Goal: Information Seeking & Learning: Compare options

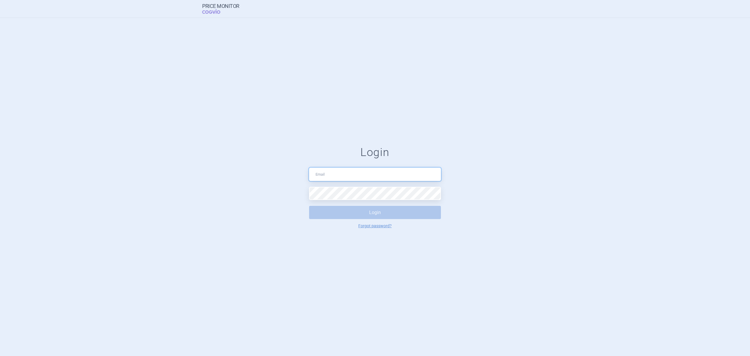
type input "ivan_crisanta@lilly.com"
click at [363, 209] on button "Login" at bounding box center [375, 212] width 132 height 13
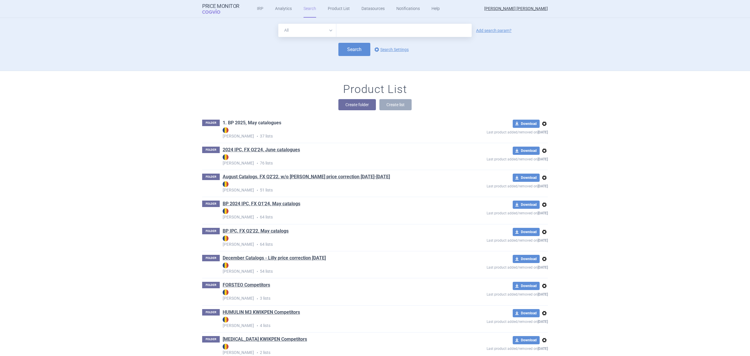
click at [271, 124] on link "1. BP 2025, May catalogues" at bounding box center [252, 123] width 59 height 6
click at [543, 121] on span "options" at bounding box center [544, 123] width 7 height 7
click at [542, 135] on button "Copy" at bounding box center [541, 136] width 19 height 8
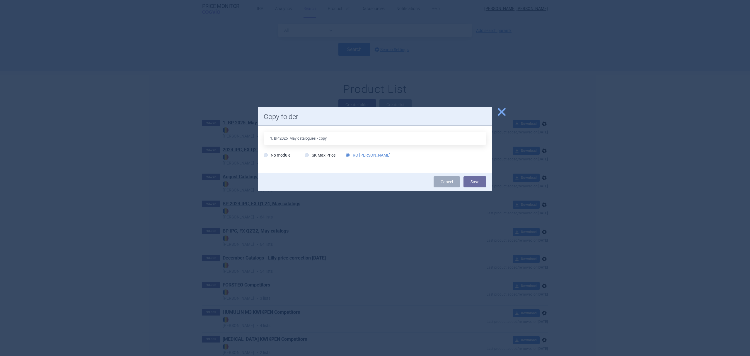
drag, startPoint x: 290, startPoint y: 139, endPoint x: 297, endPoint y: 139, distance: 7.0
click at [297, 139] on input "1. BP 2025, May catalogues - copy" at bounding box center [375, 138] width 223 height 13
click at [344, 141] on input "1. BP 2025, August catalogues - copy" at bounding box center [375, 138] width 223 height 13
click at [278, 138] on input "1. BP 2025, August catalogues" at bounding box center [375, 138] width 223 height 13
type input "1. IPC 2025, August catalogues"
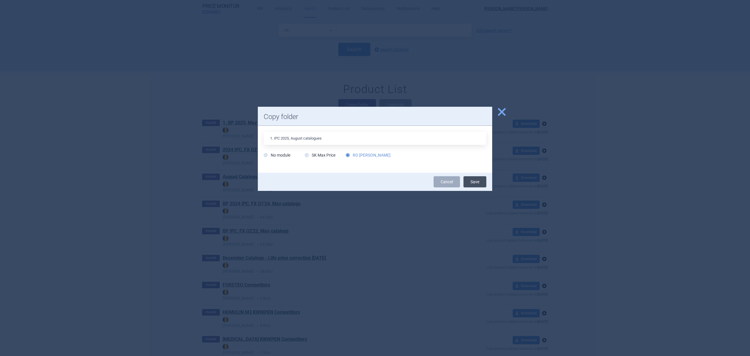
click at [479, 181] on button "Save" at bounding box center [475, 181] width 23 height 11
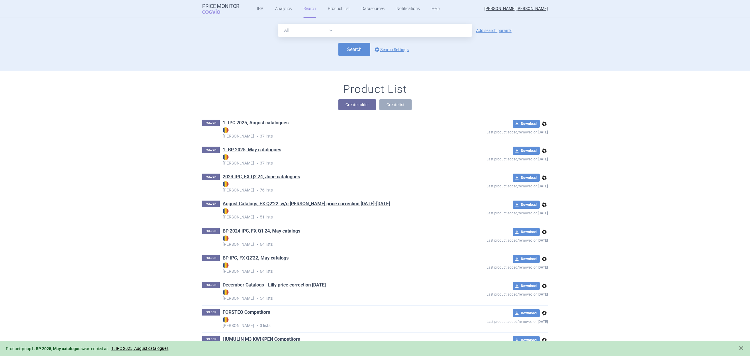
click at [278, 122] on link "1. IPC 2025, August catalogues" at bounding box center [256, 123] width 66 height 6
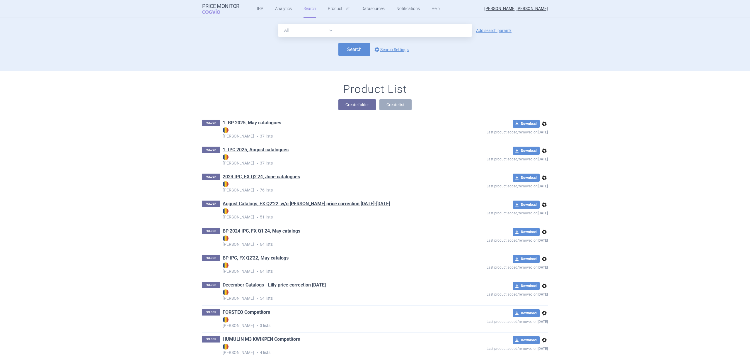
click at [268, 123] on link "1. BP 2025, May catalogues" at bounding box center [252, 123] width 59 height 6
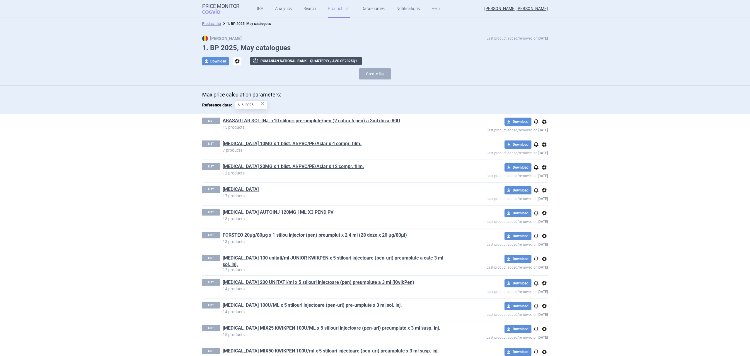
click at [285, 62] on button "exchange Romanian National Bank - Quarterly / avg. of 2025 Q 1" at bounding box center [306, 61] width 112 height 8
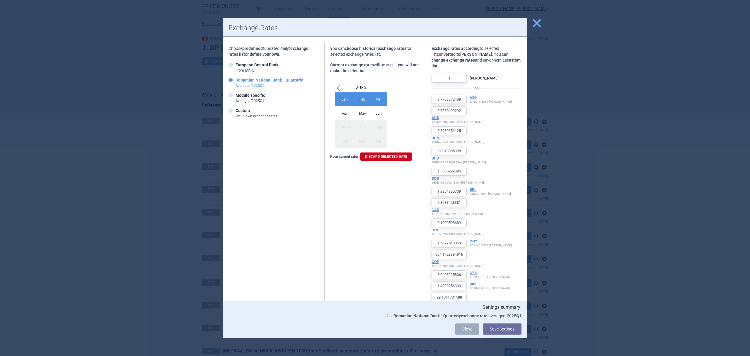
click at [341, 114] on div "Apr" at bounding box center [345, 113] width 20 height 14
click at [495, 330] on button "Save Settings" at bounding box center [502, 328] width 39 height 11
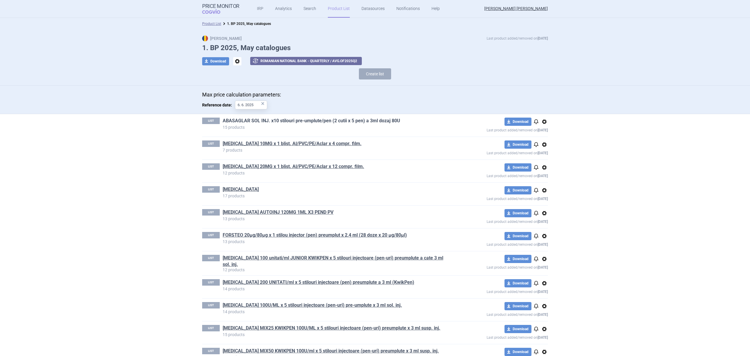
click at [275, 121] on link "ABASAGLAR SOL INJ. x10 stilouri pre-umplute/pen (2 cutii x 5 pen) a 3ml dozaj 8…" at bounding box center [312, 121] width 178 height 6
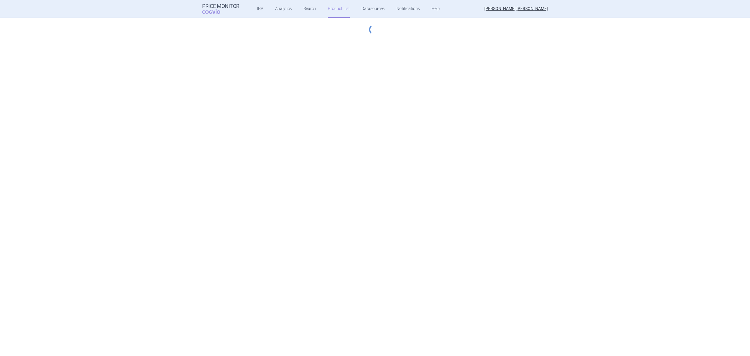
select select "hungary-included"
select select "essential"
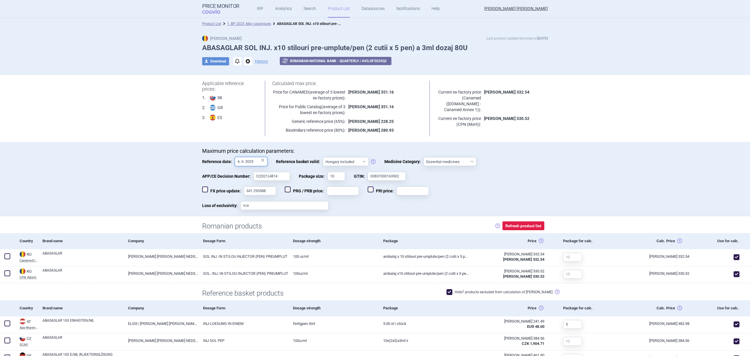
click at [254, 161] on input "6. 6. 2025" at bounding box center [251, 161] width 32 height 9
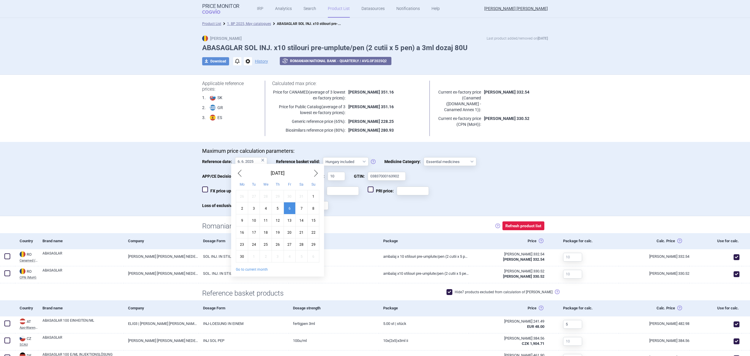
click at [258, 270] on button "Go to current month" at bounding box center [252, 269] width 32 height 5
click at [254, 244] on div "26" at bounding box center [254, 244] width 12 height 12
type input "26. 8. 2025"
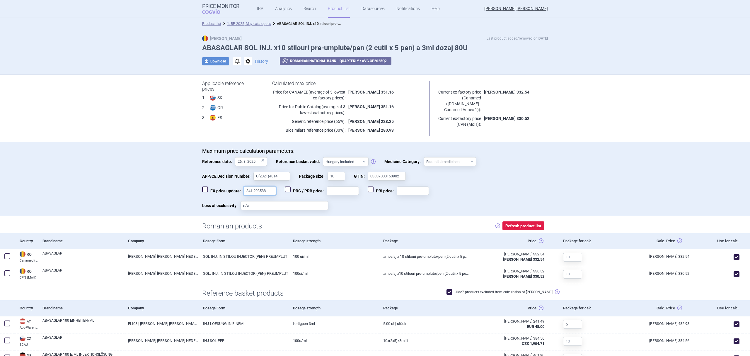
drag, startPoint x: 268, startPoint y: 189, endPoint x: 231, endPoint y: 192, distance: 37.6
click at [231, 192] on label "FX price update: 341.293588" at bounding box center [239, 190] width 74 height 9
click at [133, 161] on div "Maximum price calculation parameters: Reference date: 26. 8. 2025 × Reference b…" at bounding box center [375, 179] width 750 height 74
click at [255, 24] on link "1. BP 2025, May catalogues" at bounding box center [249, 24] width 44 height 4
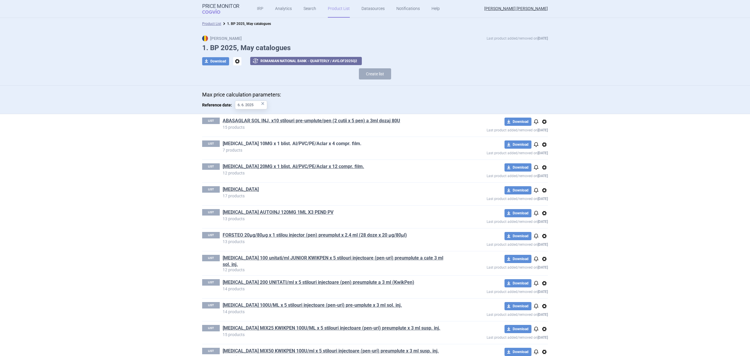
click at [274, 145] on link "[MEDICAL_DATA] 10MG x 1 blist. Al/PVC/PE/Aclar x 4 compr. film." at bounding box center [292, 143] width 139 height 6
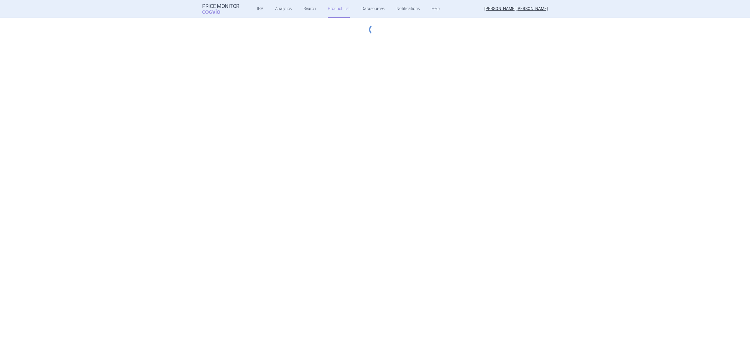
select select "[DATE]"
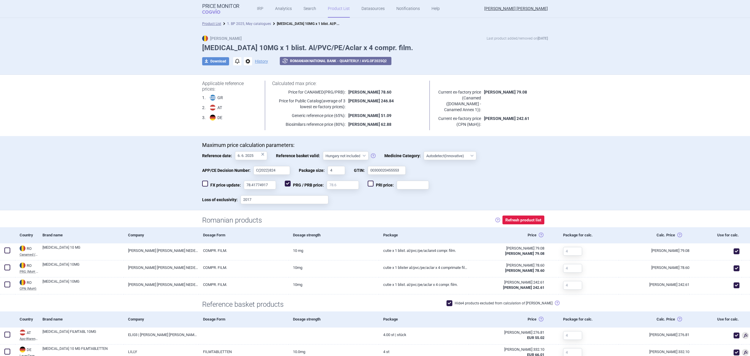
click at [256, 23] on link "1. BP 2025, May catalogues" at bounding box center [249, 24] width 44 height 4
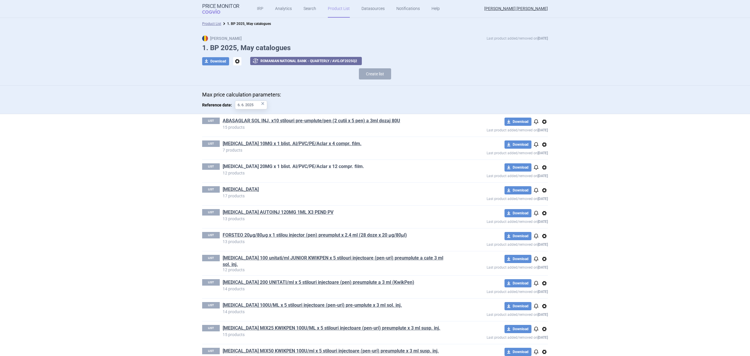
click at [280, 165] on link "[MEDICAL_DATA] 20MG x 1 blist. Al/PVC/PE/Aclar x 12 compr. film." at bounding box center [294, 166] width 142 height 6
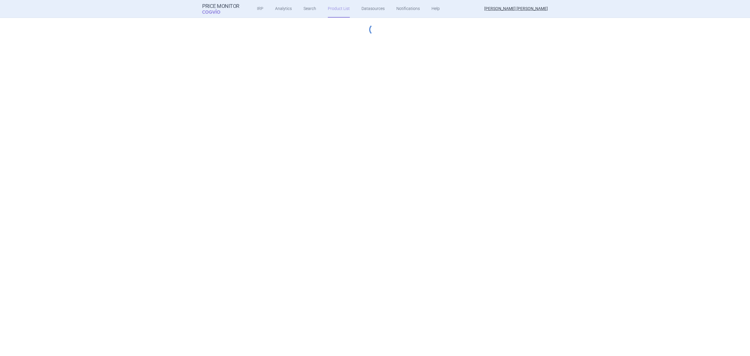
select select "hungary-included"
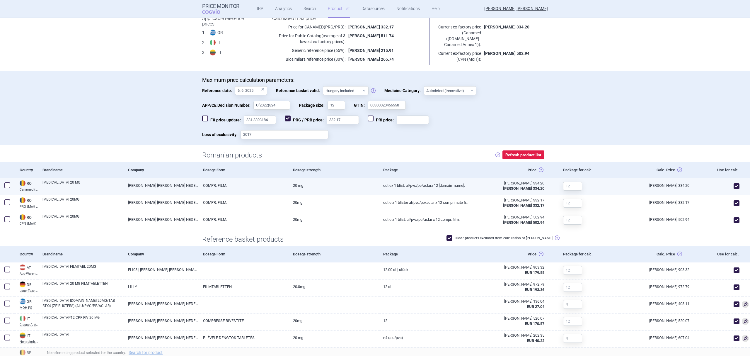
scroll to position [78, 0]
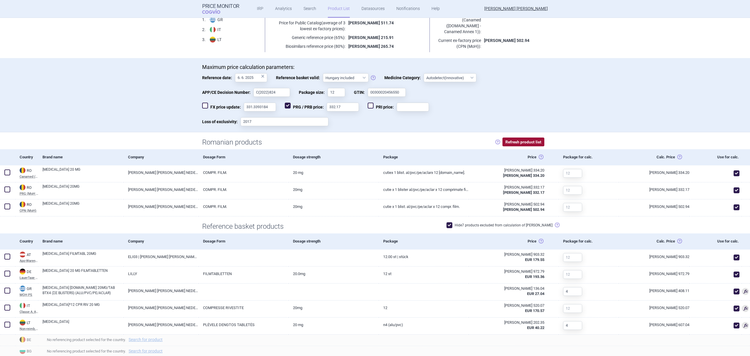
click at [530, 143] on button "Refresh product list" at bounding box center [524, 141] width 42 height 9
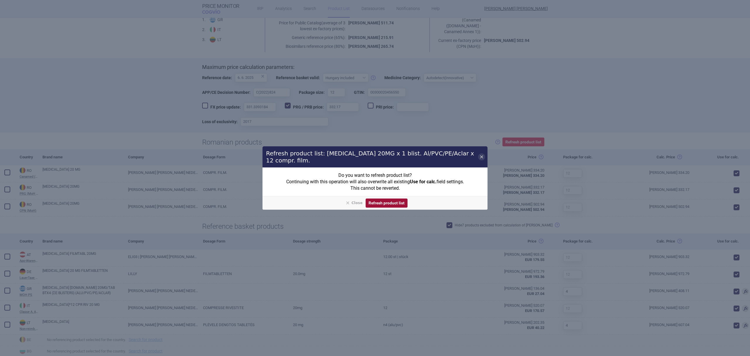
click at [394, 200] on button "Refresh product list" at bounding box center [387, 202] width 42 height 9
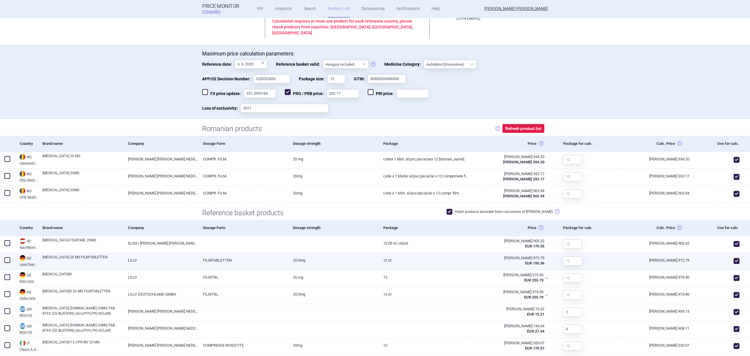
scroll to position [169, 0]
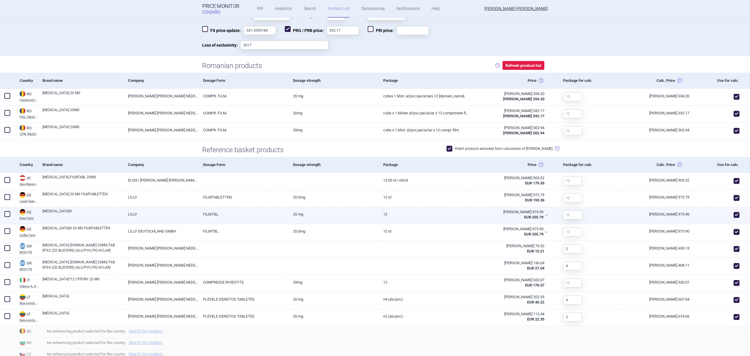
click at [734, 212] on span at bounding box center [737, 215] width 6 height 6
checkbox input "false"
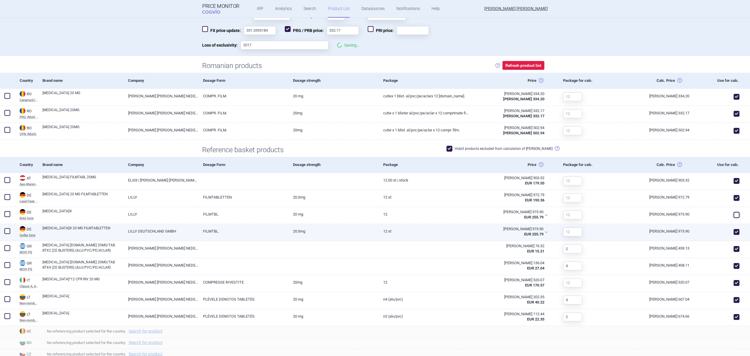
click at [734, 229] on span at bounding box center [737, 232] width 6 height 6
checkbox input "false"
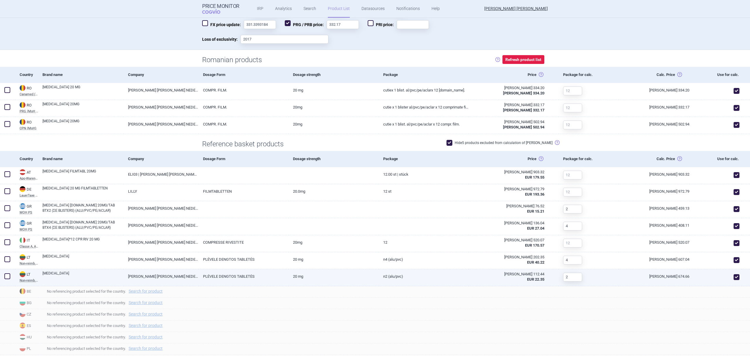
click at [734, 276] on span at bounding box center [737, 277] width 6 height 6
checkbox input "false"
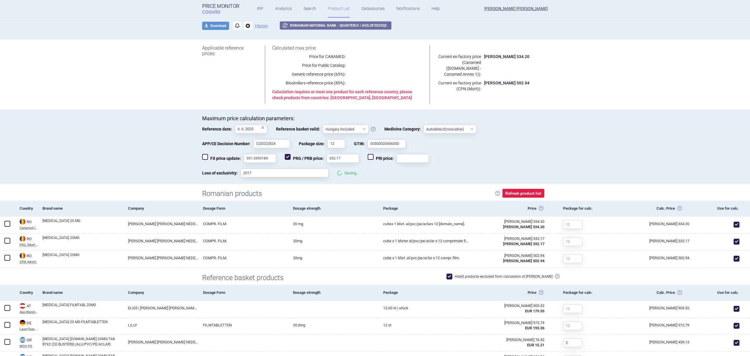
scroll to position [0, 0]
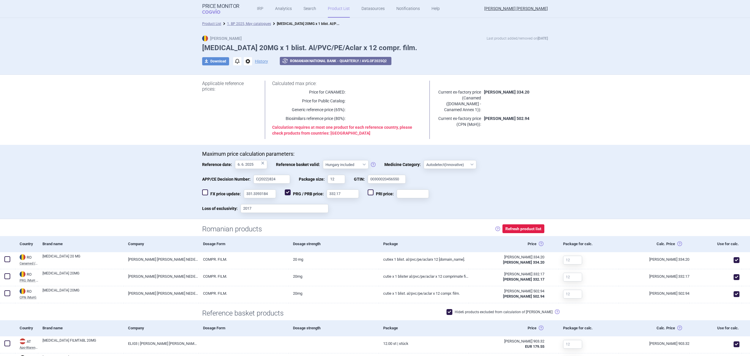
click at [481, 197] on div "FX price update: 331.3393184 PRG / PRB price: 332.17 PRI price:" at bounding box center [375, 196] width 346 height 15
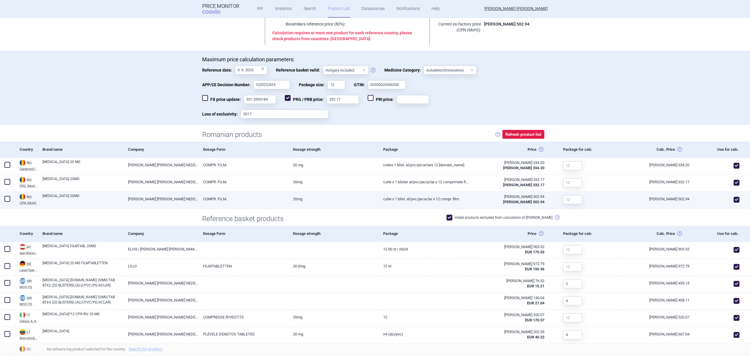
scroll to position [104, 0]
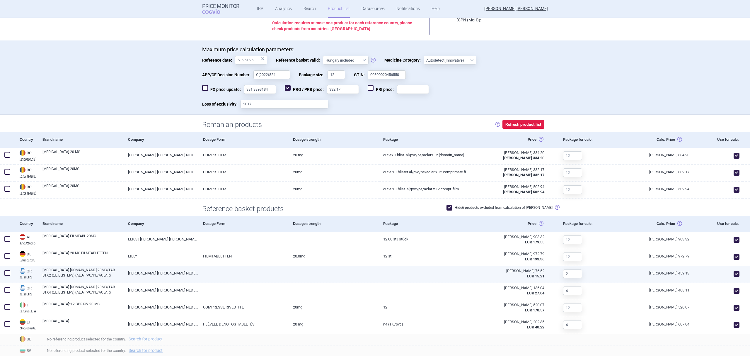
click at [734, 273] on span at bounding box center [737, 274] width 6 height 6
checkbox input "false"
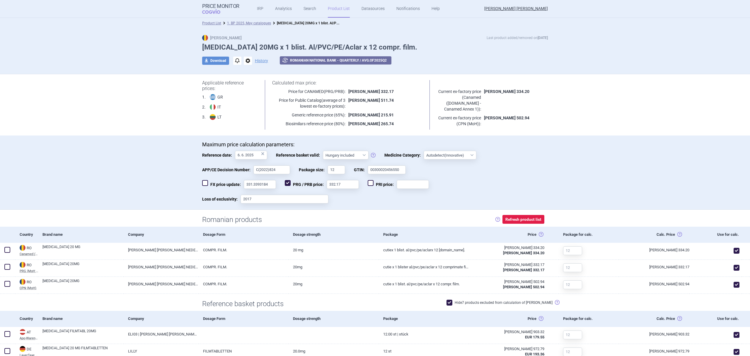
scroll to position [0, 0]
click at [257, 23] on link "1. BP 2025, May catalogues" at bounding box center [249, 24] width 44 height 4
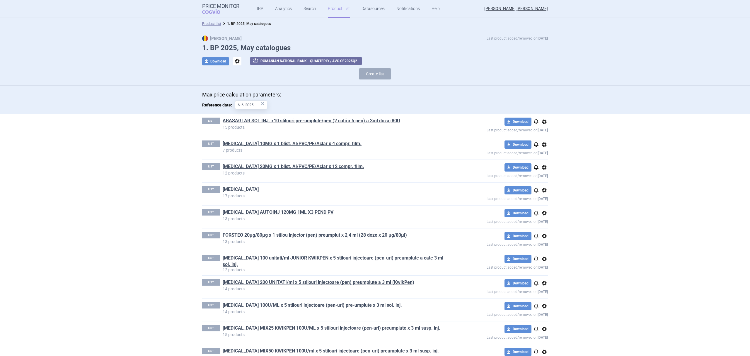
click at [234, 188] on link "[MEDICAL_DATA]" at bounding box center [241, 189] width 36 height 6
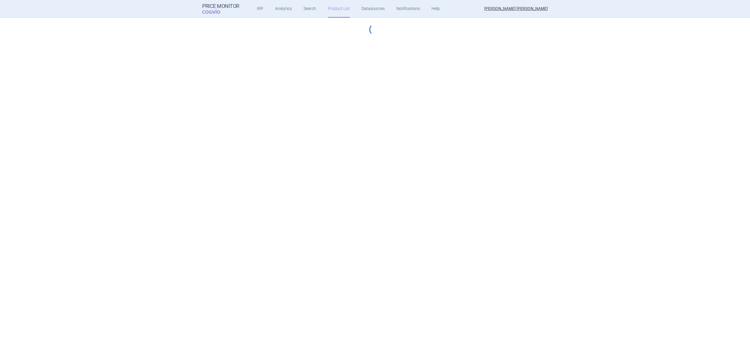
select select "hungary-included"
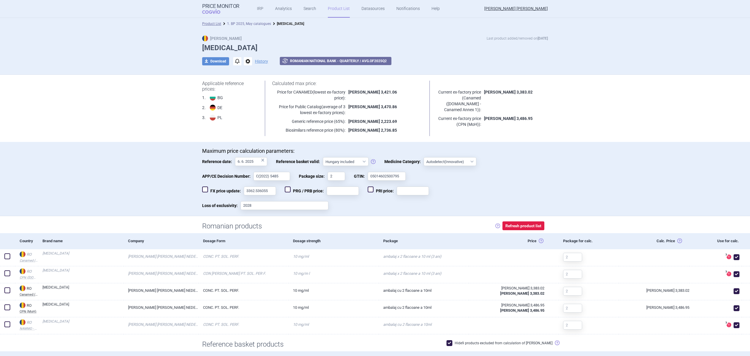
click at [254, 22] on link "1. BP 2025, May catalogues" at bounding box center [249, 24] width 44 height 4
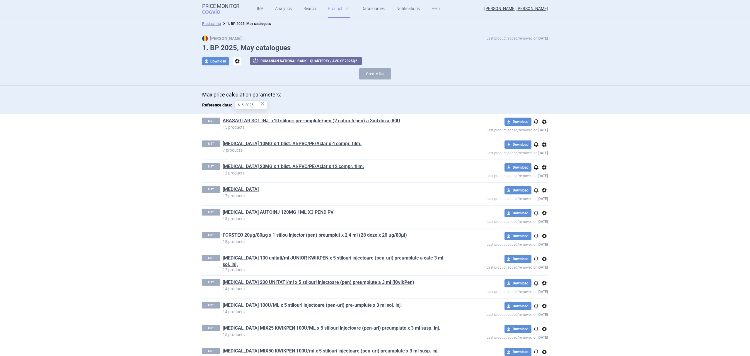
click at [250, 238] on link "FORSTEO 20µg/80µg x 1 stilou injector (pen) preumplut x 2,4 ml (28 doze x 20 µg…" at bounding box center [315, 235] width 184 height 6
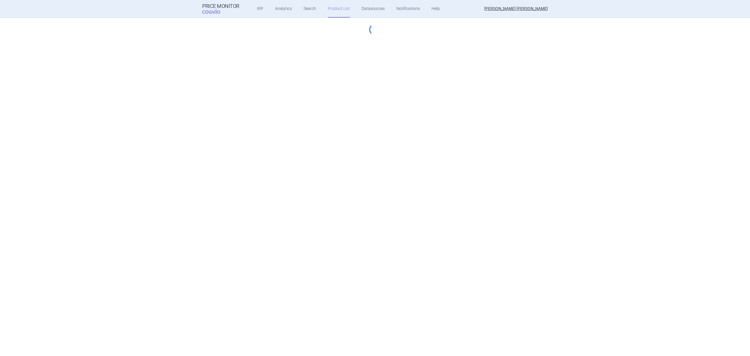
select select "hungary-included"
select select "innovative"
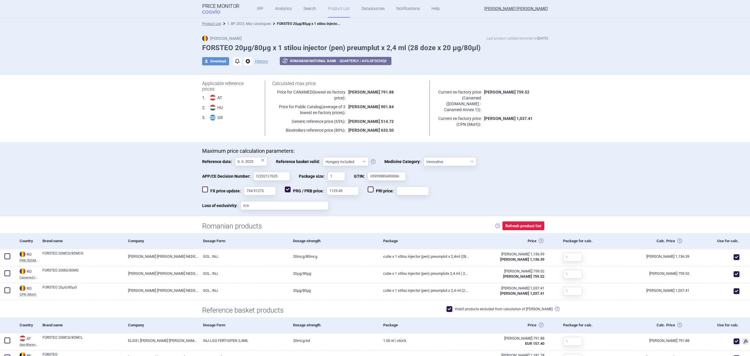
click at [257, 23] on link "1. BP 2025, May catalogues" at bounding box center [249, 24] width 44 height 4
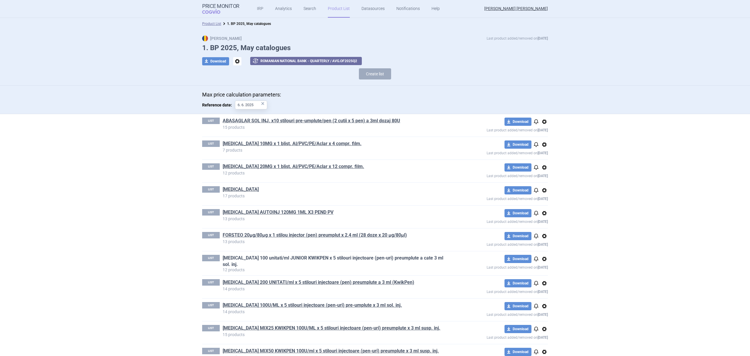
click at [341, 259] on link "[MEDICAL_DATA] 100 unitati/ml JUNIOR KWIKPEN x 5 stilouri injectoare (pen-uri) …" at bounding box center [334, 261] width 222 height 13
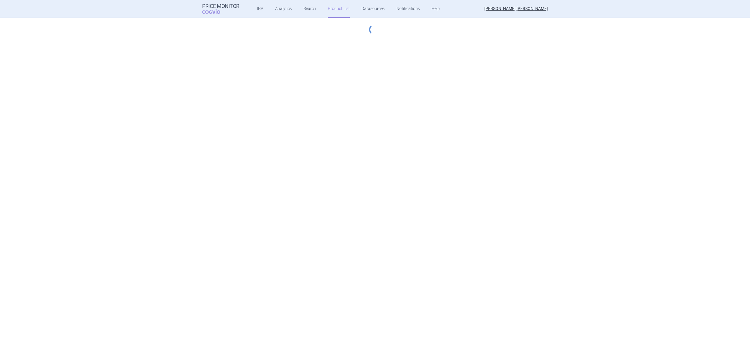
select select "hungary-included"
select select "innovative"
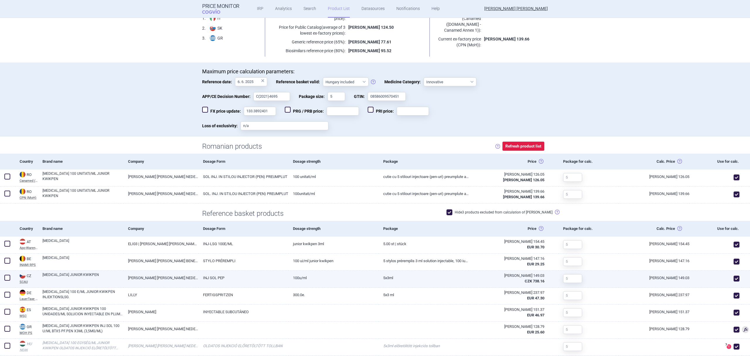
scroll to position [104, 0]
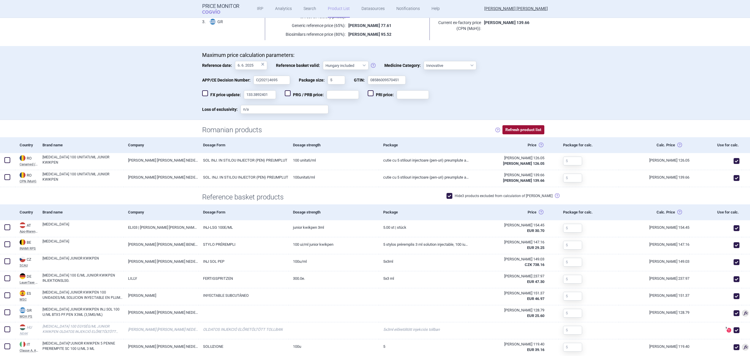
click at [526, 125] on button "Refresh product list" at bounding box center [524, 129] width 42 height 9
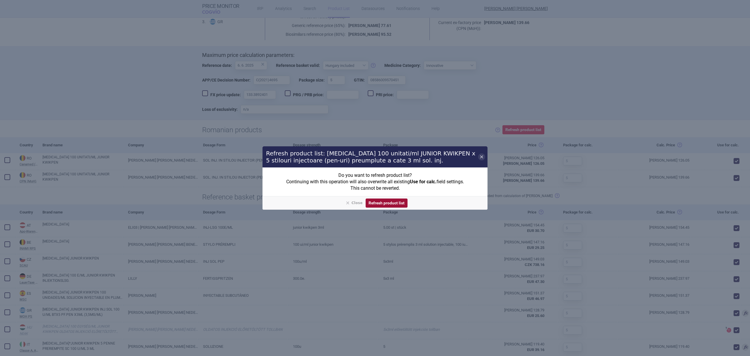
click at [395, 203] on button "Refresh product list" at bounding box center [387, 202] width 42 height 9
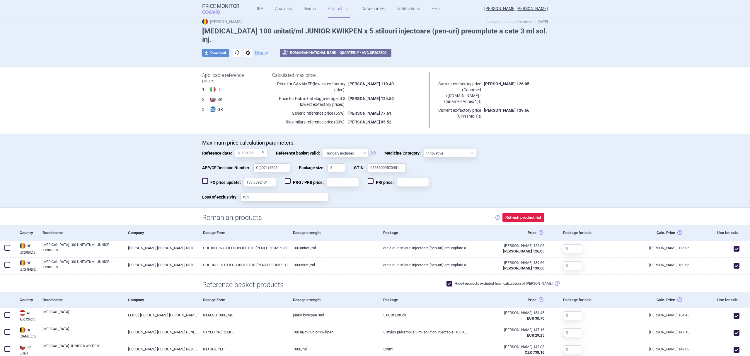
scroll to position [0, 0]
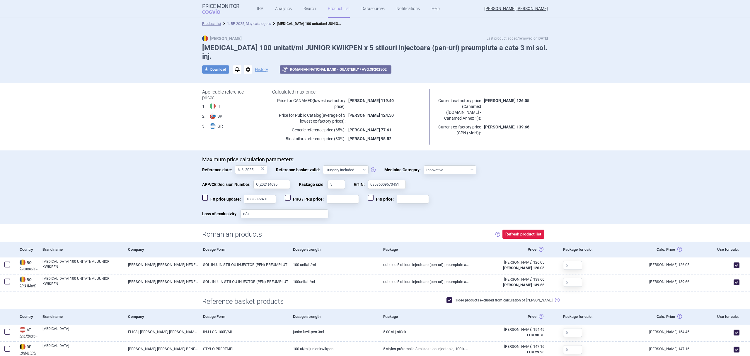
click at [259, 25] on link "1. BP 2025, May catalogues" at bounding box center [249, 24] width 44 height 4
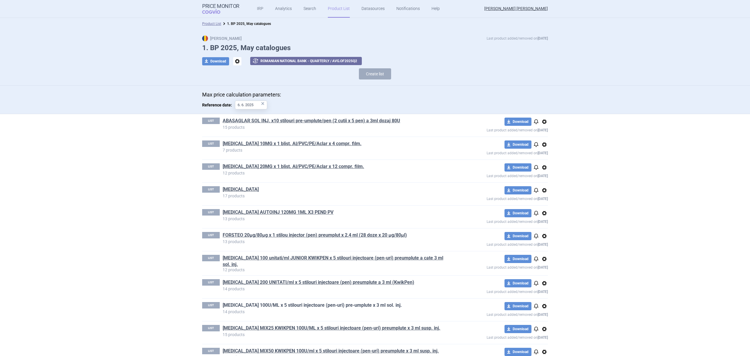
click at [279, 305] on link "[MEDICAL_DATA] 100U/ML x 5 stilouri injectoare (pen-uri) pre-umplute x 3 ml sol…" at bounding box center [312, 305] width 179 height 6
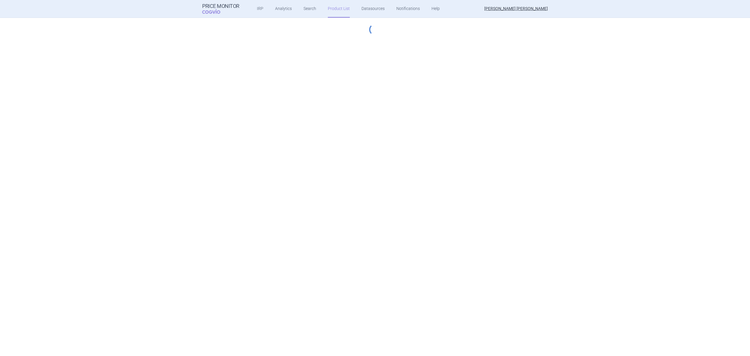
select select "hungary-included"
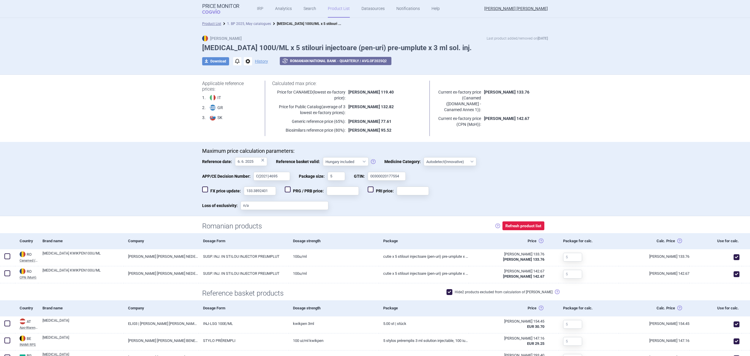
click at [261, 23] on link "1. BP 2025, May catalogues" at bounding box center [249, 24] width 44 height 4
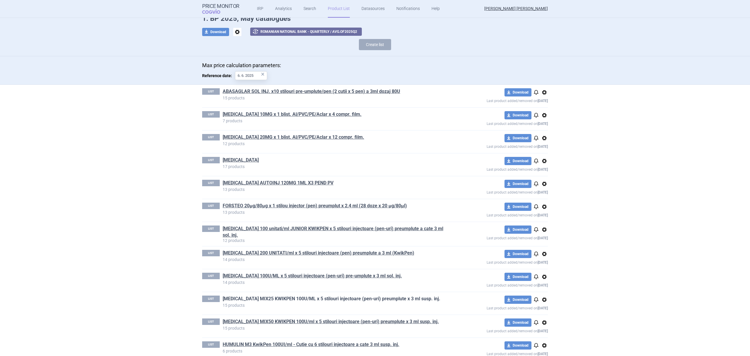
scroll to position [39, 0]
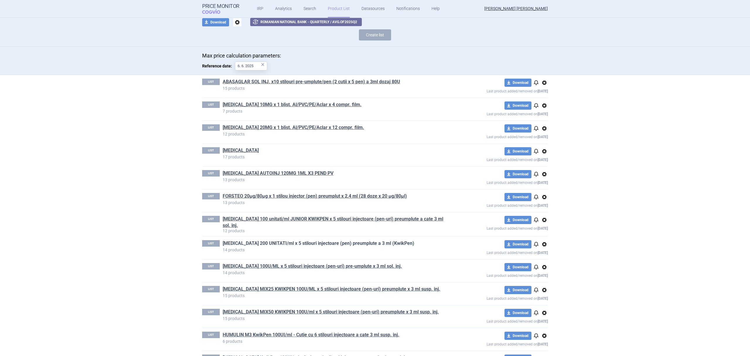
click at [309, 245] on link "[MEDICAL_DATA] 200 UNITATI/ml x 5 stilouri injectoare (pen) preumplute a 3 ml (…" at bounding box center [319, 243] width 192 height 6
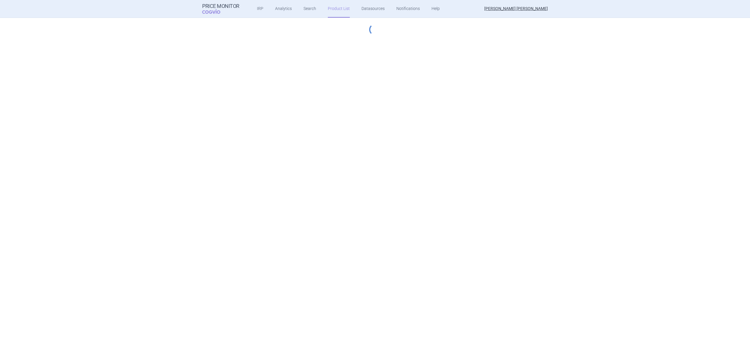
select select "hungary-included"
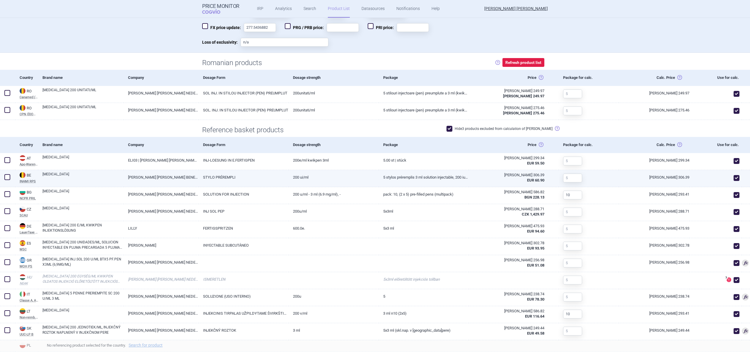
scroll to position [174, 0]
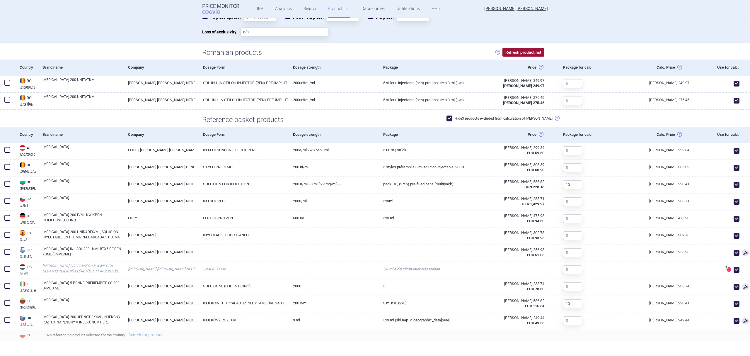
click at [516, 52] on button "Refresh product list" at bounding box center [524, 52] width 42 height 9
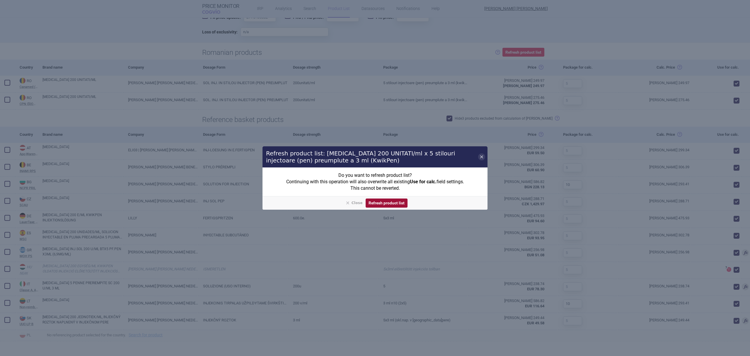
click at [380, 203] on button "Refresh product list" at bounding box center [387, 202] width 42 height 9
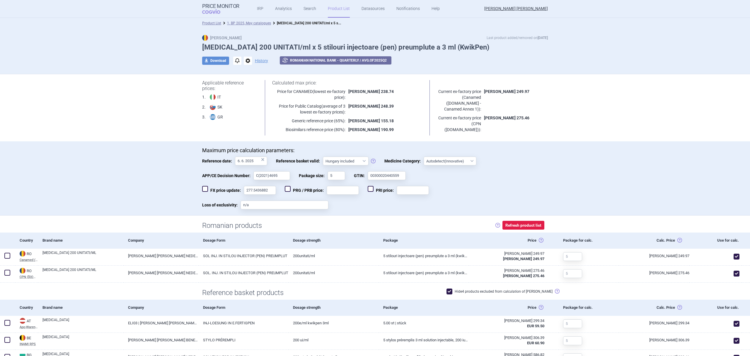
scroll to position [0, 0]
click at [256, 24] on link "1. BP 2025, May catalogues" at bounding box center [249, 24] width 44 height 4
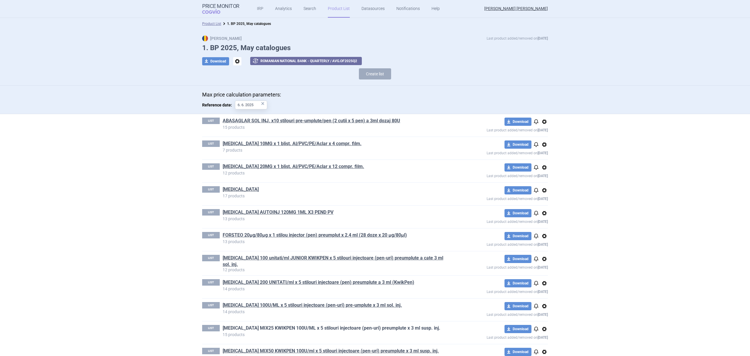
click at [262, 328] on link "[MEDICAL_DATA] MIX25 KWIKPEN 100U/ML x 5 stilouri injectoare (pen-uri) preumplu…" at bounding box center [332, 328] width 218 height 6
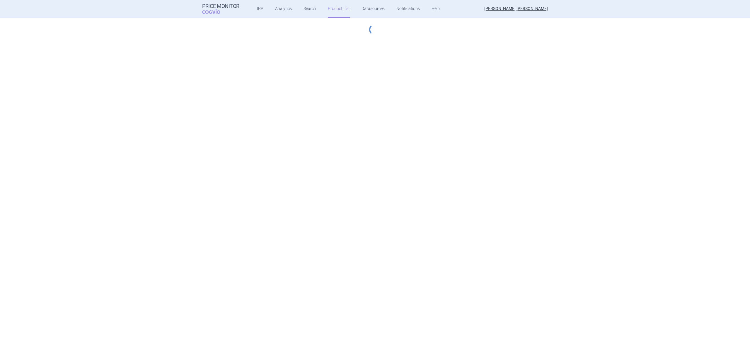
select select "hungary-included"
select select "essential"
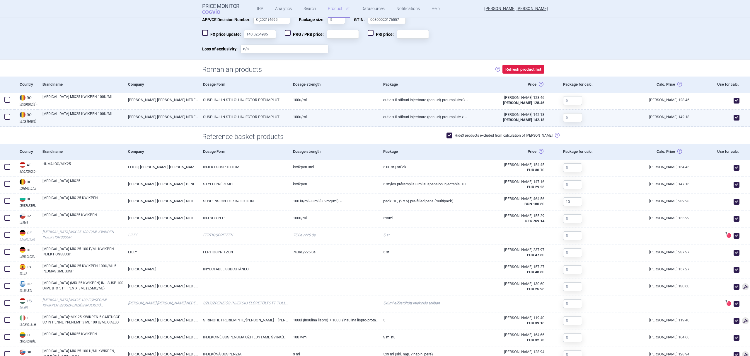
scroll to position [169, 0]
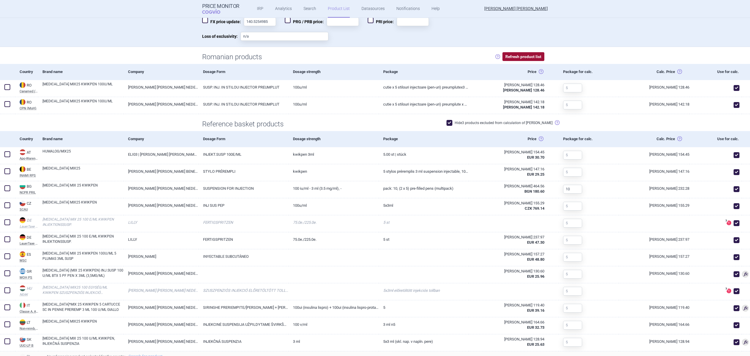
click at [526, 57] on button "Refresh product list" at bounding box center [524, 56] width 42 height 9
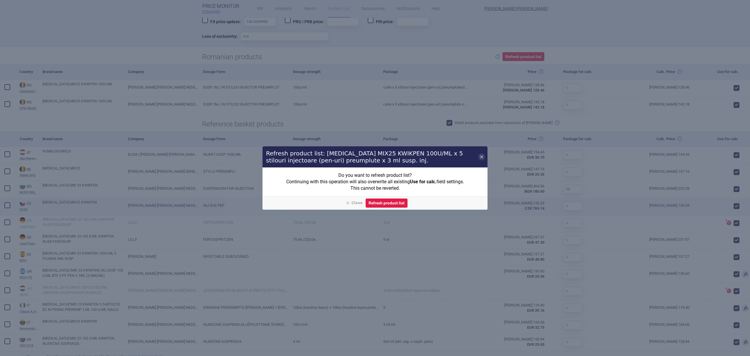
click at [399, 202] on button "Refresh product list" at bounding box center [387, 202] width 42 height 9
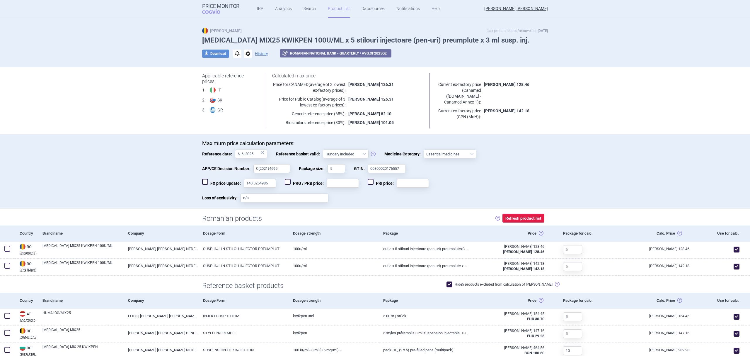
scroll to position [0, 0]
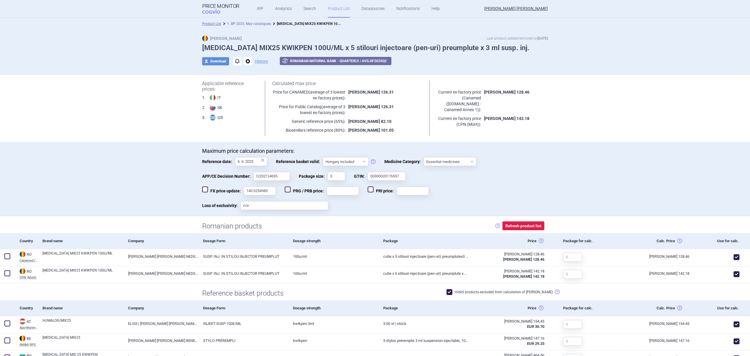
click at [262, 23] on link "1. BP 2025, May catalogues" at bounding box center [249, 24] width 44 height 4
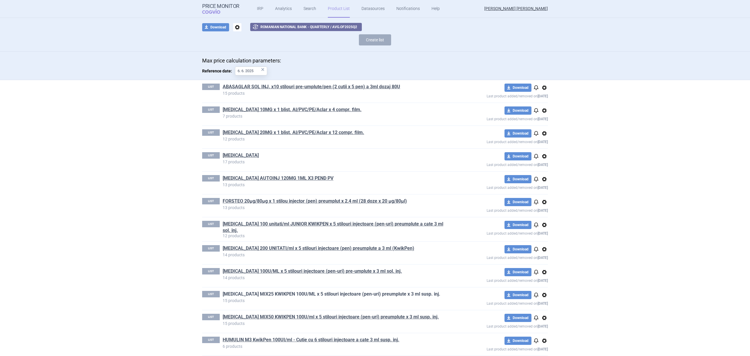
scroll to position [39, 0]
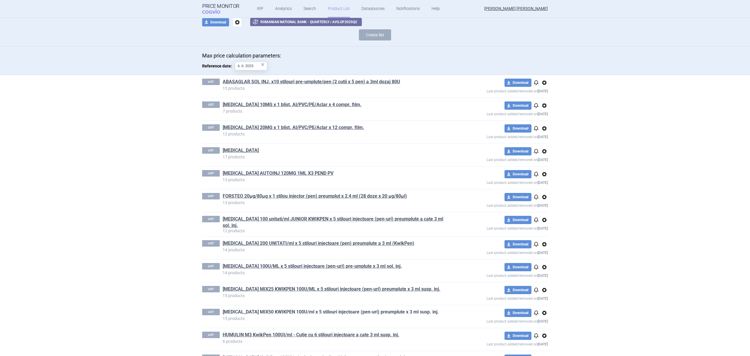
click at [320, 313] on link "[MEDICAL_DATA] MIX50 KWIKPEN 100U/ml x 5 stilouri injectoare (pen-uri) preumplu…" at bounding box center [331, 312] width 216 height 6
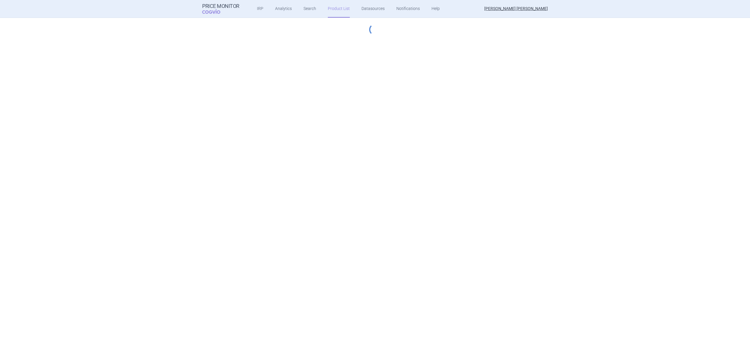
select select "hungary-included"
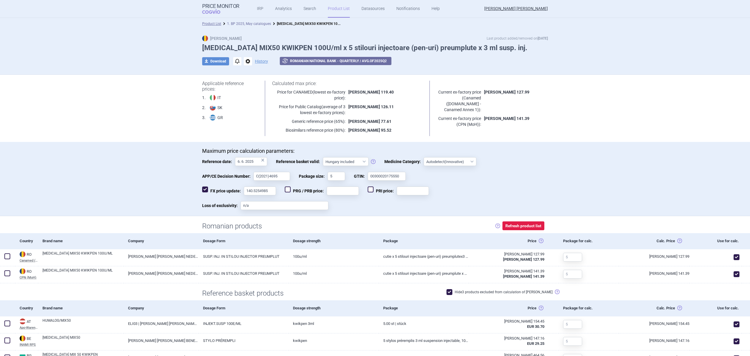
click at [259, 25] on link "1. BP 2025, May catalogues" at bounding box center [249, 24] width 44 height 4
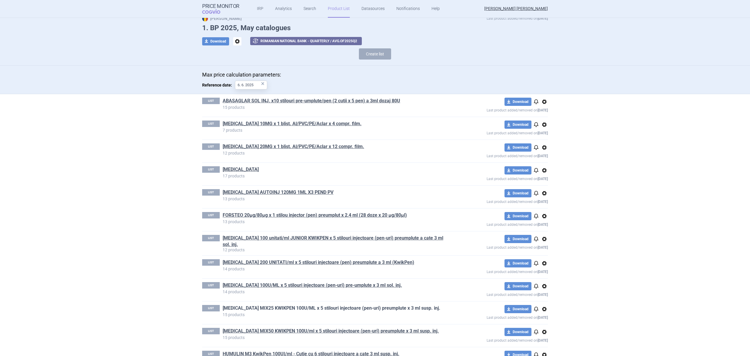
scroll to position [52, 0]
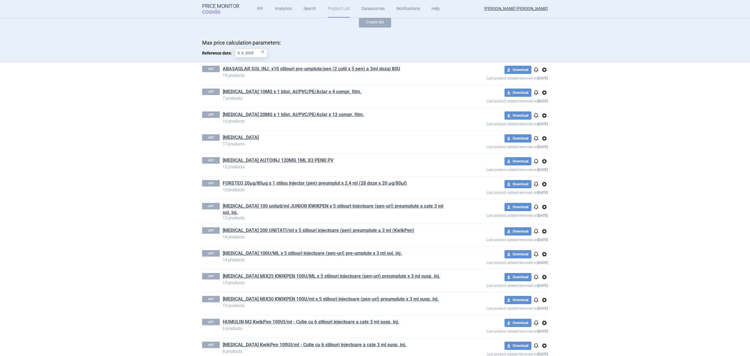
click at [286, 322] on link "HUMULIN M3 KwikPen 100UI/ml - Cutie cu 6 stilouri injectoare a cate 3 ml susp. …" at bounding box center [311, 322] width 177 height 6
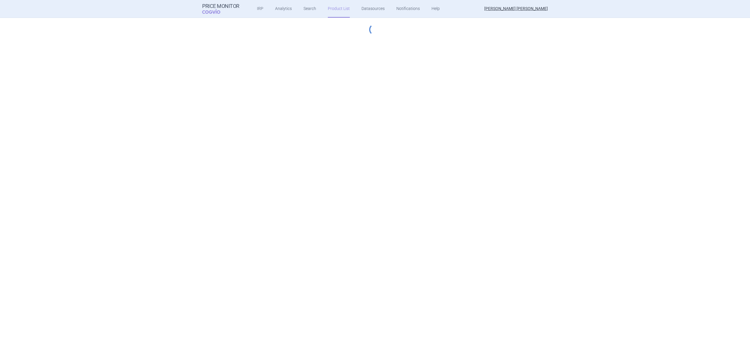
select select "hungary-included"
select select "essential"
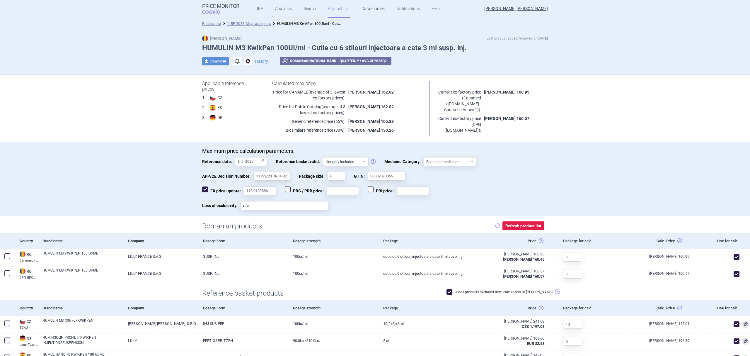
click at [250, 23] on link "1. BP 2025, May catalogues" at bounding box center [249, 24] width 44 height 4
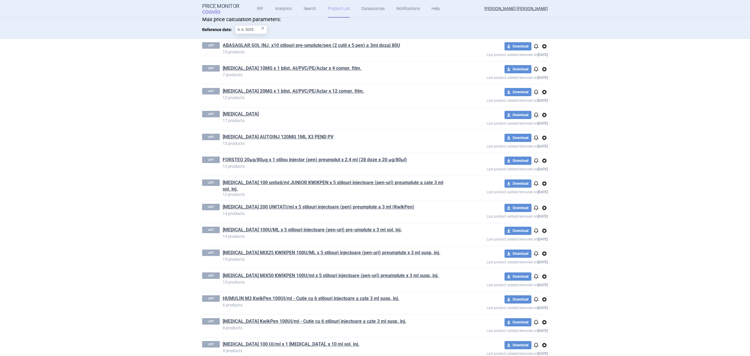
scroll to position [78, 0]
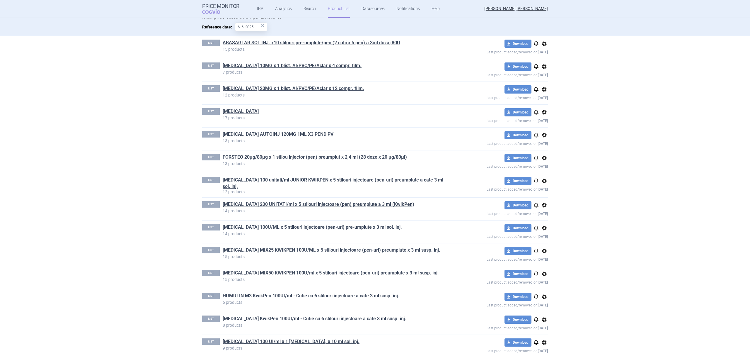
click at [348, 318] on link "[MEDICAL_DATA] KwikPen 100UI/ml - Cutie cu 6 stilouri injectoare a cate 3 ml su…" at bounding box center [315, 318] width 184 height 6
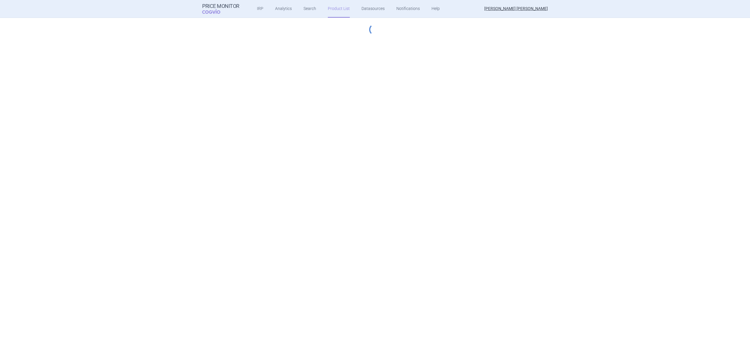
select select "hungary-included"
select select "essential"
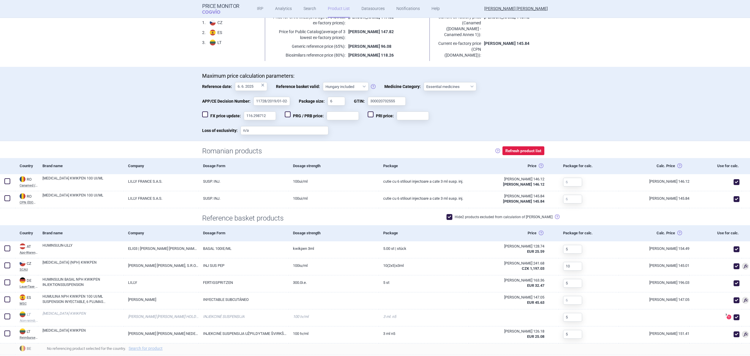
scroll to position [78, 0]
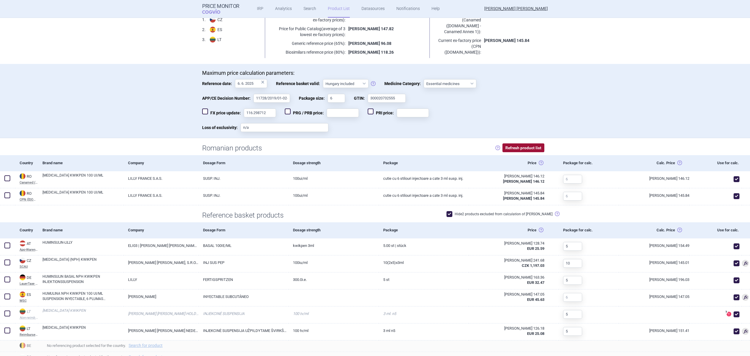
click at [521, 148] on button "Refresh product list" at bounding box center [524, 147] width 42 height 9
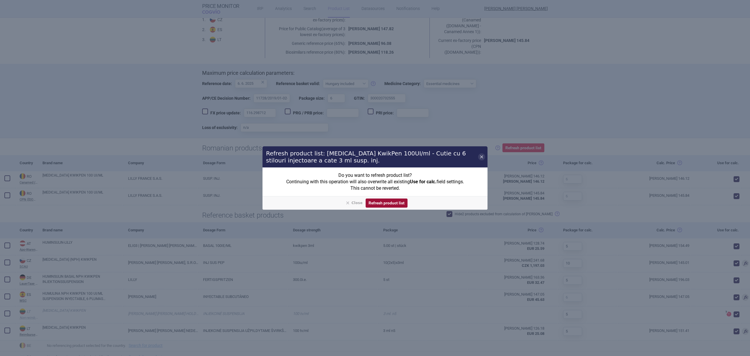
click at [383, 202] on button "Refresh product list" at bounding box center [387, 202] width 42 height 9
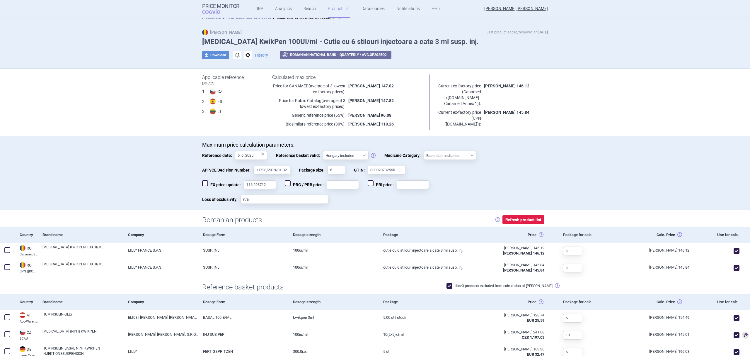
scroll to position [0, 0]
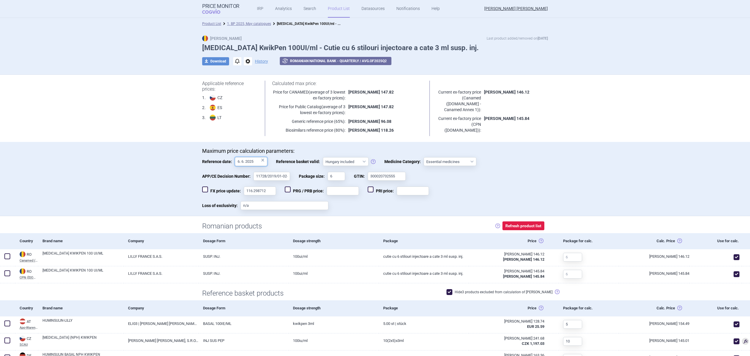
click at [252, 162] on input "6. 6. 2025" at bounding box center [251, 161] width 32 height 9
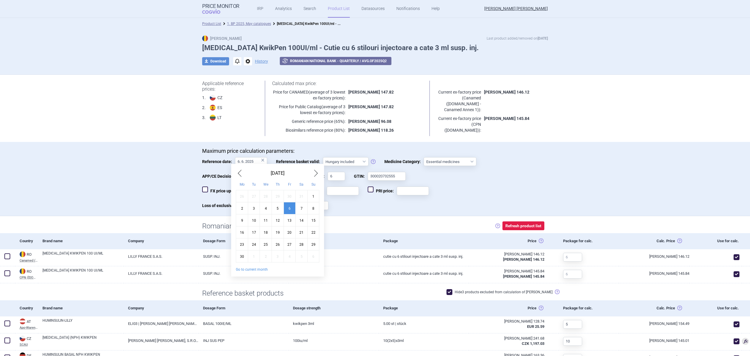
click at [258, 271] on button "Go to current month" at bounding box center [252, 269] width 32 height 5
click at [239, 23] on link "1. BP 2025, May catalogues" at bounding box center [249, 24] width 44 height 4
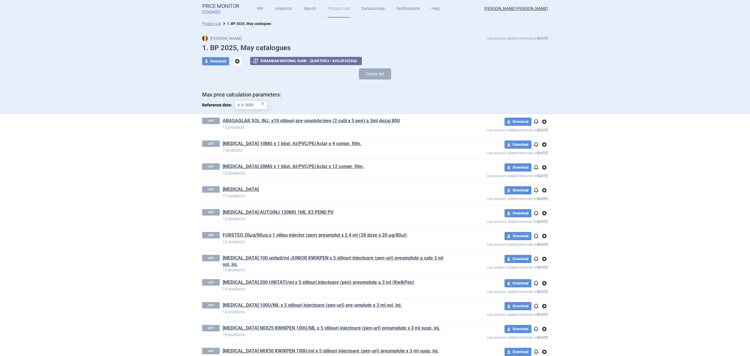
click at [541, 123] on span "options" at bounding box center [544, 121] width 7 height 7
click at [210, 22] on link "Product List" at bounding box center [211, 24] width 19 height 4
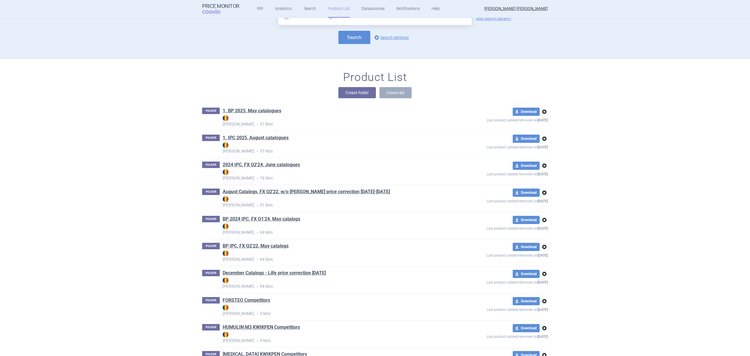
scroll to position [1, 0]
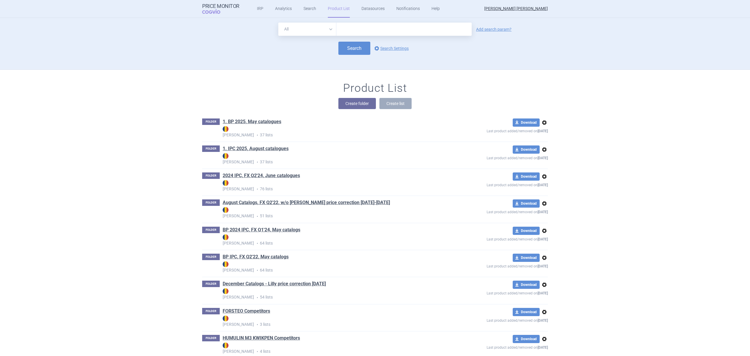
click at [542, 122] on span "options" at bounding box center [544, 122] width 7 height 7
click at [546, 146] on button "Rename" at bounding box center [541, 146] width 19 height 8
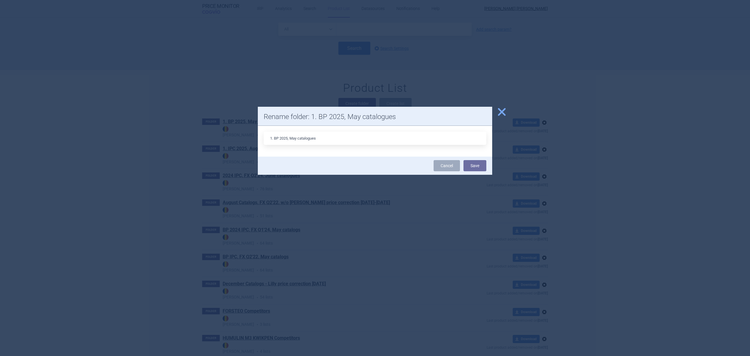
drag, startPoint x: 273, startPoint y: 139, endPoint x: 231, endPoint y: 139, distance: 42.5
click at [231, 356] on div "close Rename folder: 1. BP 2025, May catalogues 1. BP 2025, May catalogues Canc…" at bounding box center [375, 356] width 750 height 0
type input "2. BP 2025, May catalogues"
click at [483, 164] on button "Save" at bounding box center [475, 165] width 23 height 11
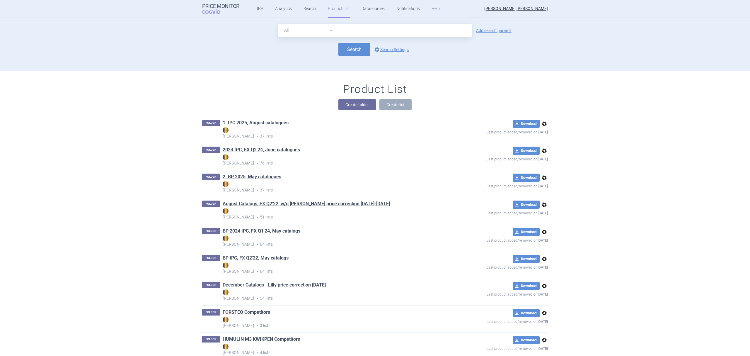
click at [266, 121] on link "1. IPC 2025, August catalogues" at bounding box center [256, 123] width 66 height 6
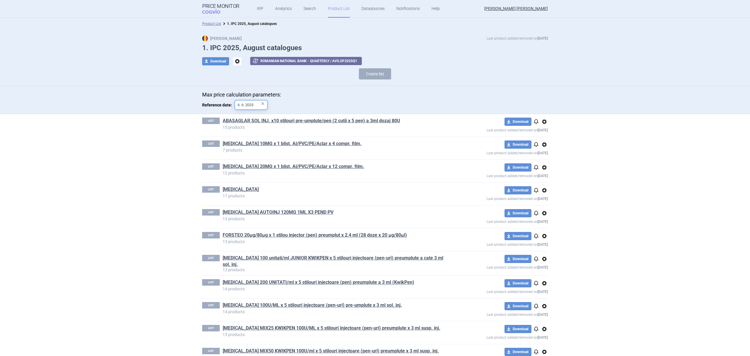
click at [249, 103] on input "6. 6. 2025" at bounding box center [251, 105] width 32 height 9
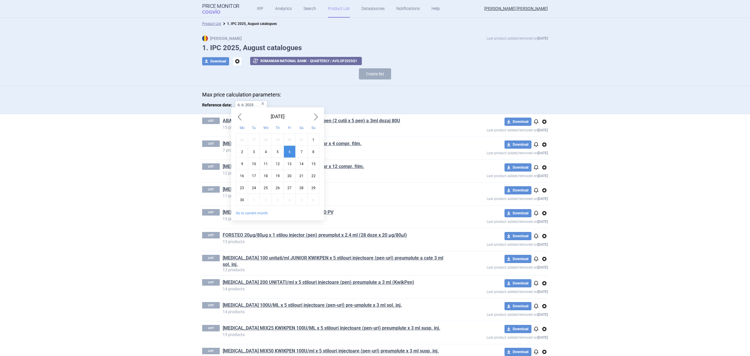
click at [264, 215] on button "Go to current month" at bounding box center [252, 213] width 32 height 5
click at [254, 188] on div "26" at bounding box center [254, 188] width 12 height 12
type input "26. 8. 2025"
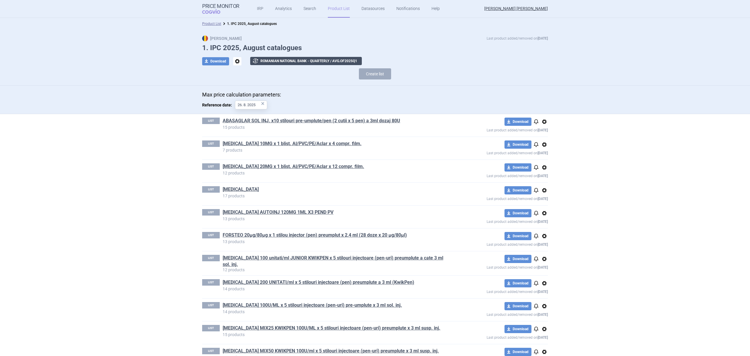
click at [287, 59] on button "exchange Romanian National Bank - Quarterly / avg. of 2025 Q 1" at bounding box center [306, 61] width 112 height 8
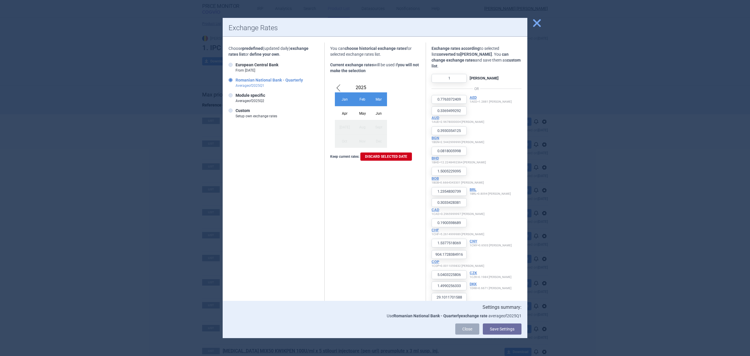
click at [338, 114] on div "Apr" at bounding box center [345, 113] width 20 height 14
click at [505, 329] on button "Save Settings" at bounding box center [502, 328] width 39 height 11
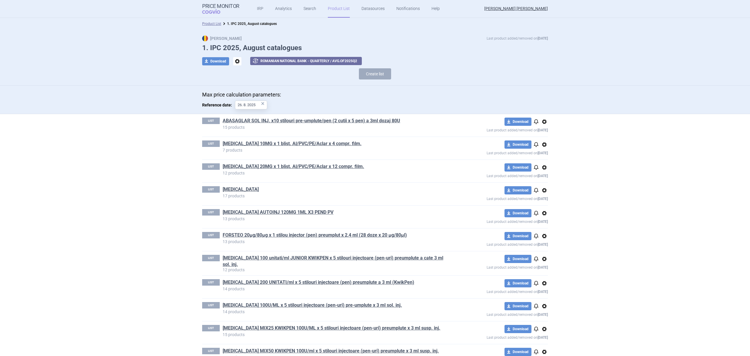
click at [385, 117] on div "LIST ABASAGLAR SOL INJ. x10 stilouri pre-umplute/pen (2 cutii x 5 pen) a 3ml do…" at bounding box center [375, 125] width 346 height 23
click at [385, 120] on link "ABASAGLAR SOL INJ. x10 stilouri pre-umplute/pen (2 cutii x 5 pen) a 3ml dozaj 8…" at bounding box center [312, 121] width 178 height 6
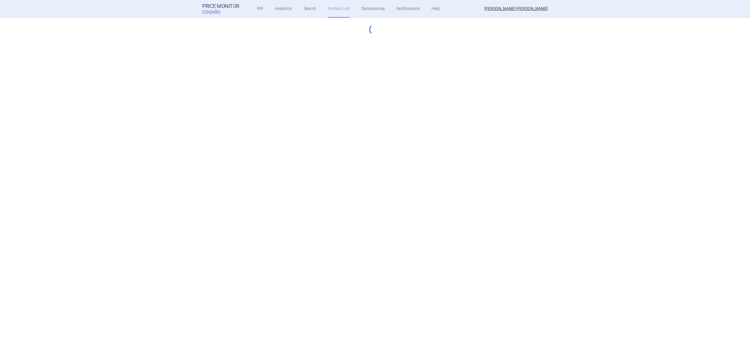
select select "hungary-included"
select select "essential"
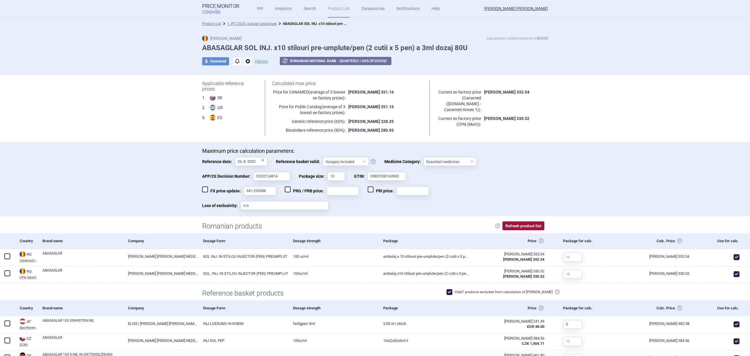
click at [528, 222] on button "Refresh product list" at bounding box center [524, 225] width 42 height 9
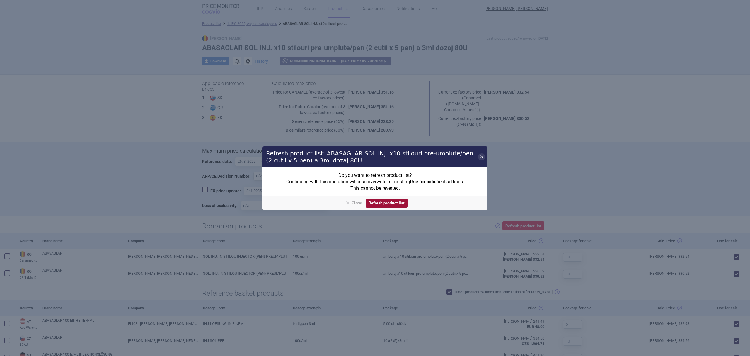
click at [396, 202] on button "Refresh product list" at bounding box center [387, 202] width 42 height 9
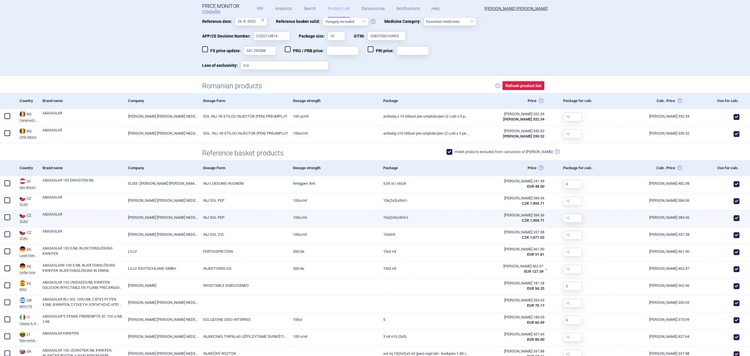
scroll to position [210, 0]
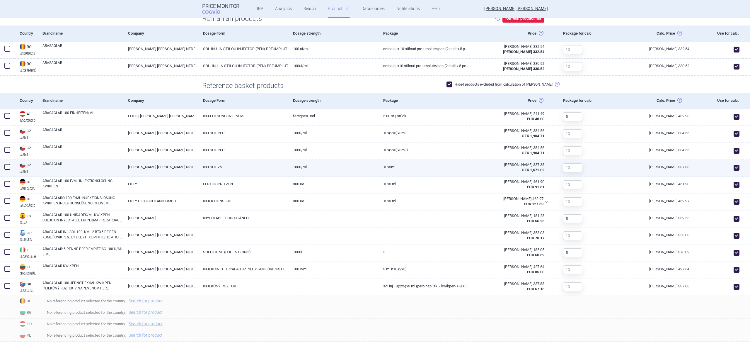
click at [734, 168] on span at bounding box center [737, 168] width 6 height 6
checkbox input "false"
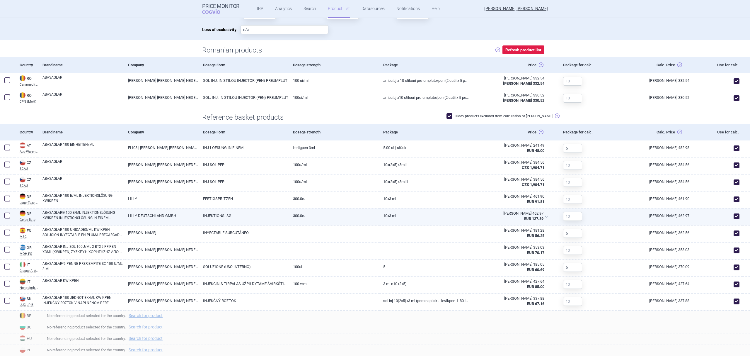
scroll to position [181, 0]
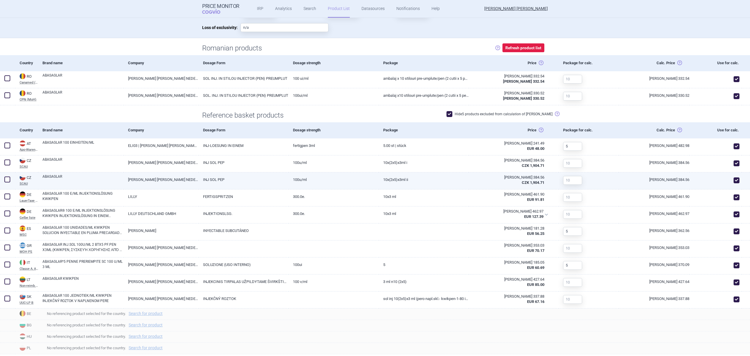
click at [98, 178] on link "ABASAGLAR" at bounding box center [82, 179] width 81 height 11
select select "EUR"
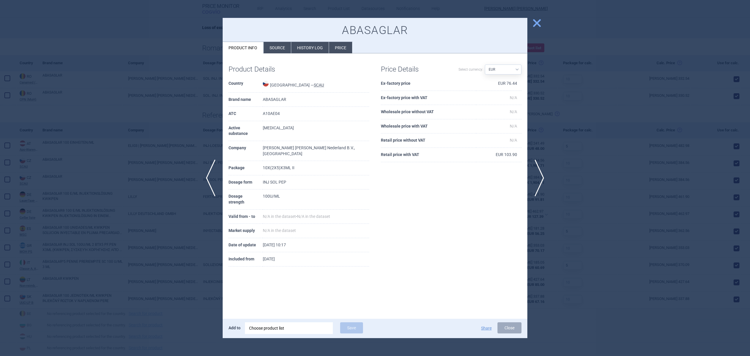
click at [344, 41] on div "ABASAGLAR Product info Source History log Price" at bounding box center [375, 36] width 305 height 36
click at [339, 47] on li "Price" at bounding box center [340, 47] width 23 height 11
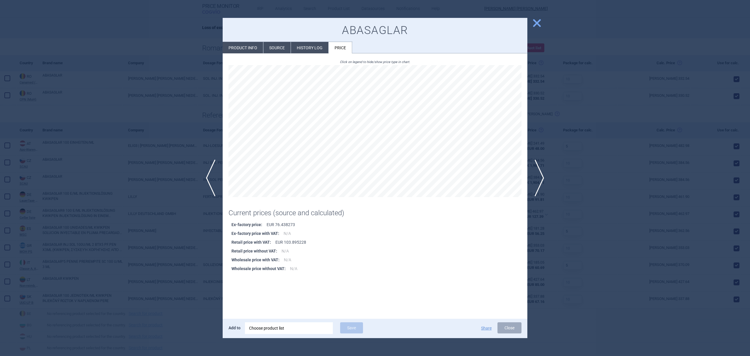
click at [315, 50] on li "History log" at bounding box center [310, 47] width 38 height 11
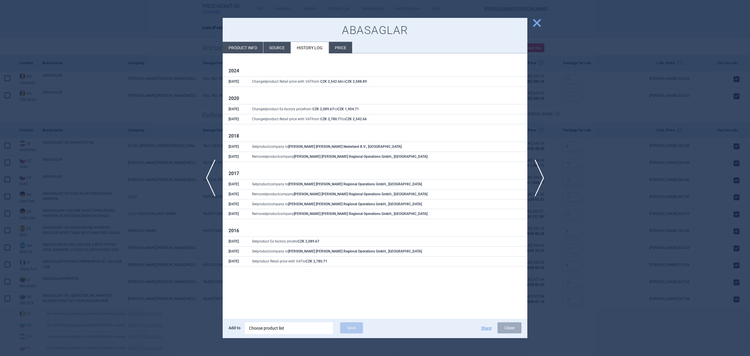
click at [539, 25] on span "close" at bounding box center [537, 23] width 10 height 10
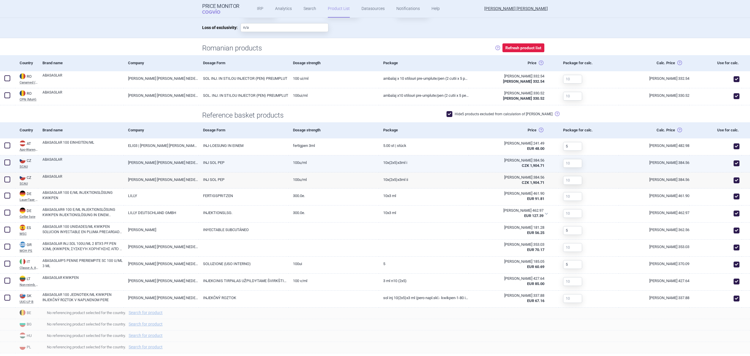
click at [80, 164] on link "ABASAGLAR" at bounding box center [82, 162] width 81 height 11
select select "EUR"
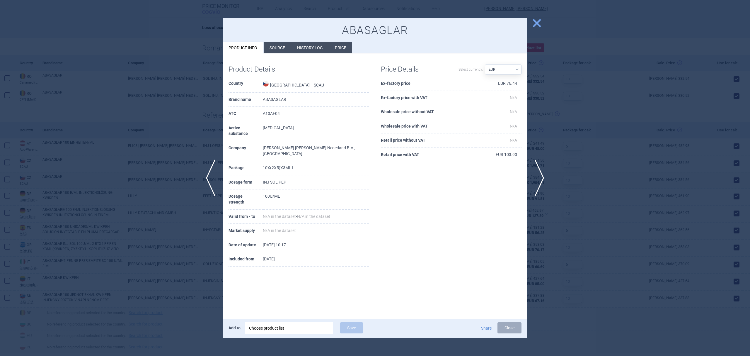
click at [336, 46] on li "Price" at bounding box center [340, 47] width 23 height 11
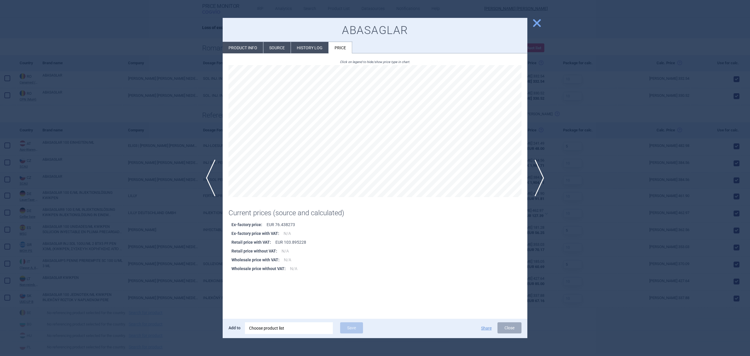
click at [300, 47] on li "History log" at bounding box center [310, 47] width 38 height 11
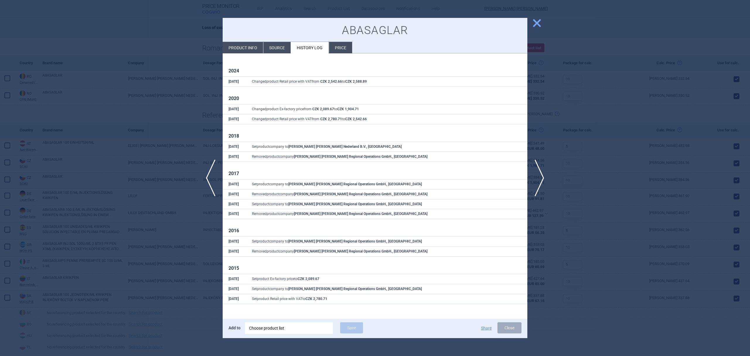
click at [279, 50] on li "Source" at bounding box center [276, 47] width 27 height 11
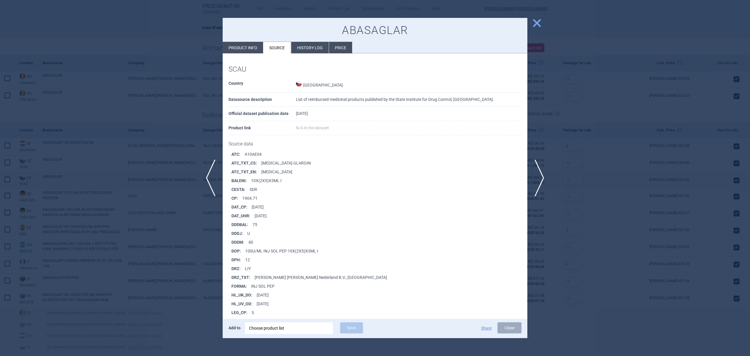
click at [253, 47] on li "Product info" at bounding box center [243, 47] width 40 height 11
select select "EUR"
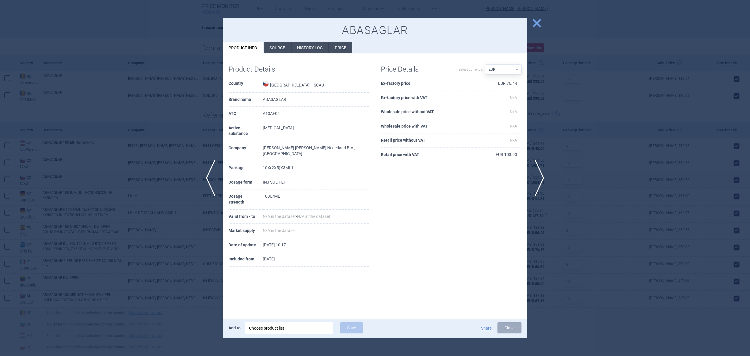
click at [175, 181] on div at bounding box center [375, 178] width 750 height 356
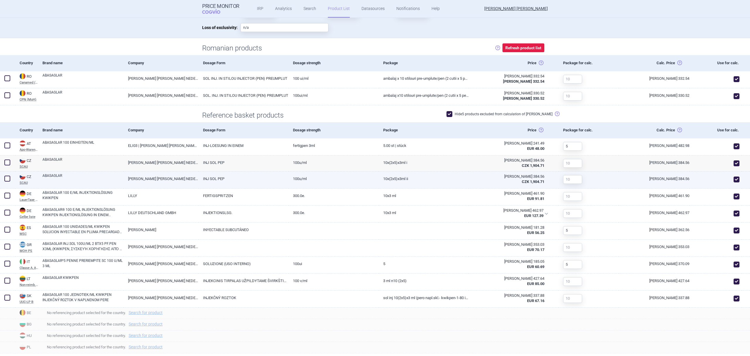
click at [96, 175] on link "ABASAGLAR" at bounding box center [82, 178] width 81 height 11
select select "EUR"
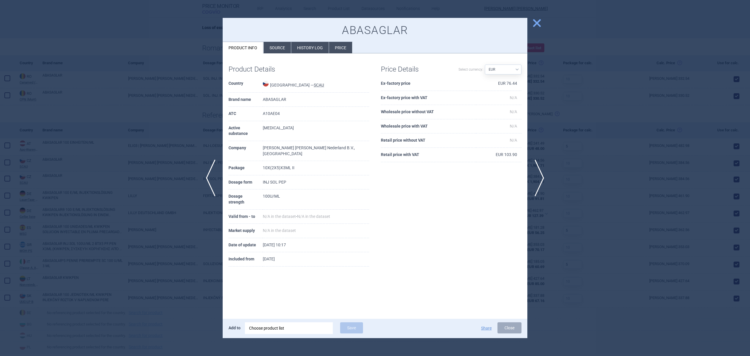
click at [282, 50] on li "Source" at bounding box center [277, 47] width 27 height 11
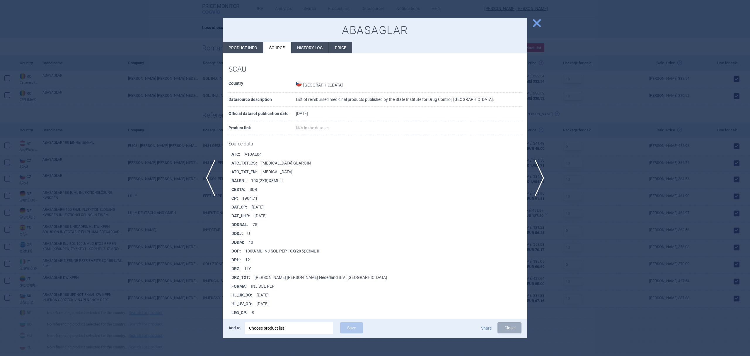
click at [253, 47] on li "Product info" at bounding box center [243, 47] width 40 height 11
select select "EUR"
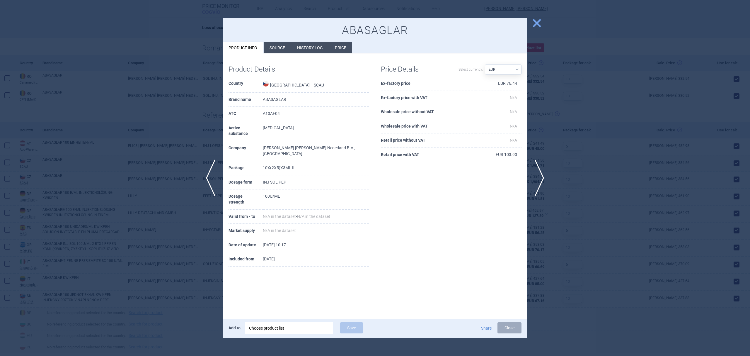
click at [171, 137] on div at bounding box center [375, 178] width 750 height 356
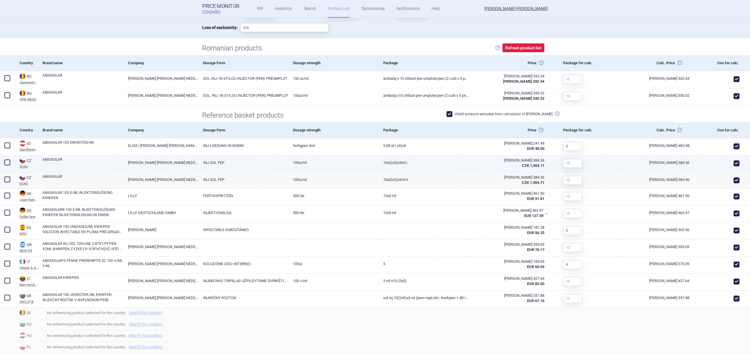
click at [114, 162] on link "ABASAGLAR" at bounding box center [82, 162] width 81 height 11
select select "EUR"
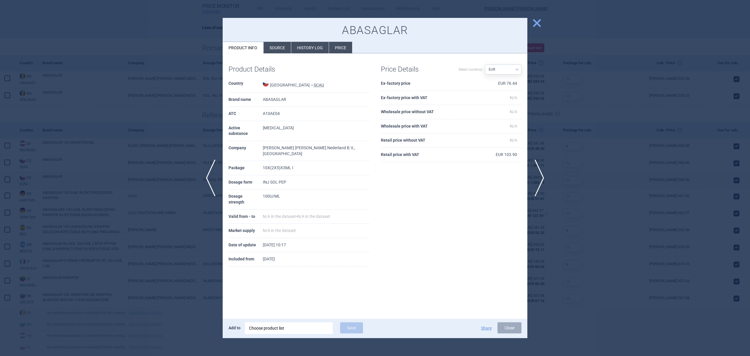
click at [279, 45] on li "Source" at bounding box center [277, 47] width 27 height 11
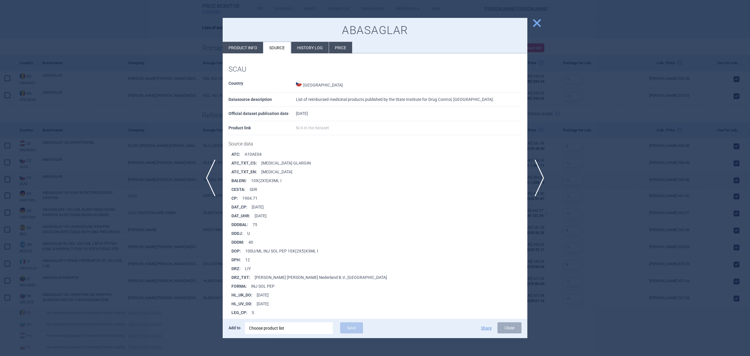
click at [540, 24] on span "close" at bounding box center [537, 23] width 10 height 10
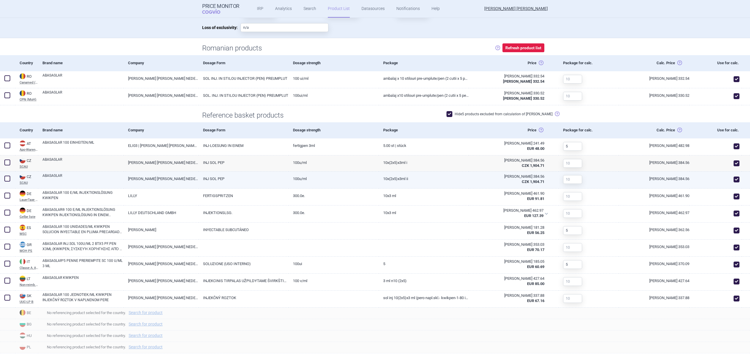
click at [734, 177] on span at bounding box center [737, 179] width 6 height 6
checkbox input "false"
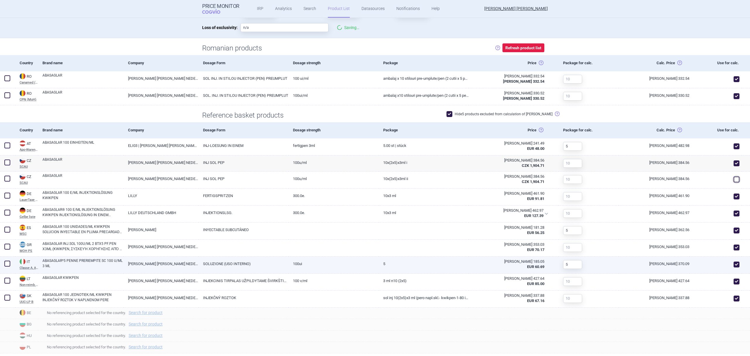
scroll to position [176, 0]
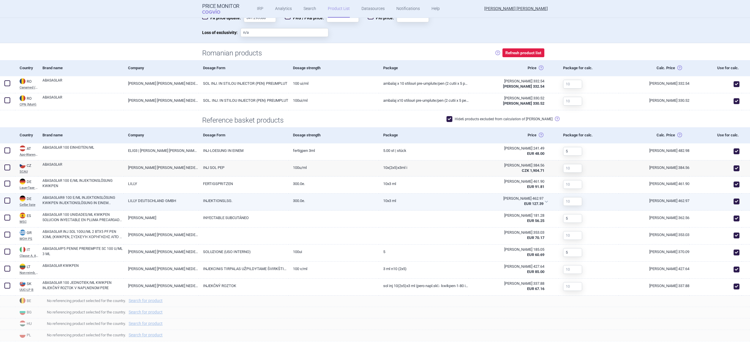
click at [734, 200] on span at bounding box center [737, 201] width 6 height 6
checkbox input "false"
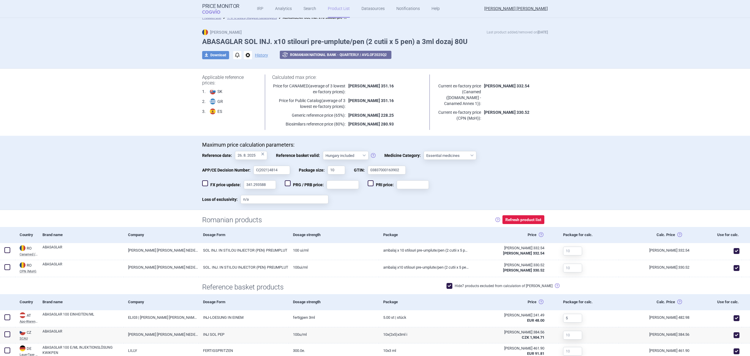
scroll to position [0, 0]
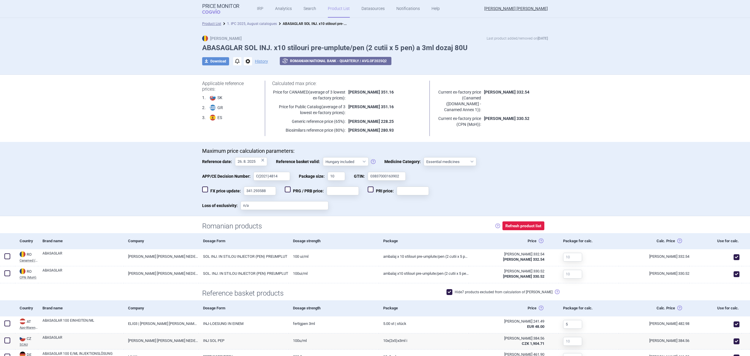
click at [259, 23] on link "1. IPC 2025, August catalogues" at bounding box center [252, 24] width 50 height 4
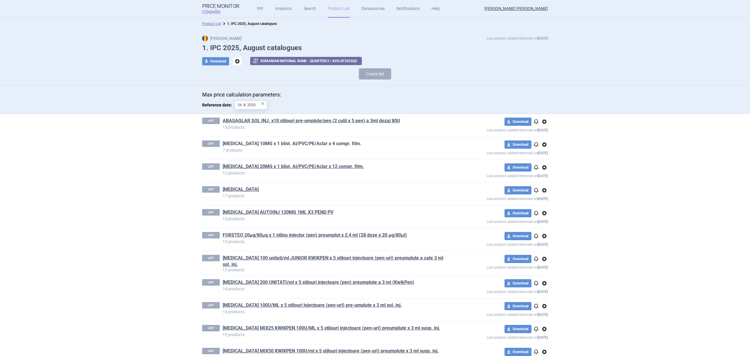
click at [293, 142] on link "[MEDICAL_DATA] 10MG x 1 blist. Al/PVC/PE/Aclar x 4 compr. film." at bounding box center [292, 143] width 139 height 6
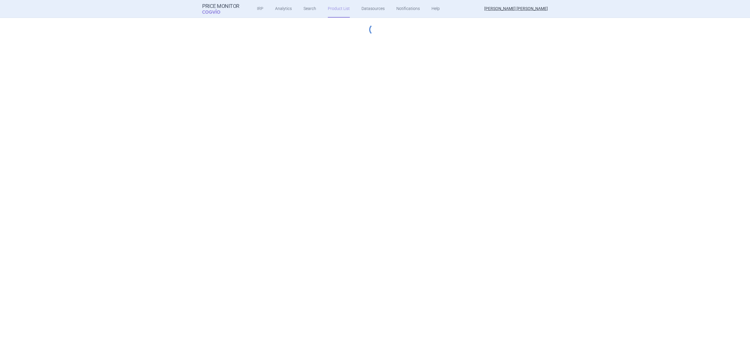
select select "[DATE]"
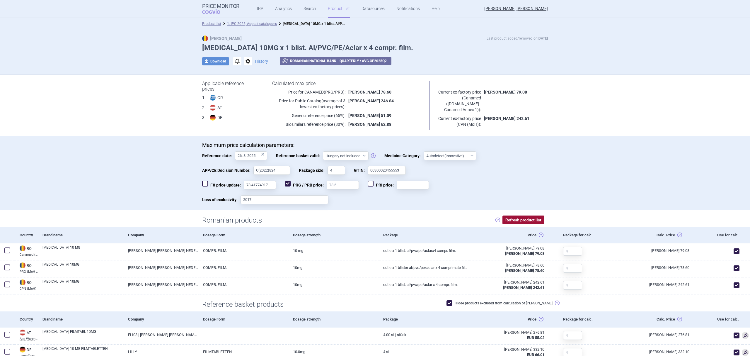
click at [517, 220] on button "Refresh product list" at bounding box center [524, 219] width 42 height 9
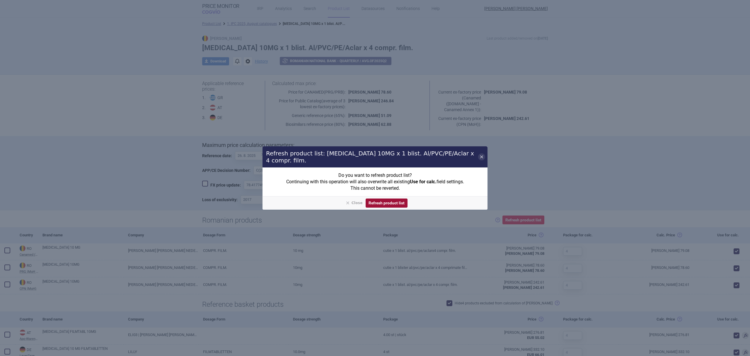
click at [388, 200] on button "Refresh product list" at bounding box center [387, 202] width 42 height 9
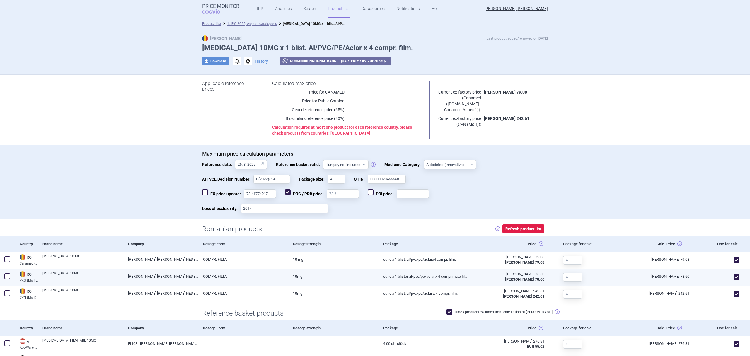
scroll to position [78, 0]
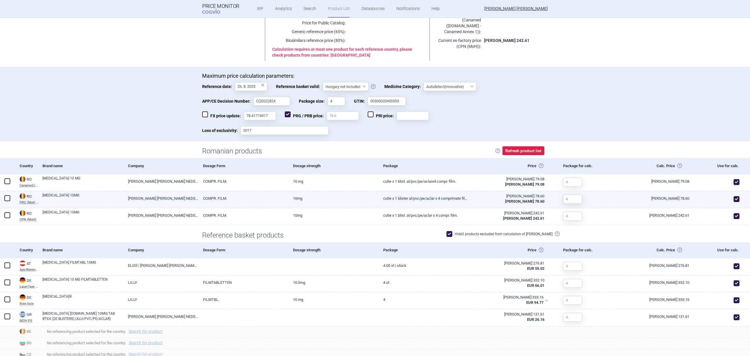
click at [734, 199] on span at bounding box center [737, 199] width 6 height 6
checkbox input "false"
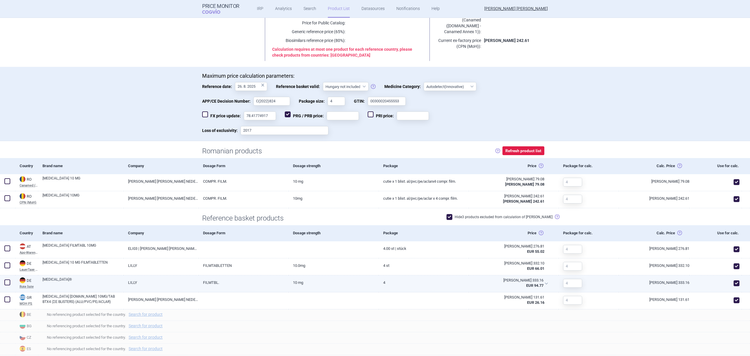
click at [734, 283] on span at bounding box center [737, 283] width 6 height 6
checkbox input "false"
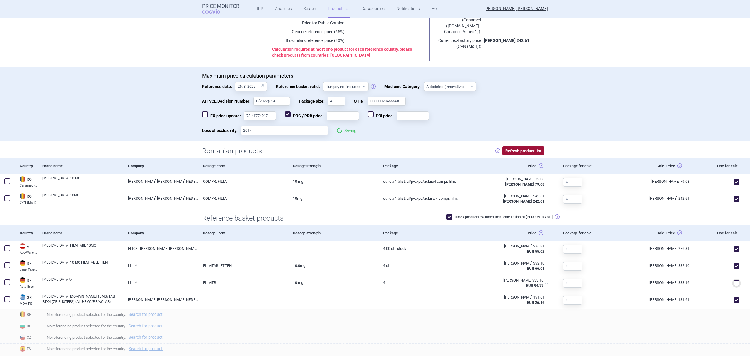
click at [528, 150] on button "Refresh product list" at bounding box center [524, 150] width 42 height 9
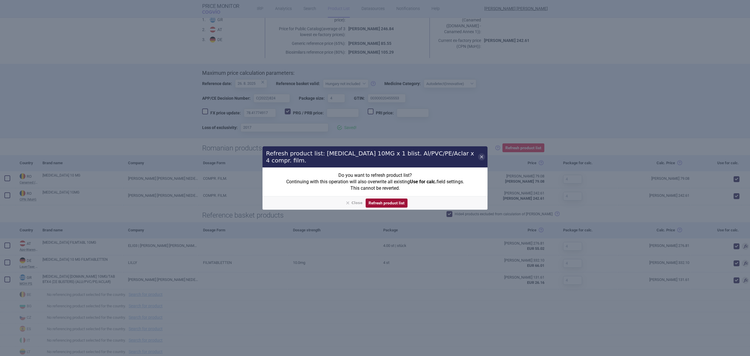
click at [393, 203] on button "Refresh product list" at bounding box center [387, 202] width 42 height 9
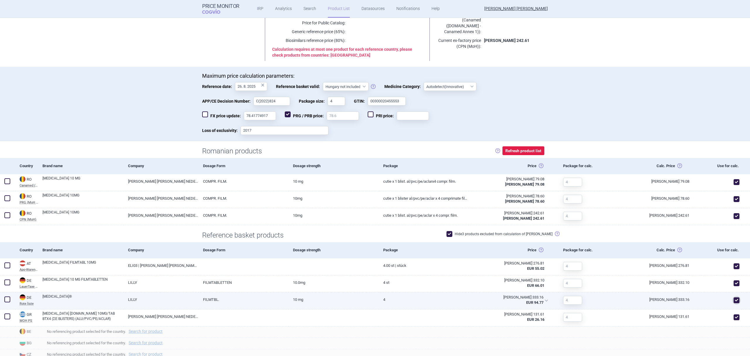
click at [734, 300] on span at bounding box center [737, 300] width 6 height 6
checkbox input "false"
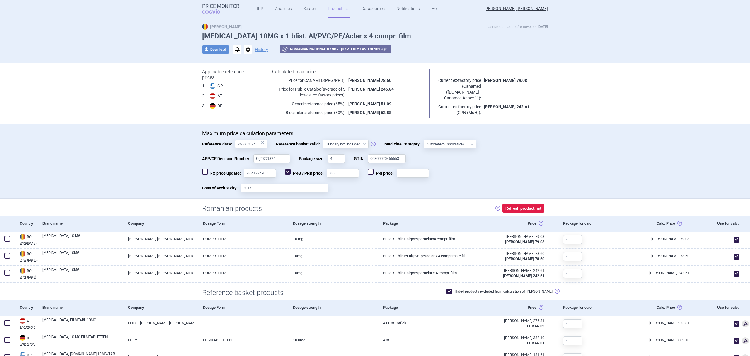
scroll to position [0, 0]
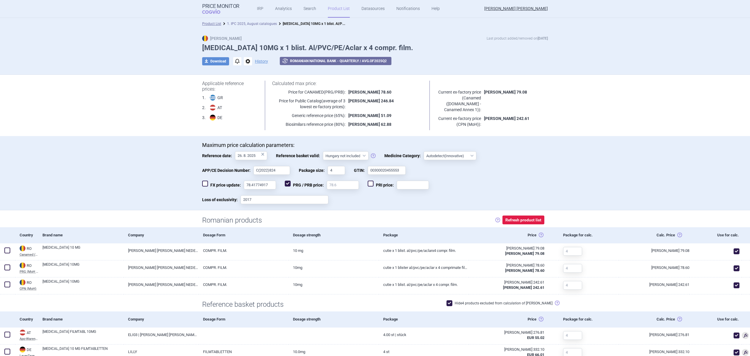
click at [256, 24] on link "1. IPC 2025, August catalogues" at bounding box center [252, 24] width 50 height 4
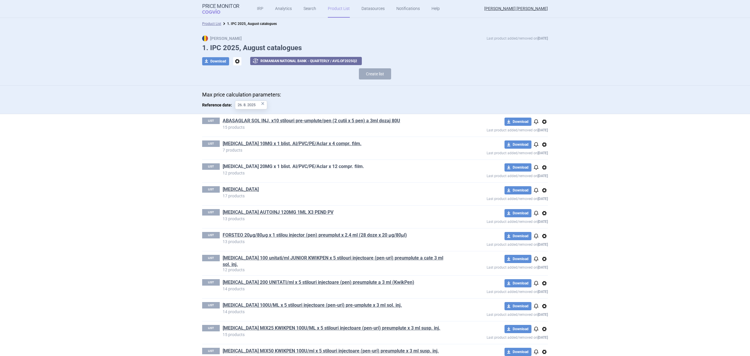
click at [322, 166] on link "[MEDICAL_DATA] 20MG x 1 blist. Al/PVC/PE/Aclar x 12 compr. film." at bounding box center [294, 166] width 142 height 6
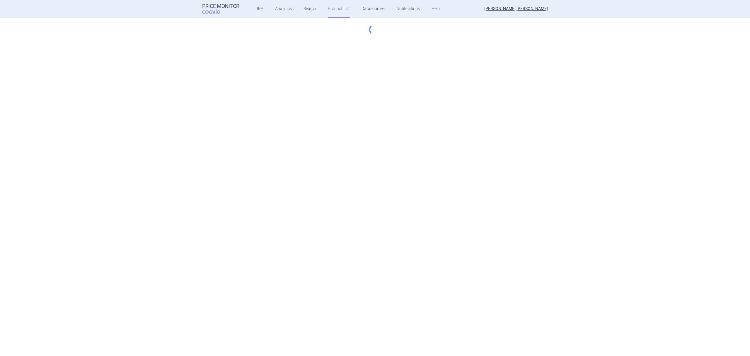
select select "hungary-included"
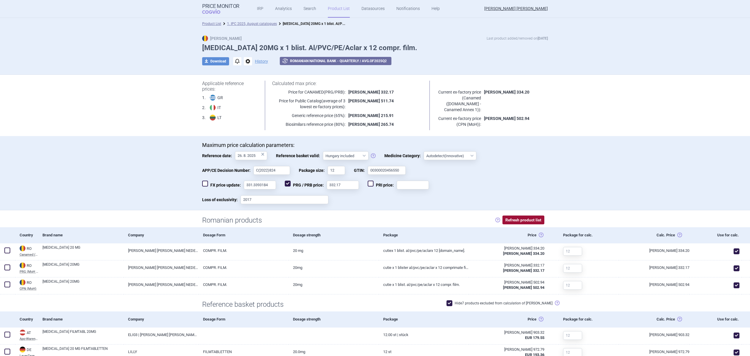
click at [514, 216] on button "Refresh product list" at bounding box center [524, 219] width 42 height 9
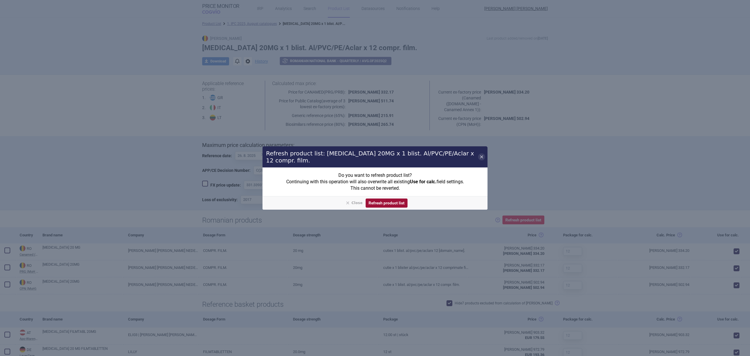
click at [393, 198] on div "Close Refresh product list" at bounding box center [375, 203] width 219 height 11
click at [393, 201] on button "Refresh product list" at bounding box center [387, 202] width 42 height 9
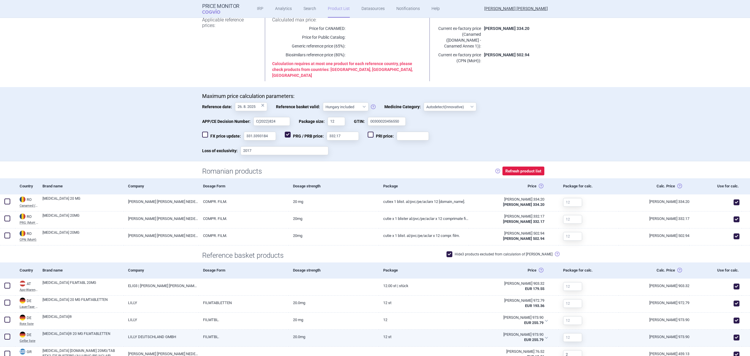
scroll to position [65, 0]
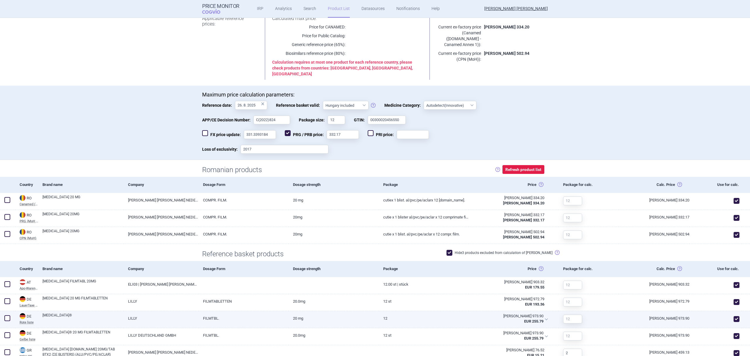
click at [734, 316] on span at bounding box center [737, 319] width 6 height 6
checkbox input "false"
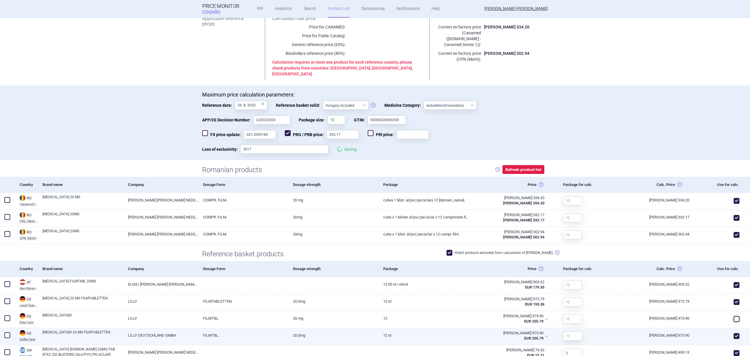
click at [734, 333] on span at bounding box center [737, 336] width 6 height 6
checkbox input "false"
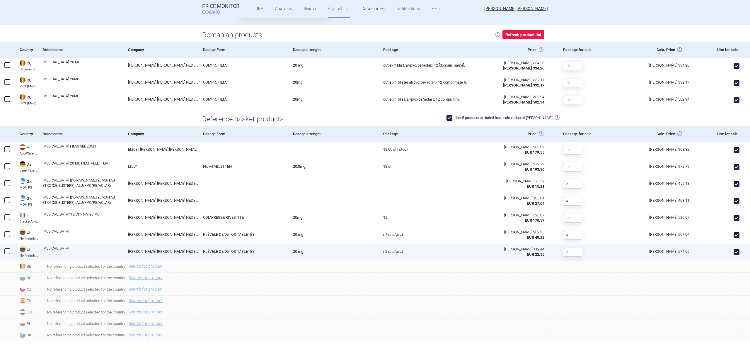
scroll to position [194, 0]
click at [734, 253] on span at bounding box center [737, 252] width 6 height 6
checkbox input "false"
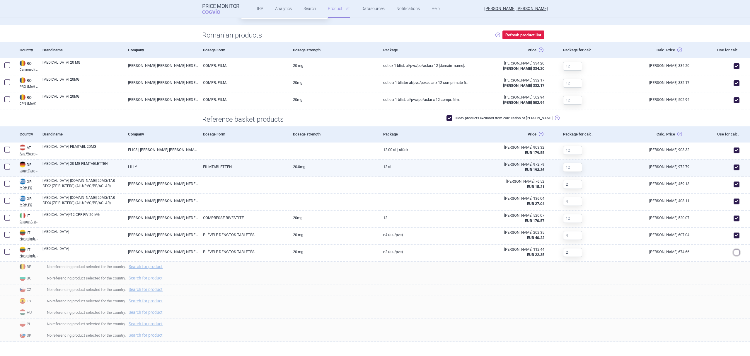
scroll to position [177, 0]
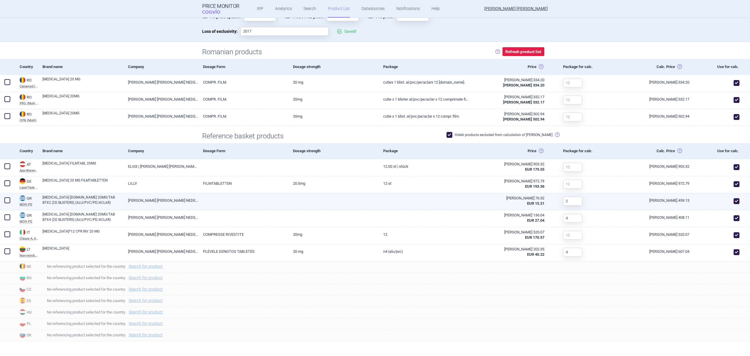
click at [734, 200] on span at bounding box center [737, 201] width 6 height 6
checkbox input "false"
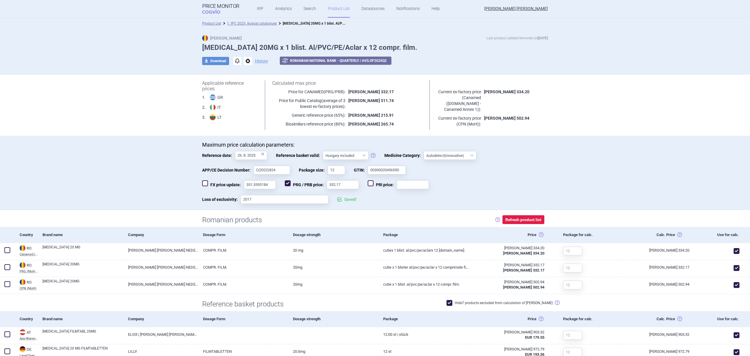
scroll to position [0, 0]
click at [248, 23] on link "1. IPC 2025, August catalogues" at bounding box center [252, 24] width 50 height 4
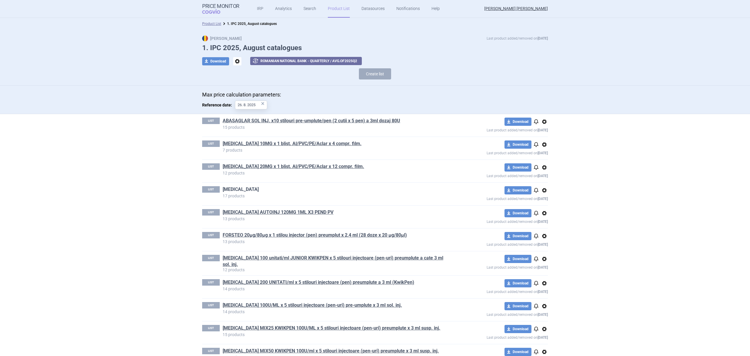
click at [235, 188] on link "[MEDICAL_DATA]" at bounding box center [241, 189] width 36 height 6
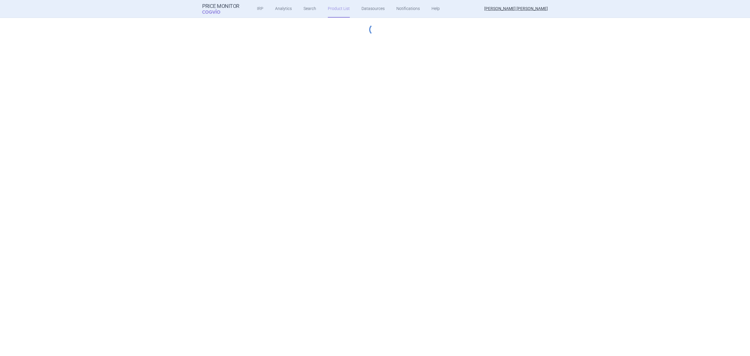
select select "hungary-included"
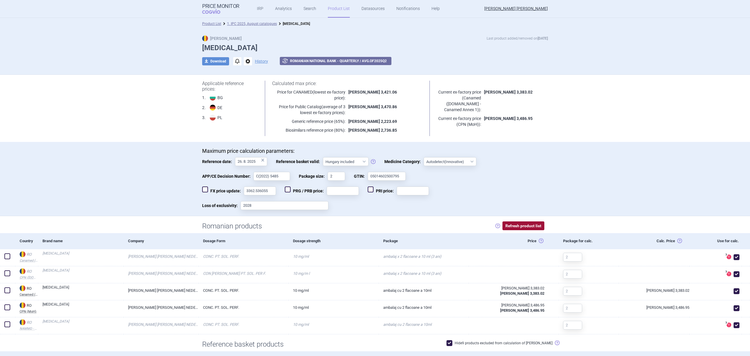
click at [513, 226] on button "Refresh product list" at bounding box center [524, 225] width 42 height 9
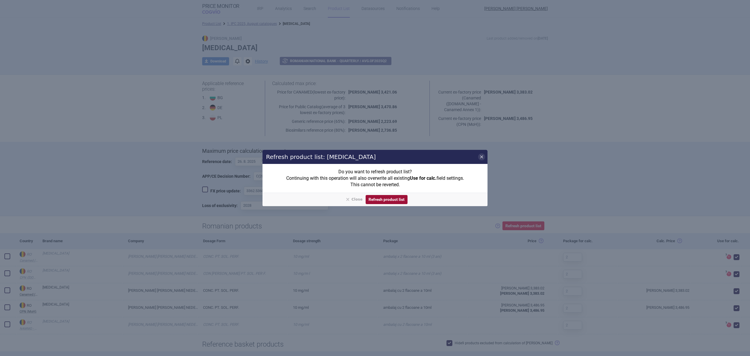
click at [382, 199] on button "Refresh product list" at bounding box center [387, 199] width 42 height 9
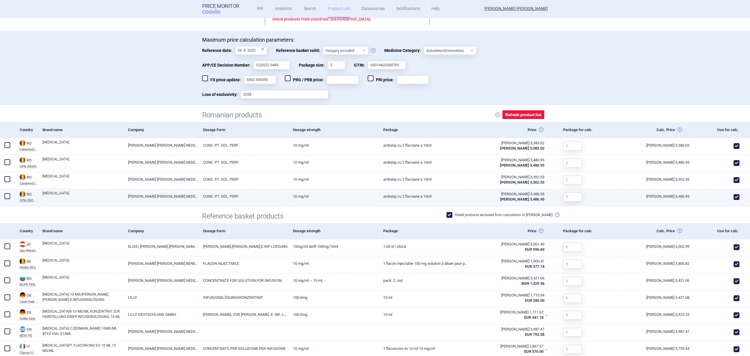
scroll to position [117, 0]
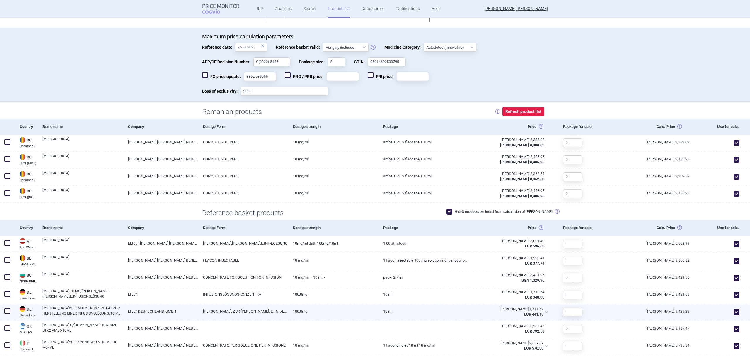
click at [734, 313] on span at bounding box center [737, 312] width 6 height 6
checkbox input "false"
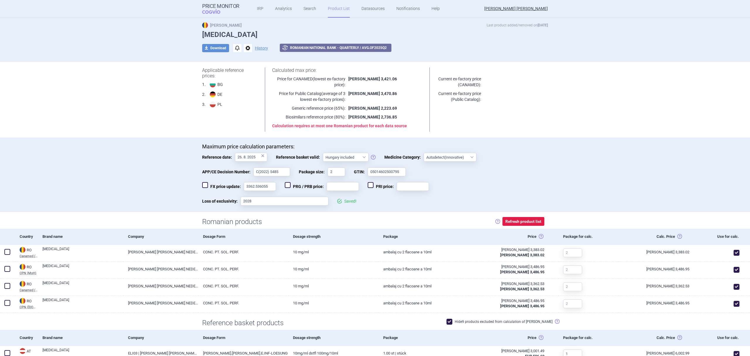
scroll to position [13, 0]
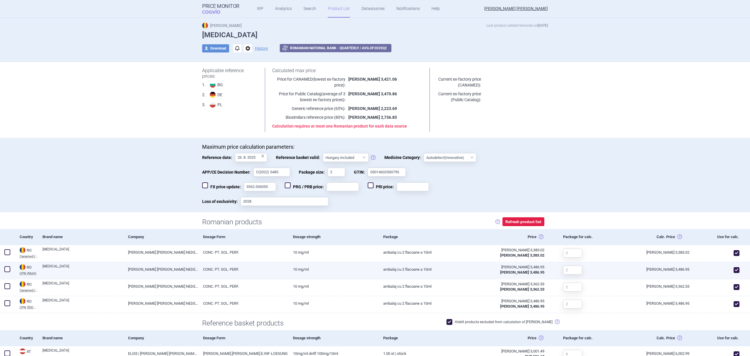
click at [734, 273] on span at bounding box center [737, 270] width 6 height 6
checkbox input "false"
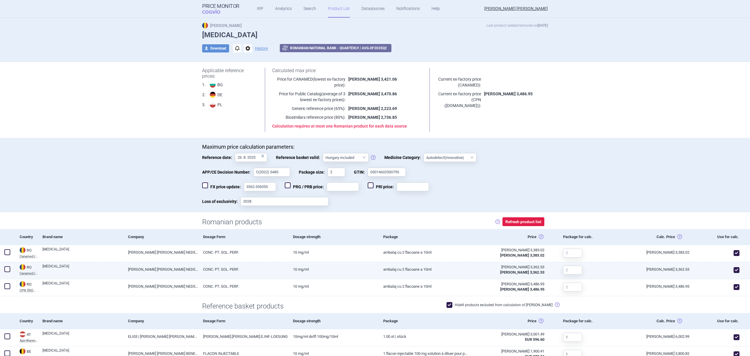
click at [734, 270] on span at bounding box center [737, 270] width 6 height 6
checkbox input "false"
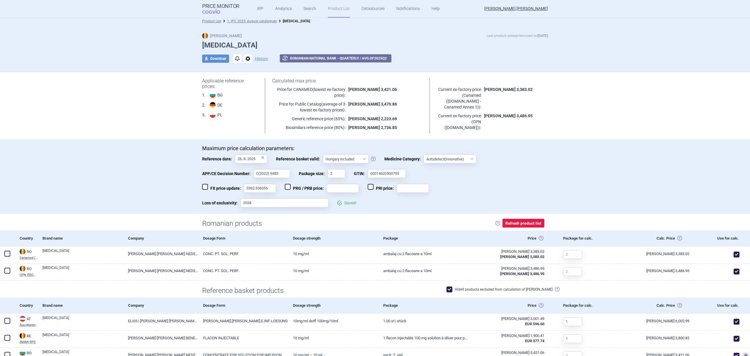
scroll to position [0, 0]
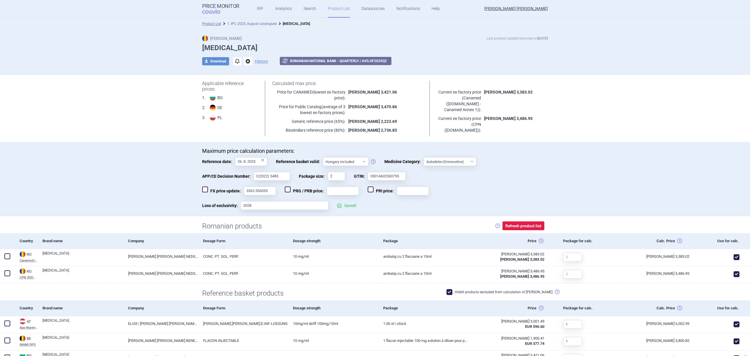
click at [264, 22] on link "1. IPC 2025, August catalogues" at bounding box center [252, 24] width 50 height 4
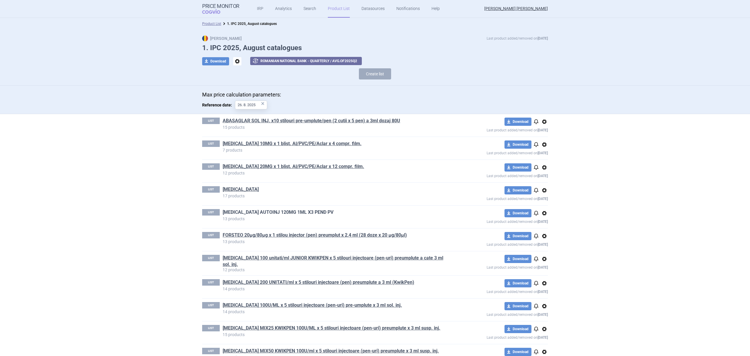
click at [308, 212] on link "[MEDICAL_DATA] AUTOINJ 120MG 1ML X3 PEND PV" at bounding box center [278, 212] width 111 height 6
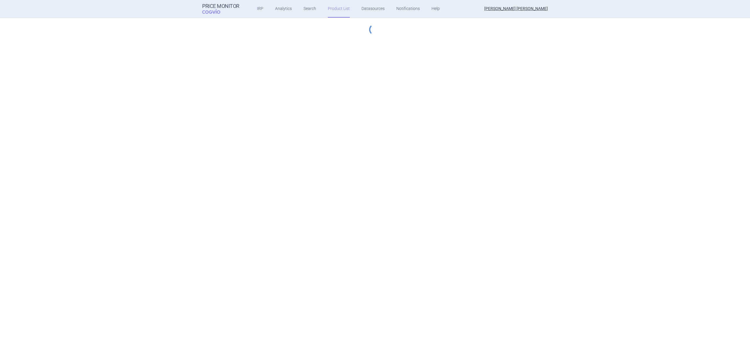
select select "hungary-included"
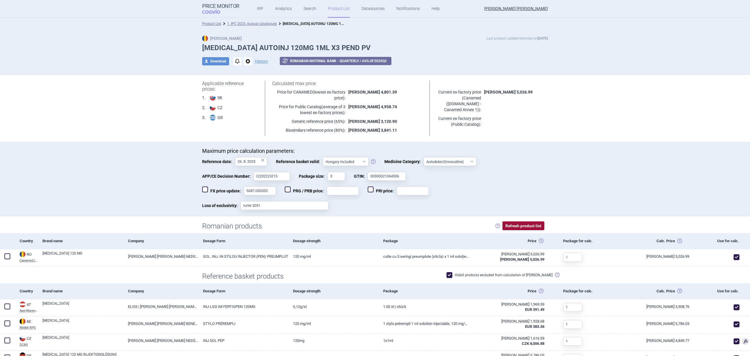
click at [527, 225] on button "Refresh product list" at bounding box center [524, 225] width 42 height 9
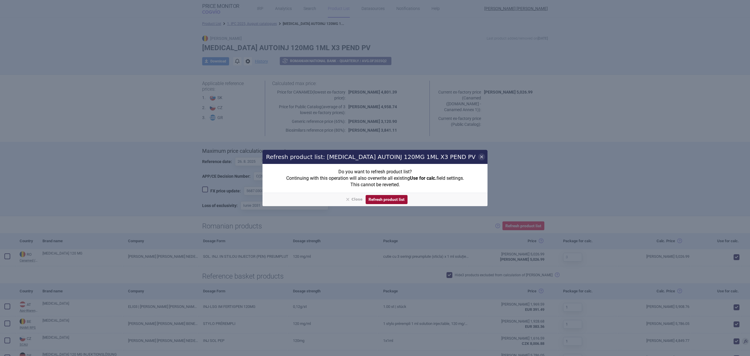
click at [387, 198] on button "Refresh product list" at bounding box center [387, 199] width 42 height 9
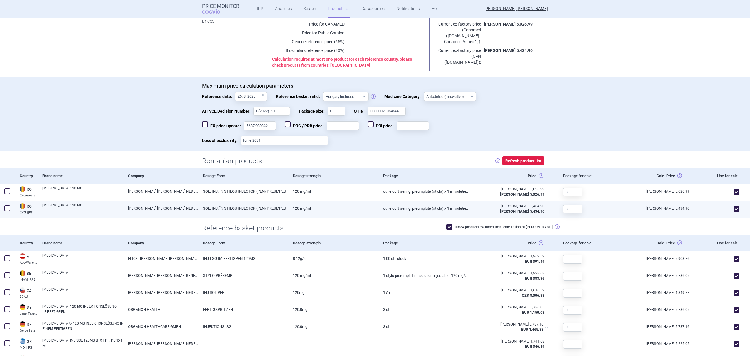
scroll to position [78, 0]
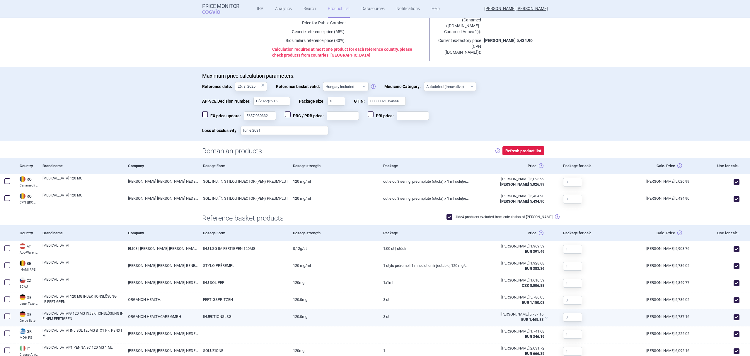
click at [734, 317] on span at bounding box center [737, 317] width 6 height 6
checkbox input "false"
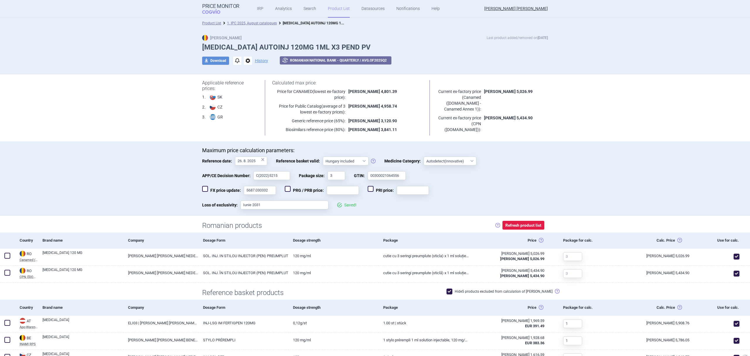
scroll to position [0, 0]
click at [263, 24] on link "1. IPC 2025, August catalogues" at bounding box center [252, 24] width 50 height 4
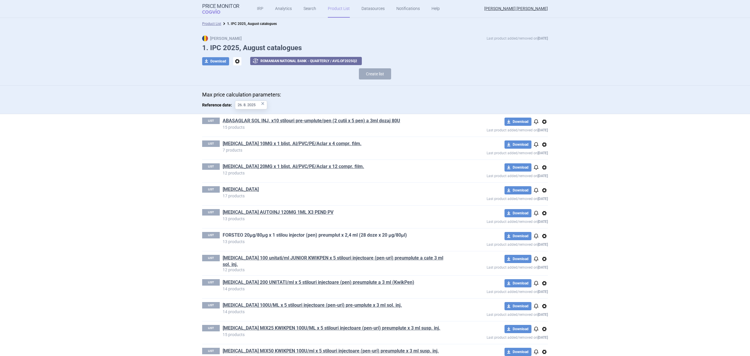
click at [283, 234] on link "FORSTEO 20µg/80µg x 1 stilou injector (pen) preumplut x 2,4 ml (28 doze x 20 µg…" at bounding box center [315, 235] width 184 height 6
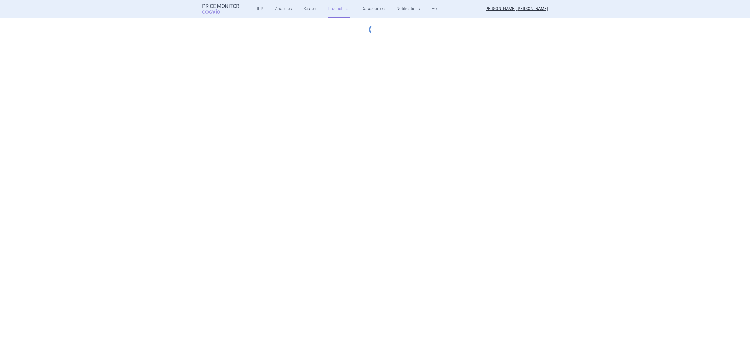
select select "hungary-included"
select select "innovative"
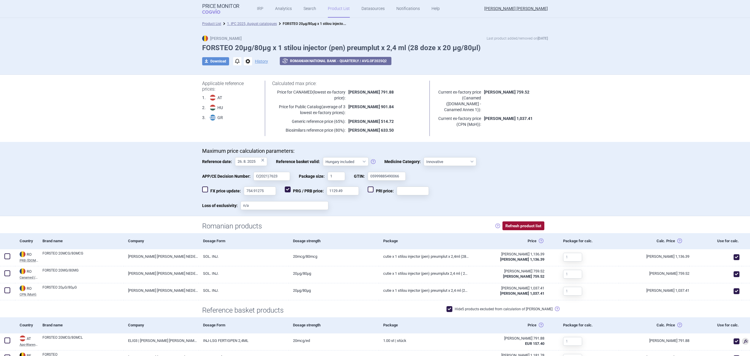
click at [521, 226] on button "Refresh product list" at bounding box center [524, 225] width 42 height 9
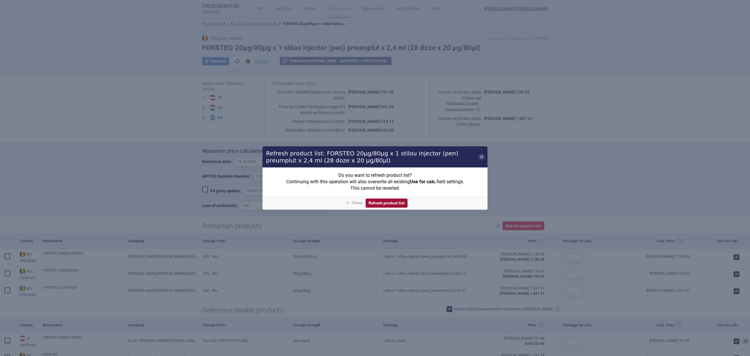
click at [399, 203] on button "Refresh product list" at bounding box center [387, 202] width 42 height 9
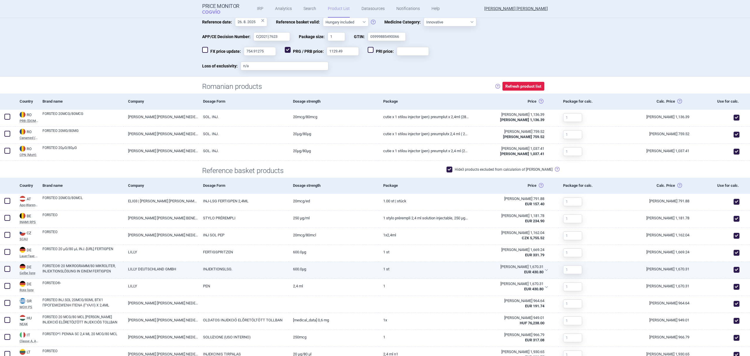
scroll to position [156, 0]
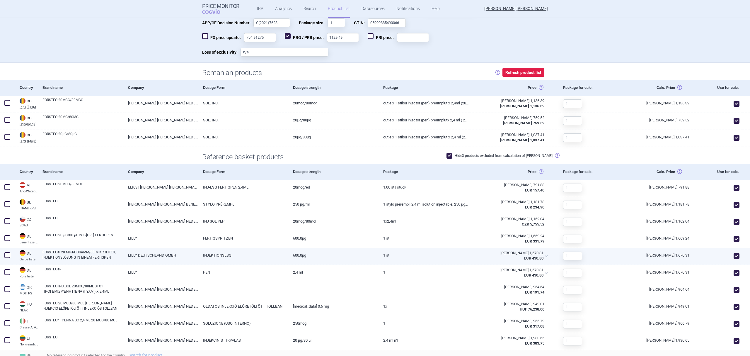
click at [734, 255] on span at bounding box center [737, 256] width 6 height 6
checkbox input "false"
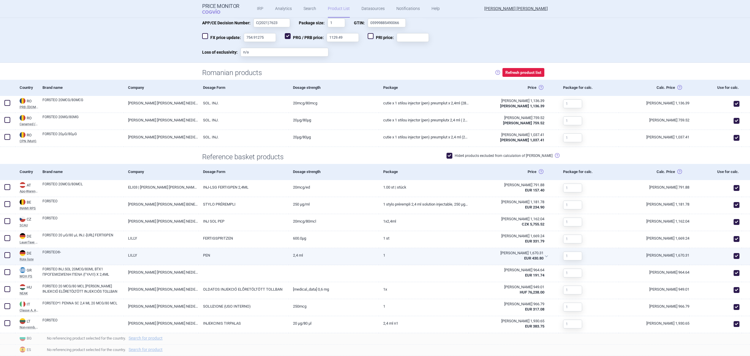
click at [734, 255] on span at bounding box center [737, 256] width 6 height 6
checkbox input "false"
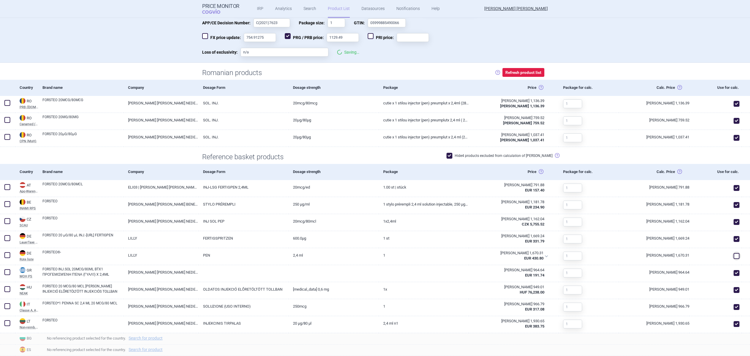
click at [632, 46] on div "Maximum price calculation parameters: Reference date: 26. 8. 2025 × Reference b…" at bounding box center [375, 26] width 750 height 74
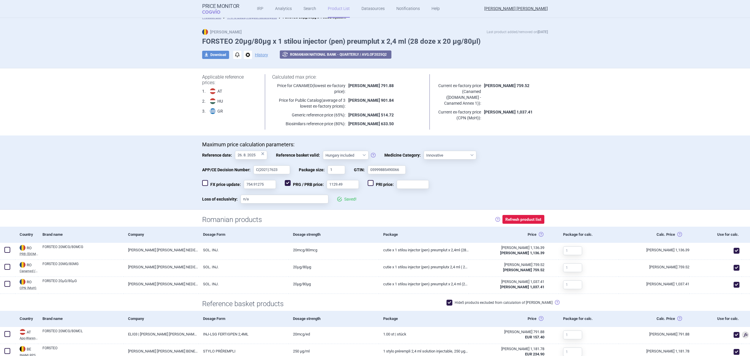
scroll to position [0, 0]
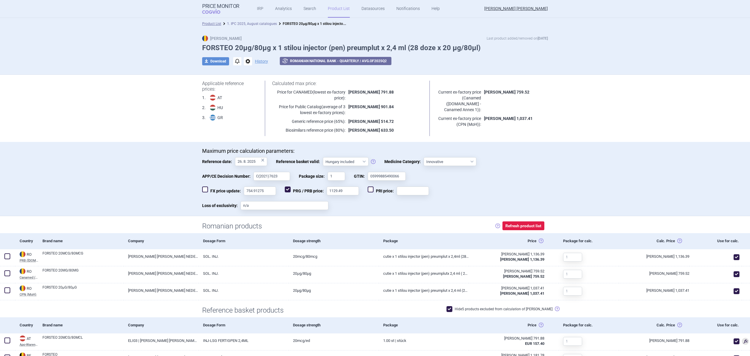
click at [264, 25] on link "1. IPC 2025, August catalogues" at bounding box center [252, 24] width 50 height 4
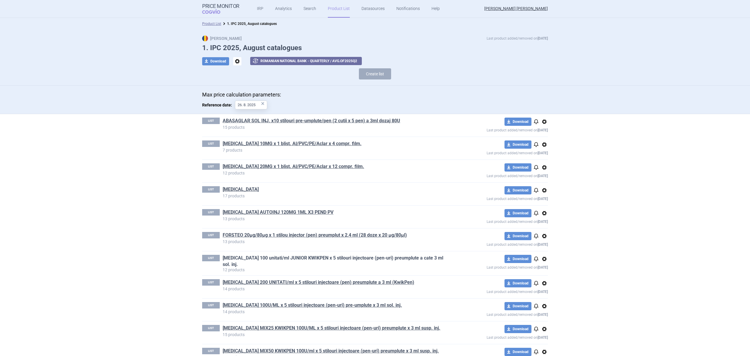
click at [274, 257] on link "[MEDICAL_DATA] 100 unitati/ml JUNIOR KWIKPEN x 5 stilouri injectoare (pen-uri) …" at bounding box center [334, 261] width 222 height 13
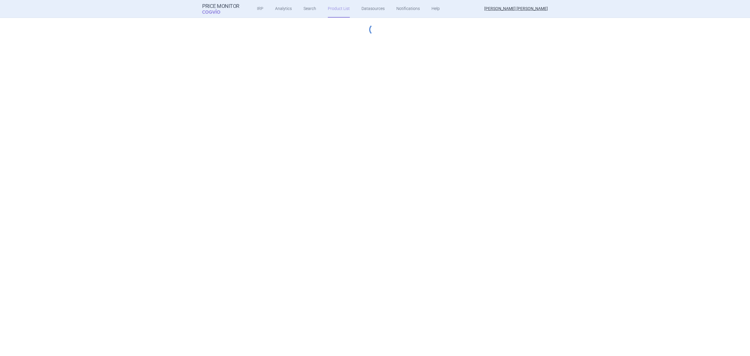
select select "hungary-included"
select select "innovative"
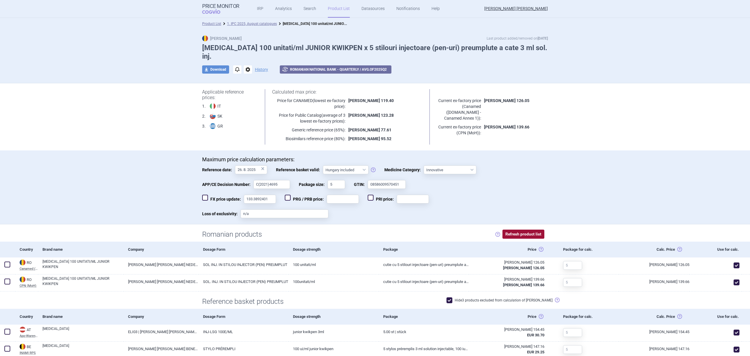
click at [513, 229] on button "Refresh product list" at bounding box center [524, 233] width 42 height 9
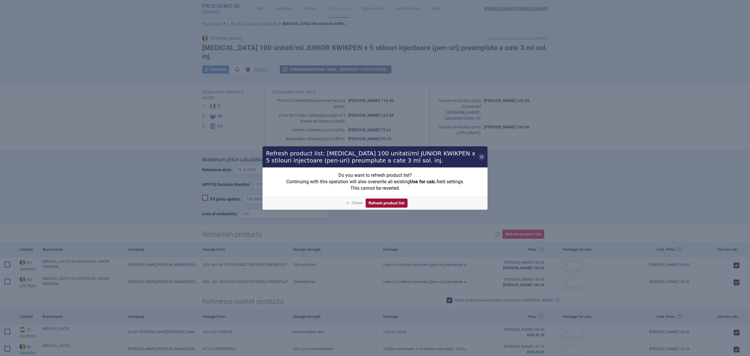
click at [390, 204] on button "Refresh product list" at bounding box center [387, 202] width 42 height 9
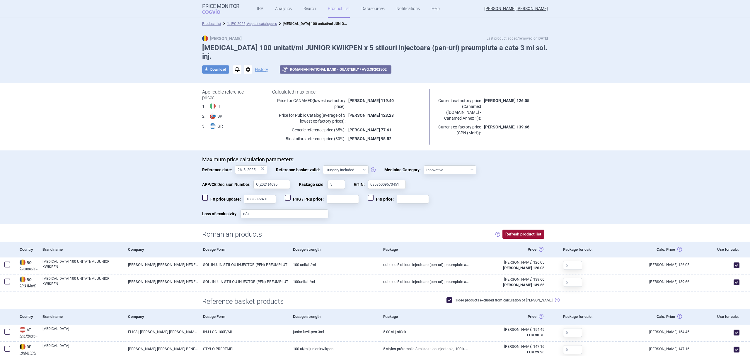
click at [525, 229] on button "Refresh product list" at bounding box center [524, 233] width 42 height 9
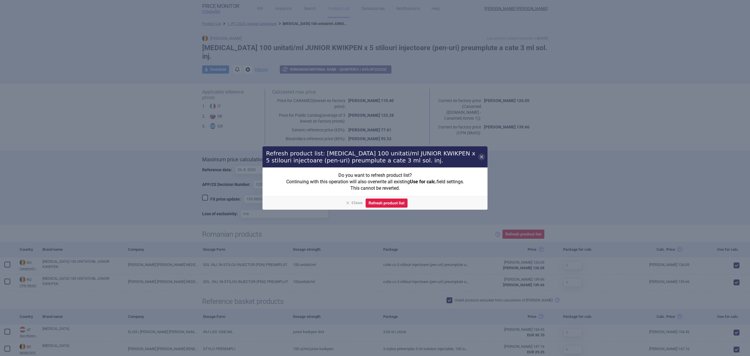
click at [379, 203] on button "Refresh product list" at bounding box center [387, 202] width 42 height 9
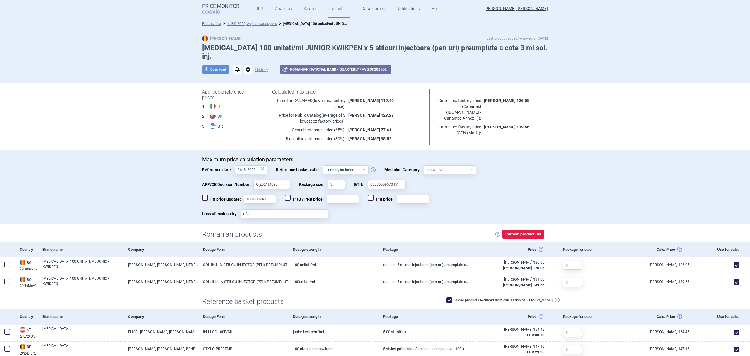
click at [263, 24] on link "1. IPC 2025, August catalogues" at bounding box center [252, 24] width 50 height 4
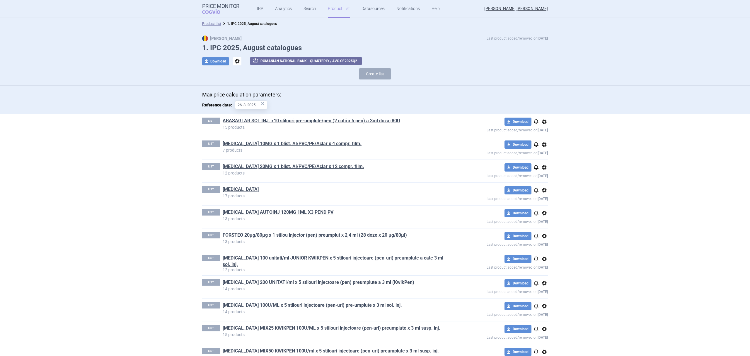
click at [292, 284] on link "[MEDICAL_DATA] 200 UNITATI/ml x 5 stilouri injectoare (pen) preumplute a 3 ml (…" at bounding box center [319, 282] width 192 height 6
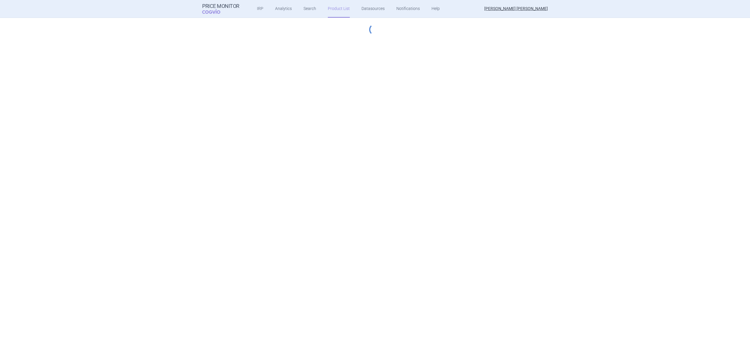
select select "hungary-included"
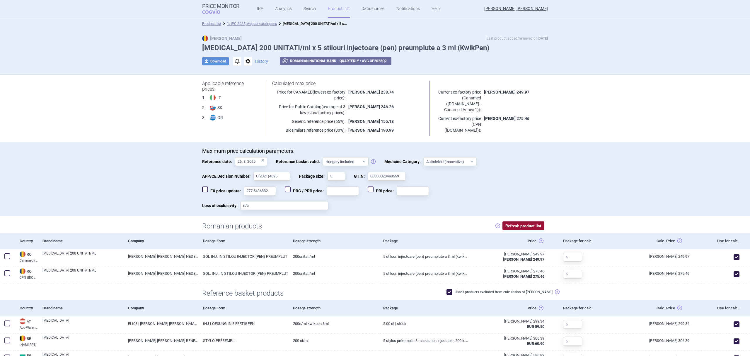
click at [513, 224] on button "Refresh product list" at bounding box center [524, 225] width 42 height 9
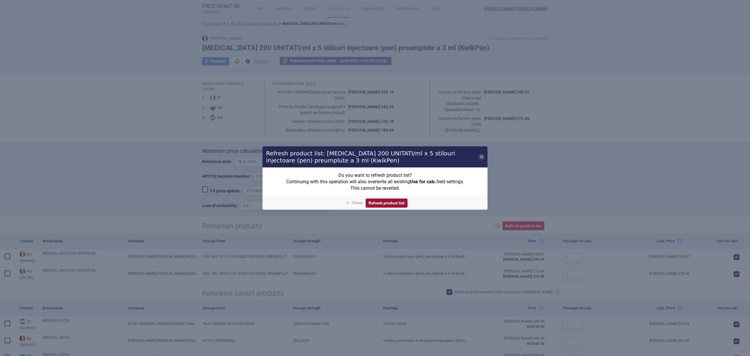
click at [380, 203] on button "Refresh product list" at bounding box center [387, 202] width 42 height 9
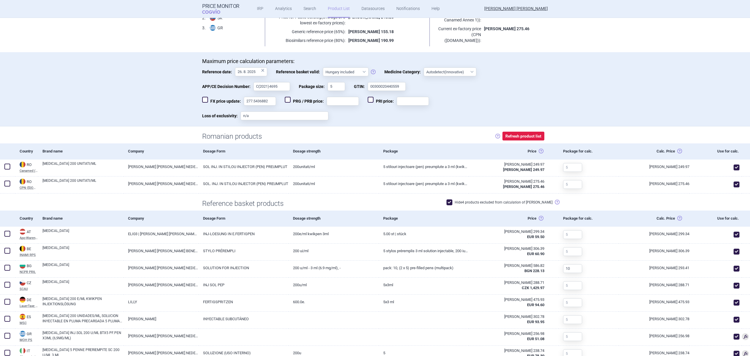
scroll to position [78, 0]
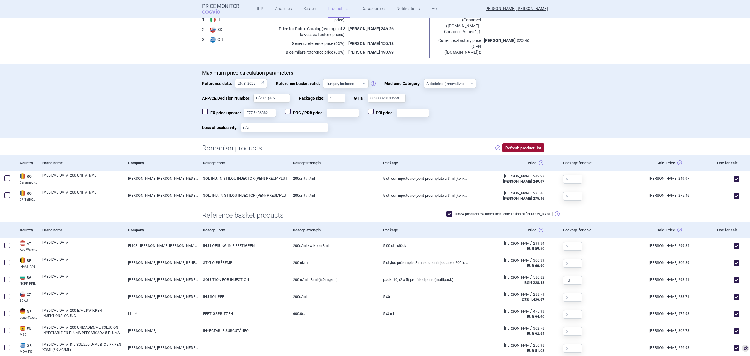
click at [517, 148] on button "Refresh product list" at bounding box center [524, 147] width 42 height 9
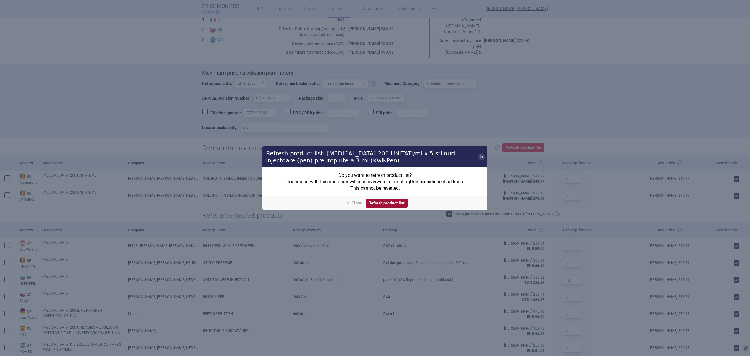
click at [389, 203] on button "Refresh product list" at bounding box center [387, 202] width 42 height 9
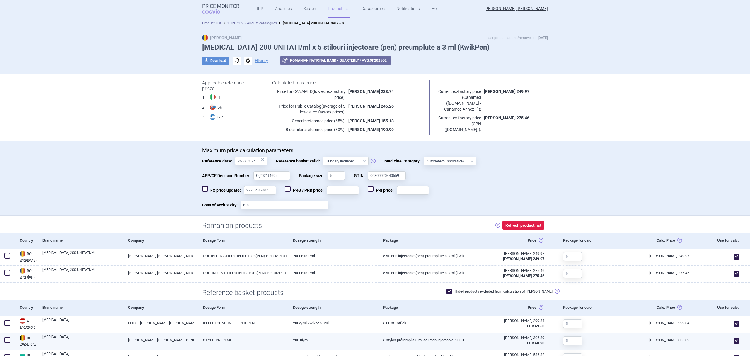
scroll to position [0, 0]
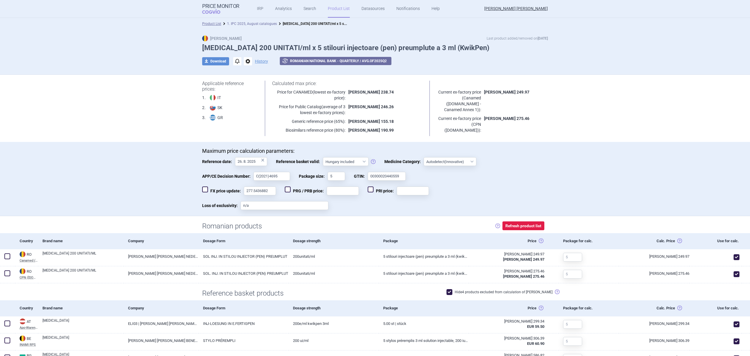
click at [263, 24] on link "1. IPC 2025, August catalogues" at bounding box center [252, 24] width 50 height 4
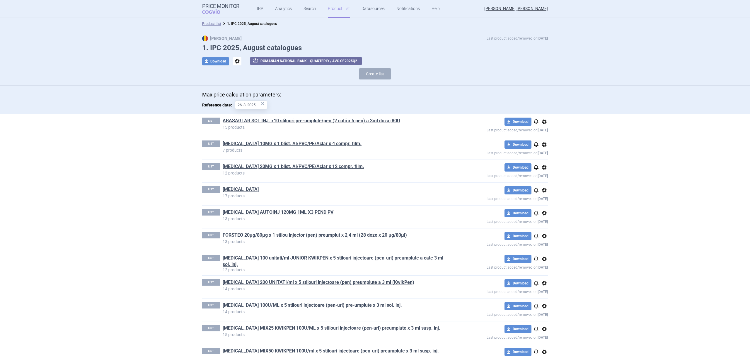
click at [266, 307] on link "[MEDICAL_DATA] 100U/ML x 5 stilouri injectoare (pen-uri) pre-umplute x 3 ml sol…" at bounding box center [312, 305] width 179 height 6
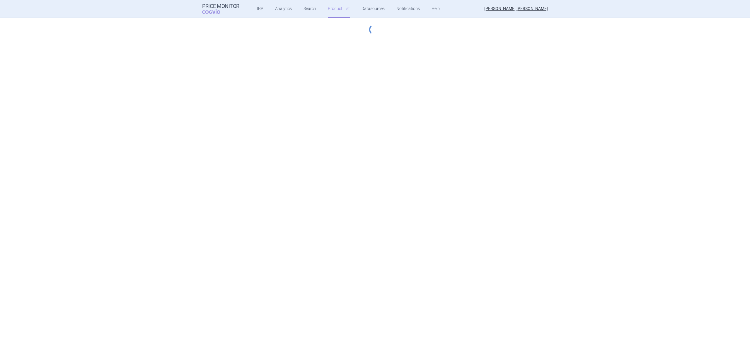
select select "hungary-included"
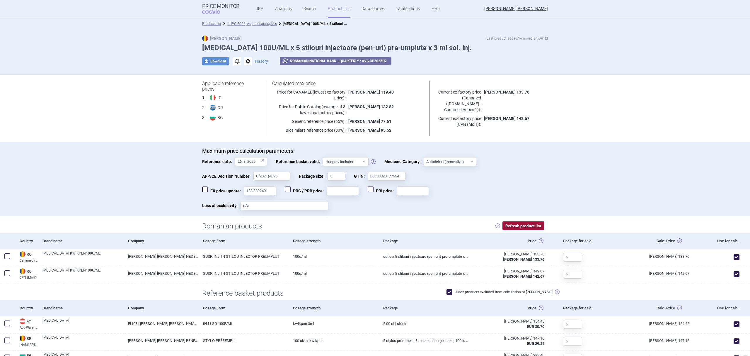
click at [521, 225] on button "Refresh product list" at bounding box center [524, 225] width 42 height 9
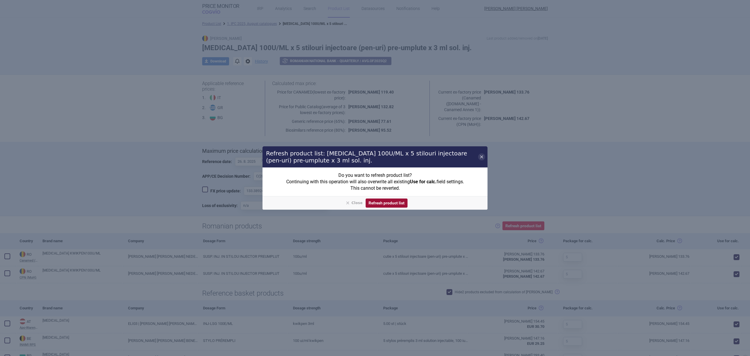
click at [395, 201] on button "Refresh product list" at bounding box center [387, 202] width 42 height 9
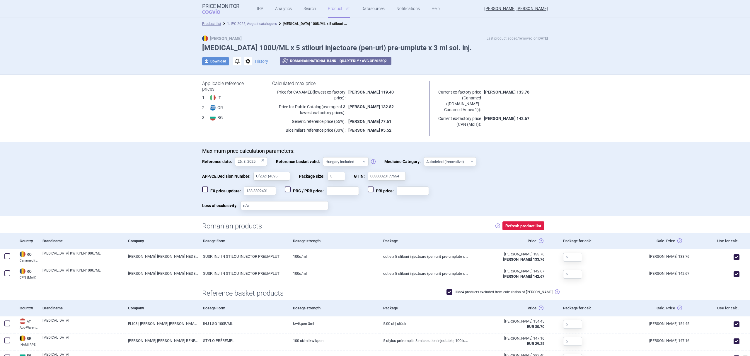
click at [251, 24] on link "1. IPC 2025, August catalogues" at bounding box center [252, 24] width 50 height 4
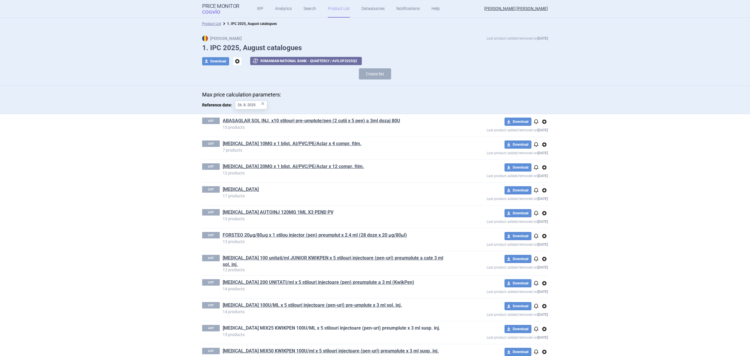
click at [321, 331] on link "[MEDICAL_DATA] MIX25 KWIKPEN 100U/ML x 5 stilouri injectoare (pen-uri) preumplu…" at bounding box center [332, 328] width 218 height 6
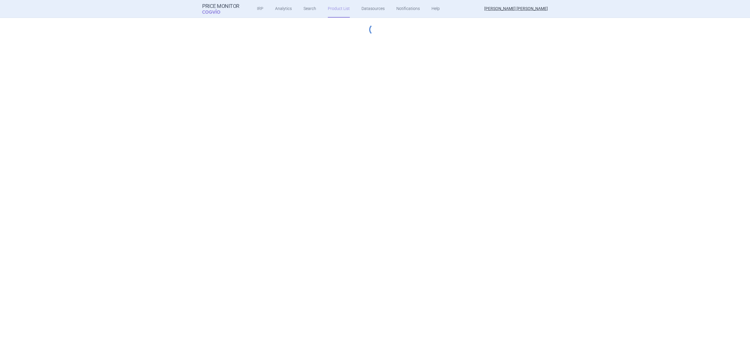
select select "hungary-included"
select select "essential"
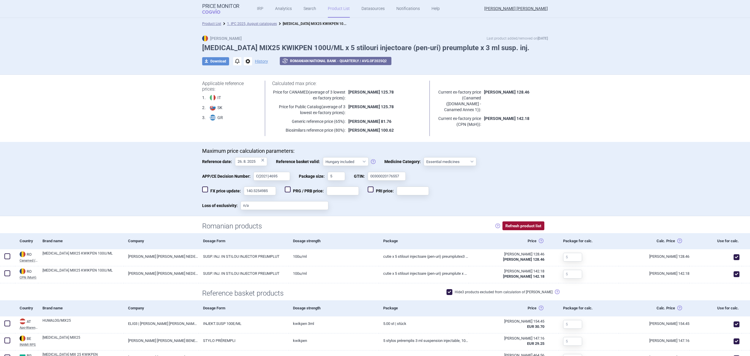
click at [529, 225] on button "Refresh product list" at bounding box center [524, 225] width 42 height 9
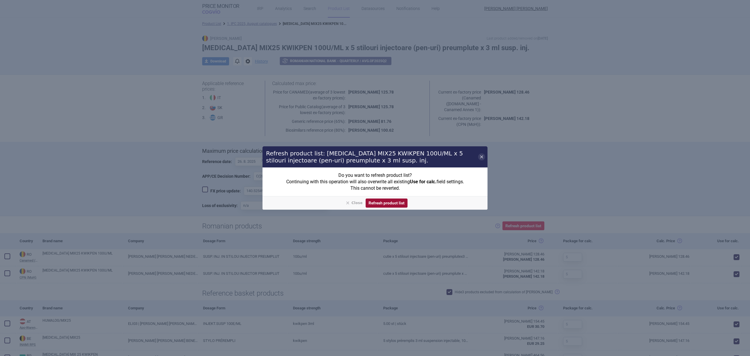
click at [381, 200] on button "Refresh product list" at bounding box center [387, 202] width 42 height 9
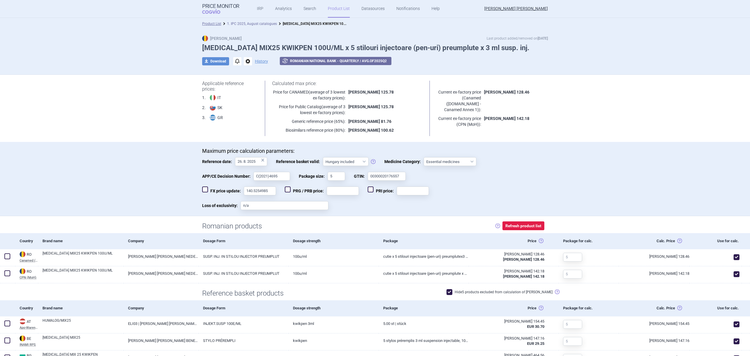
click at [260, 24] on link "1. IPC 2025, August catalogues" at bounding box center [252, 24] width 50 height 4
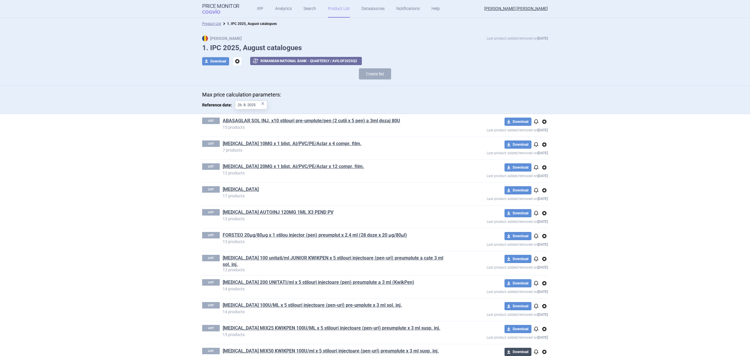
click at [516, 352] on button "download Download" at bounding box center [518, 352] width 27 height 8
select select "EUR"
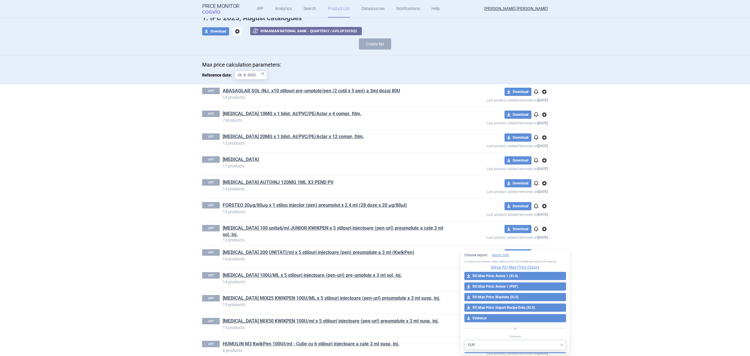
scroll to position [39, 0]
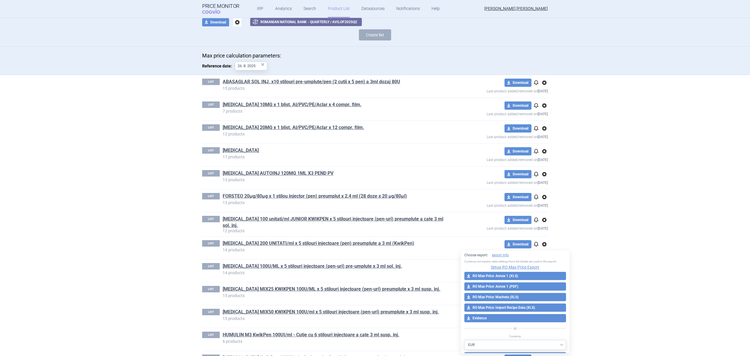
click at [633, 274] on section "Product List 1. IPC 2025, August catalogues Max Price Last product added/remove…" at bounding box center [375, 187] width 750 height 338
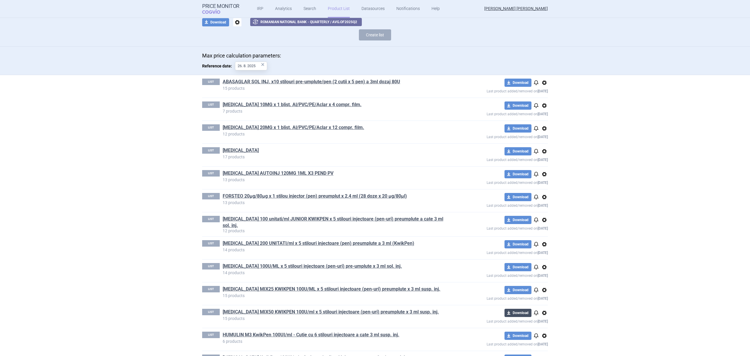
click at [515, 311] on button "download Download" at bounding box center [518, 313] width 27 height 8
select select "EUR"
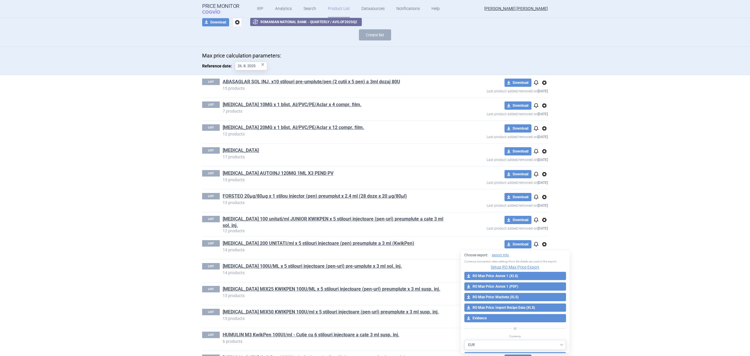
click at [628, 287] on section "Product List 1. IPC 2025, August catalogues Max Price Last product added/remove…" at bounding box center [375, 187] width 750 height 338
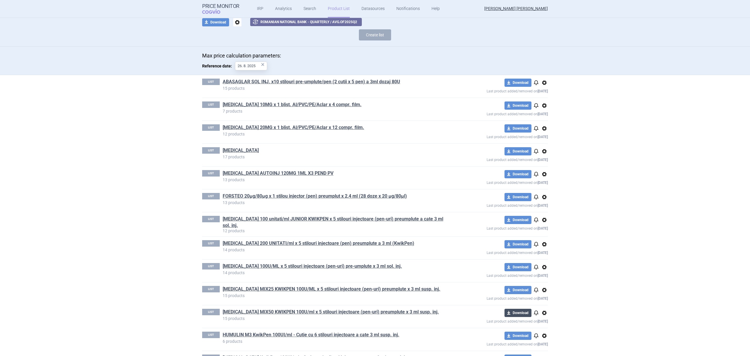
click at [517, 314] on button "download Download" at bounding box center [518, 313] width 27 height 8
select select "EUR"
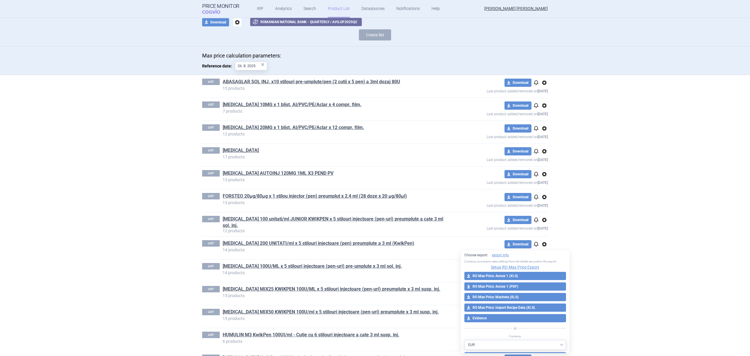
click at [674, 280] on section "Product List 1. IPC 2025, August catalogues Max Price Last product added/remove…" at bounding box center [375, 187] width 750 height 338
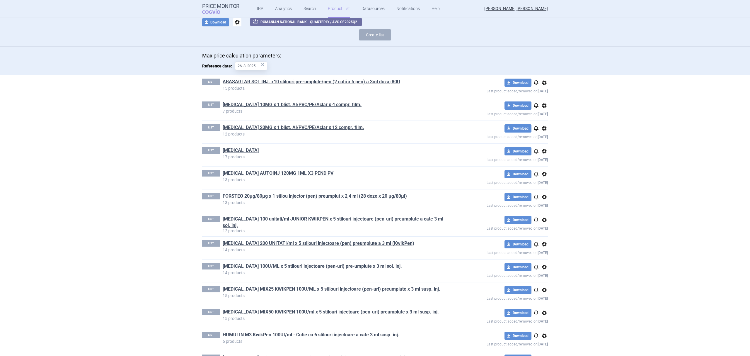
click at [385, 312] on link "[MEDICAL_DATA] MIX50 KWIKPEN 100U/ml x 5 stilouri injectoare (pen-uri) preumplu…" at bounding box center [331, 312] width 216 height 6
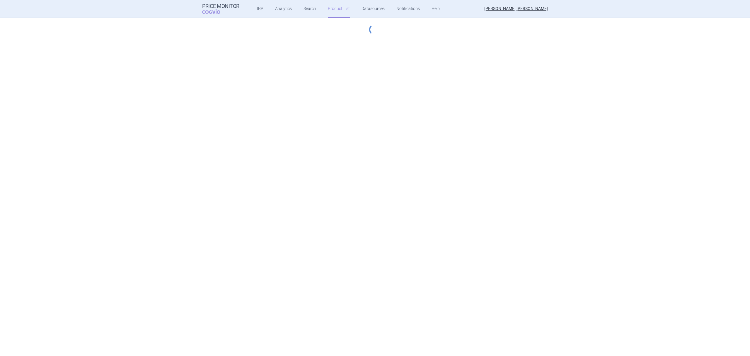
select select "hungary-included"
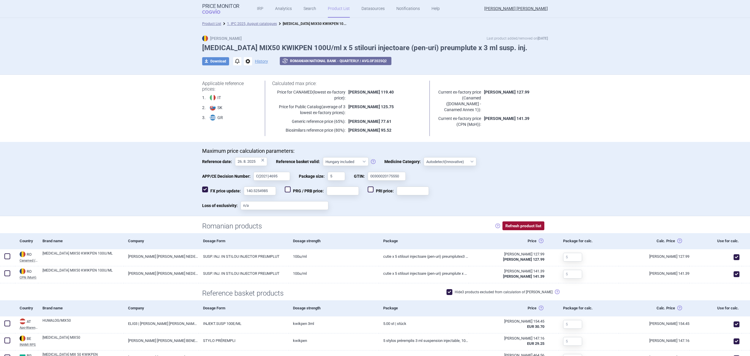
click at [520, 227] on button "Refresh product list" at bounding box center [524, 225] width 42 height 9
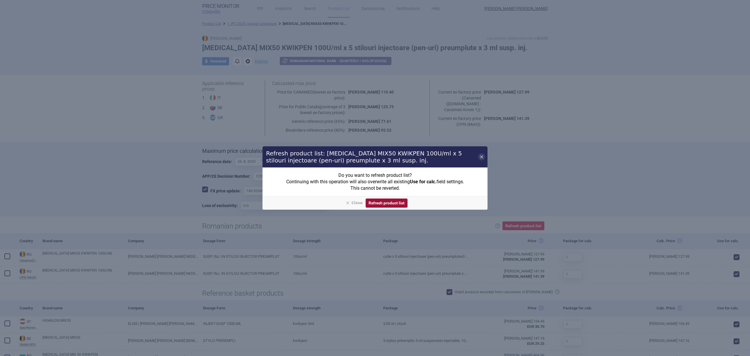
click at [371, 206] on button "Refresh product list" at bounding box center [387, 202] width 42 height 9
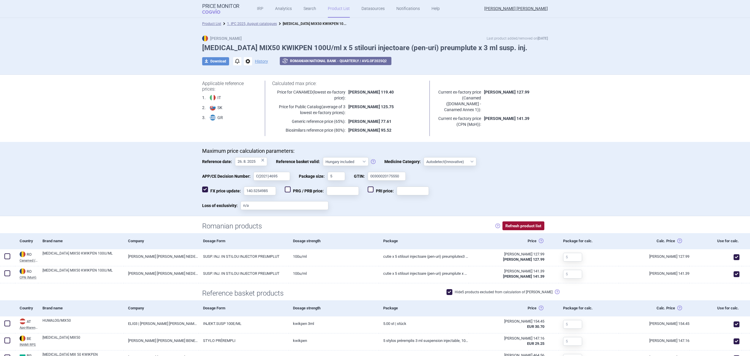
click at [518, 225] on button "Refresh product list" at bounding box center [524, 225] width 42 height 9
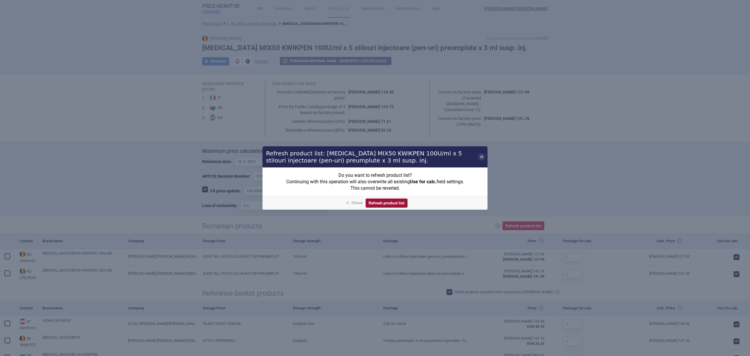
click at [392, 201] on button "Refresh product list" at bounding box center [387, 202] width 42 height 9
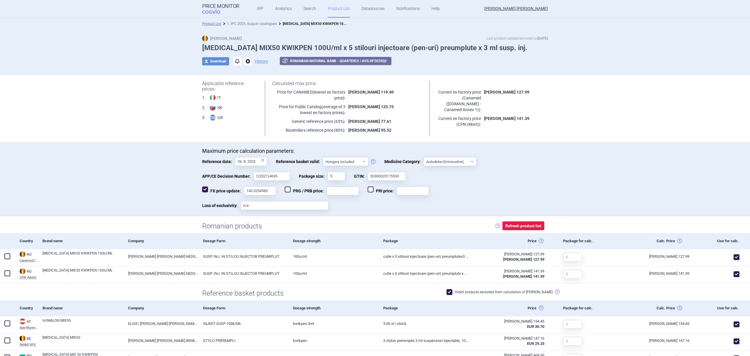
click at [260, 23] on link "1. IPC 2025, August catalogues" at bounding box center [252, 24] width 50 height 4
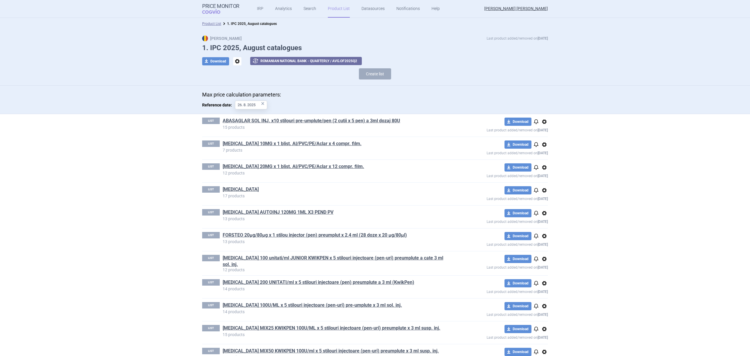
scroll to position [52, 0]
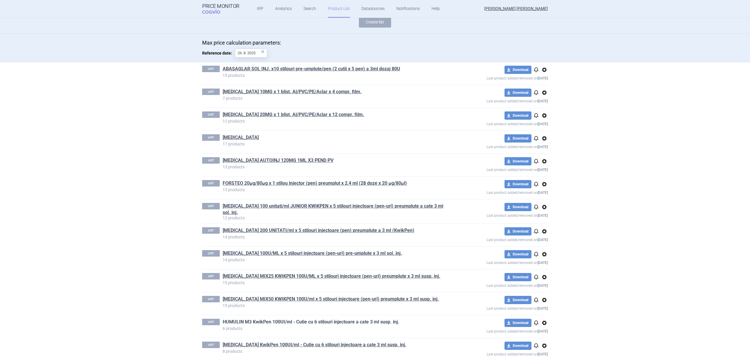
click at [389, 321] on link "HUMULIN M3 KwikPen 100UI/ml - Cutie cu 6 stilouri injectoare a cate 3 ml susp. …" at bounding box center [311, 322] width 177 height 6
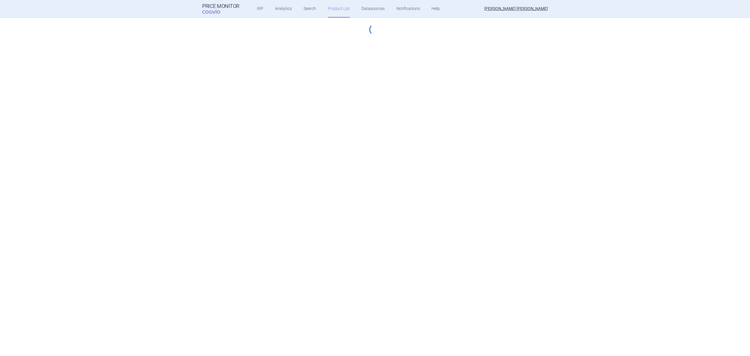
select select "hungary-included"
select select "essential"
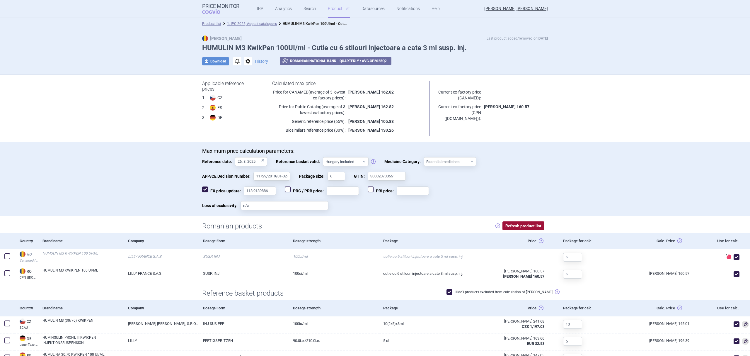
click at [511, 225] on button "Refresh product list" at bounding box center [524, 225] width 42 height 9
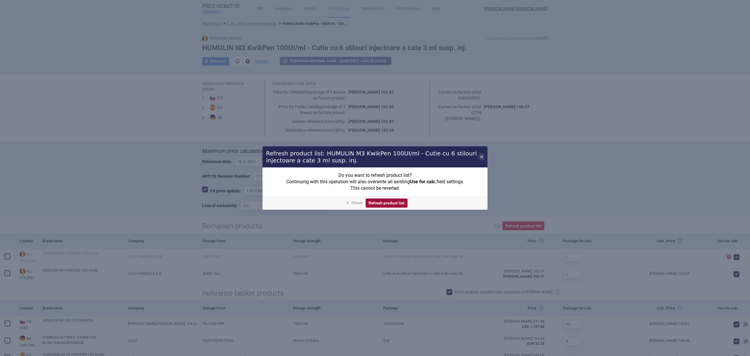
click at [396, 202] on button "Refresh product list" at bounding box center [387, 202] width 42 height 9
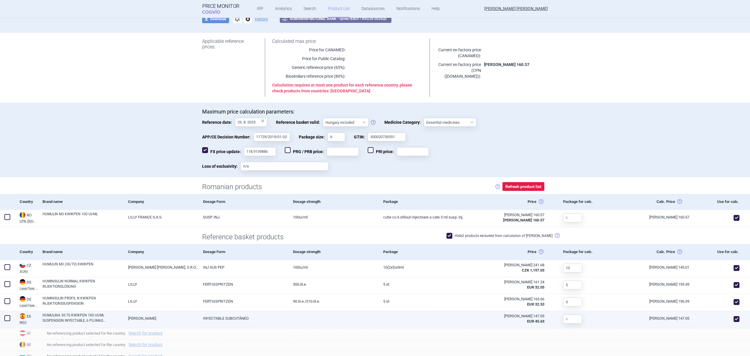
scroll to position [78, 0]
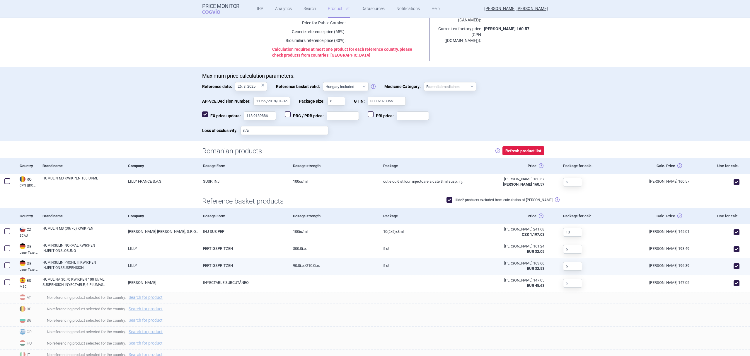
click at [734, 265] on span at bounding box center [737, 266] width 6 height 6
checkbox input "false"
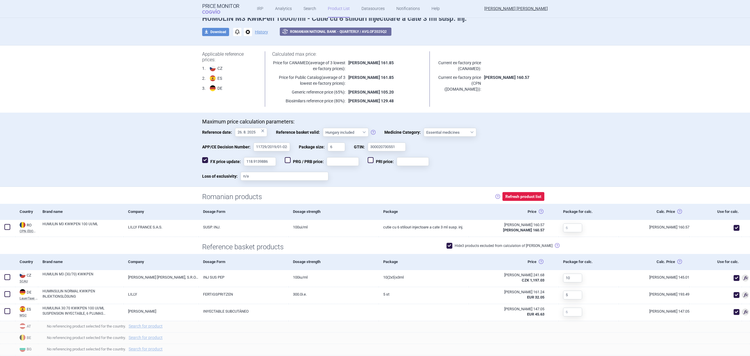
scroll to position [0, 0]
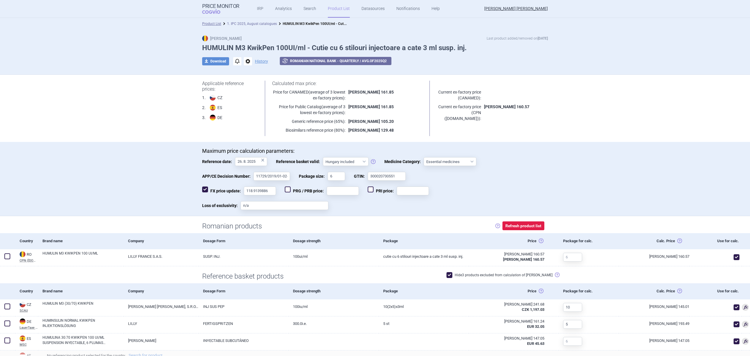
click at [250, 25] on link "1. IPC 2025, August catalogues" at bounding box center [252, 24] width 50 height 4
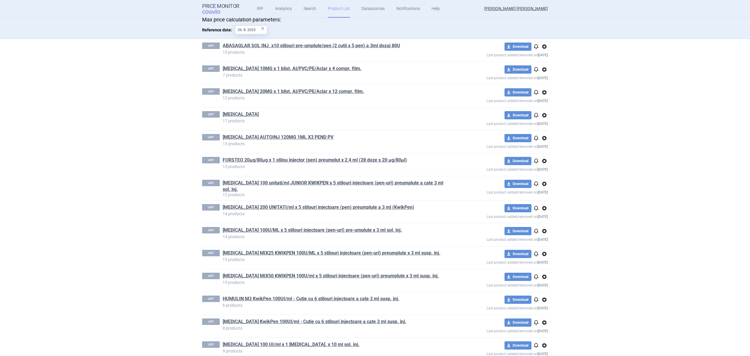
scroll to position [78, 0]
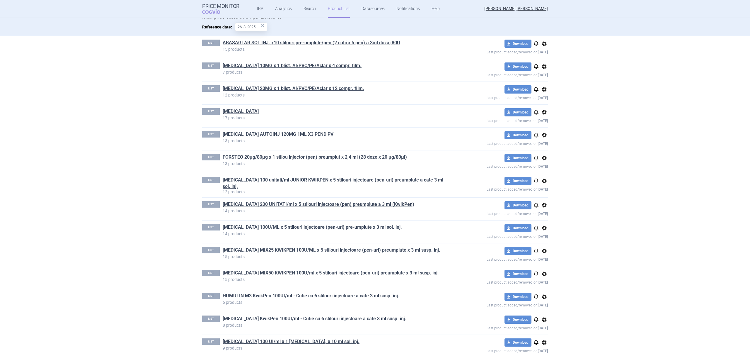
click at [346, 322] on link "[MEDICAL_DATA] KwikPen 100UI/ml - Cutie cu 6 stilouri injectoare a cate 3 ml su…" at bounding box center [315, 318] width 184 height 6
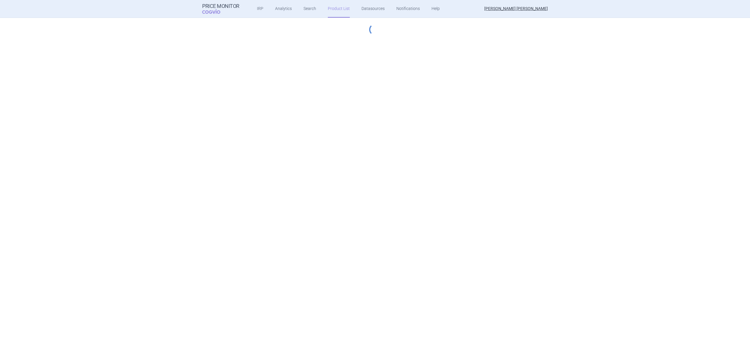
select select "hungary-included"
select select "essential"
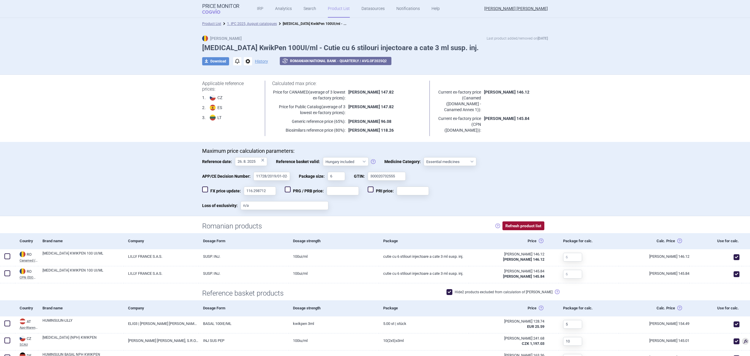
click at [524, 225] on button "Refresh product list" at bounding box center [524, 225] width 42 height 9
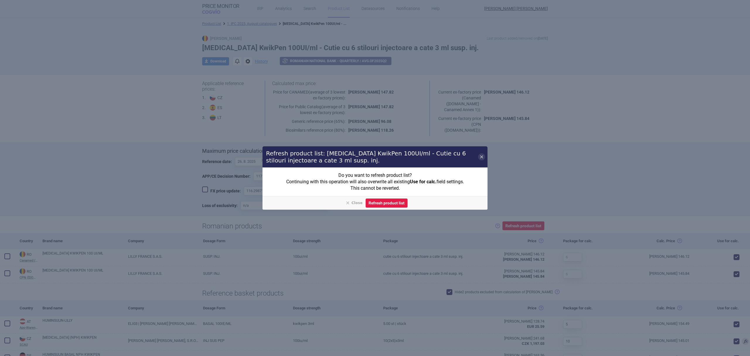
click at [387, 204] on button "Refresh product list" at bounding box center [387, 202] width 42 height 9
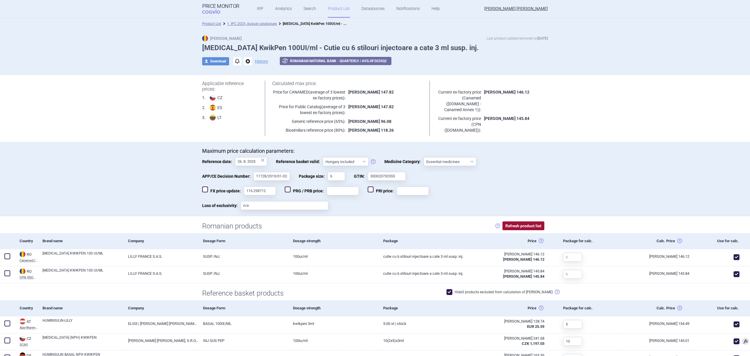
click at [509, 221] on button "Refresh product list" at bounding box center [524, 225] width 42 height 9
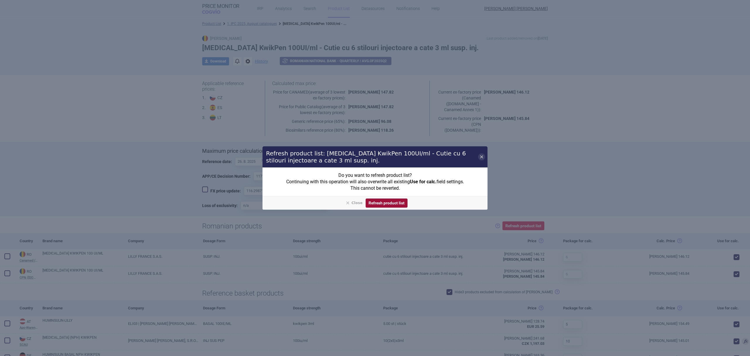
click at [393, 202] on button "Refresh product list" at bounding box center [387, 202] width 42 height 9
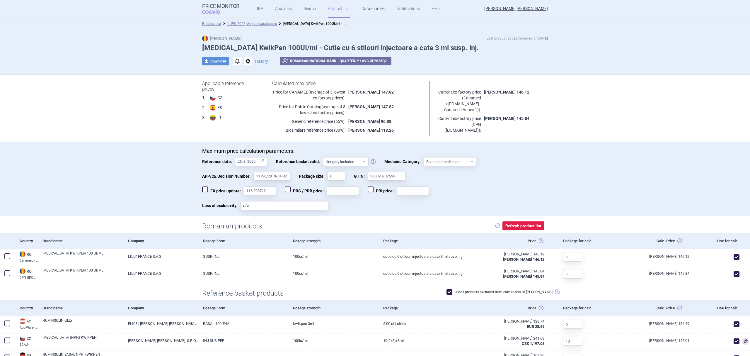
click at [543, 192] on div "FX price update: 116.298712 PRG / PRB price: PRI price:" at bounding box center [375, 193] width 346 height 15
click at [258, 23] on link "1. IPC 2025, August catalogues" at bounding box center [252, 24] width 50 height 4
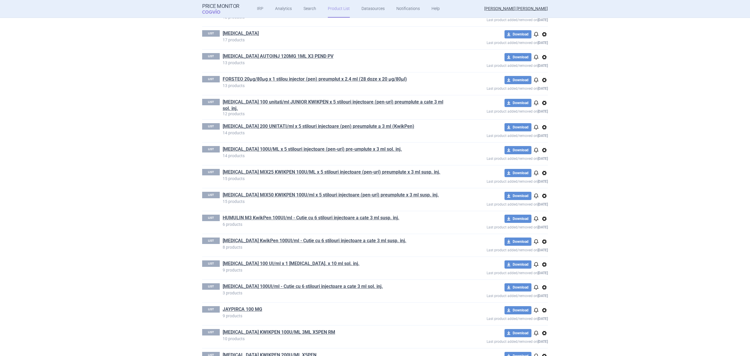
scroll to position [156, 0]
click at [290, 264] on link "[MEDICAL_DATA] 100 UI/ml x 1 [MEDICAL_DATA]. x 10 ml sol. inj." at bounding box center [291, 263] width 137 height 6
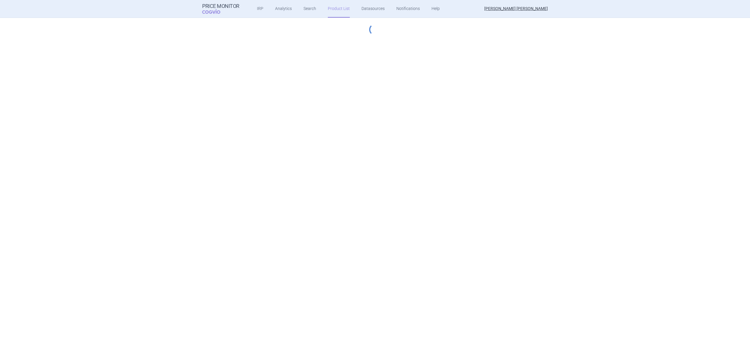
select select "hungary-included"
select select "essential"
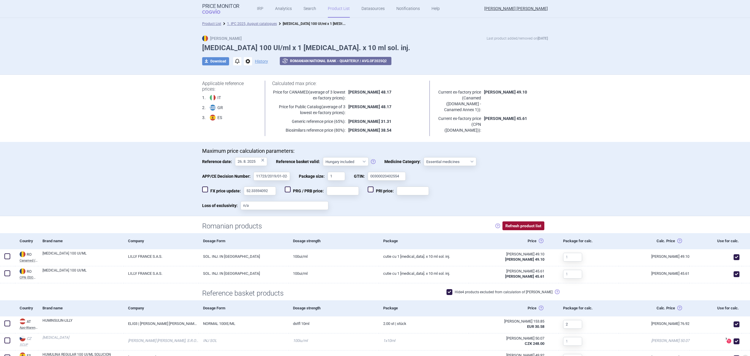
click at [526, 227] on button "Refresh product list" at bounding box center [524, 225] width 42 height 9
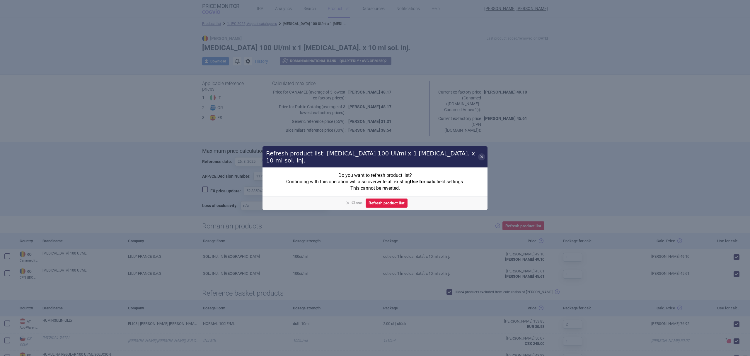
click at [388, 199] on button "Refresh product list" at bounding box center [387, 202] width 42 height 9
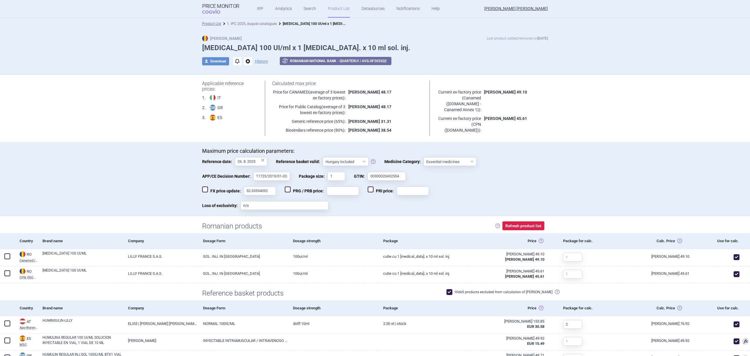
click at [260, 22] on link "1. IPC 2025, August catalogues" at bounding box center [252, 24] width 50 height 4
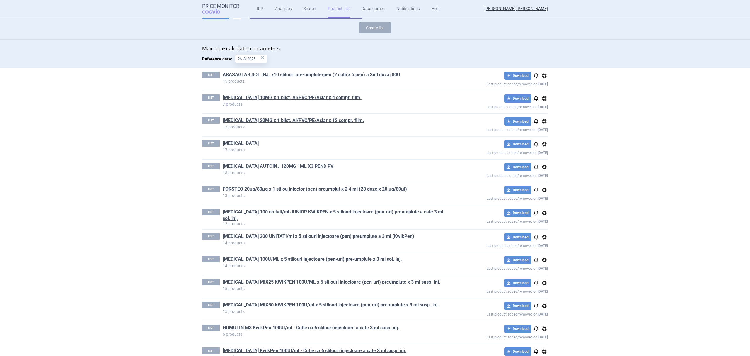
scroll to position [52, 0]
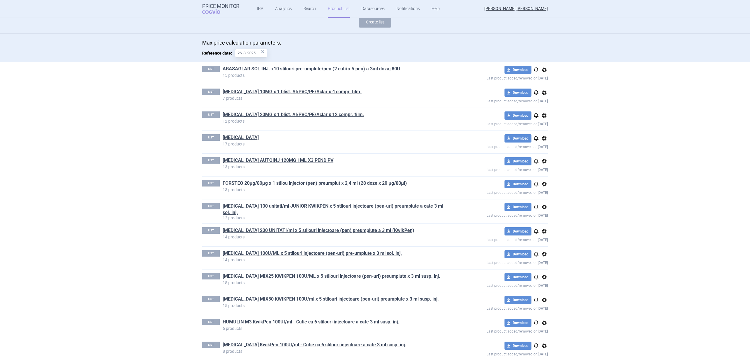
click at [309, 345] on link "[MEDICAL_DATA] KwikPen 100UI/ml - Cutie cu 6 stilouri injectoare a cate 3 ml su…" at bounding box center [315, 344] width 184 height 6
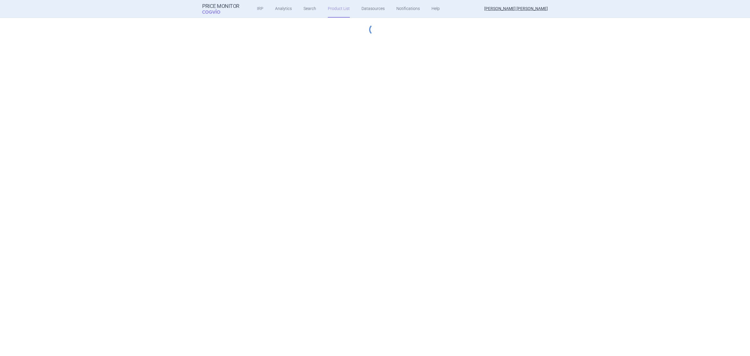
select select "hungary-included"
select select "essential"
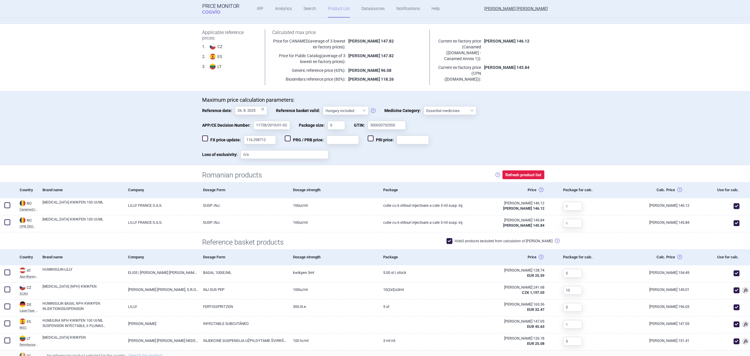
scroll to position [52, 0]
click at [534, 171] on button "Refresh product list" at bounding box center [524, 173] width 42 height 9
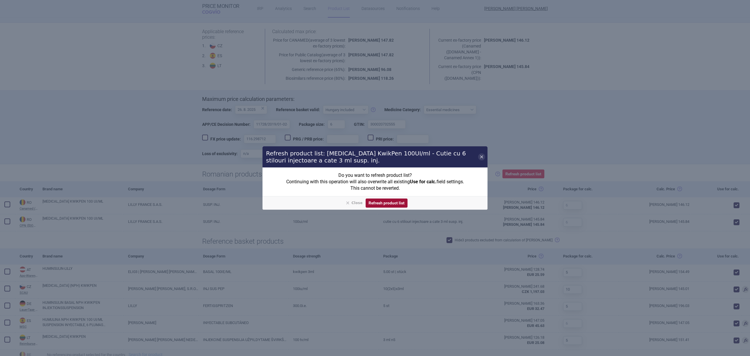
click at [392, 204] on button "Refresh product list" at bounding box center [387, 202] width 42 height 9
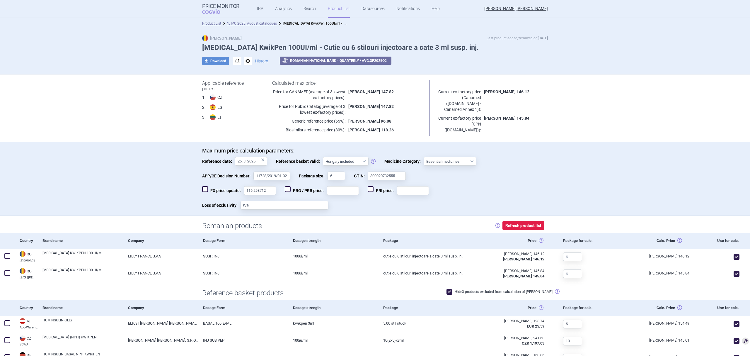
scroll to position [0, 0]
click at [262, 25] on link "1. IPC 2025, August catalogues" at bounding box center [252, 24] width 50 height 4
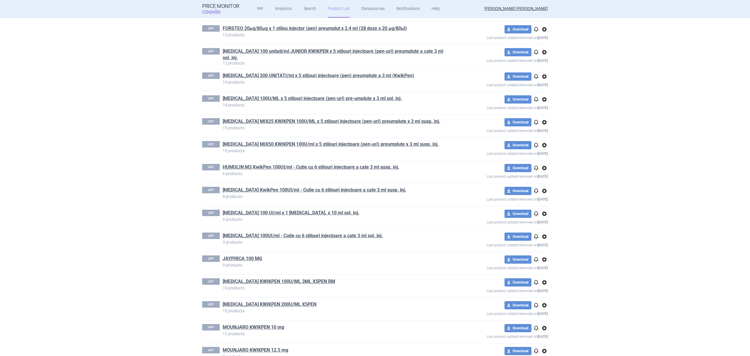
scroll to position [208, 0]
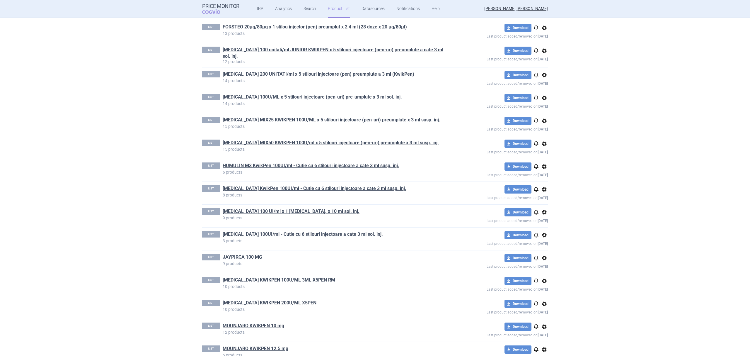
click at [614, 258] on section "Product List 1. IPC 2025, August catalogues Max Price Last product added/remove…" at bounding box center [375, 187] width 750 height 338
click at [90, 219] on section "Product List 1. IPC 2025, August catalogues Max Price Last product added/remove…" at bounding box center [375, 187] width 750 height 338
click at [87, 218] on section "Product List 1. IPC 2025, August catalogues Max Price Last product added/remove…" at bounding box center [375, 187] width 750 height 338
click at [95, 191] on section "Product List 1. IPC 2025, August catalogues Max Price Last product added/remove…" at bounding box center [375, 187] width 750 height 338
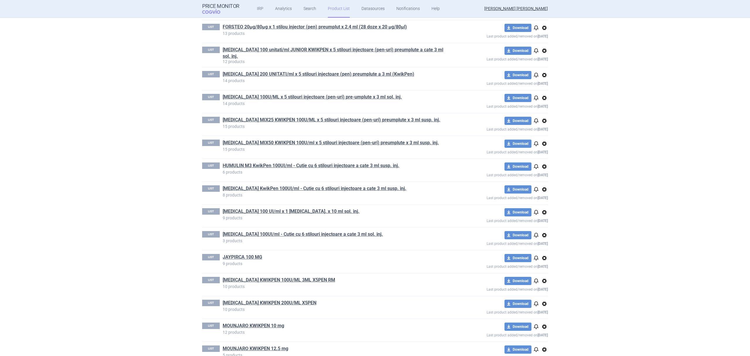
click at [86, 218] on section "Product List 1. IPC 2025, August catalogues Max Price Last product added/remove…" at bounding box center [375, 187] width 750 height 338
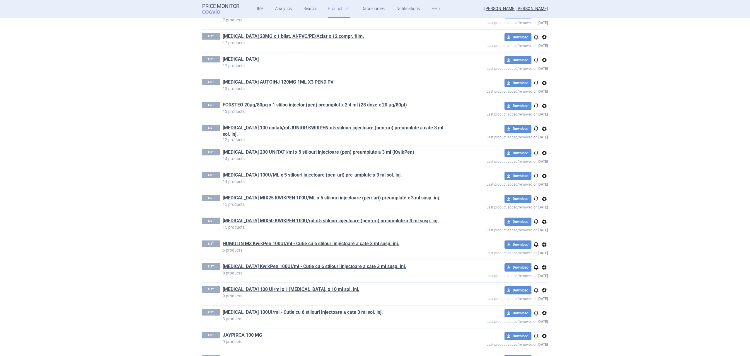
click at [78, 234] on section "Product List 1. IPC 2025, August catalogues Max Price Last product added/remove…" at bounding box center [375, 187] width 750 height 338
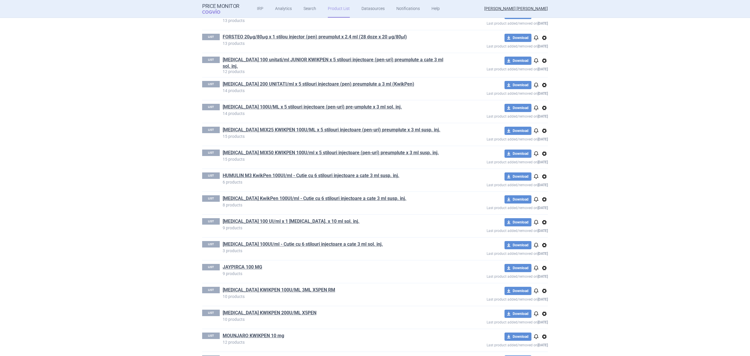
scroll to position [195, 0]
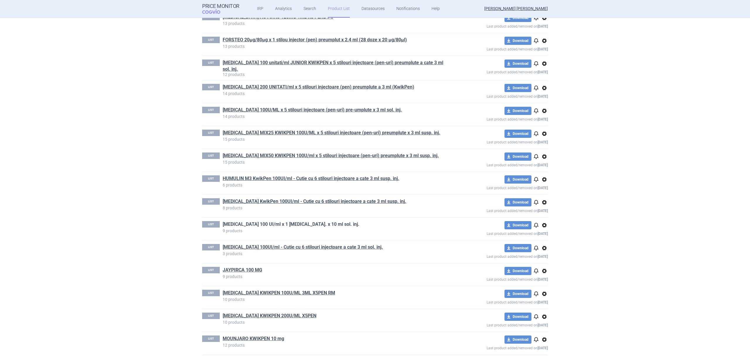
click at [263, 223] on link "[MEDICAL_DATA] 100 UI/ml x 1 [MEDICAL_DATA]. x 10 ml sol. inj." at bounding box center [291, 224] width 137 height 6
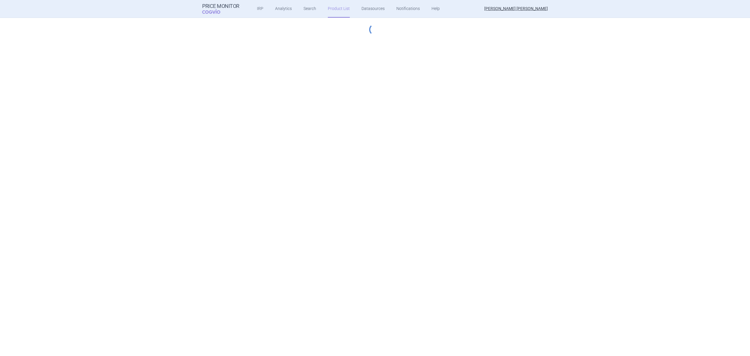
select select "hungary-included"
select select "essential"
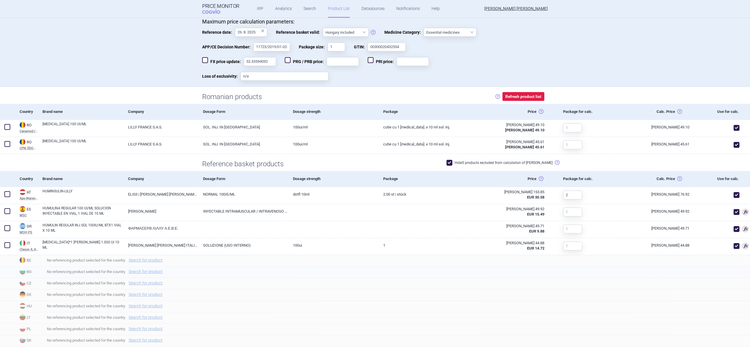
scroll to position [134, 0]
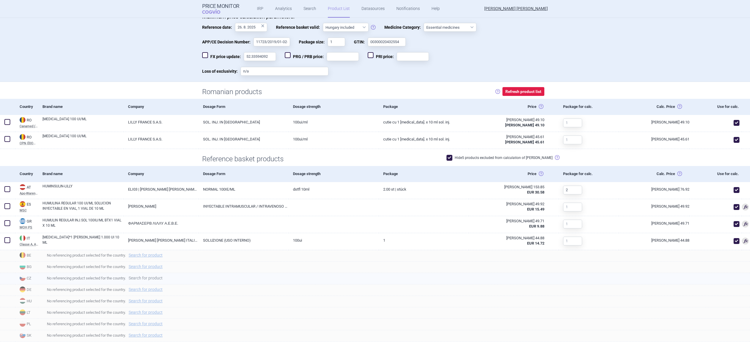
click at [141, 277] on link "Search for product" at bounding box center [146, 278] width 34 height 4
select select "country"
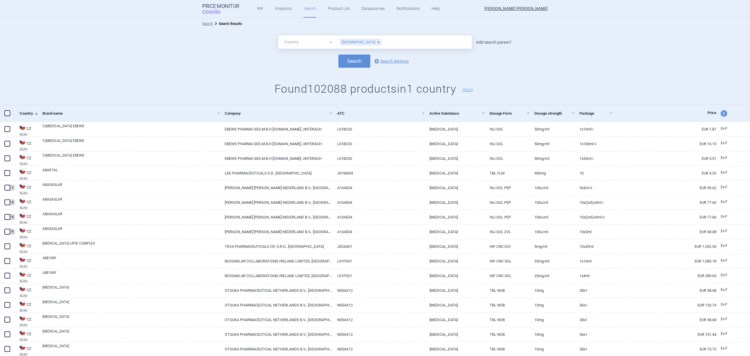
click at [490, 43] on link "Add search param?" at bounding box center [493, 42] width 35 height 4
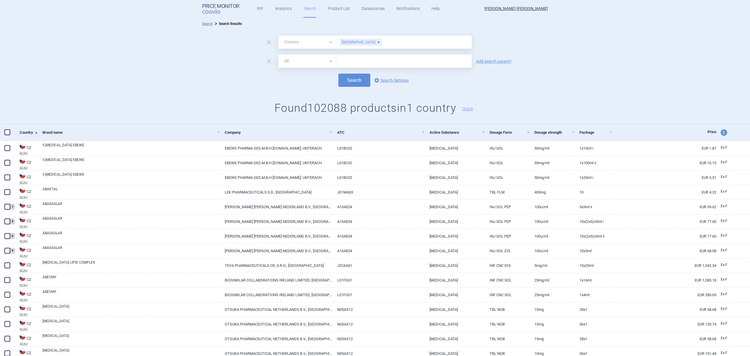
click at [311, 64] on select "All Brand Name ATC Company Active Substance Country Newer than" at bounding box center [307, 61] width 58 height 13
select select "brandName"
click at [278, 55] on select "All Brand Name ATC Company Active Substance Country Newer than" at bounding box center [307, 61] width 58 height 13
click at [348, 59] on input "text" at bounding box center [403, 61] width 135 height 13
type input "humulin"
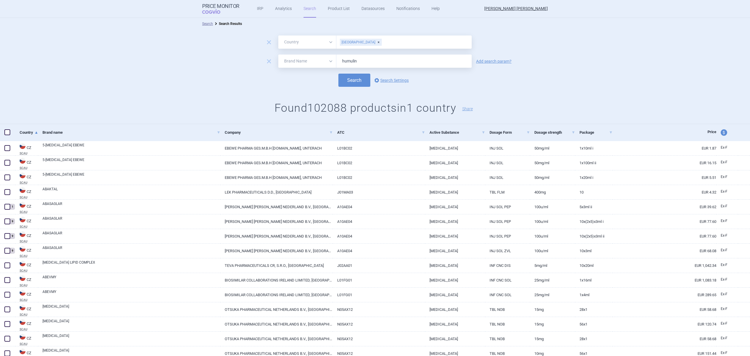
click at [339, 74] on button "Search" at bounding box center [355, 80] width 32 height 13
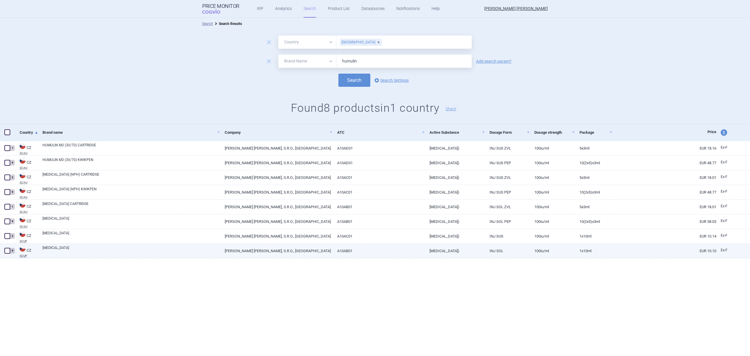
click at [6, 253] on span at bounding box center [7, 251] width 6 height 6
checkbox input "true"
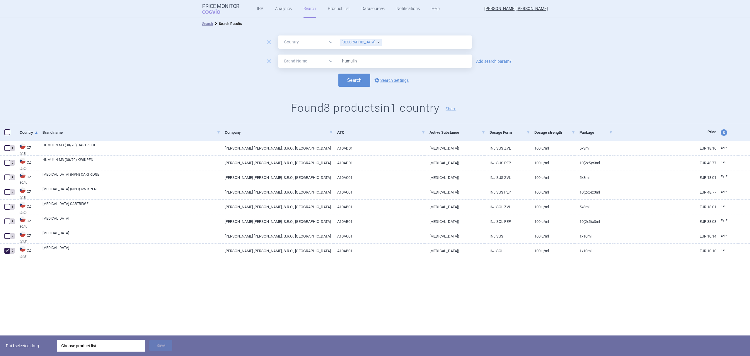
click at [98, 346] on div "Choose product list" at bounding box center [101, 346] width 80 height 12
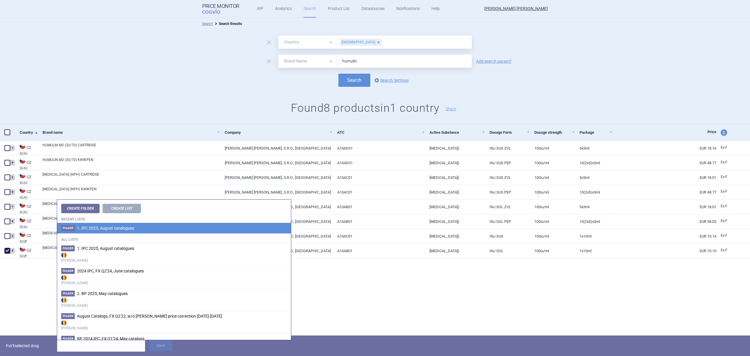
click at [135, 229] on li "Folder 1. IPC 2025, August catalogues" at bounding box center [174, 228] width 234 height 11
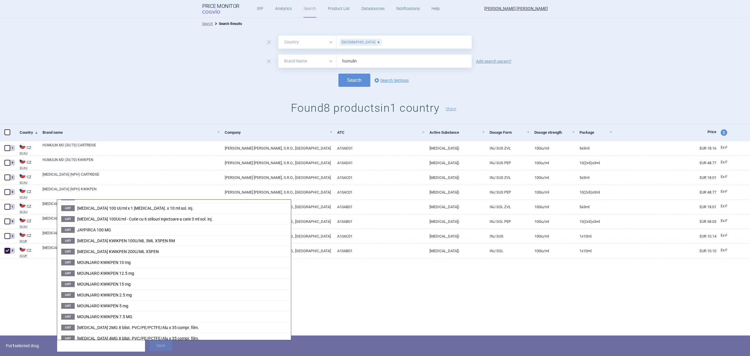
scroll to position [157, 0]
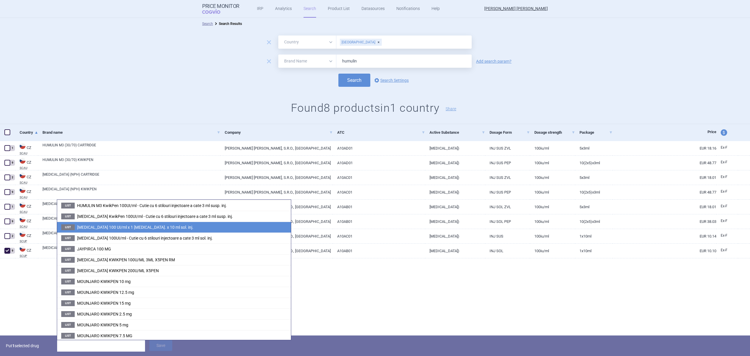
click at [94, 226] on span "[MEDICAL_DATA] 100 UI/ml x 1 [MEDICAL_DATA]. x 10 ml sol. inj." at bounding box center [135, 227] width 116 height 5
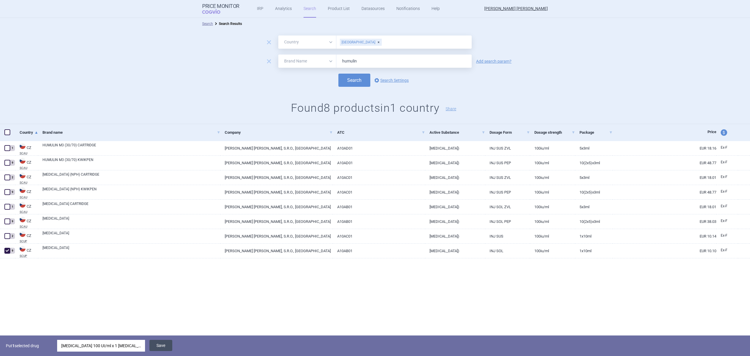
click at [162, 345] on button "Save" at bounding box center [160, 345] width 23 height 11
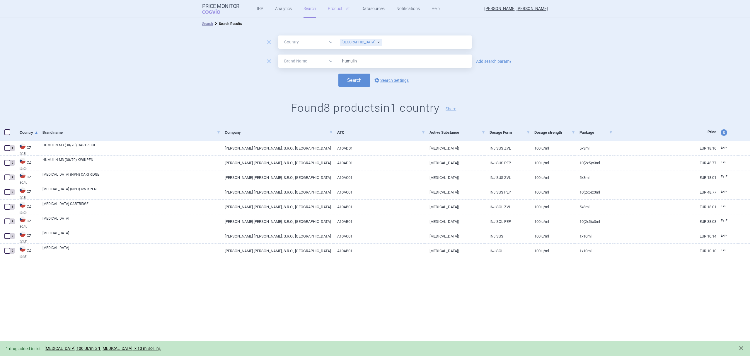
click at [339, 9] on link "Product List" at bounding box center [339, 9] width 22 height 18
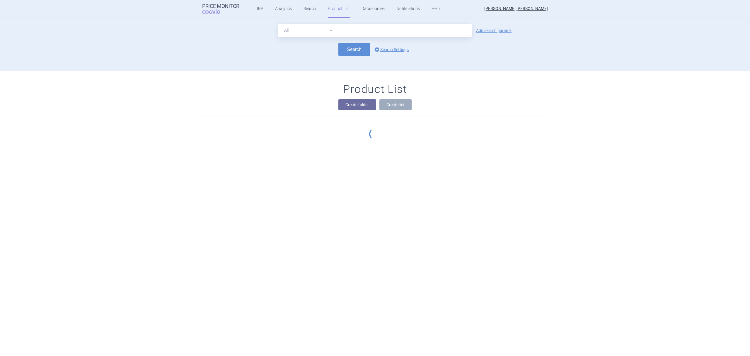
scroll to position [53, 0]
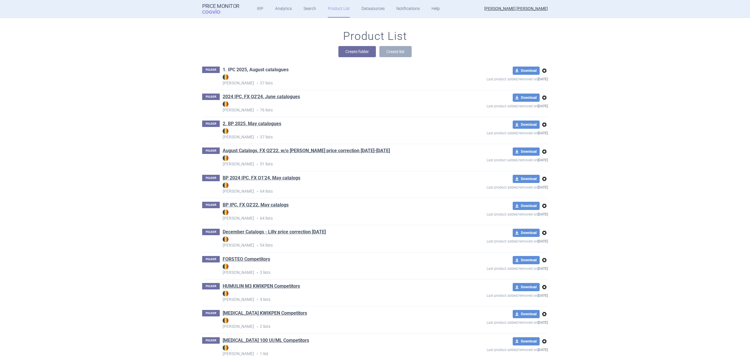
click at [270, 69] on link "1. IPC 2025, August catalogues" at bounding box center [256, 70] width 66 height 6
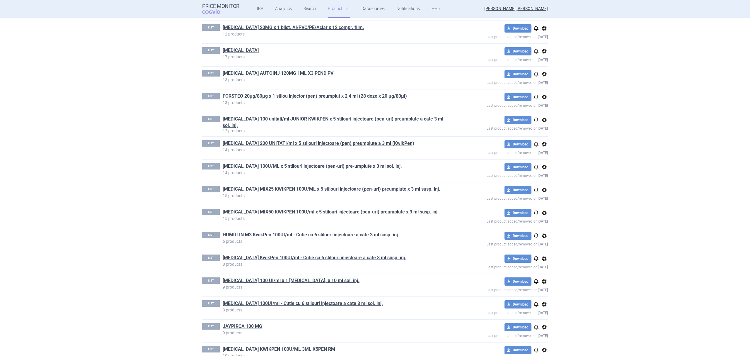
scroll to position [156, 0]
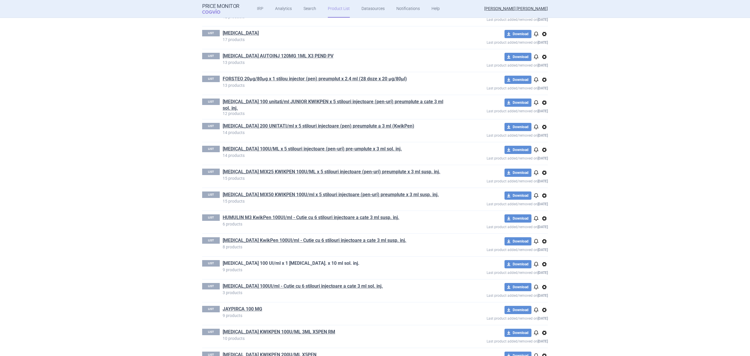
click at [284, 265] on link "[MEDICAL_DATA] 100 UI/ml x 1 [MEDICAL_DATA]. x 10 ml sol. inj." at bounding box center [291, 263] width 137 height 6
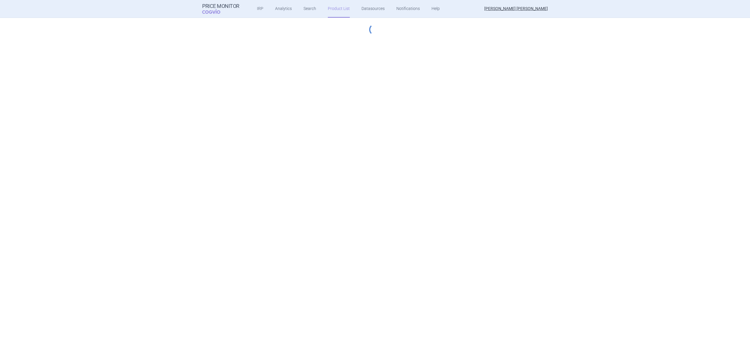
select select "hungary-included"
select select "essential"
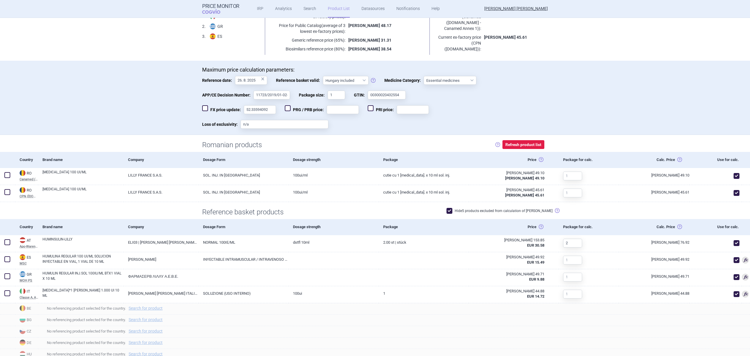
scroll to position [91, 0]
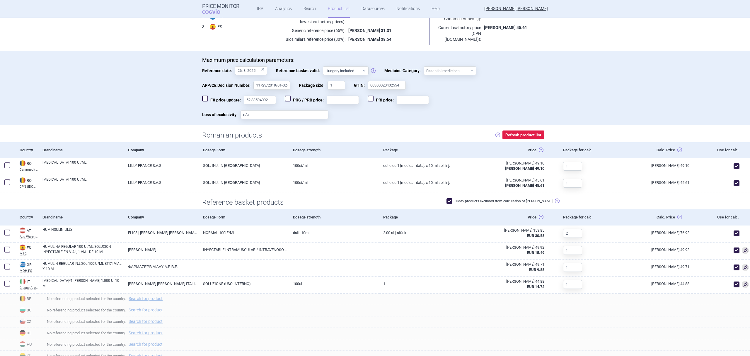
click at [453, 199] on span at bounding box center [450, 201] width 6 height 6
checkbox input "false"
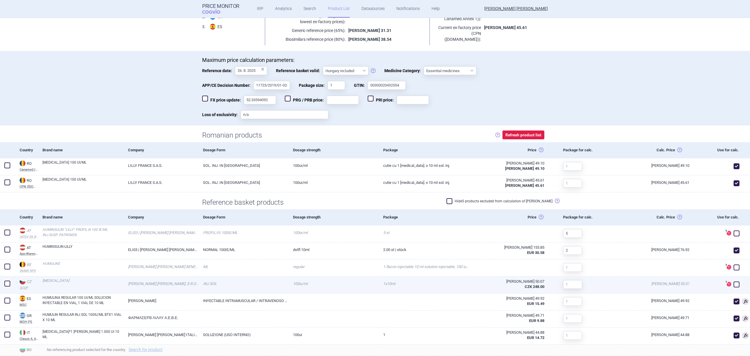
click at [77, 285] on link "HUMULIN R" at bounding box center [82, 283] width 81 height 11
select select "EUR"
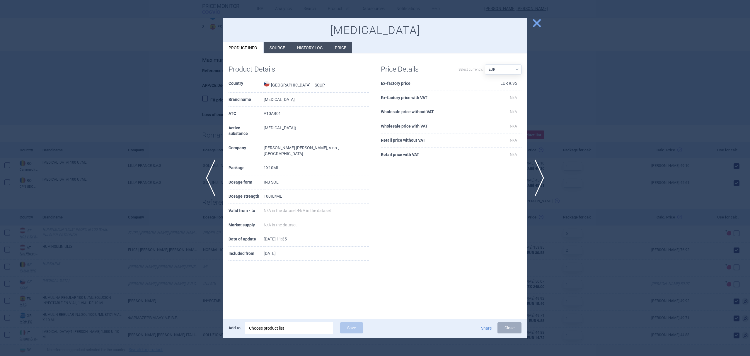
click at [341, 46] on li "Price" at bounding box center [340, 47] width 23 height 11
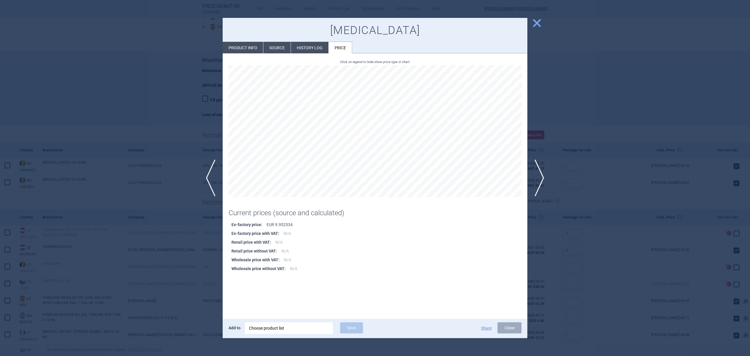
click at [307, 50] on li "History log" at bounding box center [310, 47] width 38 height 11
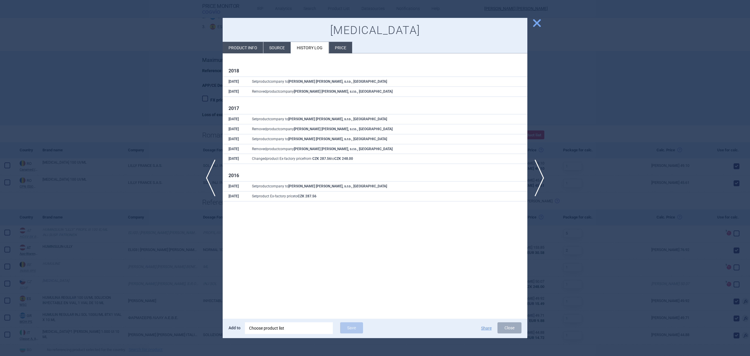
click at [244, 48] on li "Product info" at bounding box center [243, 47] width 40 height 11
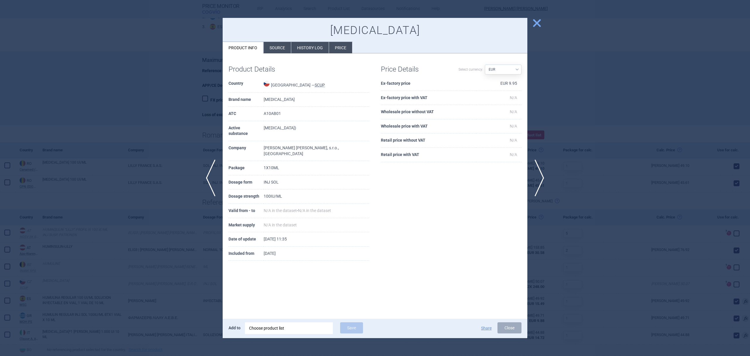
click at [490, 66] on select "Source AED AUD BGN BHD BOB BRL CAD CHF CNY COP CZK DKK DZD EUR GBP HUF ILS INR …" at bounding box center [503, 69] width 37 height 10
select select "CZK"
click at [485, 64] on select "Source AED AUD BGN BHD BOB BRL CAD CHF CNY COP CZK DKK DZD EUR GBP HUF ILS INR …" at bounding box center [503, 69] width 37 height 10
click at [535, 24] on span "close" at bounding box center [537, 23] width 10 height 10
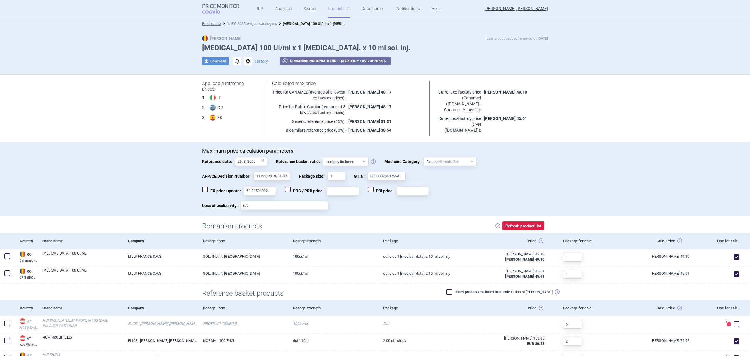
click at [264, 22] on link "1. IPC 2025, August catalogues" at bounding box center [252, 24] width 50 height 4
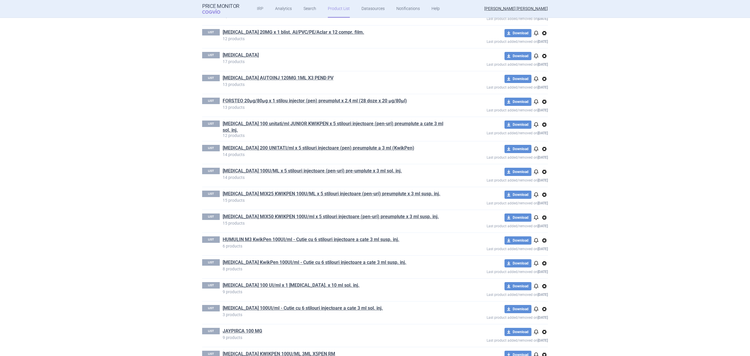
scroll to position [143, 0]
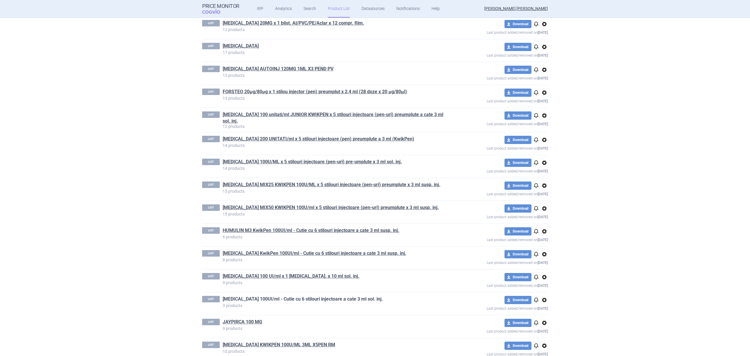
click at [297, 301] on link "[MEDICAL_DATA] 100UI/ml - Cutie cu 6 stilouri injectoare a cate 3 ml sol. inj." at bounding box center [303, 299] width 160 height 6
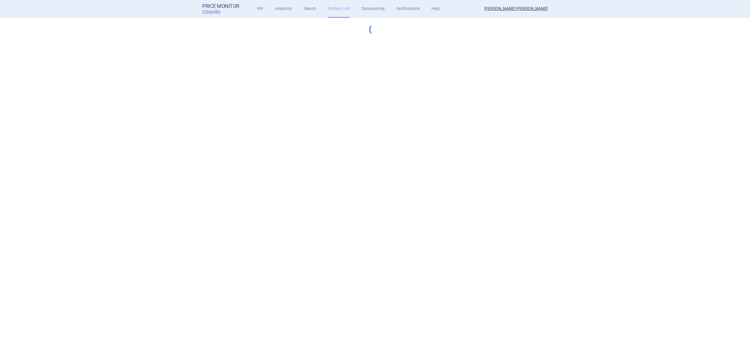
select select "hungary-included"
select select "essential"
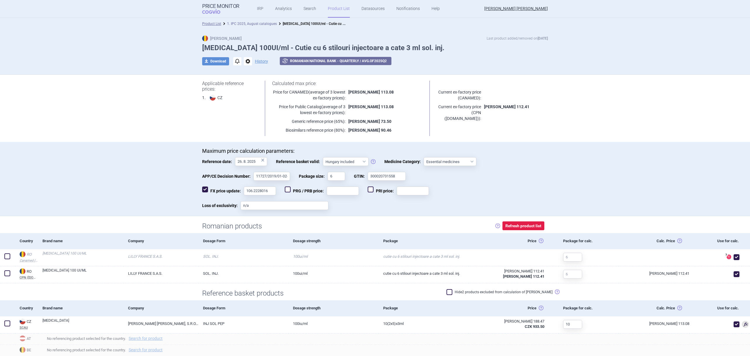
click at [243, 23] on link "1. IPC 2025, August catalogues" at bounding box center [252, 24] width 50 height 4
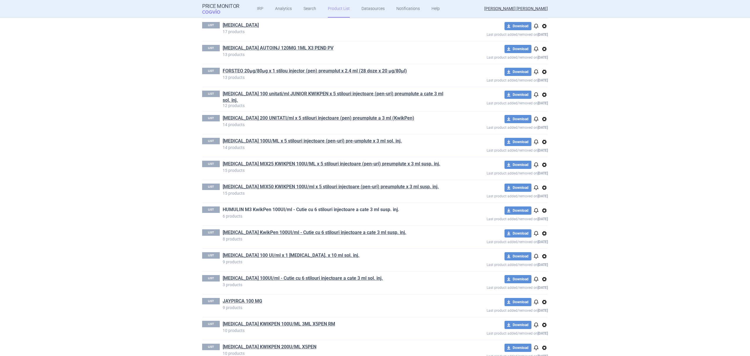
scroll to position [169, 0]
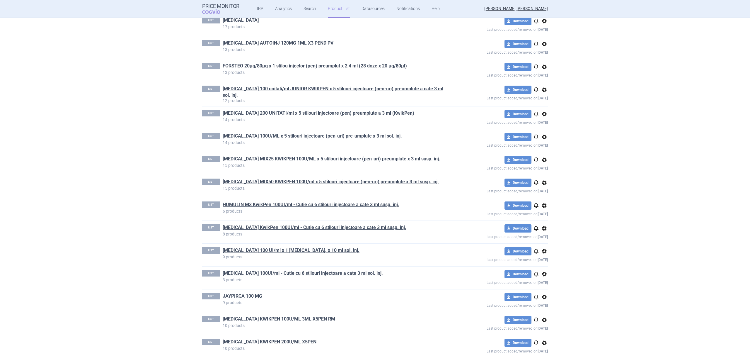
click at [268, 318] on link "[MEDICAL_DATA] KWIKPEN 100U/ML 3ML X5PEN RM" at bounding box center [279, 319] width 113 height 6
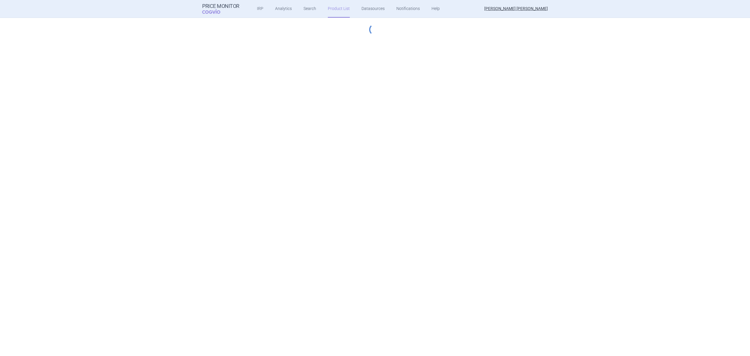
select select "hungary-included"
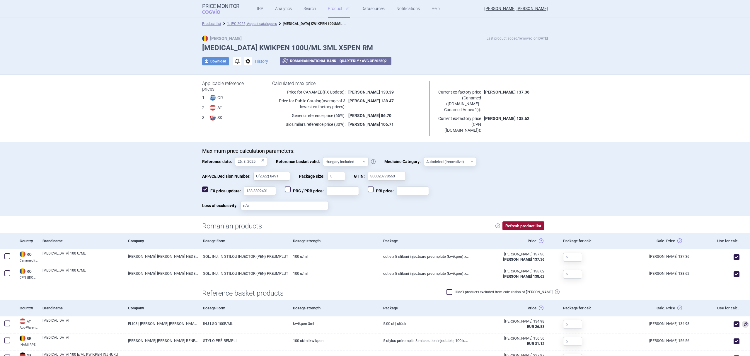
click at [528, 230] on button "Refresh product list" at bounding box center [524, 225] width 42 height 9
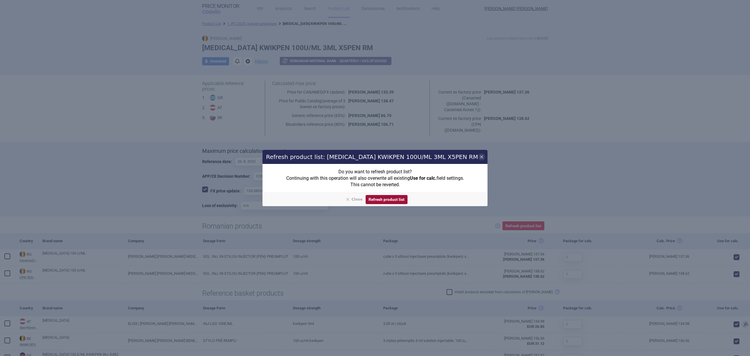
click at [387, 197] on button "Refresh product list" at bounding box center [387, 199] width 42 height 9
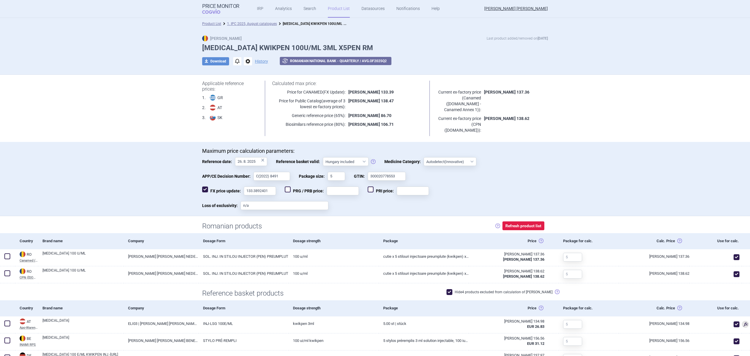
click at [453, 291] on span at bounding box center [450, 292] width 6 height 6
checkbox input "false"
click at [254, 26] on link "1. IPC 2025, August catalogues" at bounding box center [252, 24] width 50 height 4
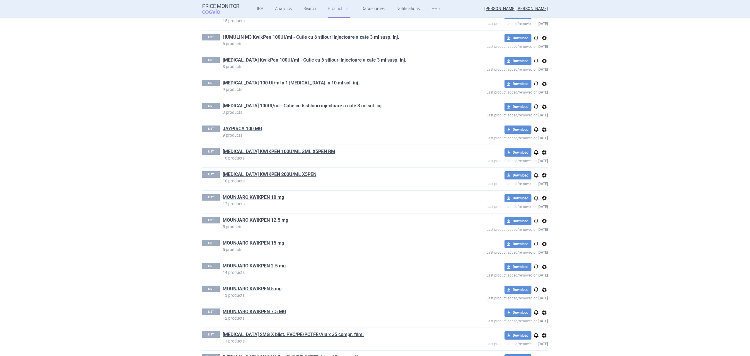
scroll to position [339, 0]
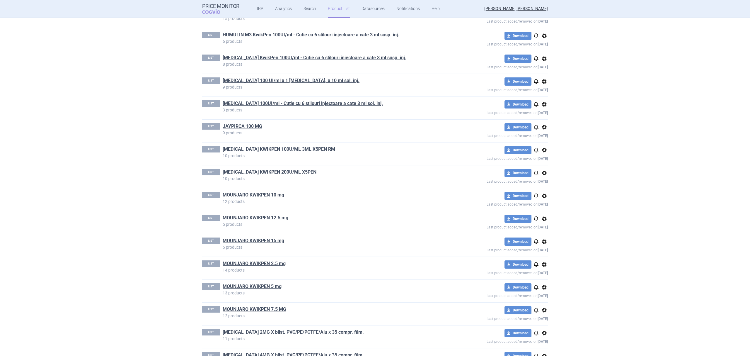
click at [270, 175] on link "[MEDICAL_DATA] KWIKPEN 200U/ML X5PEN" at bounding box center [270, 172] width 94 height 6
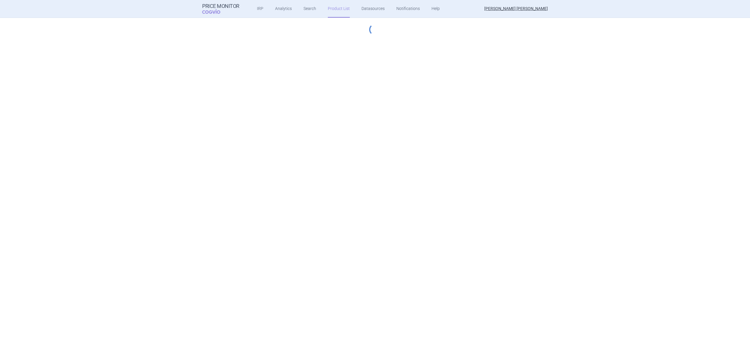
select select "hungary-included"
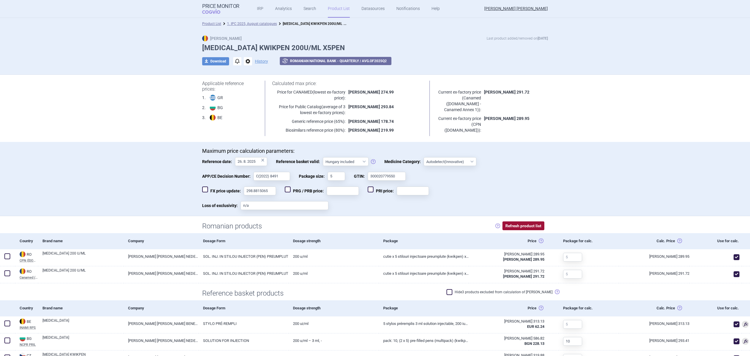
click at [529, 224] on button "Refresh product list" at bounding box center [524, 225] width 42 height 9
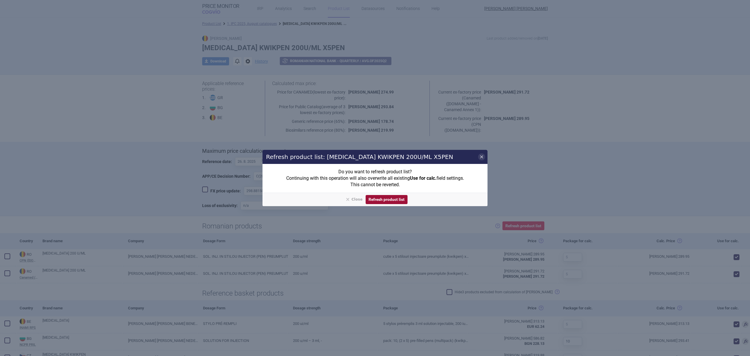
click at [387, 200] on button "Refresh product list" at bounding box center [387, 199] width 42 height 9
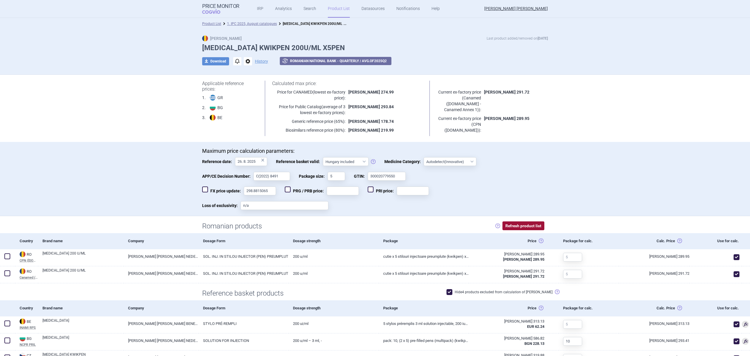
click at [530, 225] on button "Refresh product list" at bounding box center [524, 225] width 42 height 9
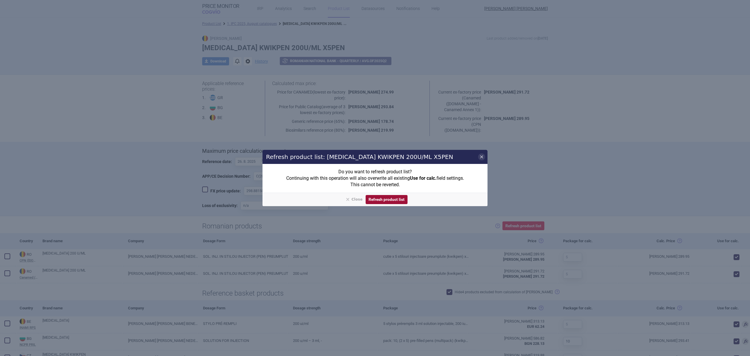
click at [388, 200] on button "Refresh product list" at bounding box center [387, 199] width 42 height 9
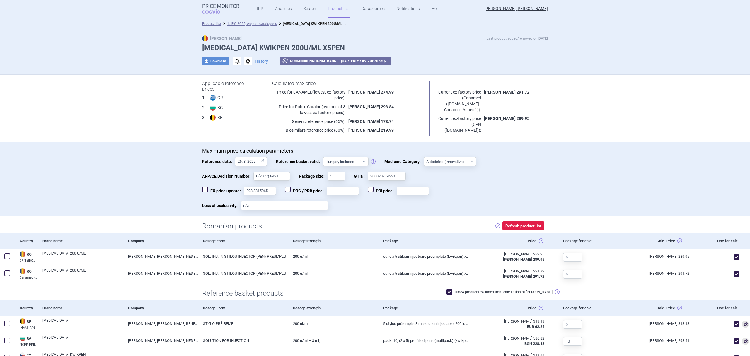
click at [453, 291] on span at bounding box center [450, 292] width 6 height 6
checkbox input "false"
click at [416, 290] on h1 "Reference basket products" at bounding box center [375, 293] width 346 height 8
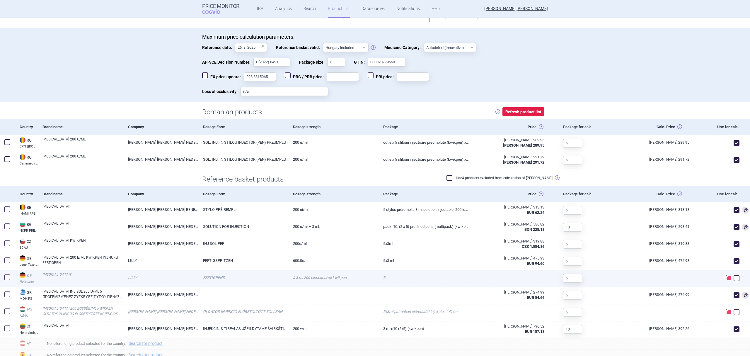
scroll to position [117, 0]
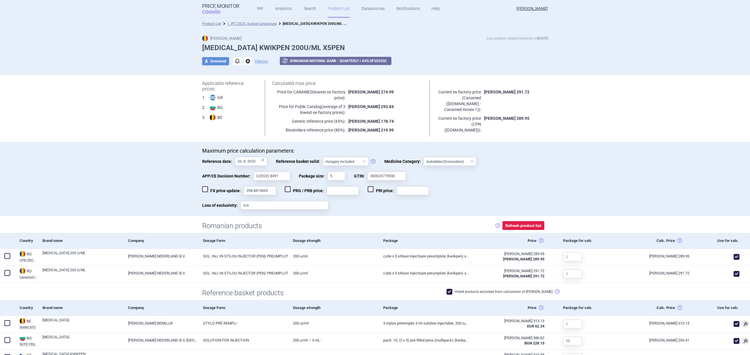
select select "hungary-included"
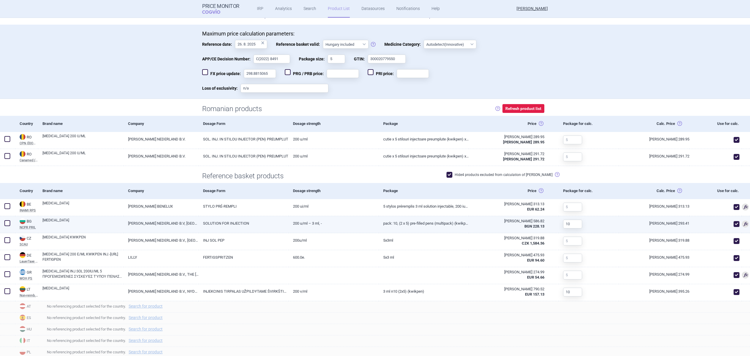
scroll to position [145, 0]
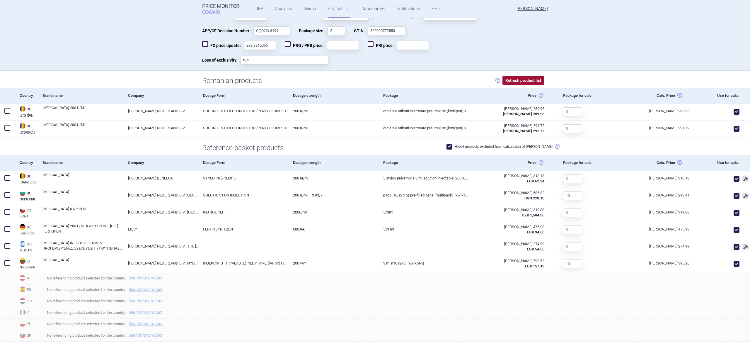
click at [518, 78] on button "Refresh product list" at bounding box center [524, 80] width 42 height 9
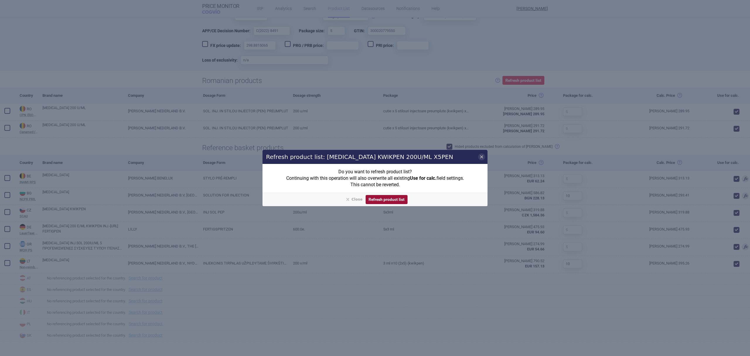
click at [394, 200] on button "Refresh product list" at bounding box center [387, 199] width 42 height 9
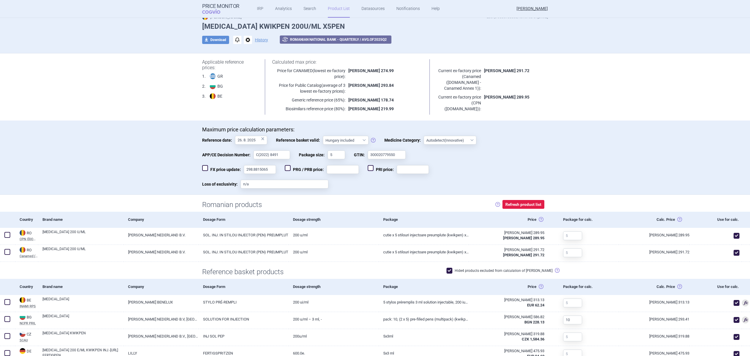
scroll to position [0, 0]
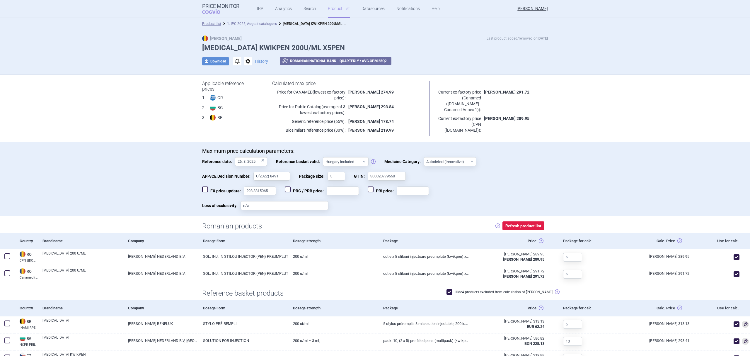
click at [256, 24] on link "1. IPC 2025, August catalogues" at bounding box center [252, 24] width 50 height 4
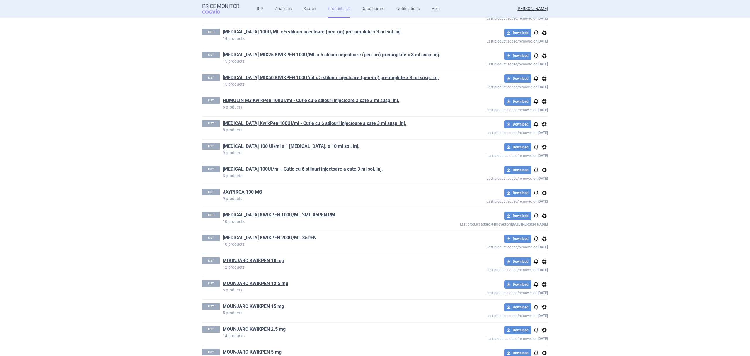
scroll to position [286, 0]
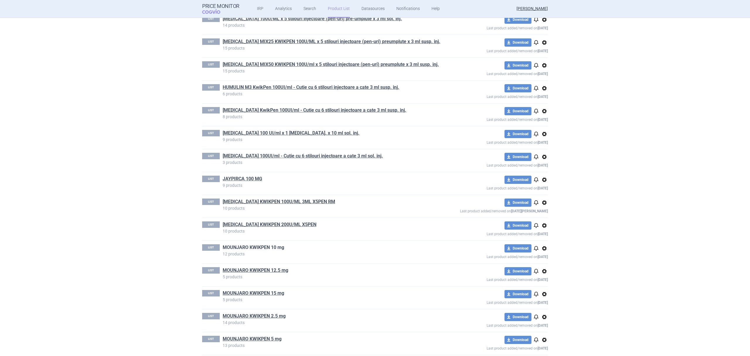
click at [268, 248] on link "MOUNJARO KWIKPEN 10 mg" at bounding box center [254, 247] width 62 height 6
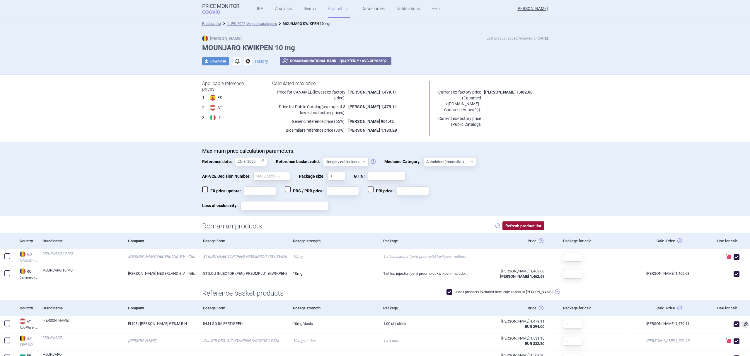
click at [522, 225] on button "Refresh product list" at bounding box center [524, 225] width 42 height 9
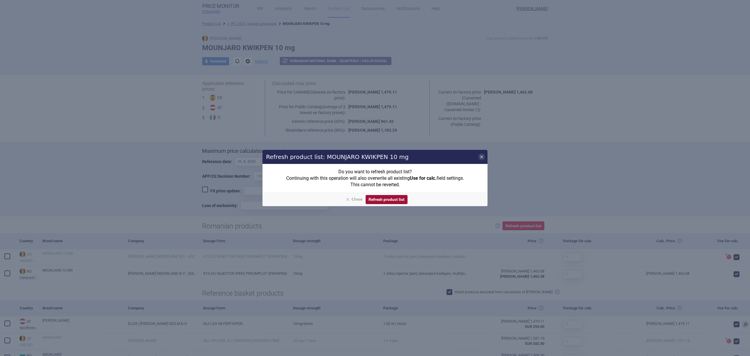
click at [397, 198] on button "Refresh product list" at bounding box center [387, 199] width 42 height 9
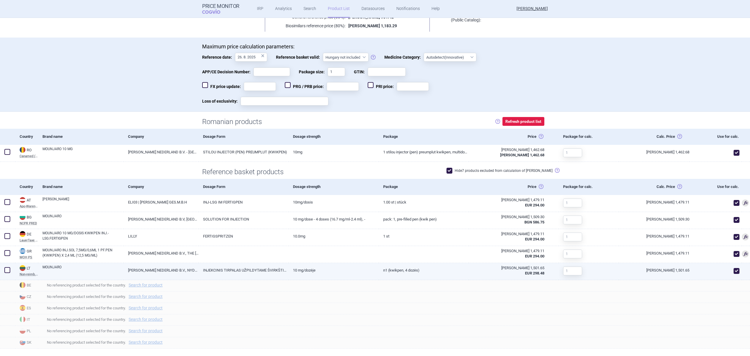
scroll to position [111, 0]
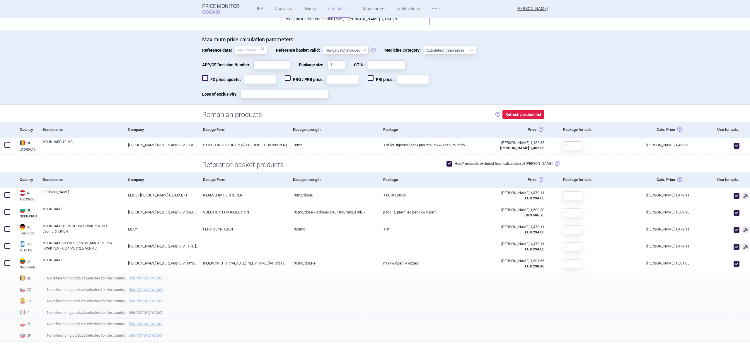
click at [161, 312] on link "Search for product" at bounding box center [146, 312] width 34 height 4
select select "country"
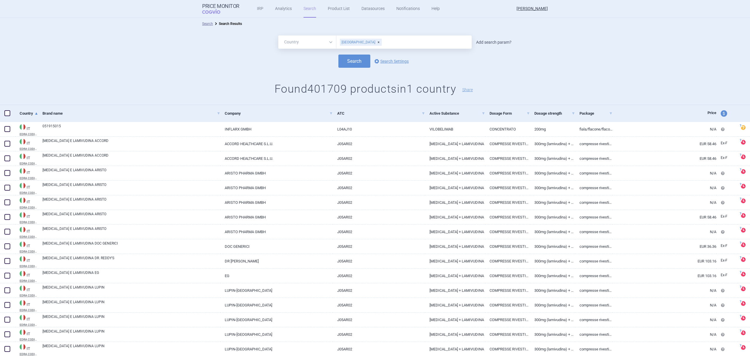
click at [488, 42] on link "Add search param?" at bounding box center [493, 42] width 35 height 4
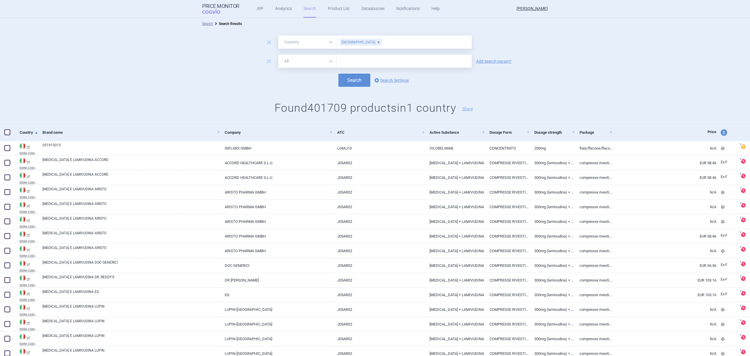
click at [319, 62] on select "All Brand Name ATC Company Active Substance Country Newer than" at bounding box center [307, 61] width 58 height 13
select select "brandName"
click at [278, 55] on select "All Brand Name ATC Company Active Substance Country Newer than" at bounding box center [307, 61] width 58 height 13
click at [353, 60] on input "text" at bounding box center [403, 61] width 135 height 13
type input "mounjaro 10 MG"
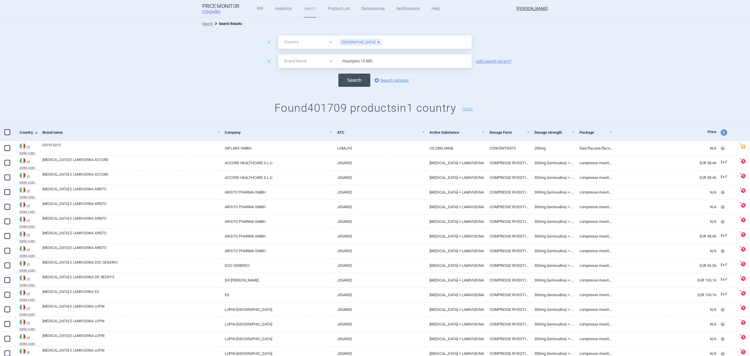
click at [364, 75] on button "Search" at bounding box center [355, 80] width 32 height 13
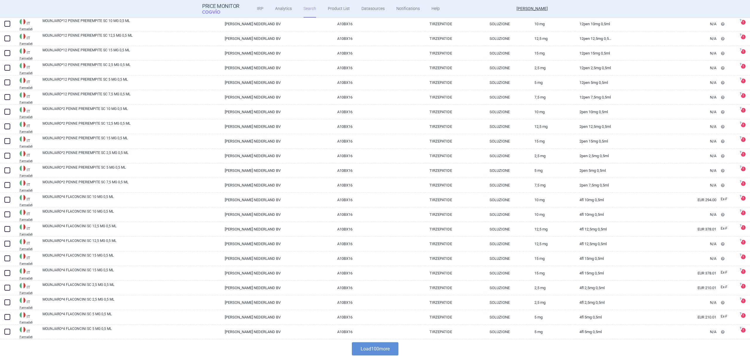
scroll to position [1269, 0]
click at [358, 348] on button "Load 100 more" at bounding box center [375, 346] width 47 height 13
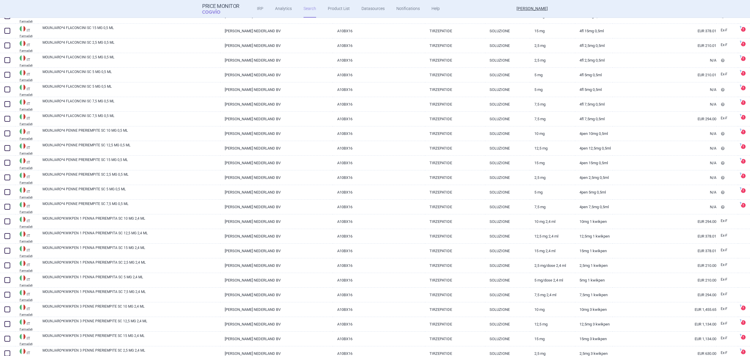
scroll to position [1475, 0]
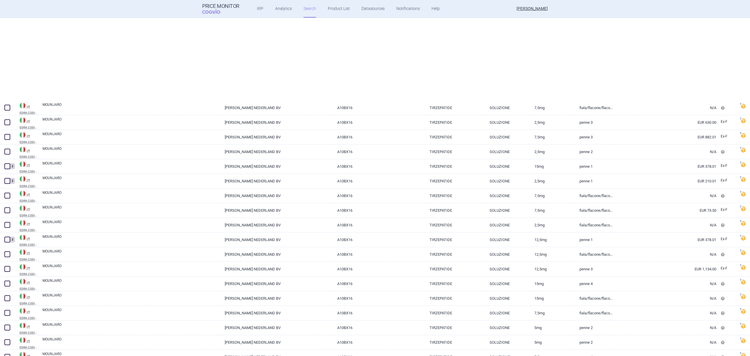
select select "country"
select select "brandName"
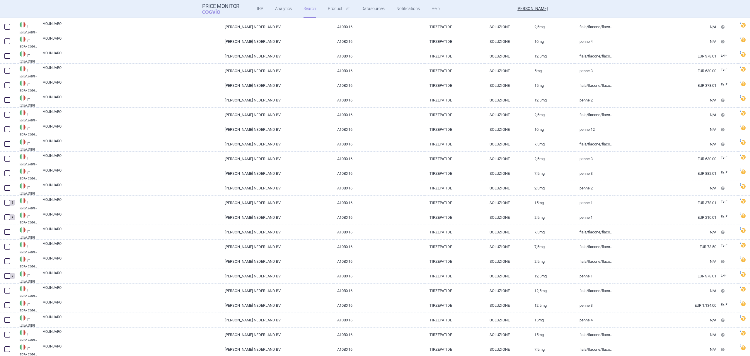
scroll to position [135, 0]
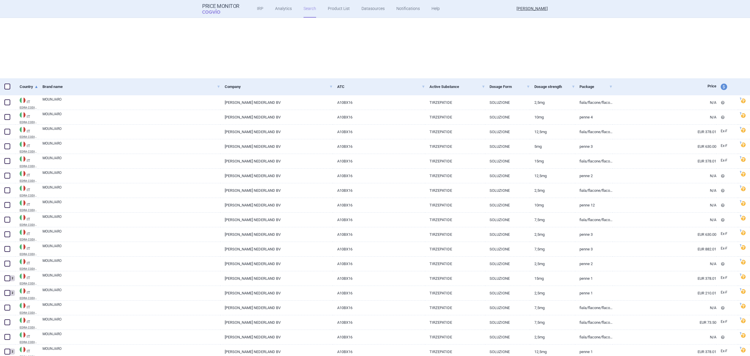
select select "country"
select select "brandName"
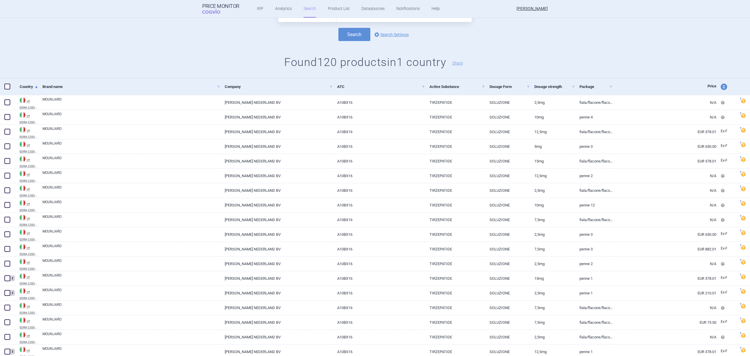
scroll to position [37, 0]
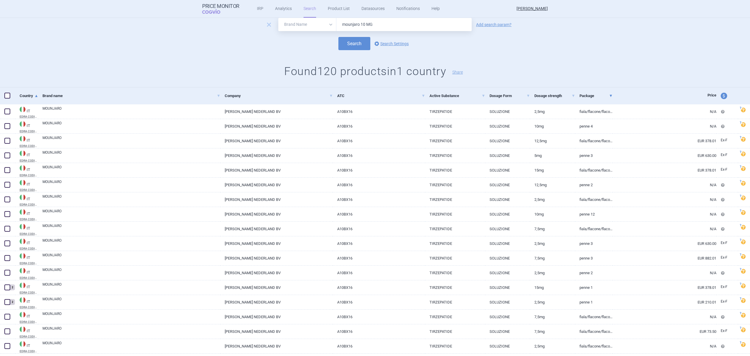
click at [589, 98] on link "Package" at bounding box center [596, 96] width 33 height 14
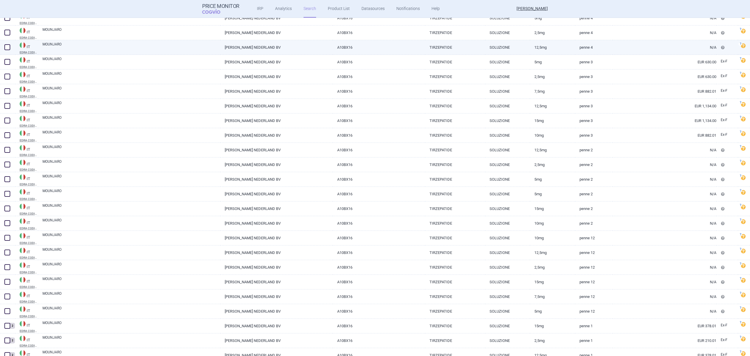
scroll to position [169, 0]
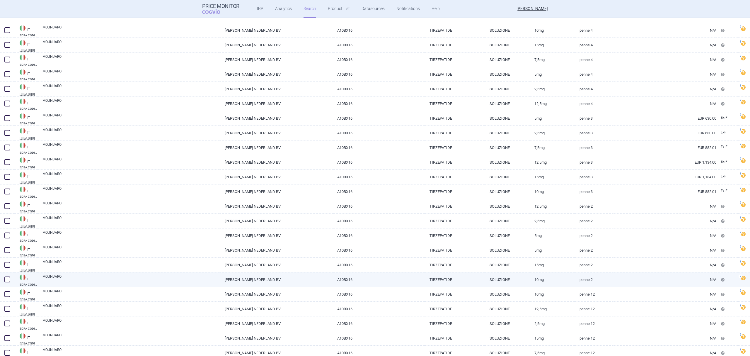
select select "country"
select select "brandName"
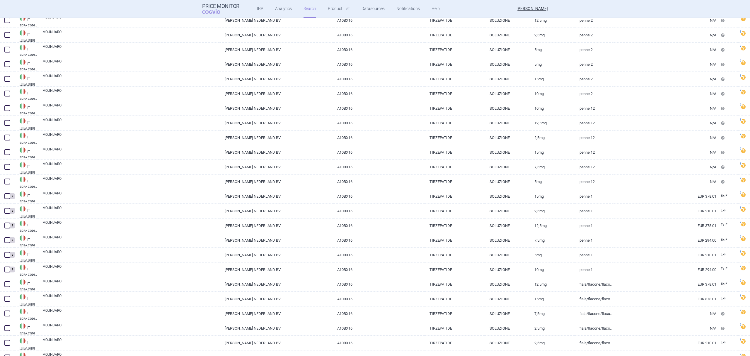
scroll to position [300, 0]
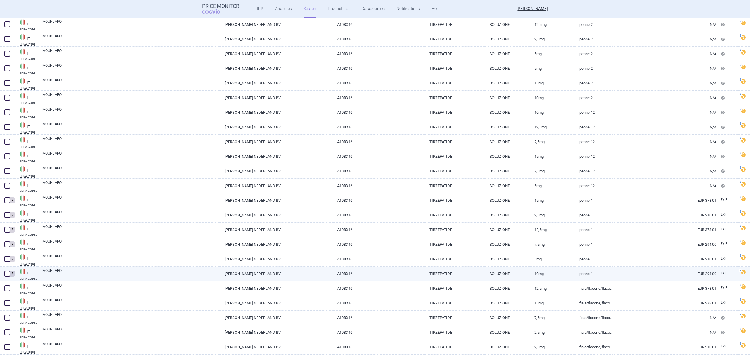
click at [60, 271] on link "MOUNJARO" at bounding box center [131, 273] width 178 height 11
select select "EUR"
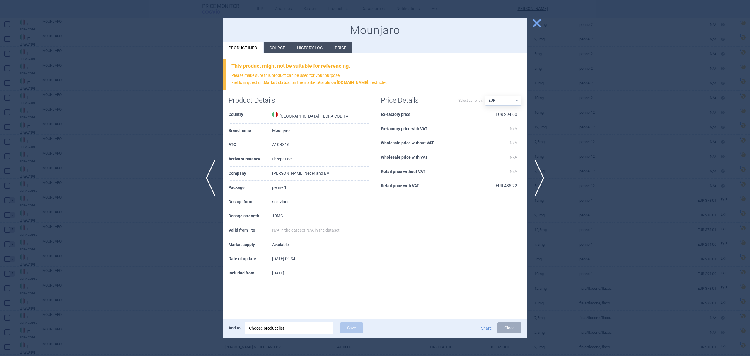
click at [276, 45] on li "Source" at bounding box center [277, 47] width 27 height 11
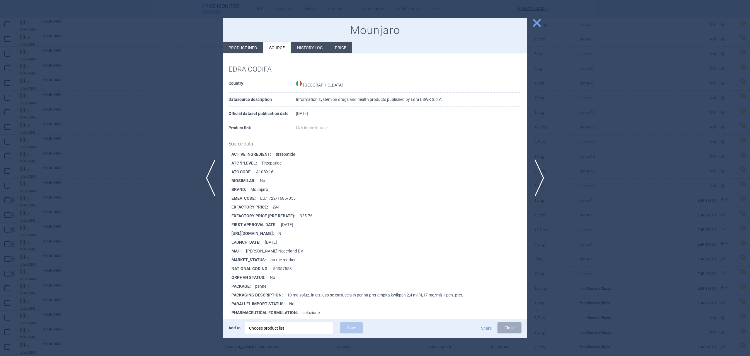
click at [538, 25] on span "close" at bounding box center [537, 23] width 10 height 10
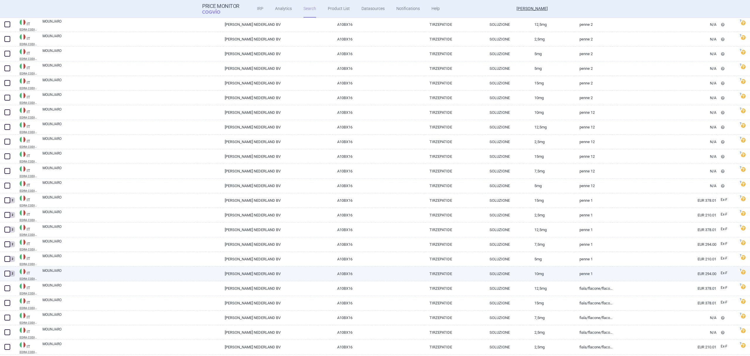
click at [5, 273] on span at bounding box center [7, 274] width 6 height 6
checkbox input "true"
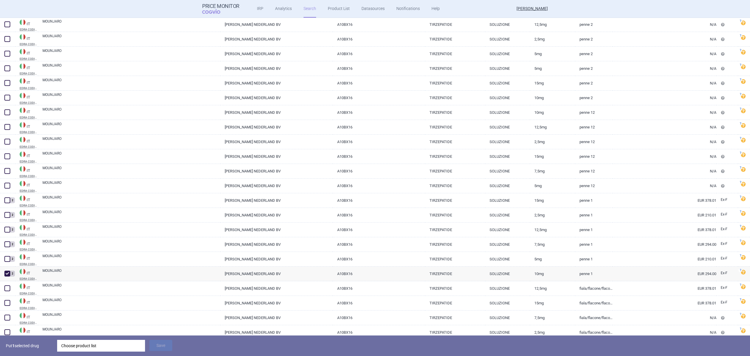
click at [99, 348] on div "Choose product list" at bounding box center [101, 346] width 80 height 12
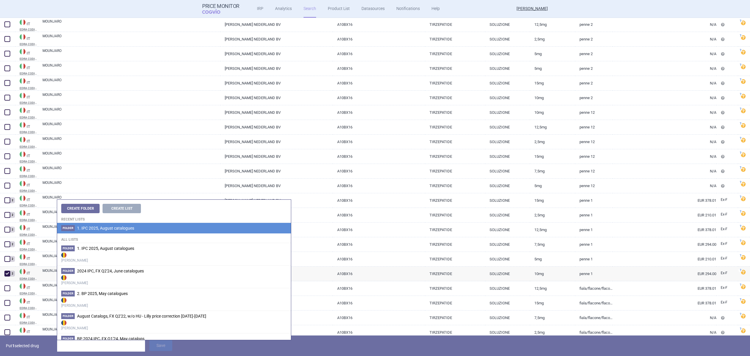
click at [98, 227] on span "1. IPC 2025, August catalogues" at bounding box center [105, 228] width 57 height 5
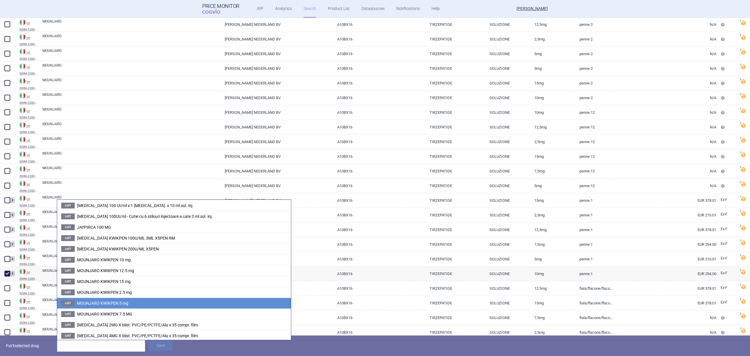
scroll to position [195, 0]
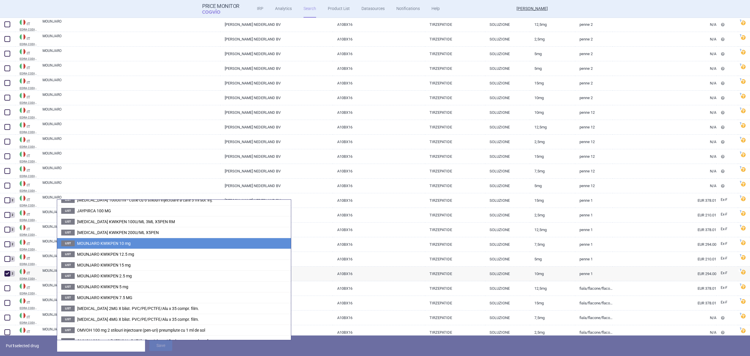
click at [134, 245] on li "List MOUNJARO KWIKPEN 10 mg" at bounding box center [174, 243] width 234 height 11
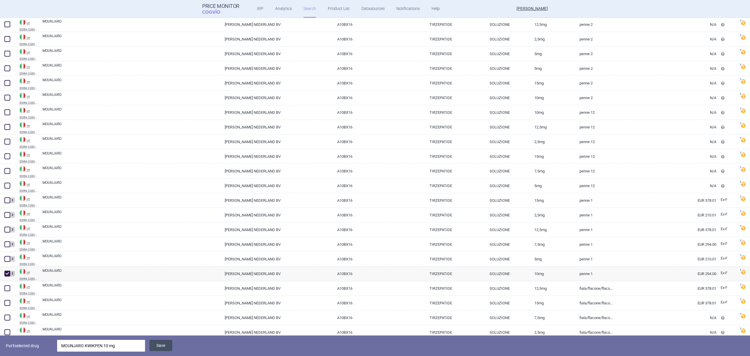
click at [164, 345] on button "Save" at bounding box center [160, 345] width 23 height 11
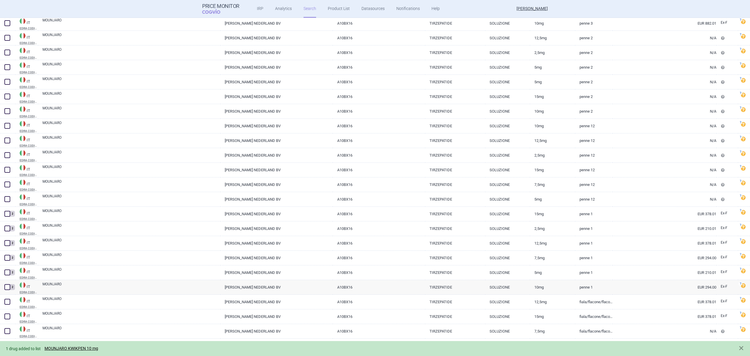
scroll to position [273, 0]
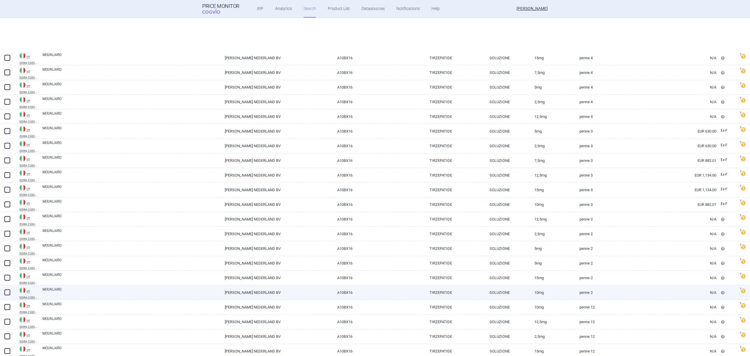
select select "country"
select select "brandName"
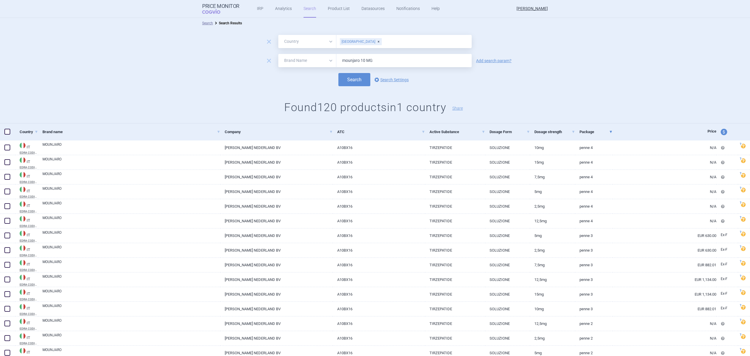
scroll to position [0, 0]
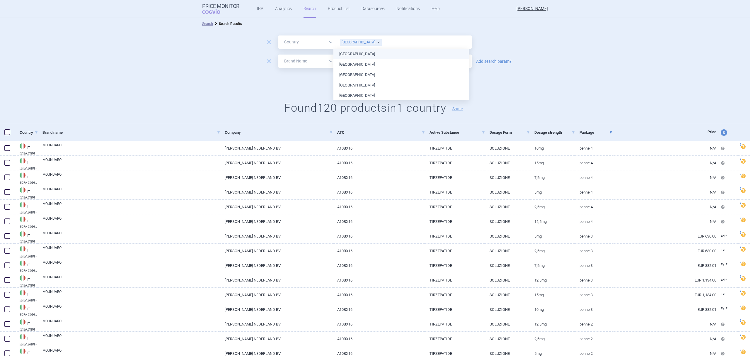
click at [382, 41] on input "text" at bounding box center [425, 42] width 87 height 8
click at [315, 80] on div "Search options Search Settings" at bounding box center [375, 80] width 750 height 13
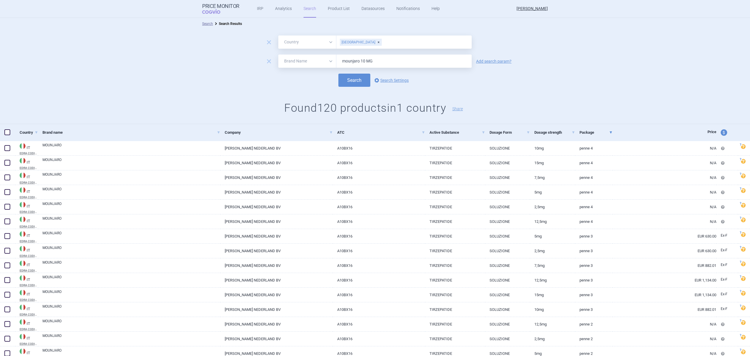
drag, startPoint x: 391, startPoint y: 60, endPoint x: 256, endPoint y: 57, distance: 134.6
click at [256, 57] on div "remove All Brand Name ATC Company Active Substance Country Newer than mounjaro …" at bounding box center [375, 61] width 750 height 13
type input "omvoh"
click at [339, 74] on button "Search" at bounding box center [355, 80] width 32 height 13
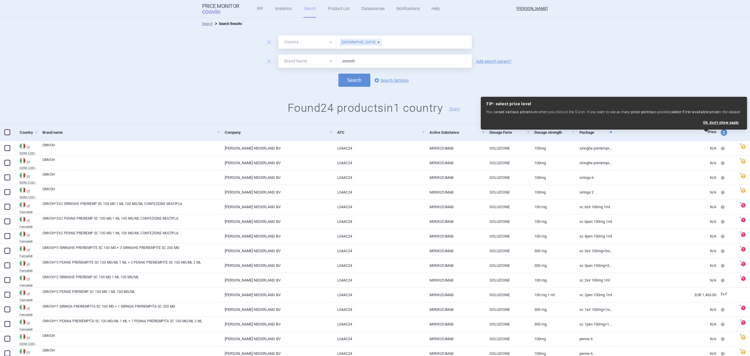
click at [115, 104] on h1 "Found 24 products in 1 country Share" at bounding box center [375, 107] width 750 height 13
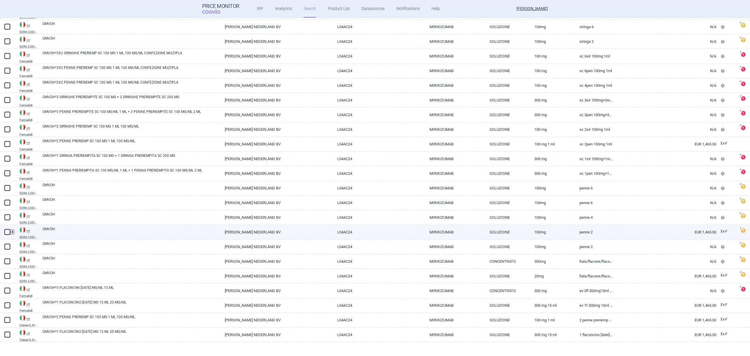
scroll to position [155, 0]
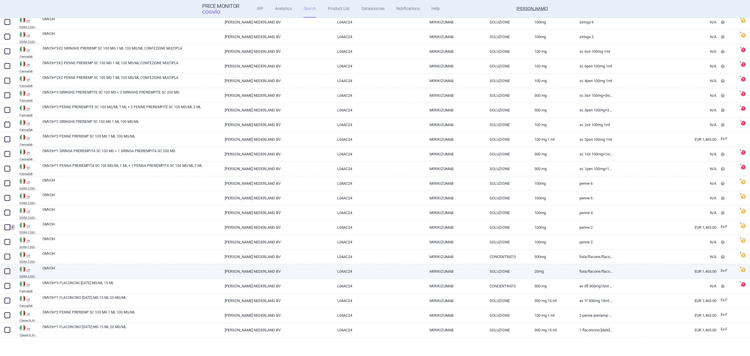
click at [6, 271] on span at bounding box center [7, 271] width 6 height 6
checkbox input "true"
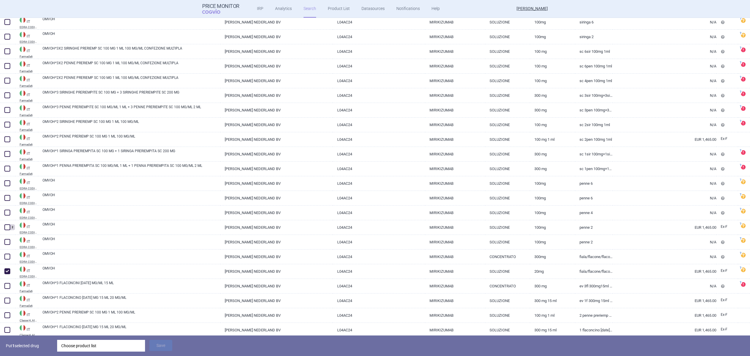
click at [117, 344] on div "Choose product list" at bounding box center [101, 346] width 80 height 12
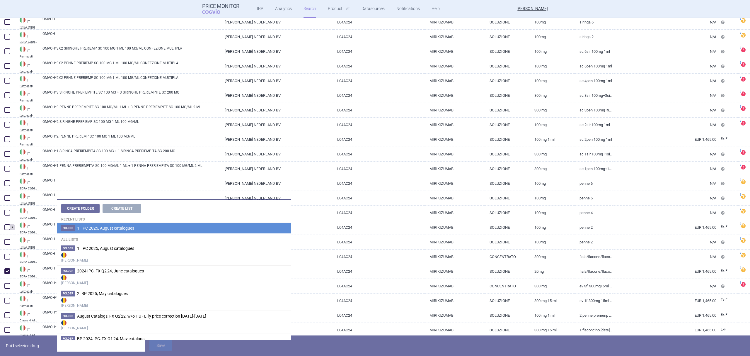
click at [117, 228] on span "1. IPC 2025, August catalogues" at bounding box center [105, 228] width 57 height 5
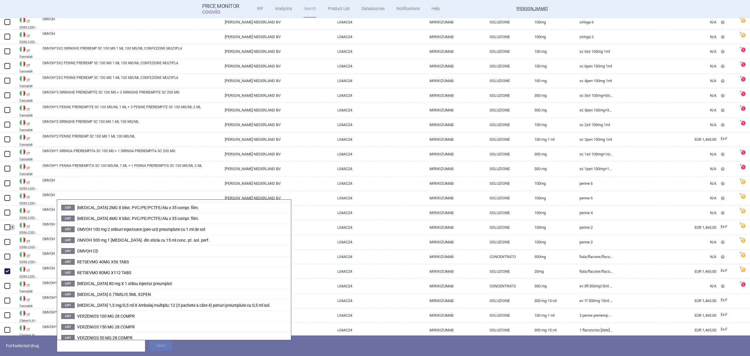
scroll to position [303, 0]
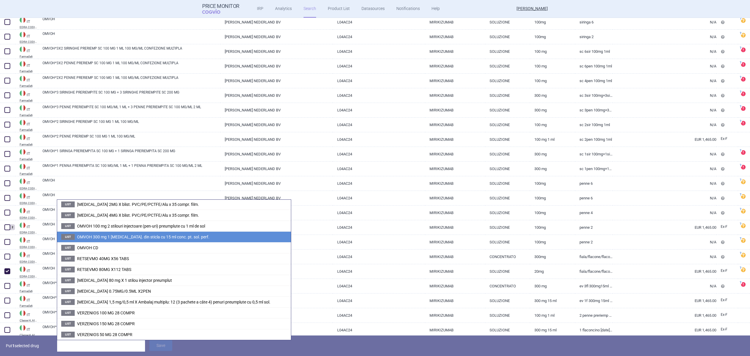
click at [102, 236] on span "OMVOH 300 mg 1 [MEDICAL_DATA]. din sticla cu 15 ml conc. pt. sol. perf." at bounding box center [143, 236] width 132 height 5
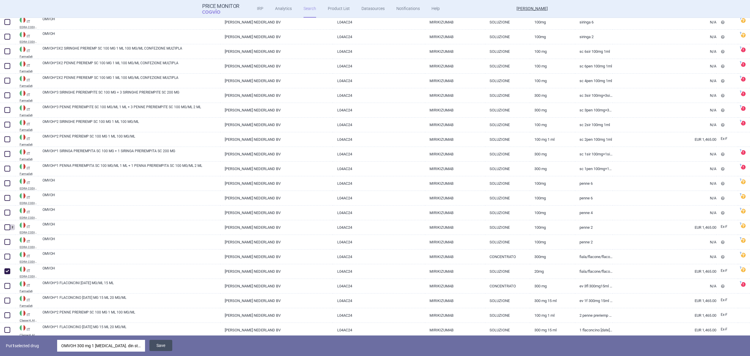
click at [161, 343] on button "Save" at bounding box center [160, 345] width 23 height 11
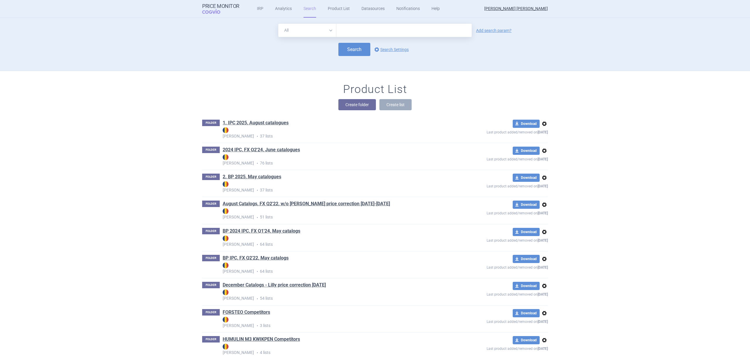
click at [251, 124] on link "1. IPC 2025, August catalogues" at bounding box center [256, 123] width 66 height 6
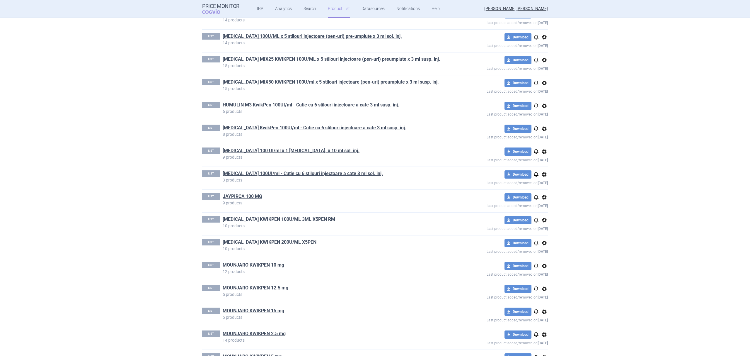
scroll to position [339, 0]
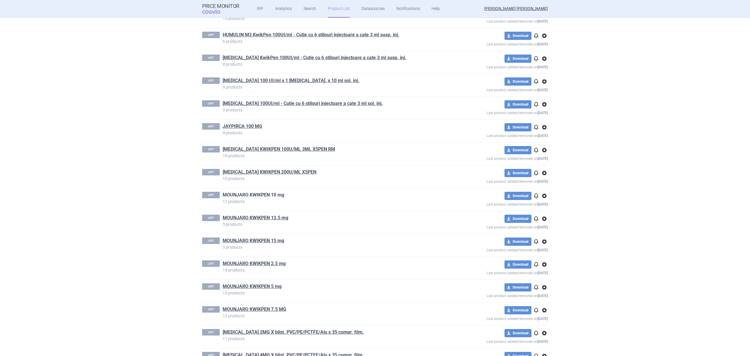
click at [274, 198] on link "MOUNJARO KWIKPEN 10 mg" at bounding box center [254, 195] width 62 height 6
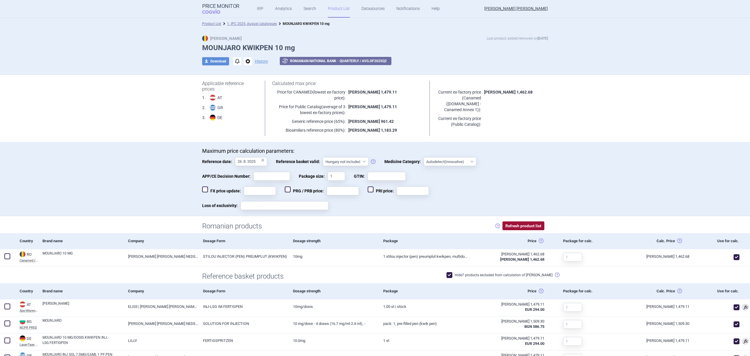
click at [517, 227] on button "Refresh product list" at bounding box center [524, 225] width 42 height 9
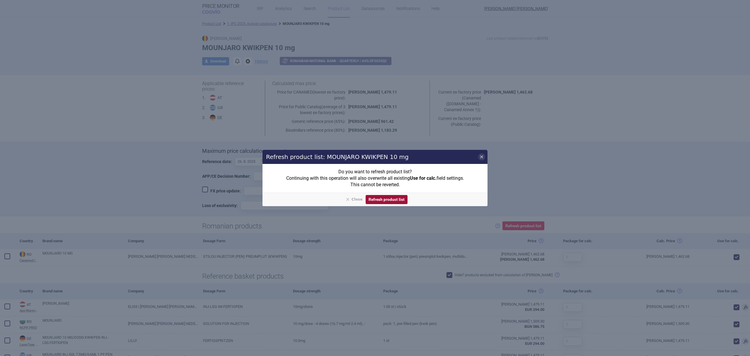
click at [394, 200] on button "Refresh product list" at bounding box center [387, 199] width 42 height 9
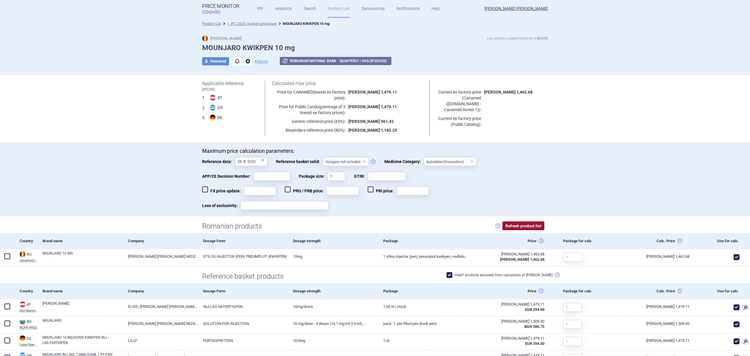
click at [526, 225] on button "Refresh product list" at bounding box center [524, 225] width 42 height 9
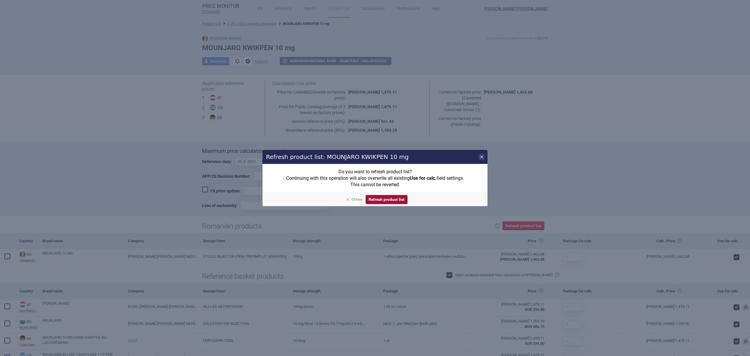
click at [395, 199] on button "Refresh product list" at bounding box center [387, 199] width 42 height 9
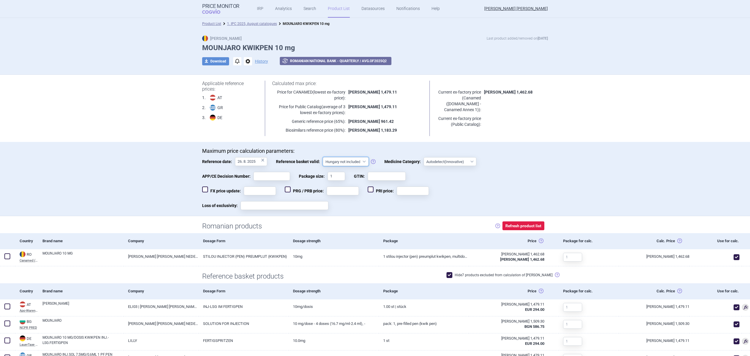
click at [357, 162] on select "Hungary not included Hungary included Since 29. 3. 2017 Since 9. 12. 2022 Since…" at bounding box center [346, 161] width 46 height 9
select select "hungary-included"
click at [323, 157] on select "Hungary not included Hungary included Since 29. 3. 2017 Since 9. 12. 2022 Since…" at bounding box center [346, 161] width 46 height 9
click at [513, 222] on button "Refresh product list" at bounding box center [524, 225] width 42 height 9
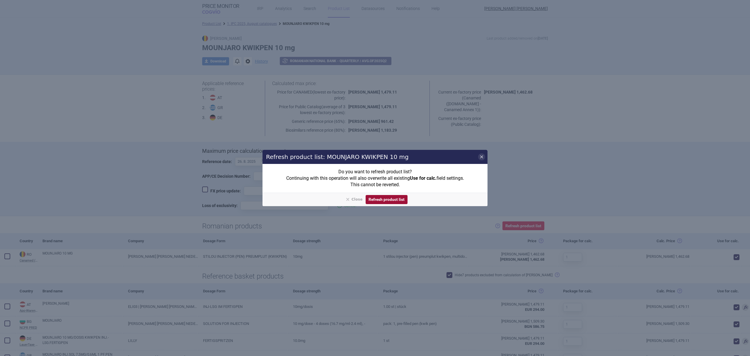
click at [391, 198] on button "Refresh product list" at bounding box center [387, 199] width 42 height 9
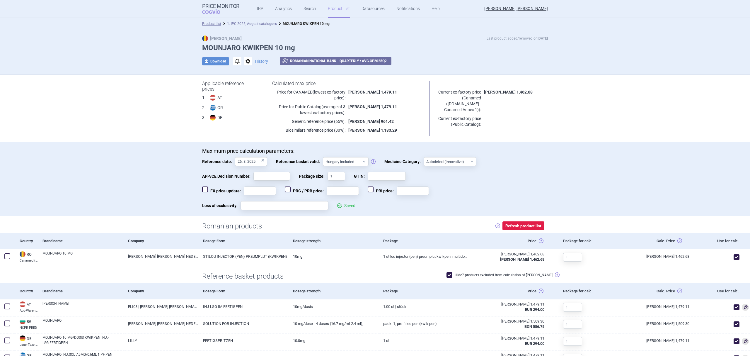
click at [258, 25] on link "1. IPC 2025, August catalogues" at bounding box center [252, 24] width 50 height 4
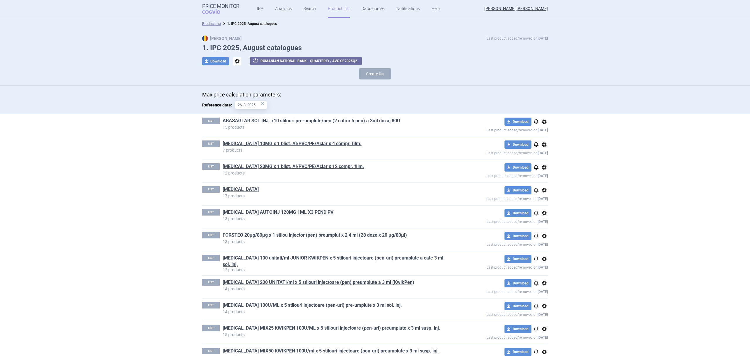
click at [288, 118] on link "ABASAGLAR SOL INJ. x10 stilouri pre-umplute/pen (2 cutii x 5 pen) a 3ml dozaj 8…" at bounding box center [312, 121] width 178 height 6
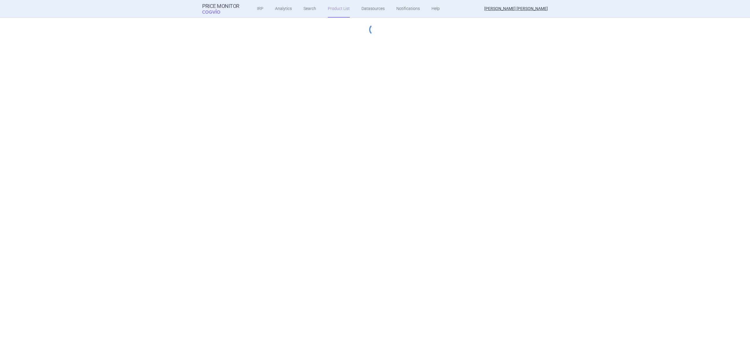
select select "hungary-included"
select select "essential"
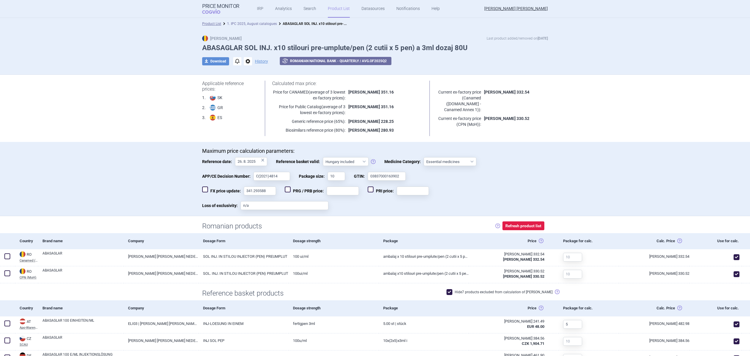
click at [246, 26] on link "1. IPC 2025, August catalogues" at bounding box center [252, 24] width 50 height 4
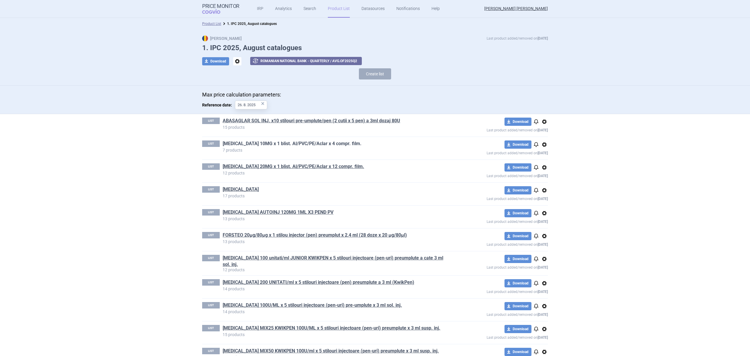
click at [276, 144] on link "[MEDICAL_DATA] 10MG x 1 blist. Al/PVC/PE/Aclar x 4 compr. film." at bounding box center [292, 143] width 139 height 6
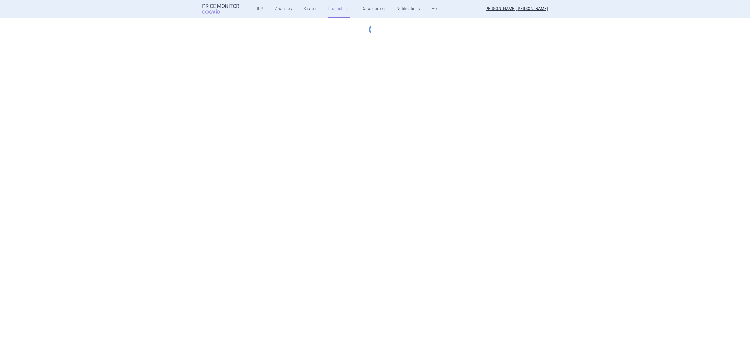
select select "[DATE]"
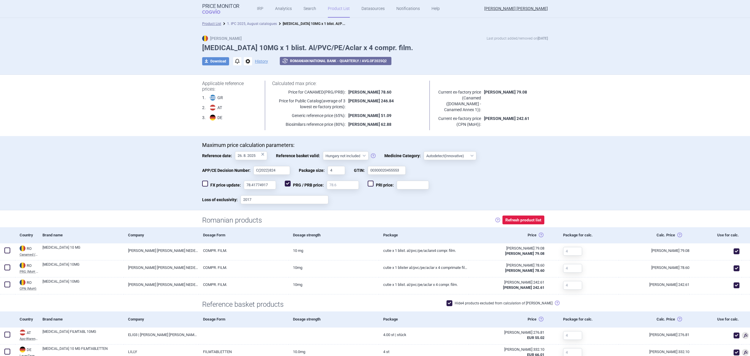
click at [256, 25] on link "1. IPC 2025, August catalogues" at bounding box center [252, 24] width 50 height 4
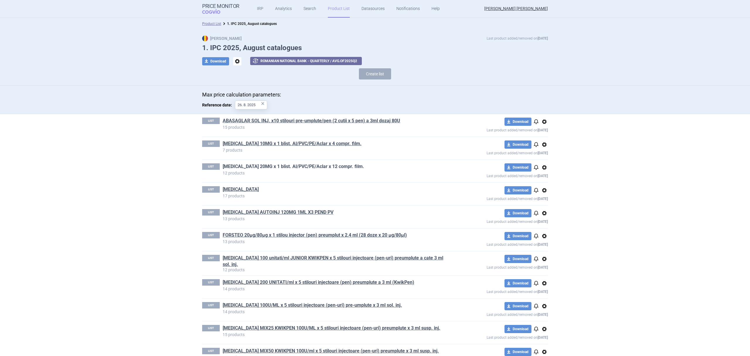
click at [301, 167] on link "[MEDICAL_DATA] 20MG x 1 blist. Al/PVC/PE/Aclar x 12 compr. film." at bounding box center [294, 166] width 142 height 6
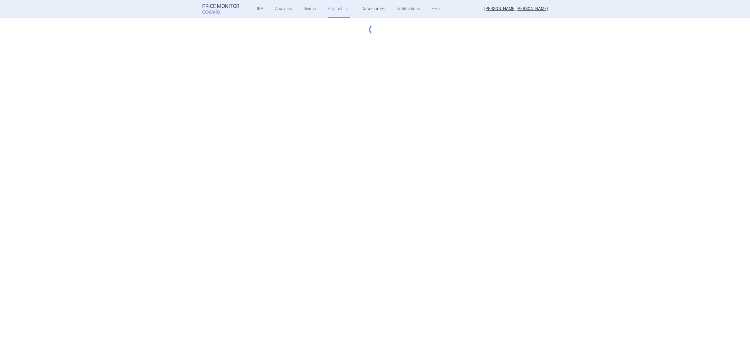
select select "hungary-included"
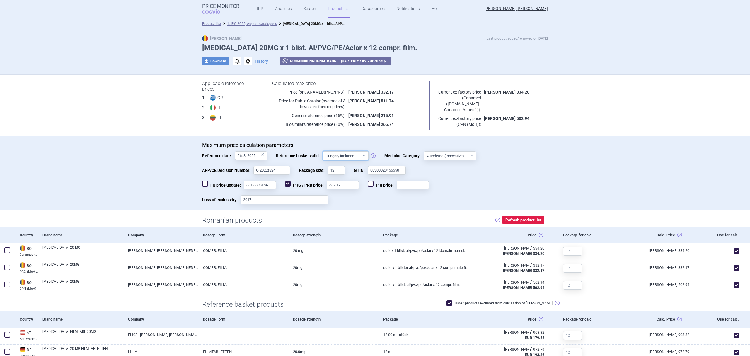
click at [343, 157] on select "Hungary not included Hungary included Since 29. 3. 2017 Since 9. 12. 2022 Since…" at bounding box center [346, 155] width 46 height 9
click at [371, 154] on span at bounding box center [373, 155] width 5 height 5
click at [369, 154] on select "Hungary not included Hungary included Since 29. 3. 2017 Since 9. 12. 2022 Since…" at bounding box center [346, 155] width 46 height 9
click at [371, 157] on span at bounding box center [373, 155] width 5 height 5
click at [369, 157] on select "Hungary not included Hungary included Since 29. 3. 2017 Since 9. 12. 2022 Since…" at bounding box center [346, 155] width 46 height 9
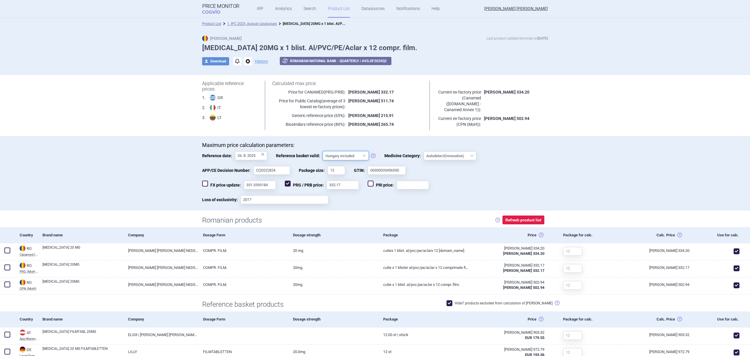
click at [353, 155] on select "Hungary not included Hungary included Since 29. 3. 2017 Since 9. 12. 2022 Since…" at bounding box center [346, 155] width 46 height 9
click at [323, 151] on select "Hungary not included Hungary included Since 29. 3. 2017 Since 9. 12. 2022 Since…" at bounding box center [346, 155] width 46 height 9
click at [247, 24] on link "1. IPC 2025, August catalogues" at bounding box center [252, 24] width 50 height 4
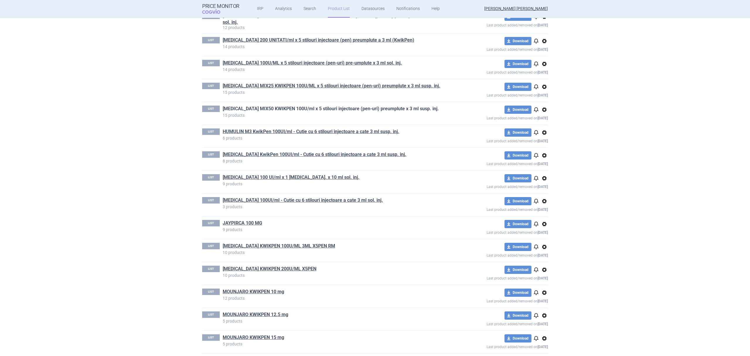
scroll to position [247, 0]
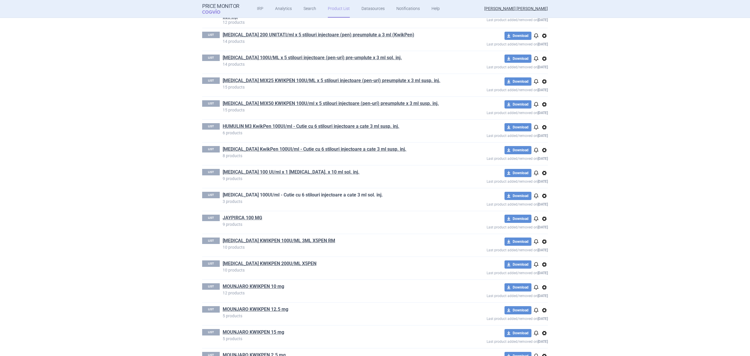
click at [268, 198] on link "[MEDICAL_DATA] 100UI/ml - Cutie cu 6 stilouri injectoare a cate 3 ml sol. inj." at bounding box center [303, 195] width 160 height 6
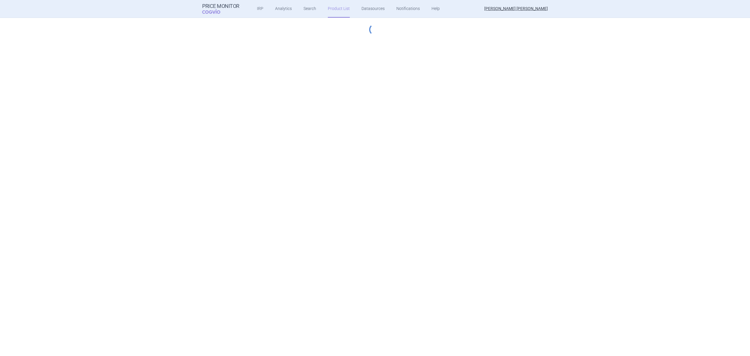
select select "hungary-included"
select select "essential"
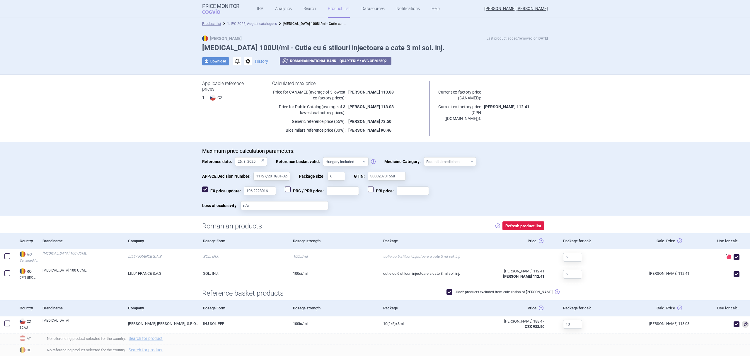
click at [264, 24] on link "1. IPC 2025, August catalogues" at bounding box center [252, 24] width 50 height 4
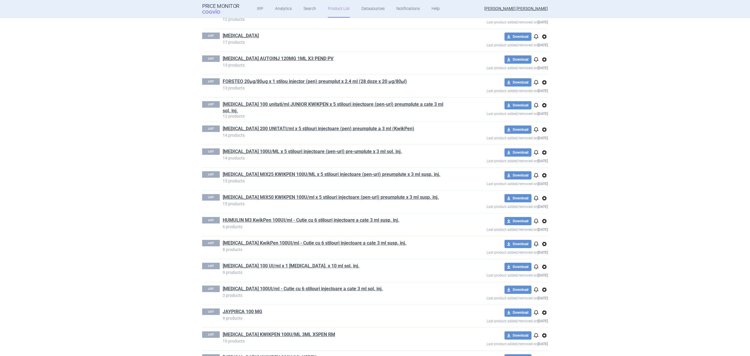
scroll to position [156, 0]
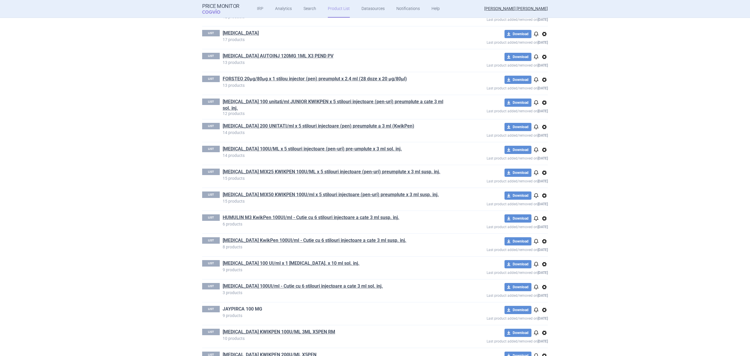
click at [256, 311] on link "JAYPIRCA 100 MG" at bounding box center [243, 309] width 40 height 6
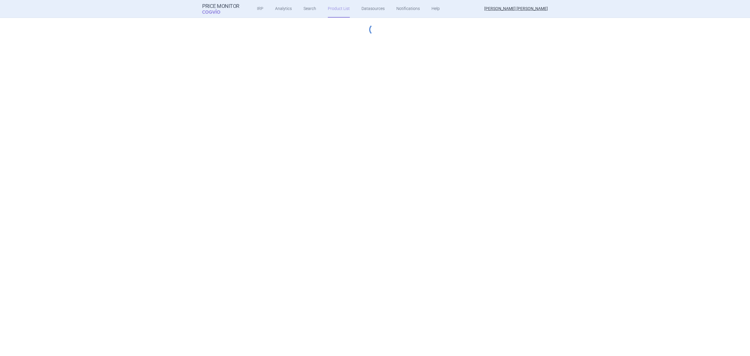
select select "hungary-included"
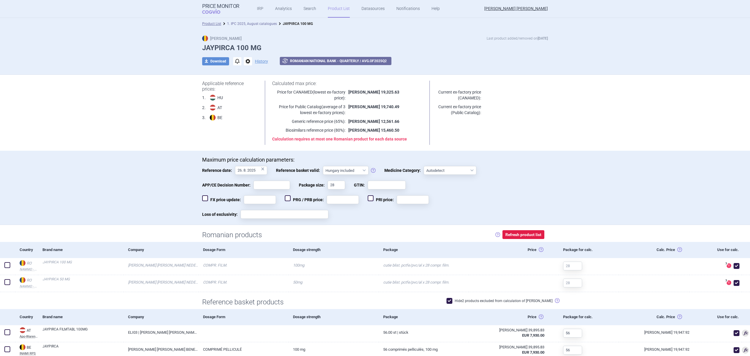
click at [251, 25] on link "1. IPC 2025, August catalogues" at bounding box center [252, 24] width 50 height 4
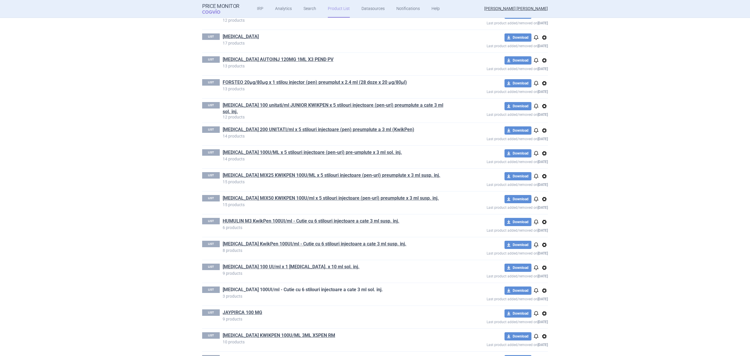
scroll to position [169, 0]
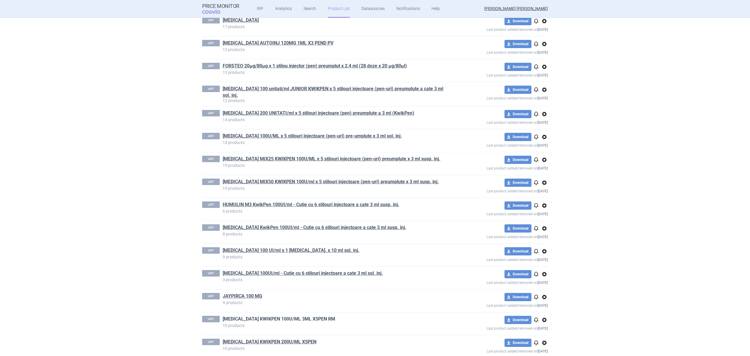
click at [280, 318] on link "[MEDICAL_DATA] KWIKPEN 100U/ML 3ML X5PEN RM" at bounding box center [279, 319] width 113 height 6
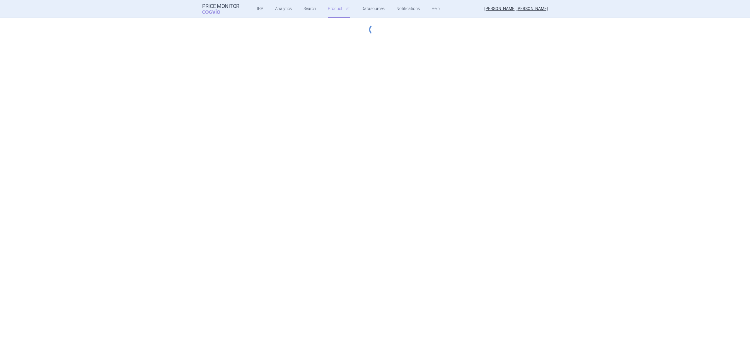
select select "hungary-included"
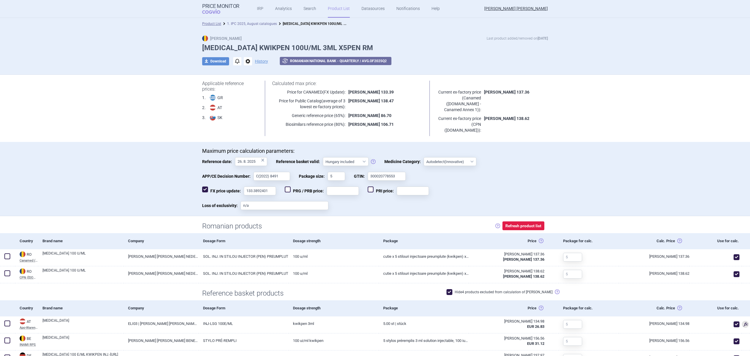
click at [269, 23] on link "1. IPC 2025, August catalogues" at bounding box center [252, 24] width 50 height 4
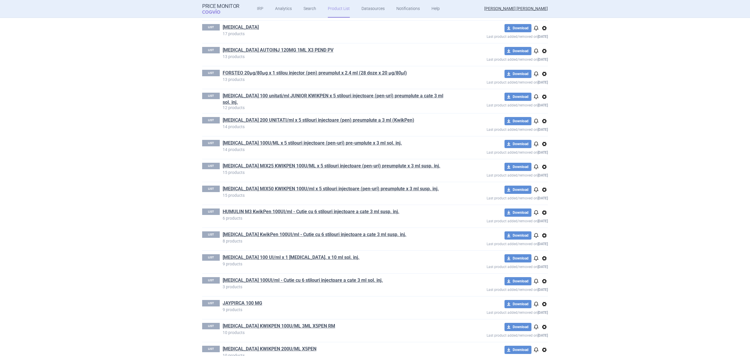
scroll to position [195, 0]
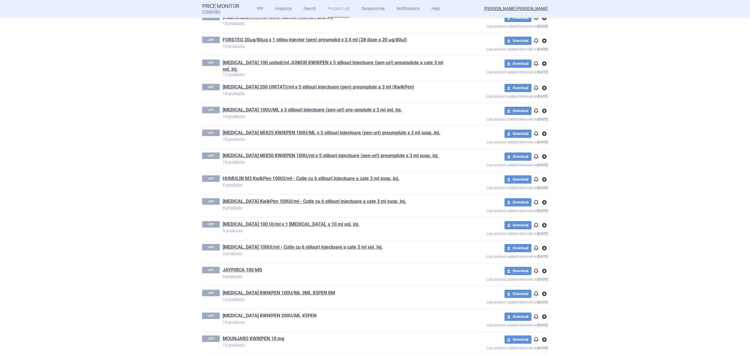
click at [254, 316] on link "[MEDICAL_DATA] KWIKPEN 200U/ML X5PEN" at bounding box center [270, 315] width 94 height 6
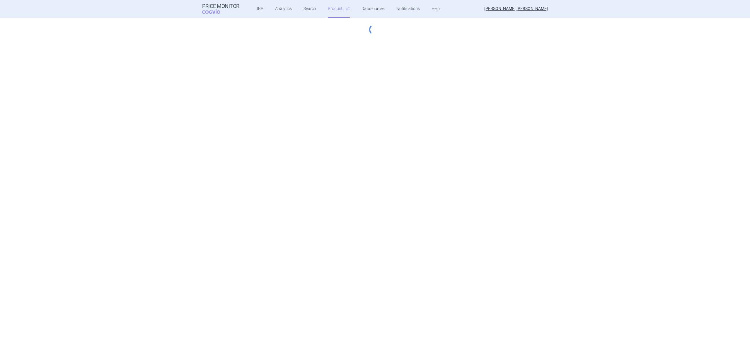
select select "hungary-included"
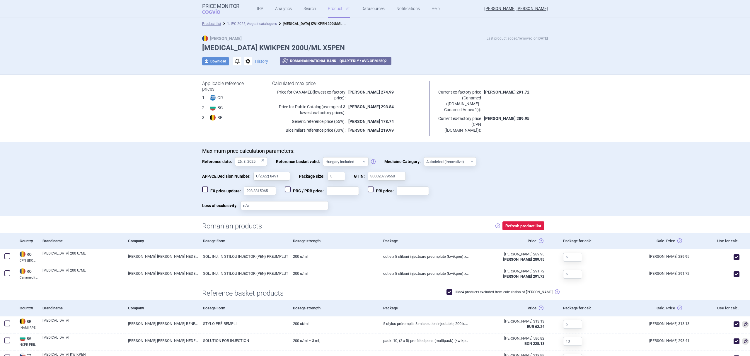
click at [258, 24] on link "1. IPC 2025, August catalogues" at bounding box center [252, 24] width 50 height 4
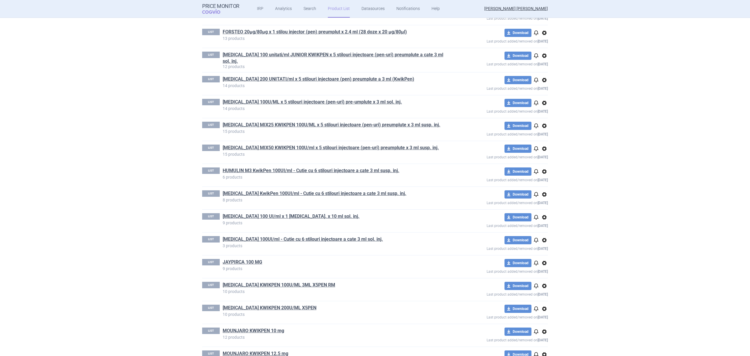
scroll to position [273, 0]
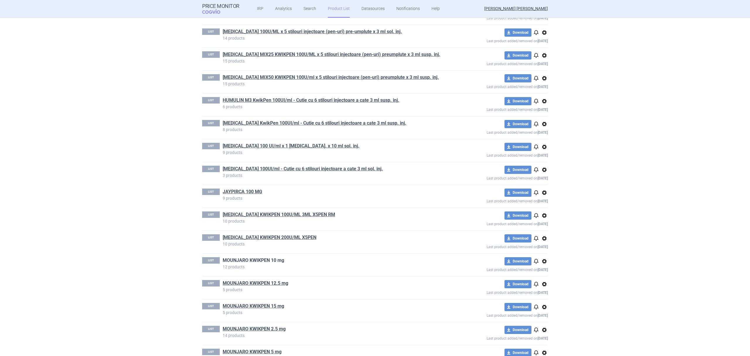
click at [259, 261] on link "MOUNJARO KWIKPEN 10 mg" at bounding box center [254, 260] width 62 height 6
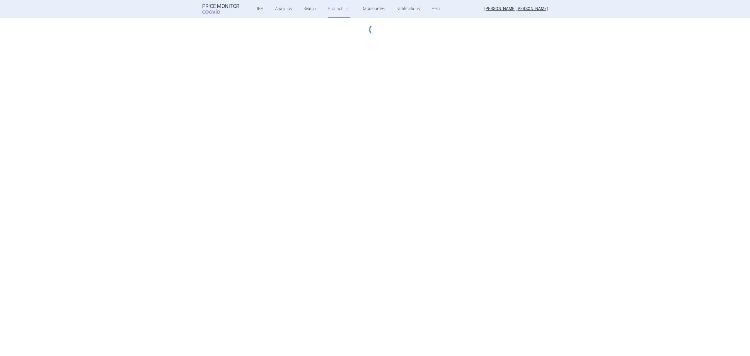
select select "hungary-included"
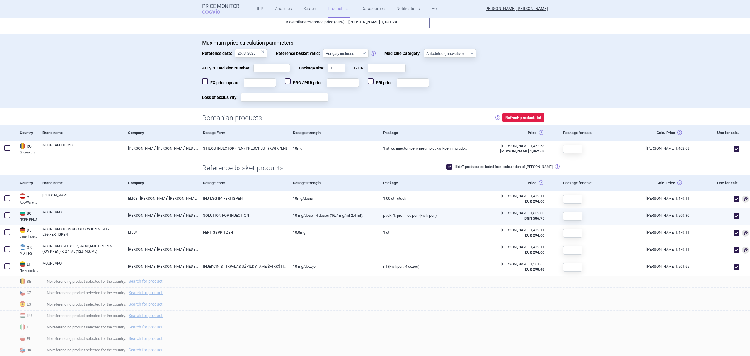
scroll to position [123, 0]
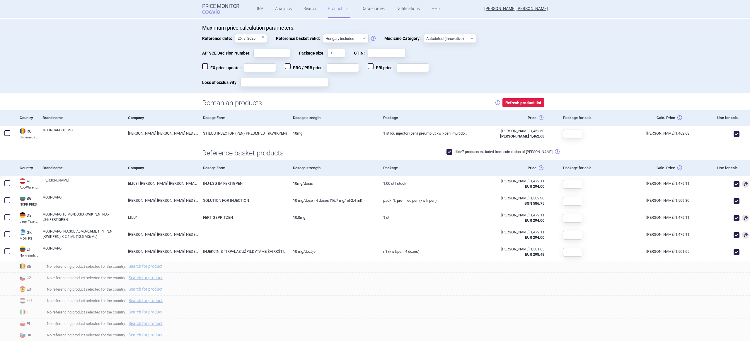
click at [453, 151] on span at bounding box center [450, 152] width 6 height 6
checkbox input "false"
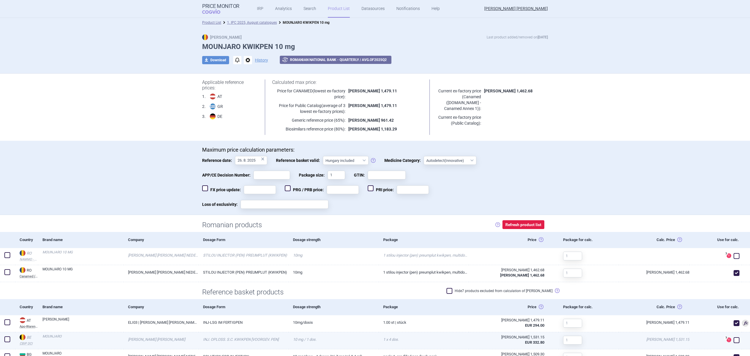
scroll to position [0, 0]
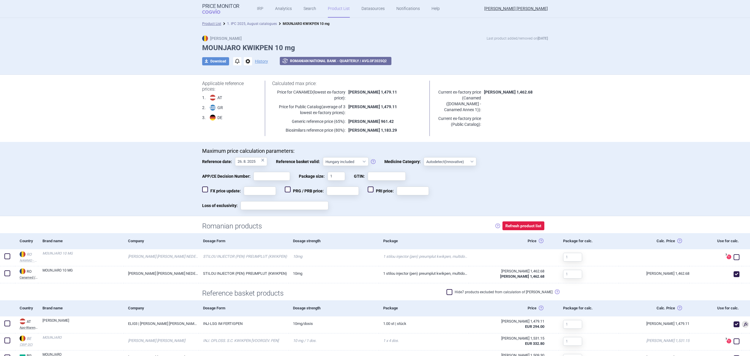
click at [261, 23] on link "1. IPC 2025, August catalogues" at bounding box center [252, 24] width 50 height 4
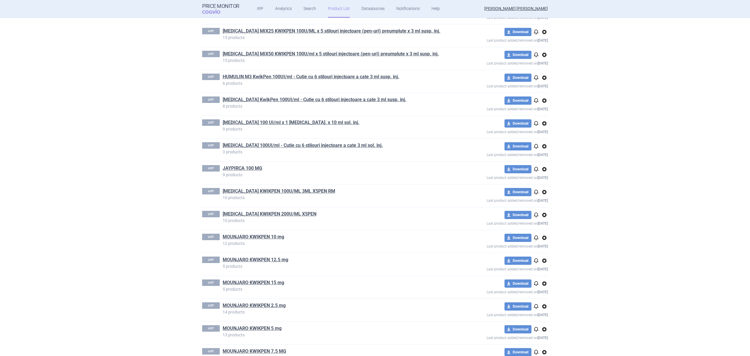
scroll to position [300, 0]
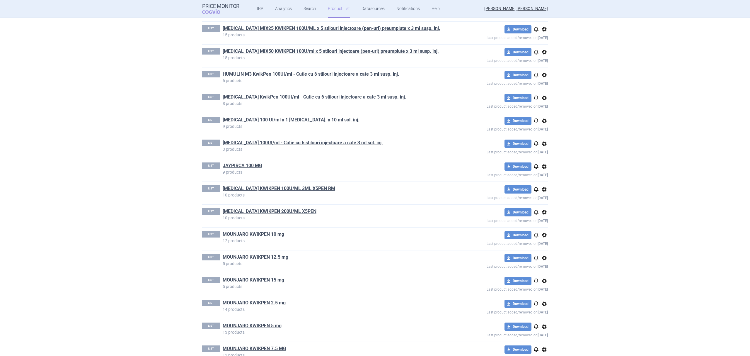
click at [273, 259] on link "MOUNJARO KWIKPEN 12.5 mg" at bounding box center [256, 257] width 66 height 6
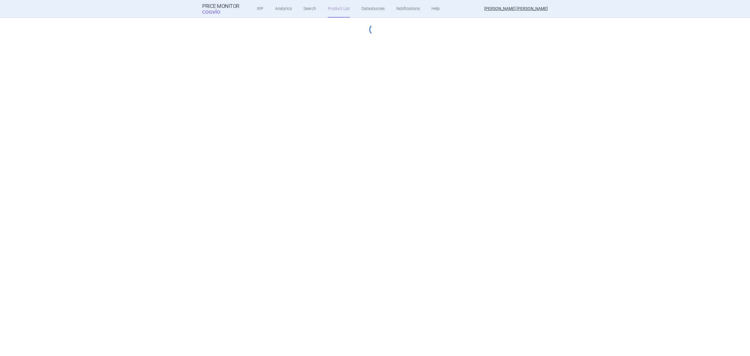
select select "hungary-included"
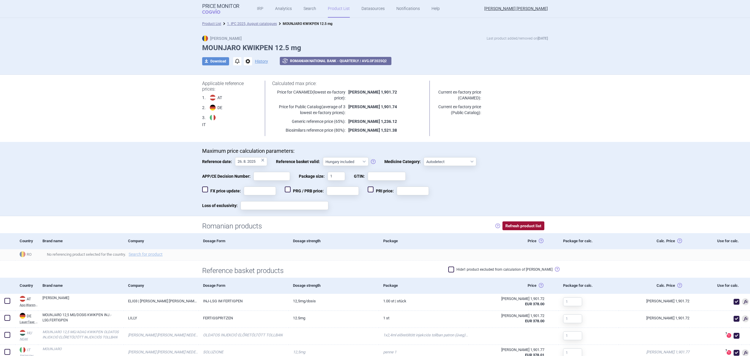
click at [522, 224] on button "Refresh product list" at bounding box center [524, 225] width 42 height 9
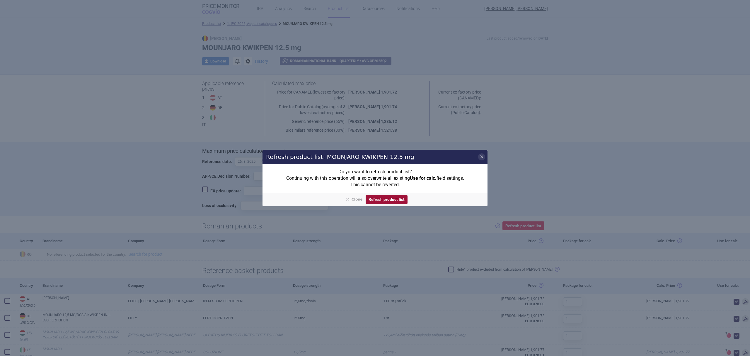
click at [387, 199] on button "Refresh product list" at bounding box center [387, 199] width 42 height 9
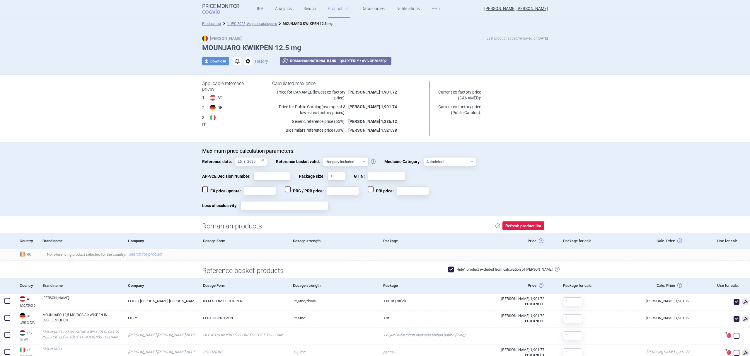
checkbox input "true"
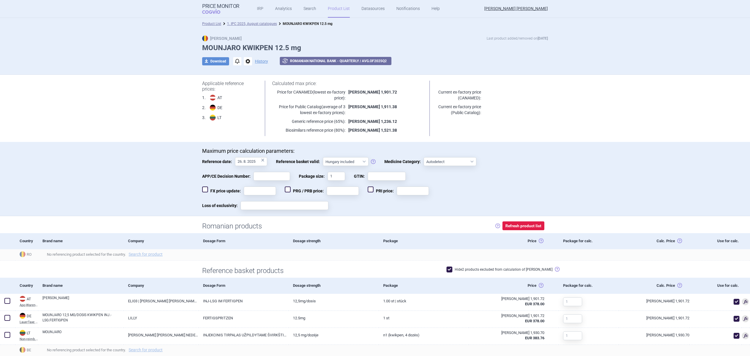
click at [453, 270] on span at bounding box center [450, 269] width 6 height 6
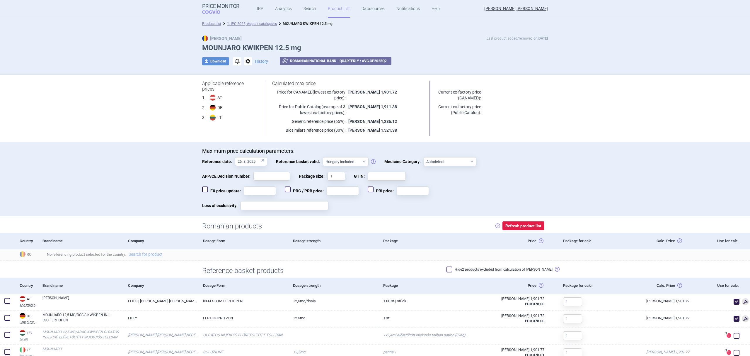
checkbox input "false"
click at [253, 24] on link "1. IPC 2025, August catalogues" at bounding box center [252, 24] width 50 height 4
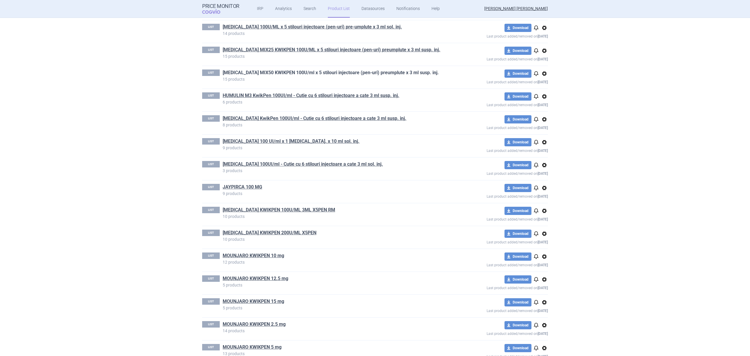
scroll to position [325, 0]
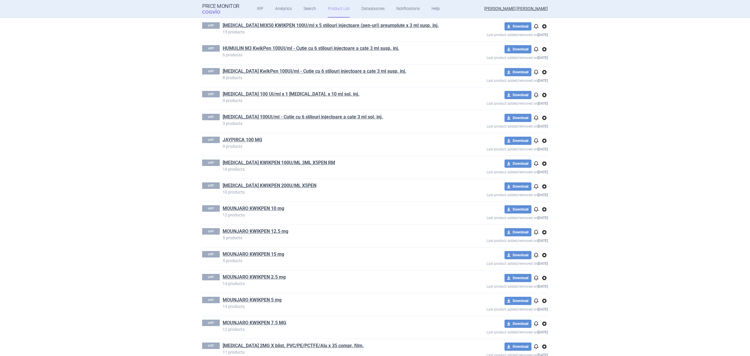
click at [276, 278] on link "MOUNJARO KWIKPEN 2.5 mg" at bounding box center [254, 277] width 63 height 6
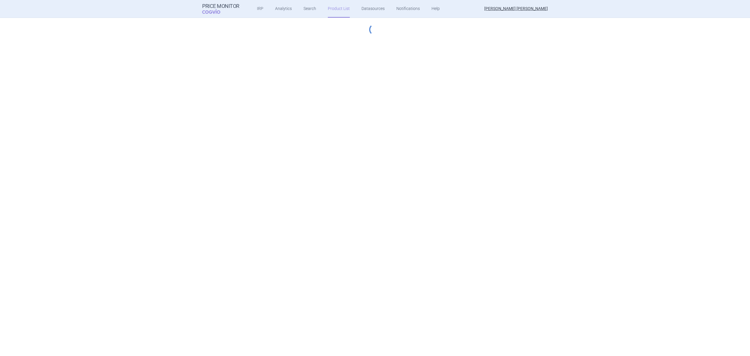
select select "hungary-included"
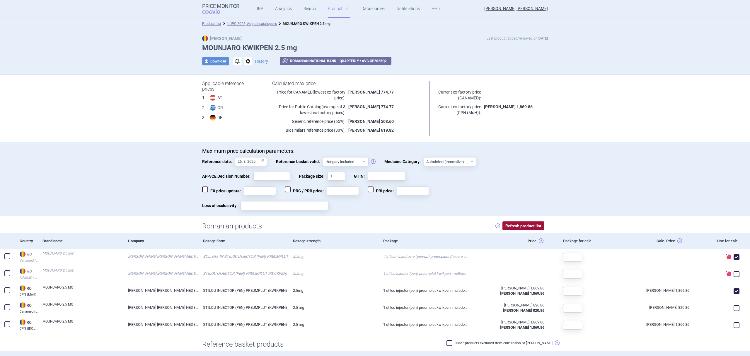
click at [508, 224] on button "Refresh product list" at bounding box center [524, 225] width 42 height 9
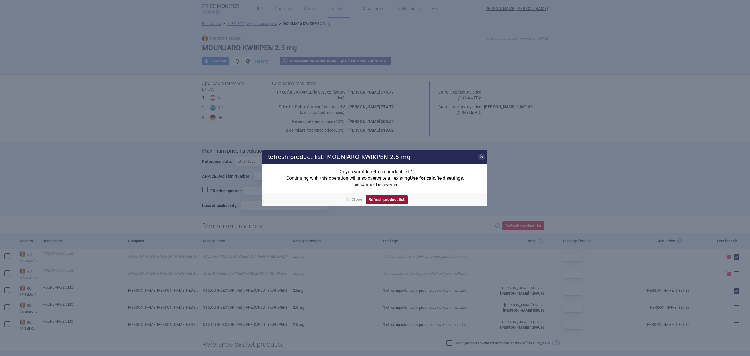
click at [398, 200] on button "Refresh product list" at bounding box center [387, 199] width 42 height 9
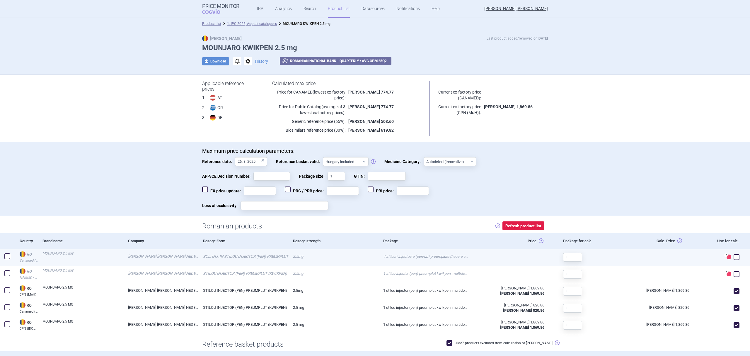
checkbox input "true"
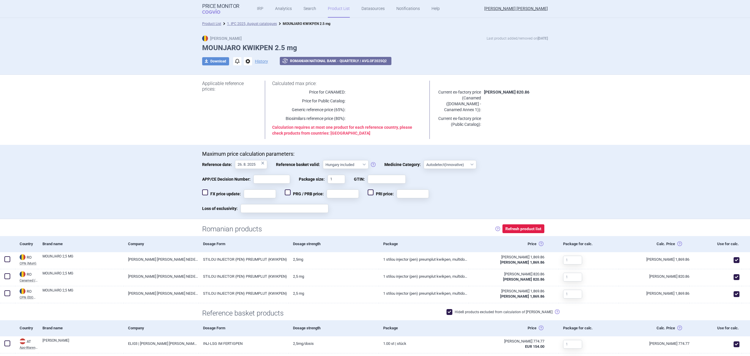
click at [453, 314] on span at bounding box center [450, 312] width 6 height 6
checkbox input "false"
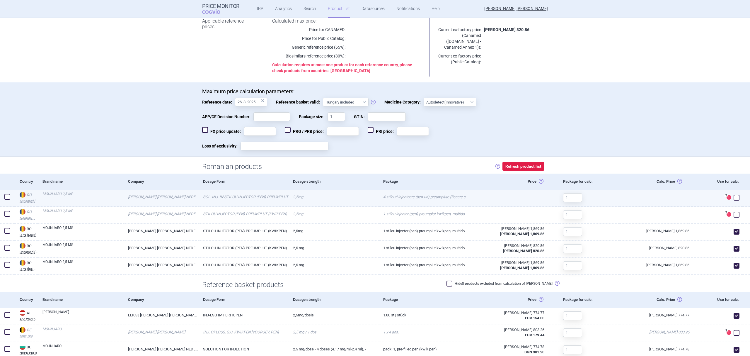
scroll to position [78, 0]
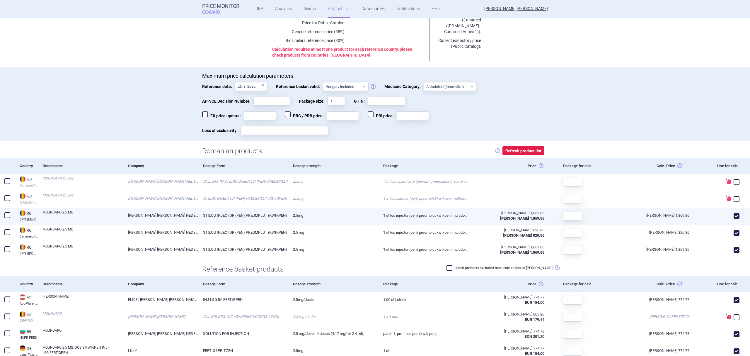
click at [734, 215] on span at bounding box center [737, 216] width 6 height 6
checkbox input "false"
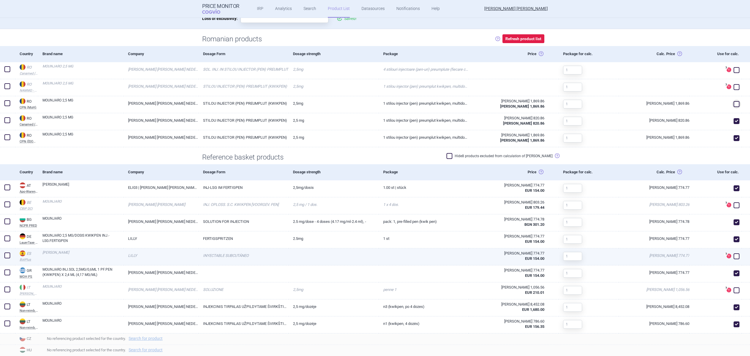
scroll to position [227, 0]
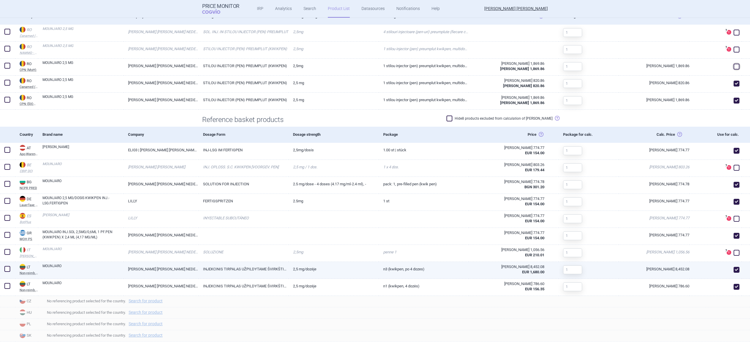
click at [734, 268] on span at bounding box center [737, 270] width 6 height 6
checkbox input "false"
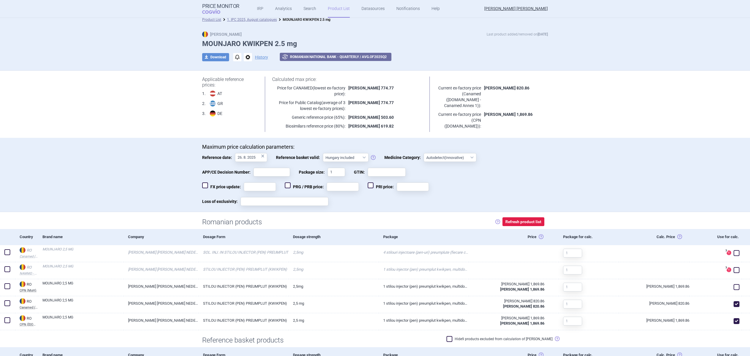
scroll to position [0, 0]
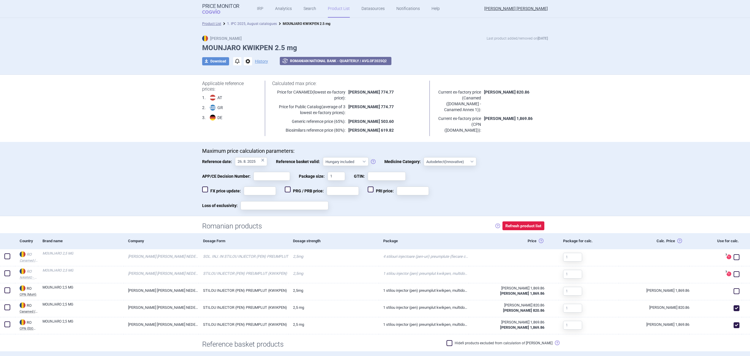
click at [263, 23] on link "1. IPC 2025, August catalogues" at bounding box center [252, 24] width 50 height 4
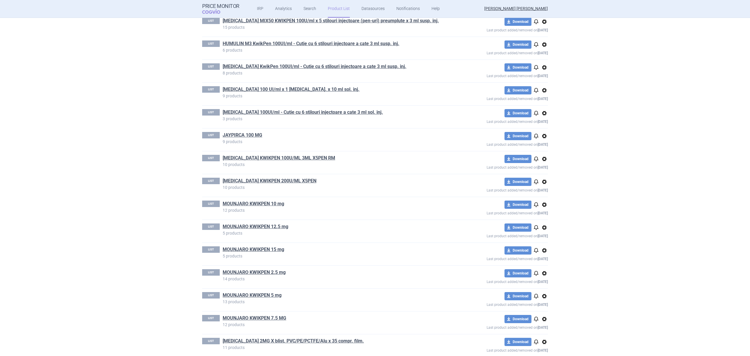
scroll to position [339, 0]
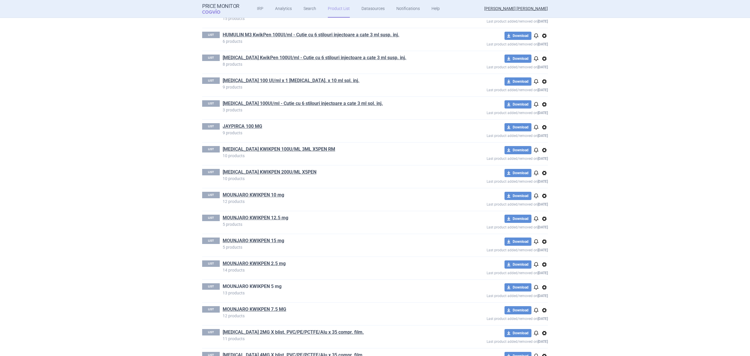
click at [269, 290] on link "MOUNJARO KWIKPEN 5 mg" at bounding box center [252, 286] width 59 height 6
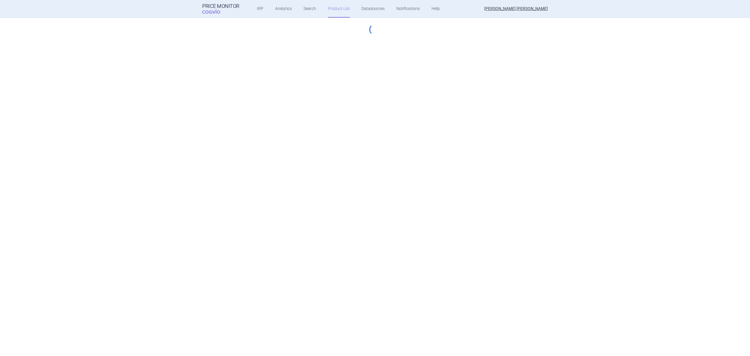
select select "hungary-included"
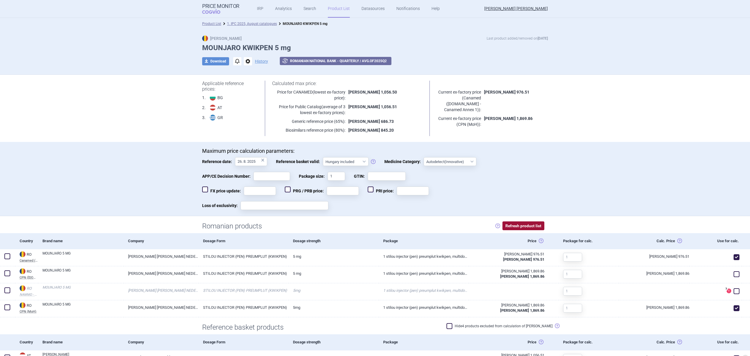
click at [520, 226] on button "Refresh product list" at bounding box center [524, 225] width 42 height 9
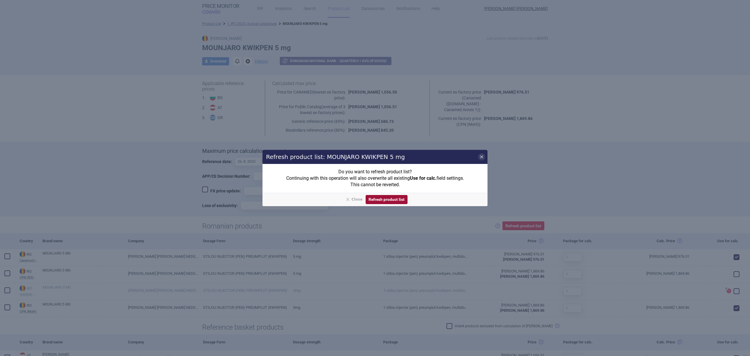
click at [392, 196] on button "Refresh product list" at bounding box center [387, 199] width 42 height 9
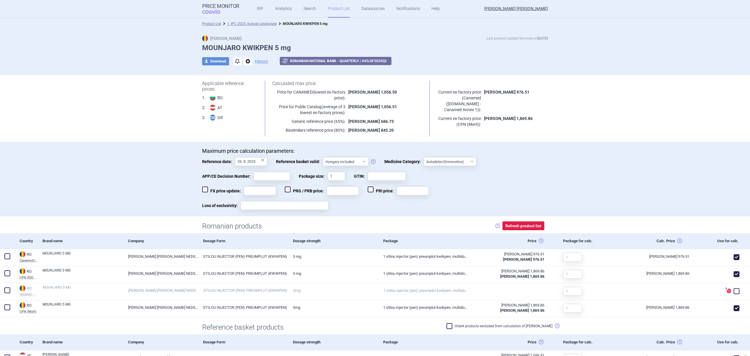
checkbox input "true"
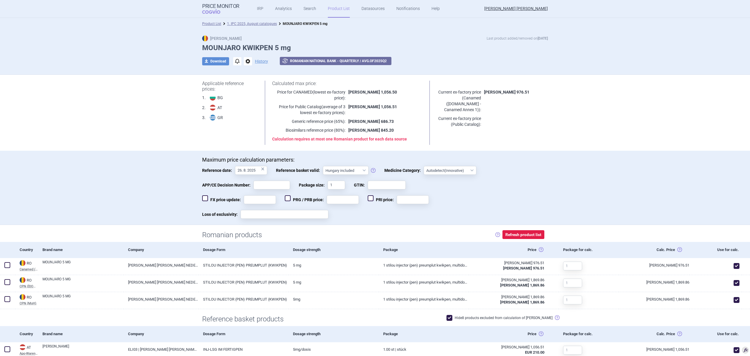
click at [453, 318] on span at bounding box center [450, 318] width 6 height 6
checkbox input "false"
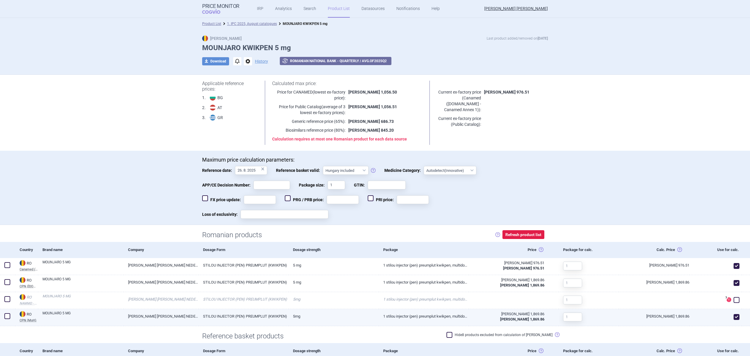
scroll to position [91, 0]
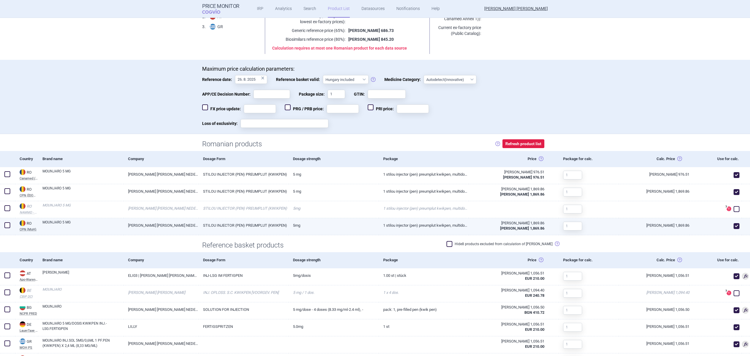
click at [734, 225] on span at bounding box center [737, 226] width 6 height 6
checkbox input "false"
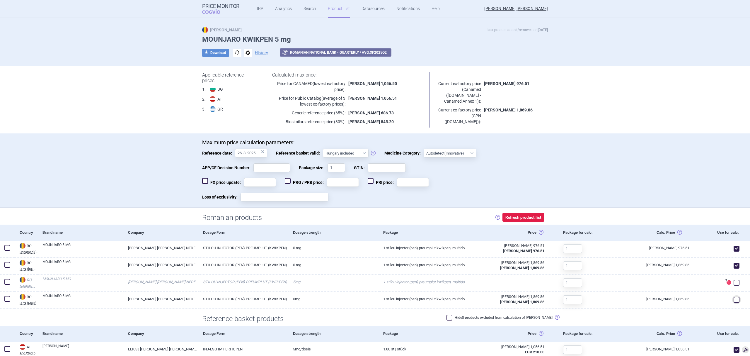
scroll to position [0, 0]
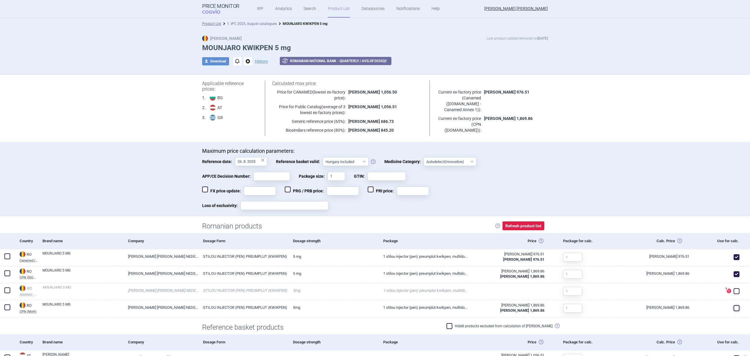
click at [262, 23] on link "1. IPC 2025, August catalogues" at bounding box center [252, 24] width 50 height 4
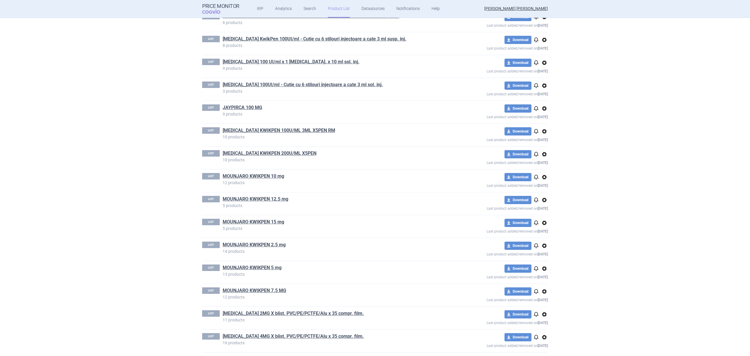
scroll to position [365, 0]
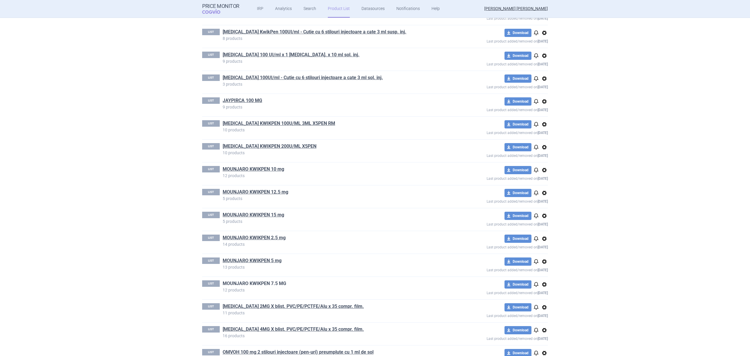
click at [260, 284] on link "MOUNJARO KWIKPEN 7.5 MG" at bounding box center [255, 283] width 64 height 6
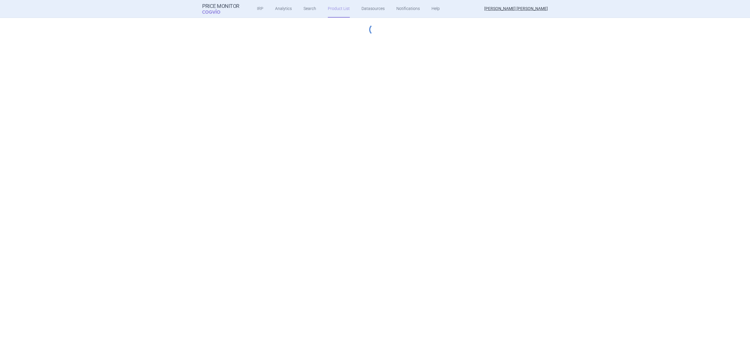
select select "hungary-included"
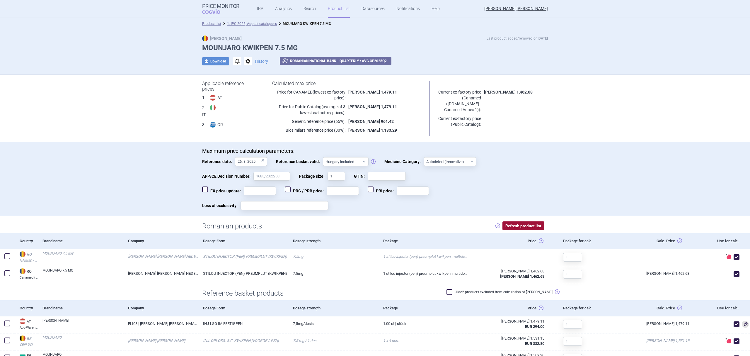
click at [515, 225] on button "Refresh product list" at bounding box center [524, 225] width 42 height 9
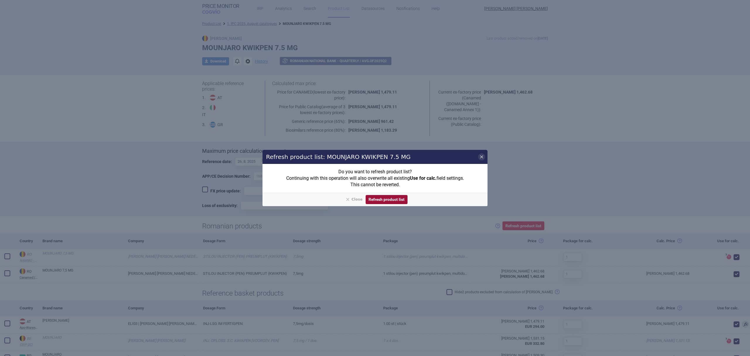
click at [400, 199] on button "Refresh product list" at bounding box center [387, 199] width 42 height 9
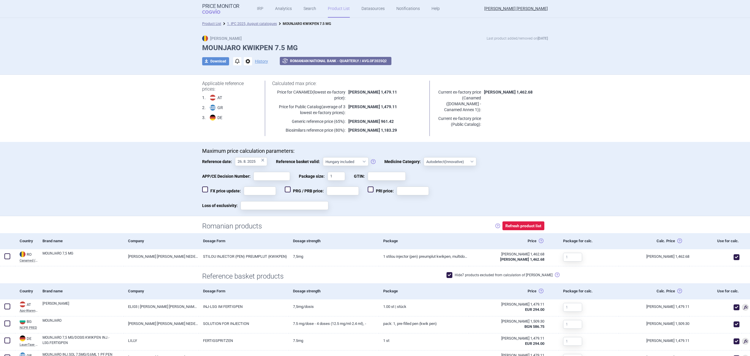
click at [453, 274] on span at bounding box center [450, 275] width 6 height 6
checkbox input "false"
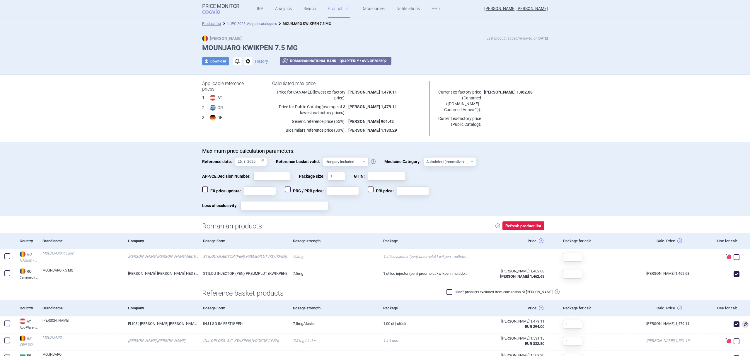
click at [256, 23] on link "1. IPC 2025, August catalogues" at bounding box center [252, 24] width 50 height 4
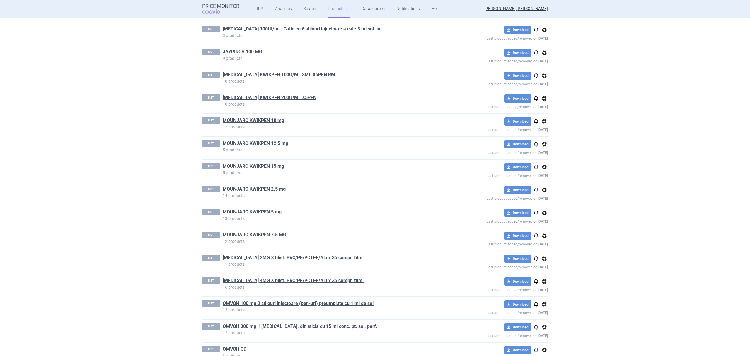
scroll to position [417, 0]
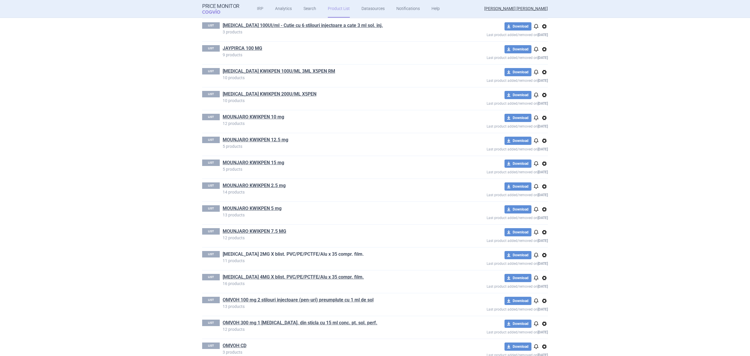
click at [298, 255] on link "[MEDICAL_DATA] 2MG X blist. PVC/PE/PCTFE/Alu x 35 compr. film." at bounding box center [293, 254] width 141 height 6
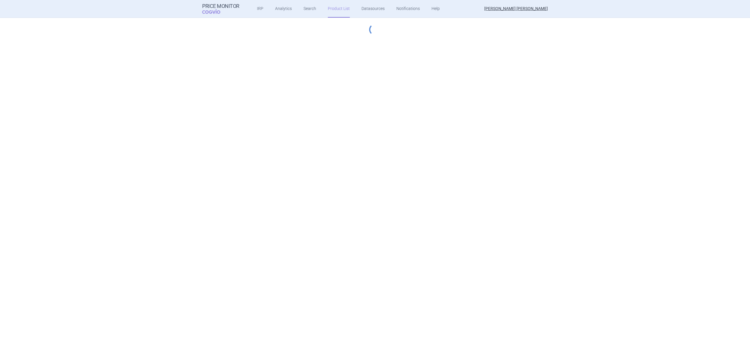
select select "hungary-included"
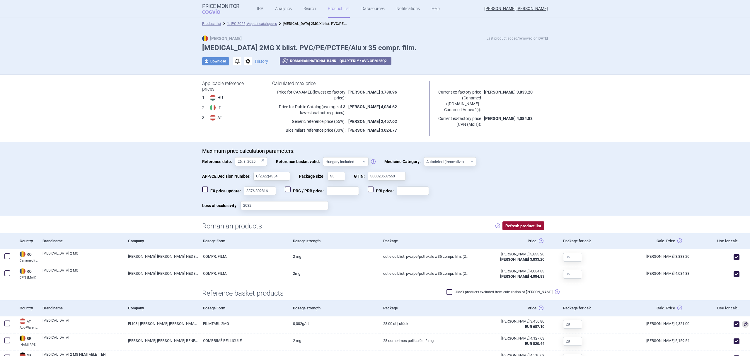
click at [512, 225] on button "Refresh product list" at bounding box center [524, 225] width 42 height 9
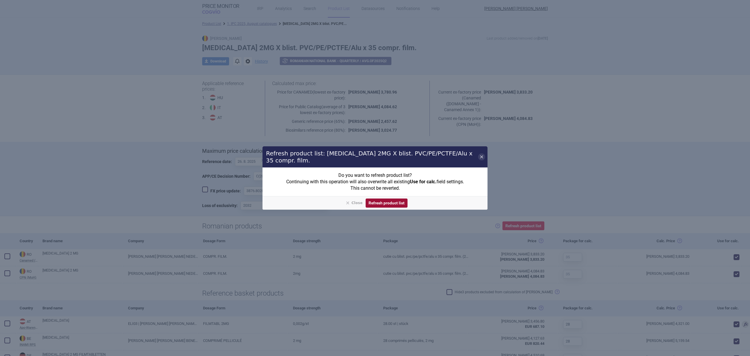
click at [394, 202] on button "Refresh product list" at bounding box center [387, 202] width 42 height 9
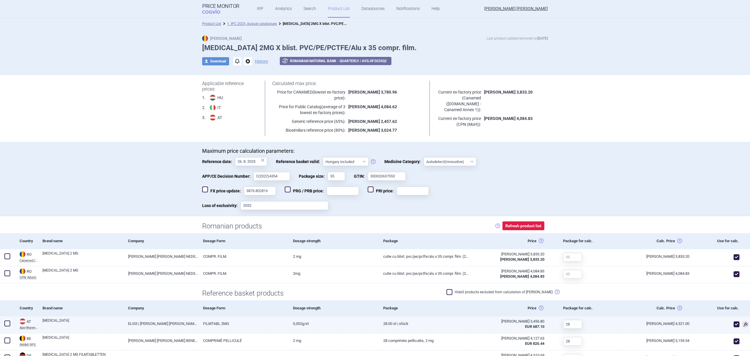
checkbox input "true"
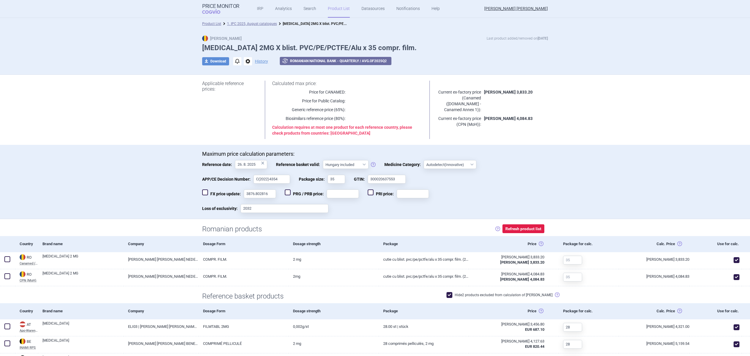
click at [453, 294] on span at bounding box center [450, 295] width 6 height 6
checkbox input "false"
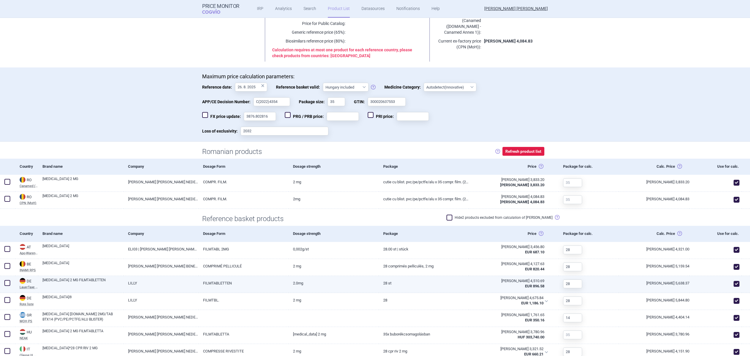
scroll to position [78, 0]
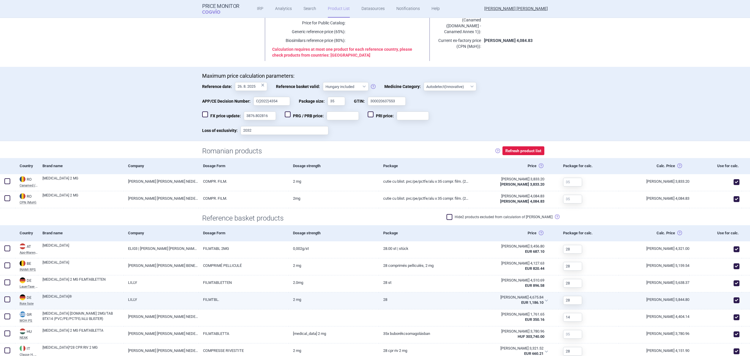
click at [734, 300] on span at bounding box center [737, 300] width 6 height 6
checkbox input "false"
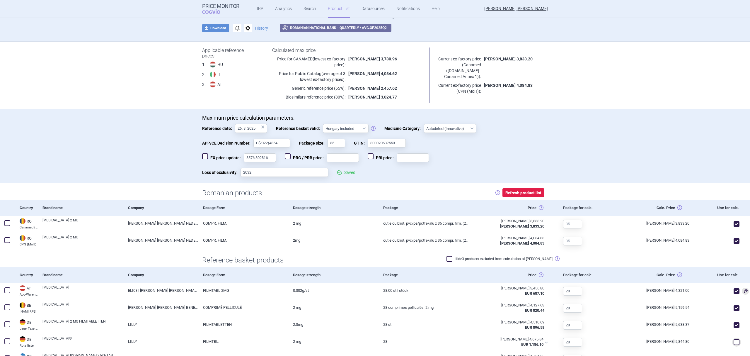
scroll to position [0, 0]
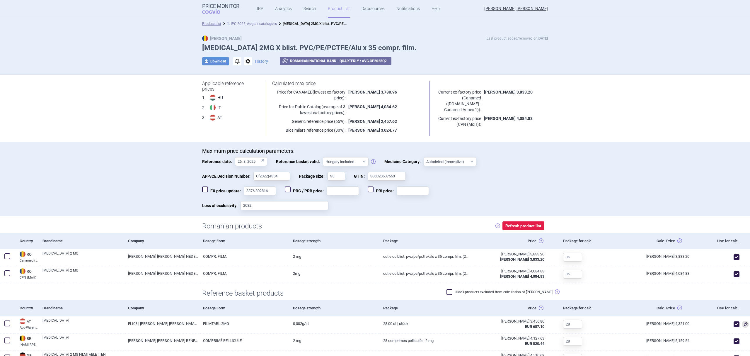
click at [244, 23] on link "1. IPC 2025, August catalogues" at bounding box center [252, 24] width 50 height 4
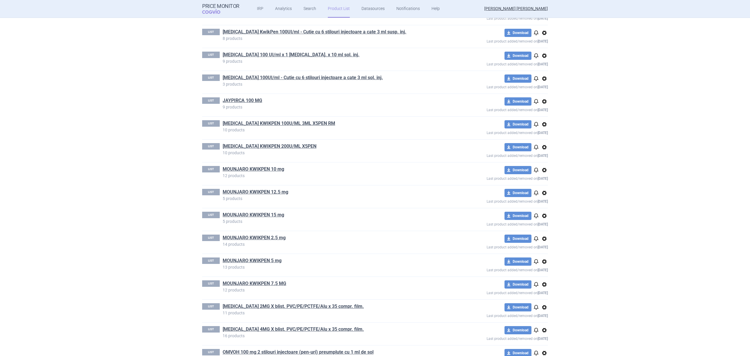
scroll to position [391, 0]
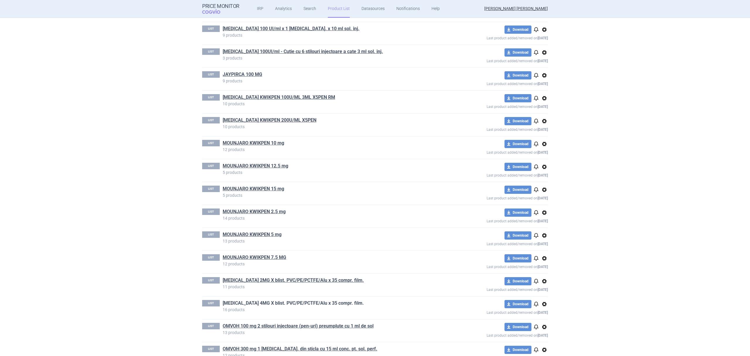
click at [337, 305] on link "[MEDICAL_DATA] 4MG X blist. PVC/PE/PCTFE/Alu x 35 compr. film." at bounding box center [293, 303] width 141 height 6
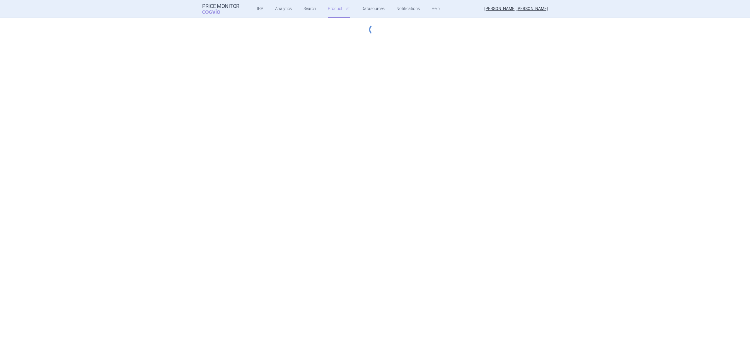
select select "hungary-included"
select select "innovative"
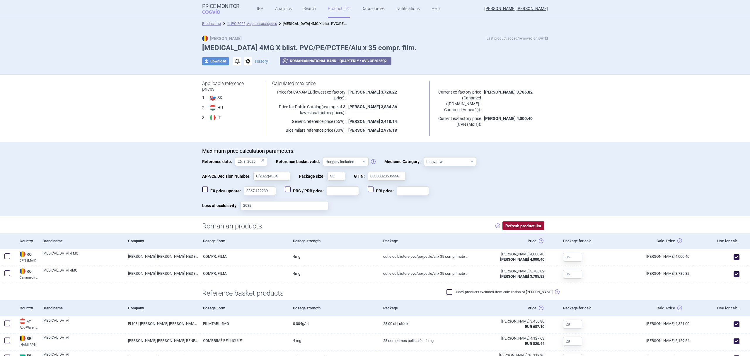
click at [530, 227] on button "Refresh product list" at bounding box center [524, 225] width 42 height 9
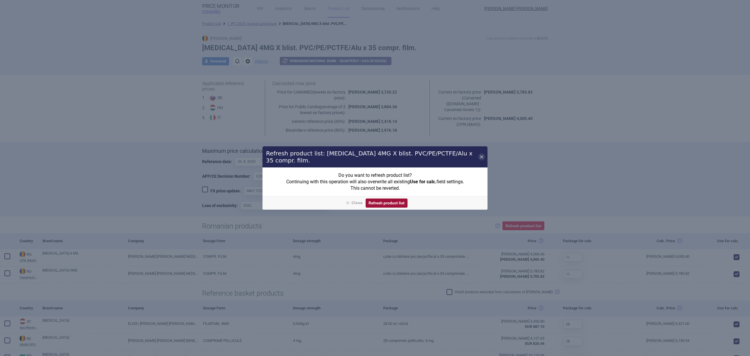
click at [391, 201] on button "Refresh product list" at bounding box center [387, 202] width 42 height 9
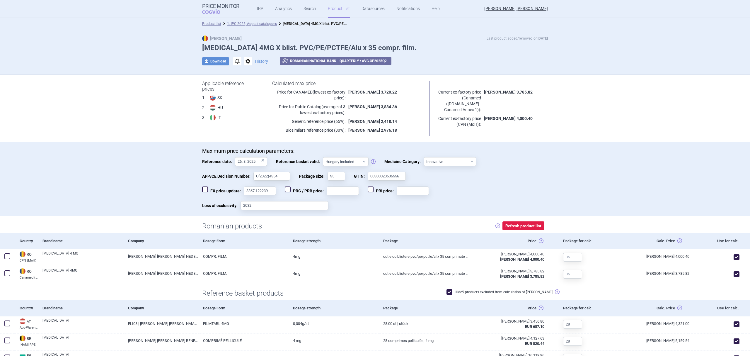
checkbox input "true"
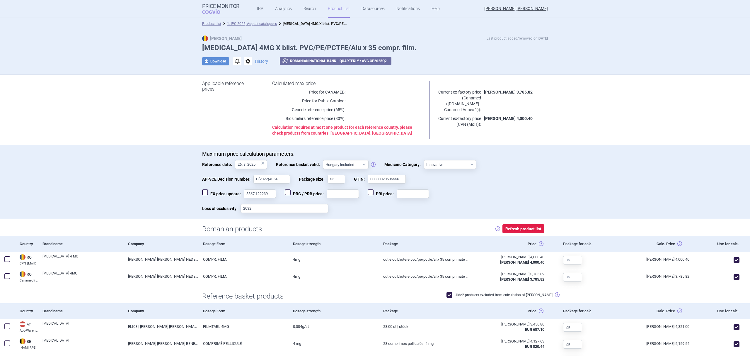
click at [453, 295] on span at bounding box center [450, 295] width 6 height 6
checkbox input "false"
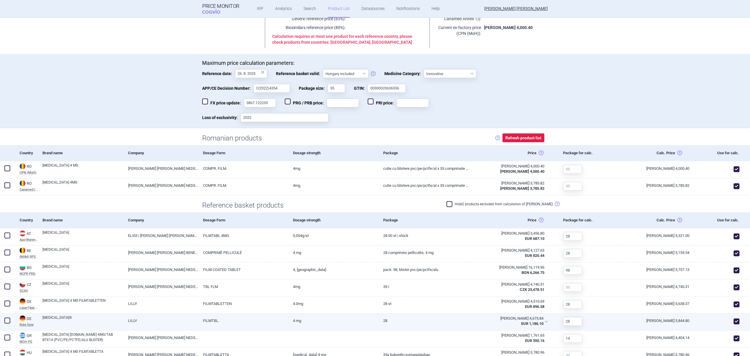
click at [734, 322] on span at bounding box center [737, 321] width 6 height 6
checkbox input "false"
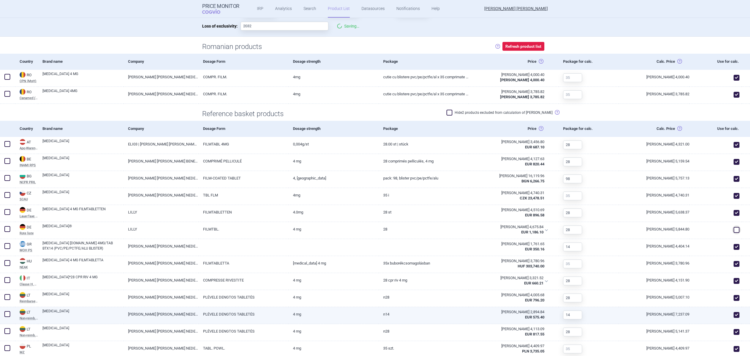
scroll to position [227, 0]
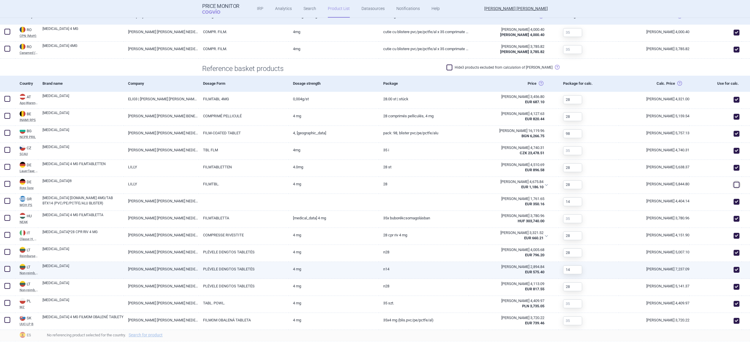
click at [734, 270] on span at bounding box center [737, 270] width 6 height 6
checkbox input "false"
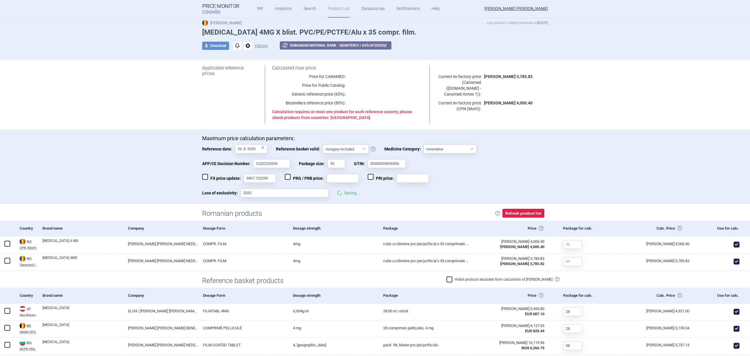
scroll to position [0, 0]
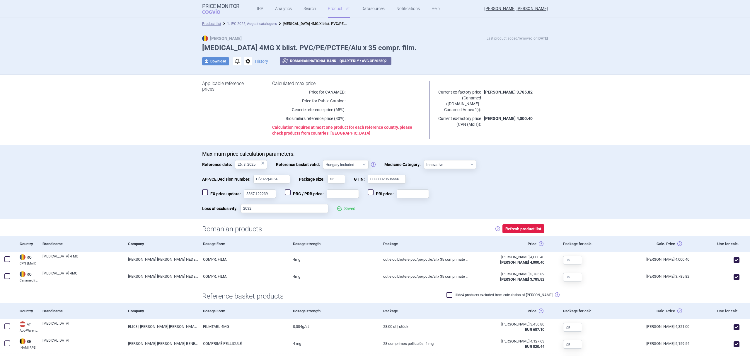
click at [261, 22] on link "1. IPC 2025, August catalogues" at bounding box center [252, 24] width 50 height 4
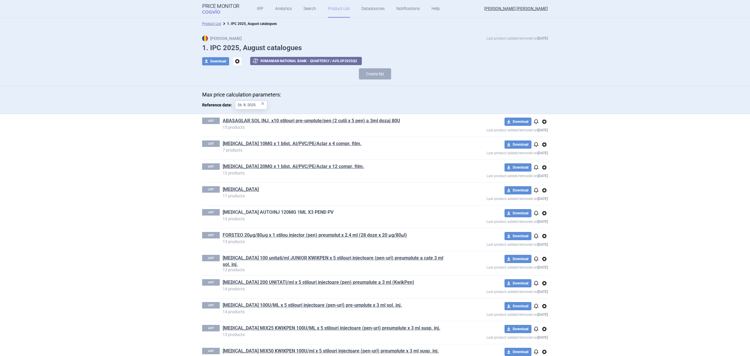
click at [269, 212] on link "[MEDICAL_DATA] AUTOINJ 120MG 1ML X3 PEND PV" at bounding box center [278, 212] width 111 height 6
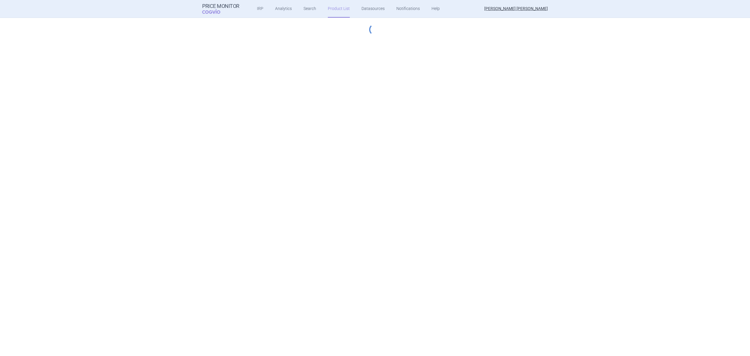
select select "hungary-included"
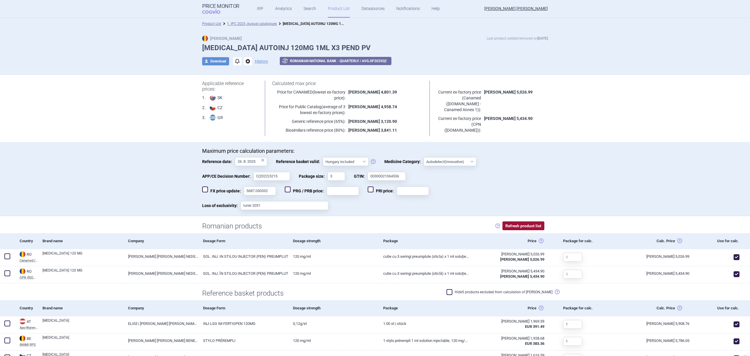
click at [515, 227] on button "Refresh product list" at bounding box center [524, 225] width 42 height 9
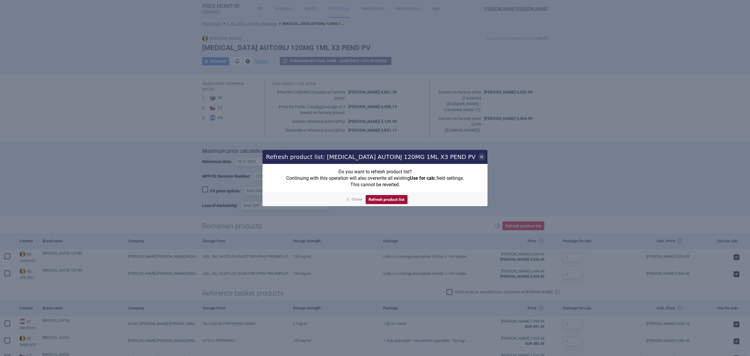
click at [393, 197] on button "Refresh product list" at bounding box center [387, 199] width 42 height 9
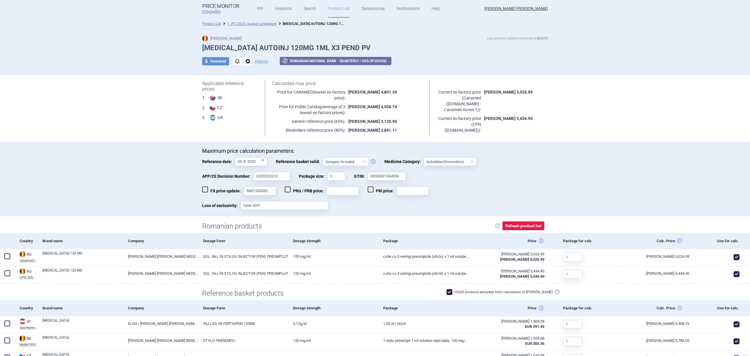
checkbox input "true"
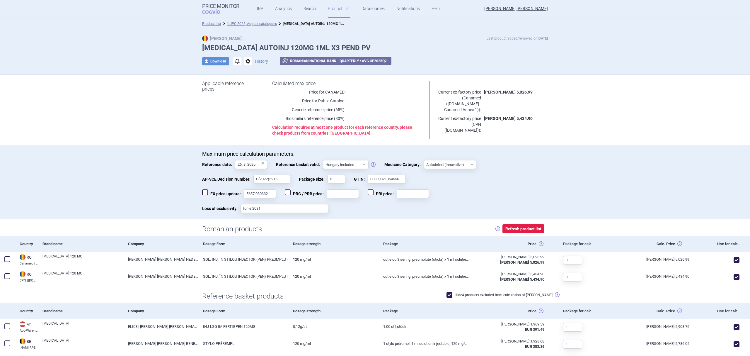
click at [453, 293] on span at bounding box center [450, 295] width 6 height 6
checkbox input "false"
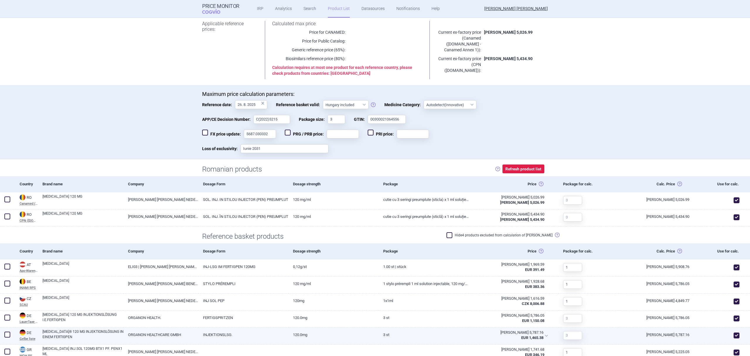
scroll to position [78, 0]
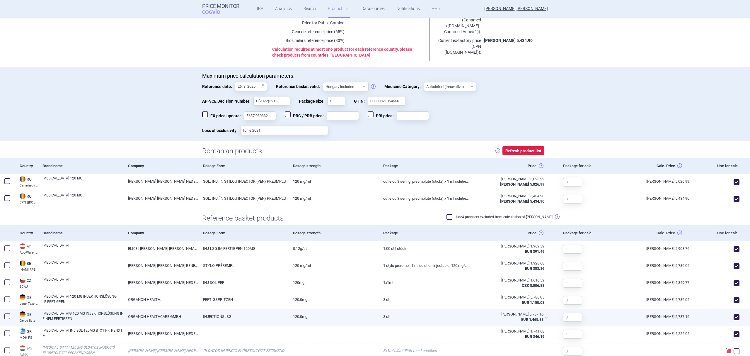
click at [734, 317] on span at bounding box center [737, 317] width 6 height 6
checkbox input "false"
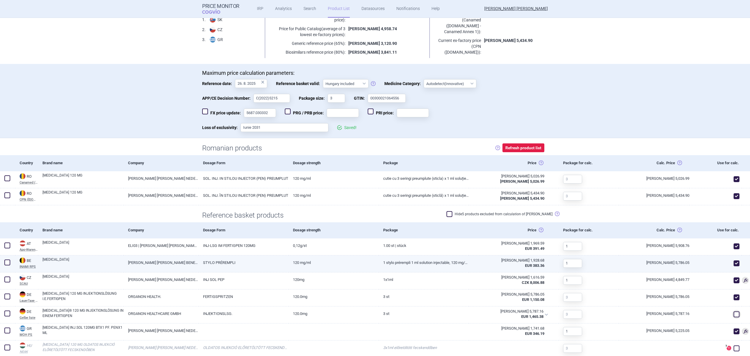
scroll to position [0, 0]
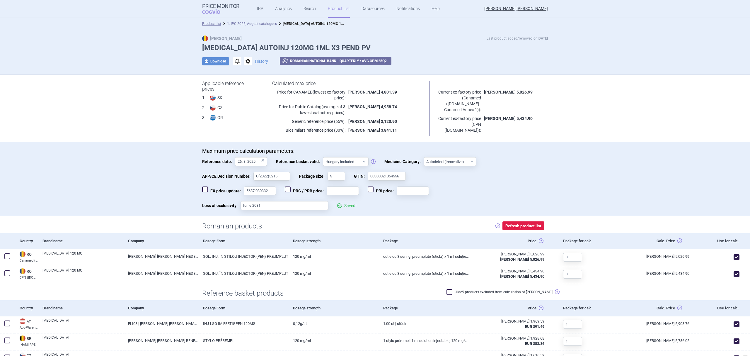
click at [268, 24] on link "1. IPC 2025, August catalogues" at bounding box center [252, 24] width 50 height 4
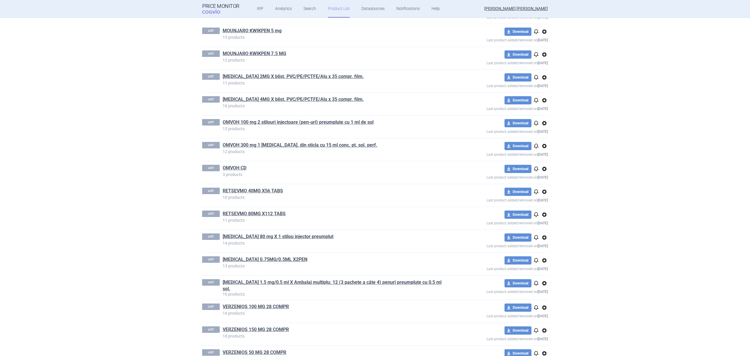
scroll to position [615, 0]
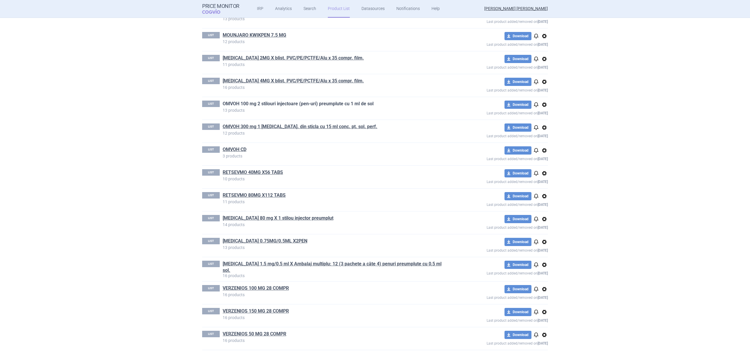
click at [269, 104] on link "OMVOH 100 mg 2 stilouri injectoare (pen-uri) preumplute cu 1 ml de sol" at bounding box center [298, 104] width 151 height 6
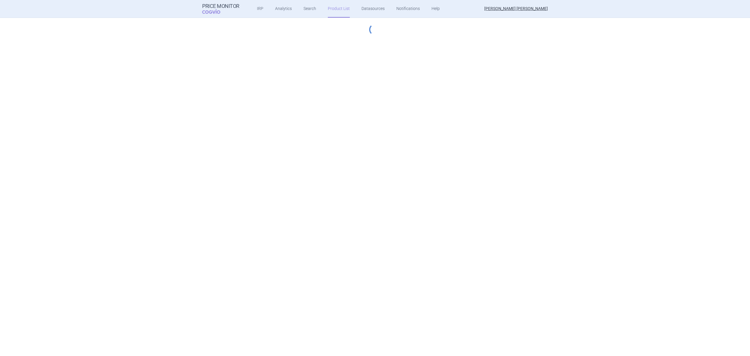
select select "hungary-included"
select select "innovative"
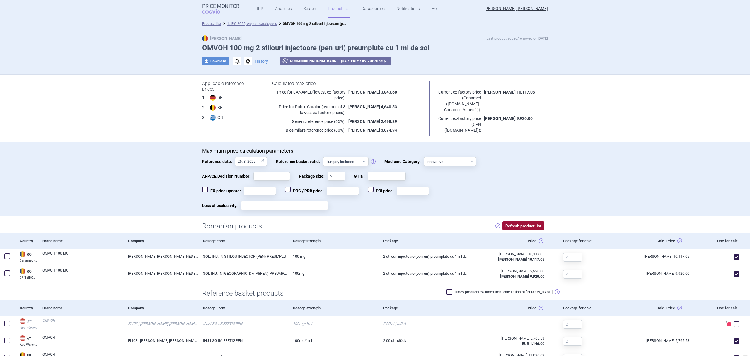
click at [522, 225] on button "Refresh product list" at bounding box center [524, 225] width 42 height 9
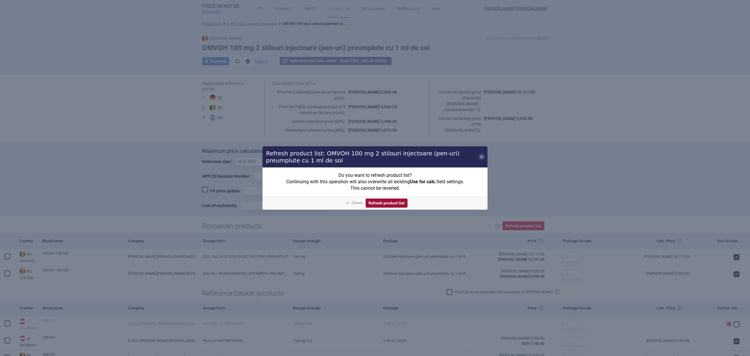
click at [388, 203] on button "Refresh product list" at bounding box center [387, 202] width 42 height 9
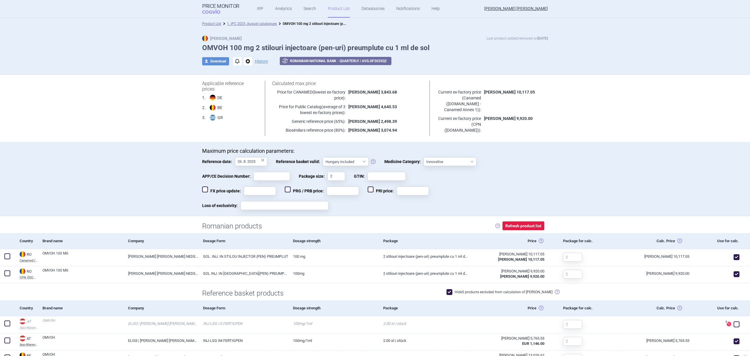
checkbox input "true"
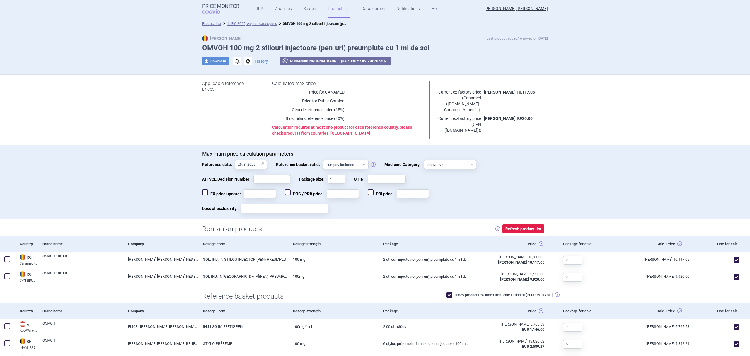
click at [453, 293] on span at bounding box center [450, 295] width 6 height 6
checkbox input "false"
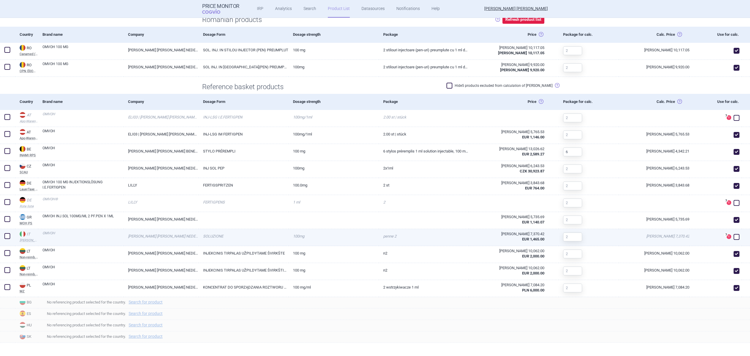
scroll to position [210, 0]
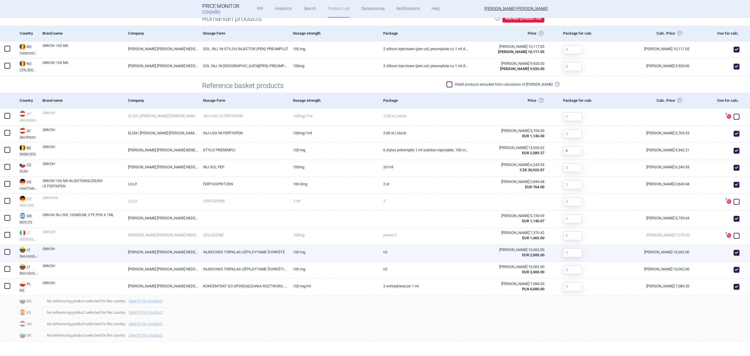
click at [50, 249] on link "OMVOH" at bounding box center [82, 251] width 81 height 11
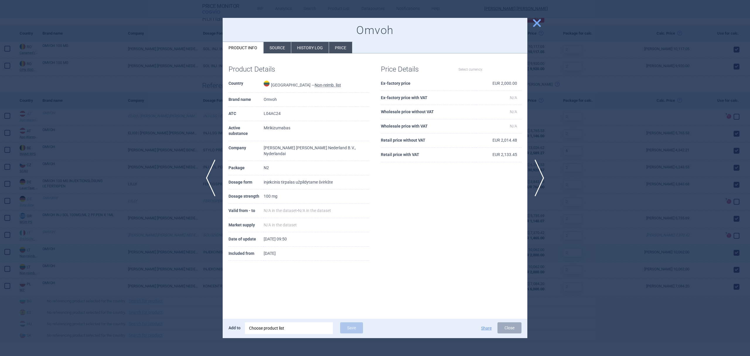
select select "EUR"
click at [278, 46] on li "Source" at bounding box center [277, 47] width 27 height 11
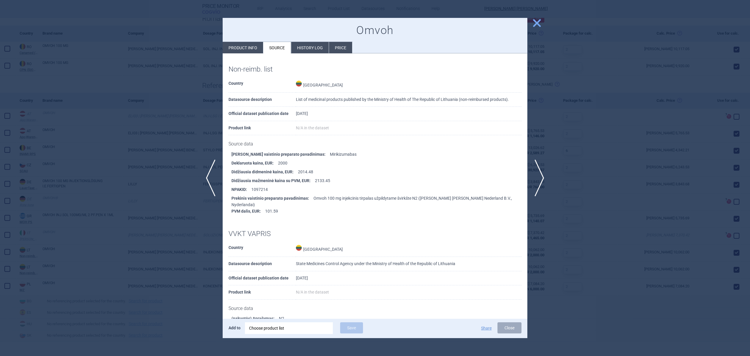
click at [308, 48] on li "History log" at bounding box center [310, 47] width 38 height 11
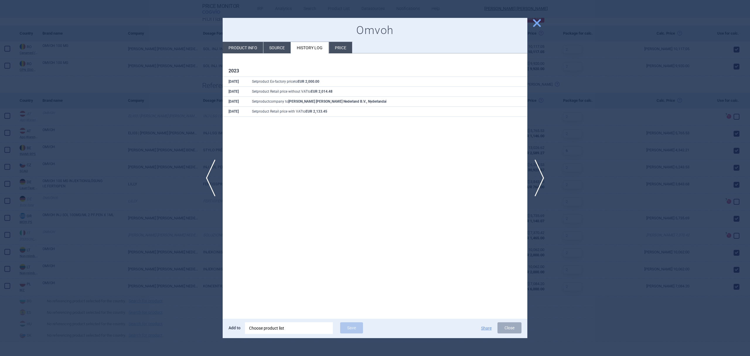
click at [334, 45] on li "Price" at bounding box center [340, 47] width 23 height 11
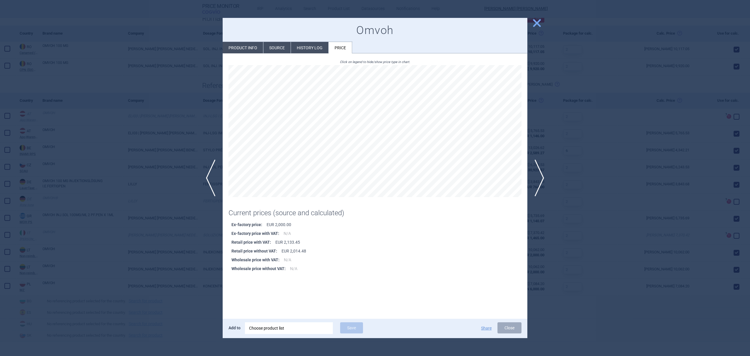
click at [141, 211] on div at bounding box center [375, 178] width 750 height 356
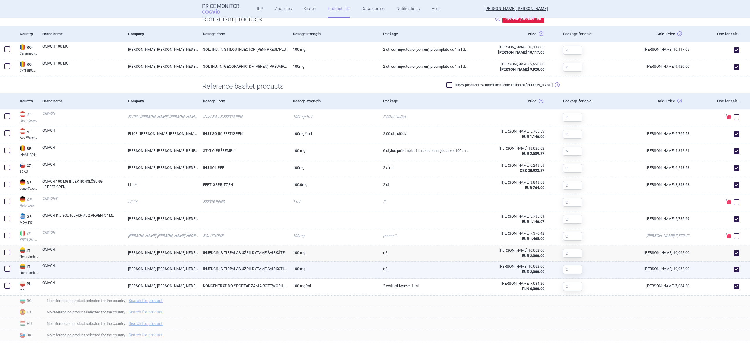
click at [60, 266] on link "OMVOH" at bounding box center [82, 268] width 81 height 11
select select "EUR"
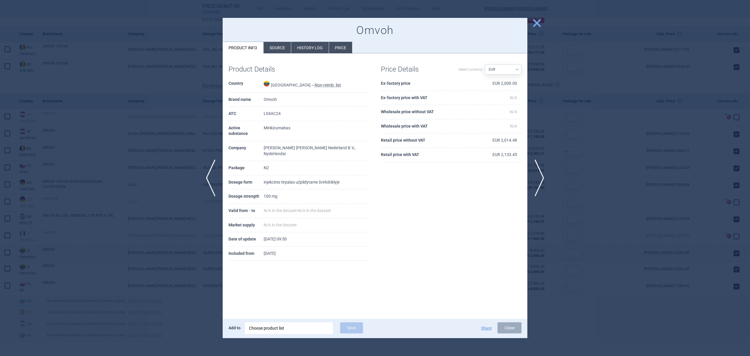
click at [302, 44] on li "History log" at bounding box center [310, 47] width 38 height 11
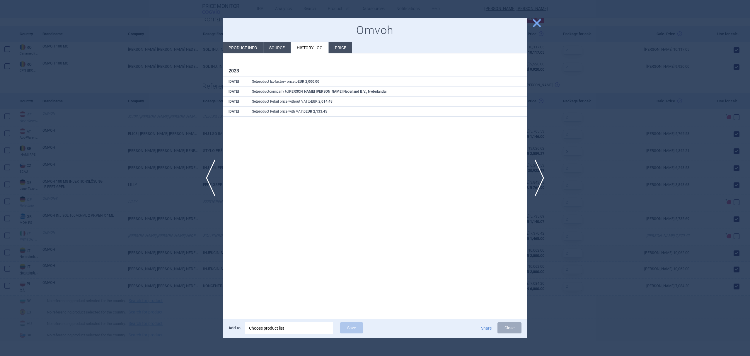
click at [337, 47] on li "Price" at bounding box center [340, 47] width 23 height 11
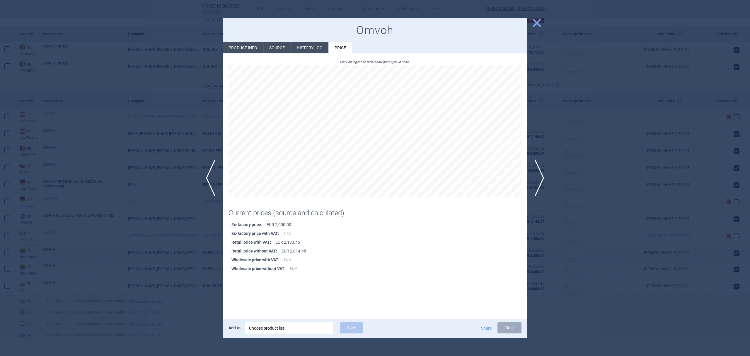
click at [538, 24] on span "close" at bounding box center [537, 23] width 10 height 10
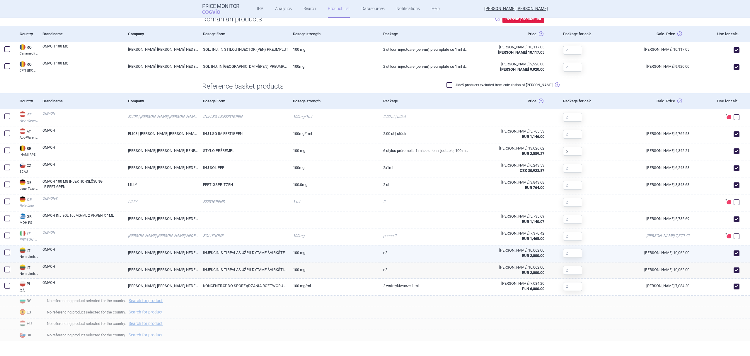
click at [69, 256] on link "OMVOH" at bounding box center [82, 252] width 81 height 11
select select "EUR"
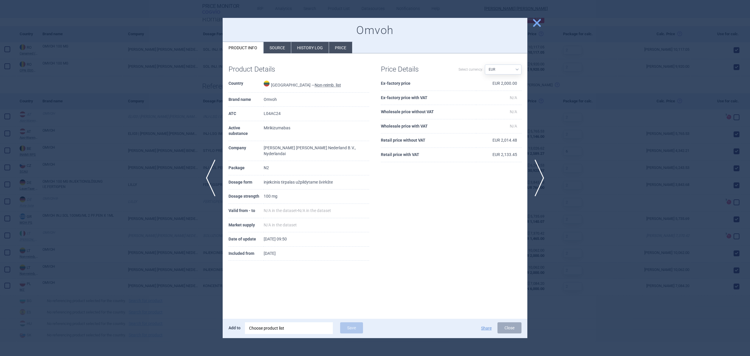
click at [536, 22] on span "close" at bounding box center [537, 23] width 10 height 10
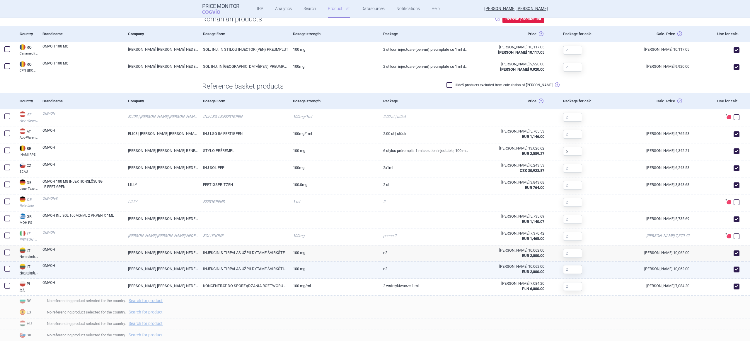
click at [88, 273] on link "OMVOH" at bounding box center [82, 268] width 81 height 11
select select "EUR"
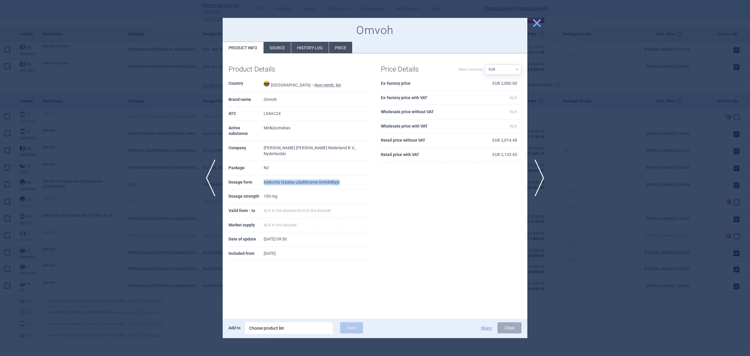
drag, startPoint x: 352, startPoint y: 172, endPoint x: 270, endPoint y: 174, distance: 81.8
click at [270, 175] on tr "Dosage form injekcinis tirpalas užpildytame švirkštiklyje" at bounding box center [299, 182] width 141 height 14
copy tr "injekcinis tirpalas užpildytame švirkštiklyje"
click at [156, 238] on div at bounding box center [375, 178] width 750 height 356
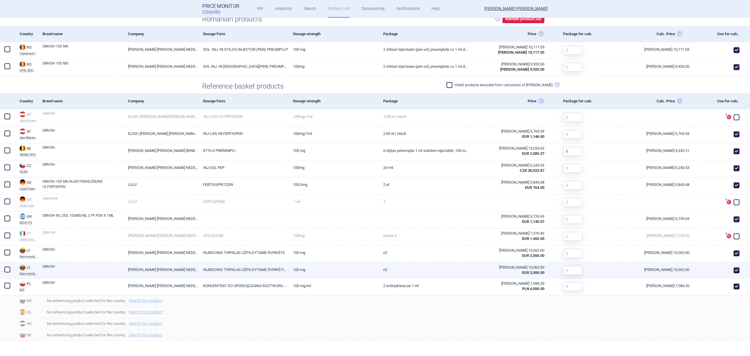
click at [734, 270] on span at bounding box center [737, 270] width 6 height 6
checkbox input "false"
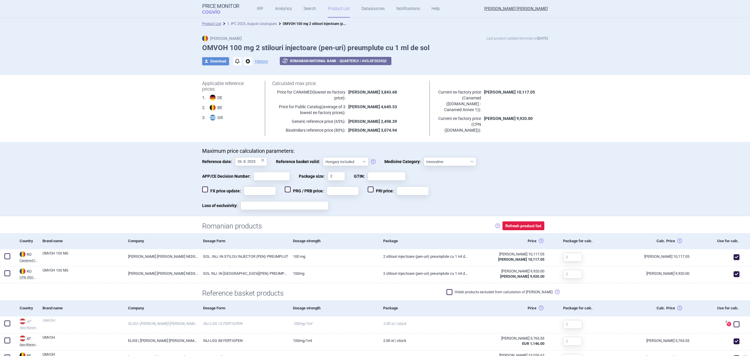
click at [255, 23] on link "1. IPC 2025, August catalogues" at bounding box center [252, 24] width 50 height 4
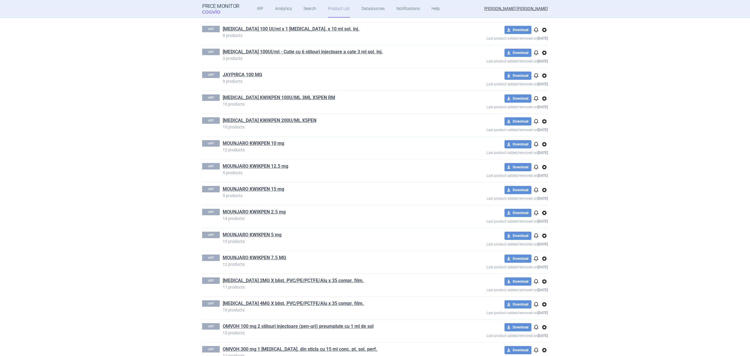
scroll to position [443, 0]
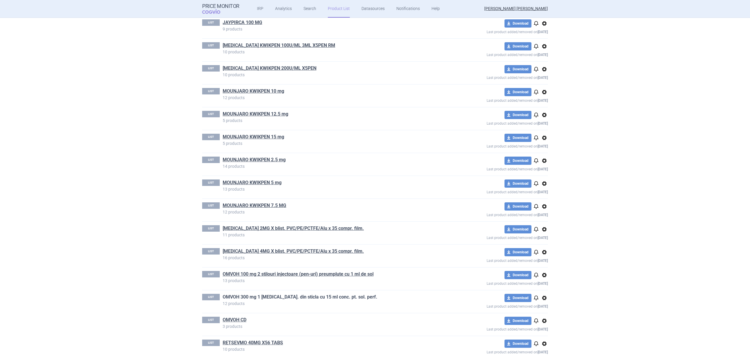
click at [295, 298] on link "OMVOH 300 mg 1 [MEDICAL_DATA]. din sticla cu 15 ml conc. pt. sol. perf." at bounding box center [300, 297] width 155 height 6
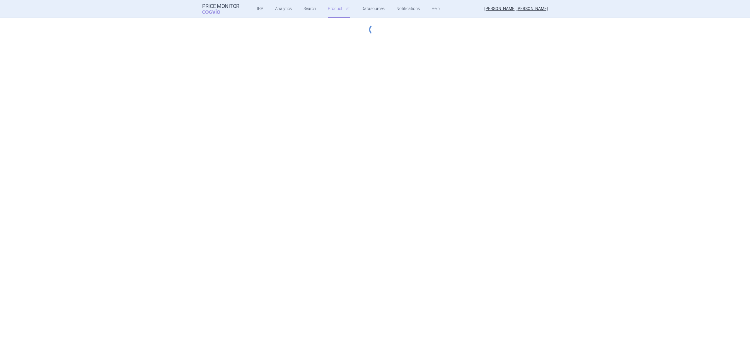
select select "hungary-included"
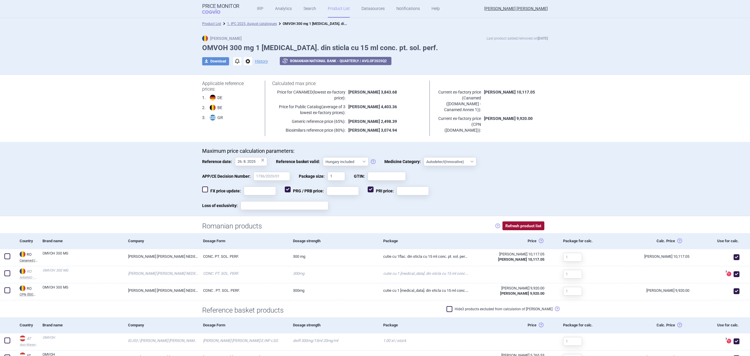
click at [517, 227] on button "Refresh product list" at bounding box center [524, 225] width 42 height 9
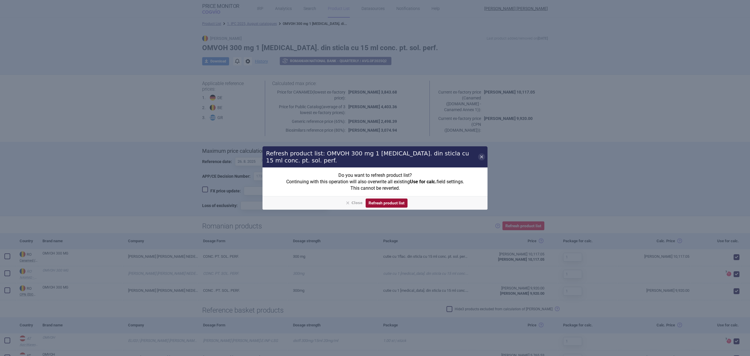
click at [393, 202] on button "Refresh product list" at bounding box center [387, 202] width 42 height 9
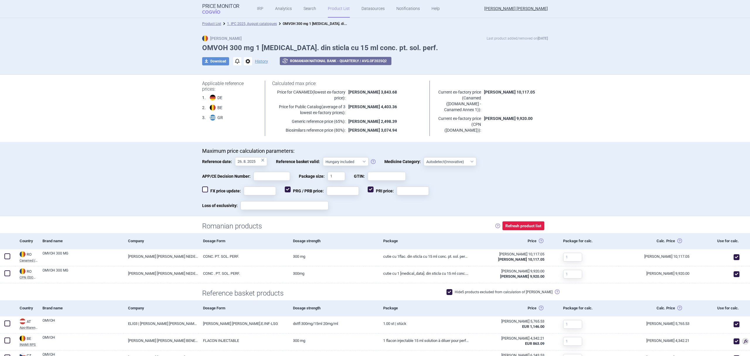
click at [453, 293] on span at bounding box center [450, 292] width 6 height 6
checkbox input "false"
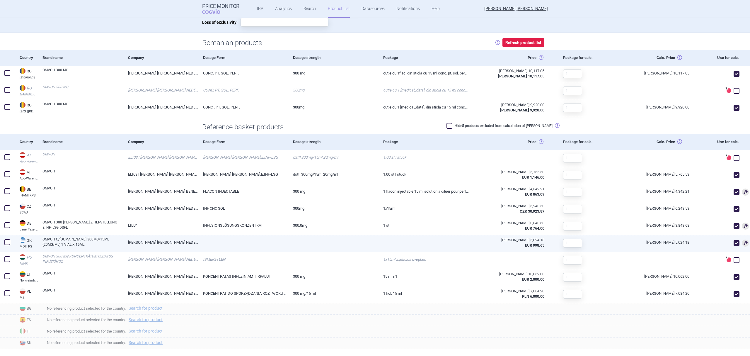
scroll to position [191, 0]
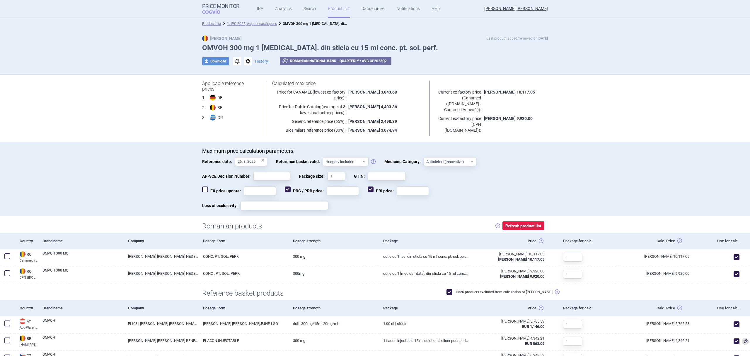
select select "hungary-included"
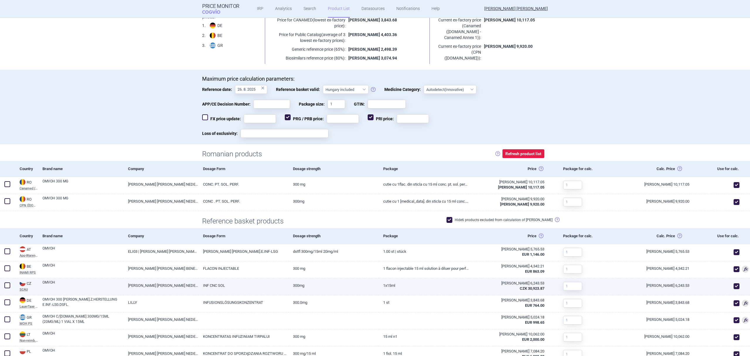
scroll to position [151, 0]
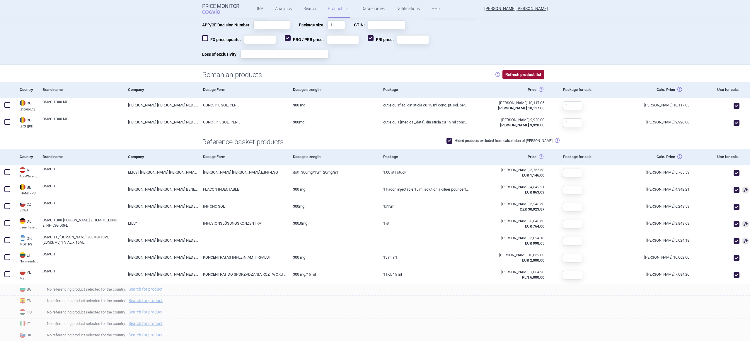
click at [509, 72] on button "Refresh product list" at bounding box center [524, 74] width 42 height 9
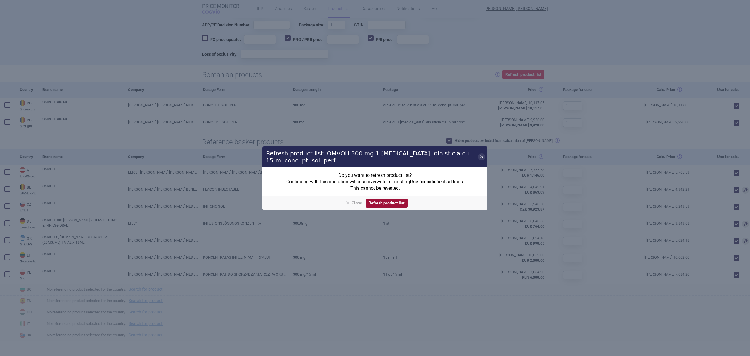
click at [383, 199] on button "Refresh product list" at bounding box center [387, 202] width 42 height 9
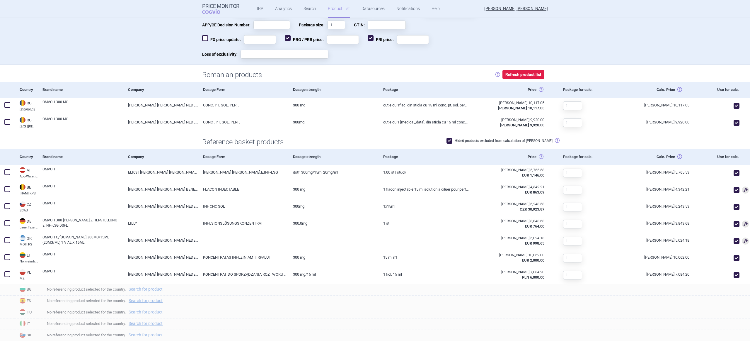
click at [453, 141] on span at bounding box center [450, 141] width 6 height 6
checkbox input "false"
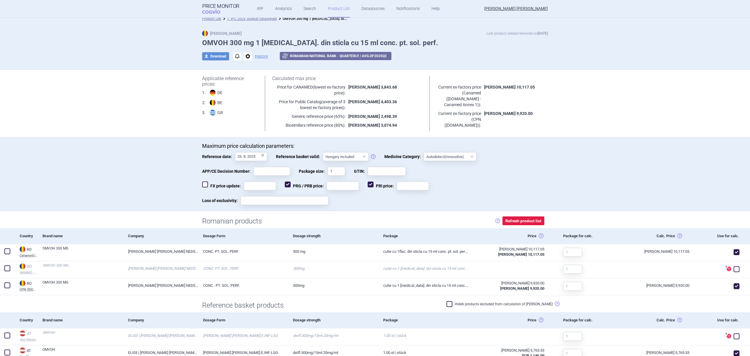
scroll to position [0, 0]
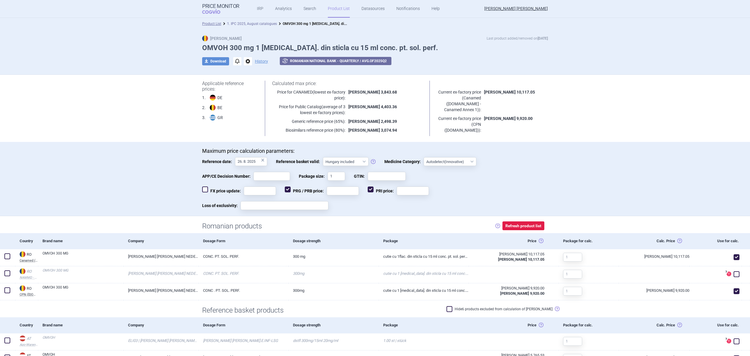
click at [262, 24] on link "1. IPC 2025, August catalogues" at bounding box center [252, 24] width 50 height 4
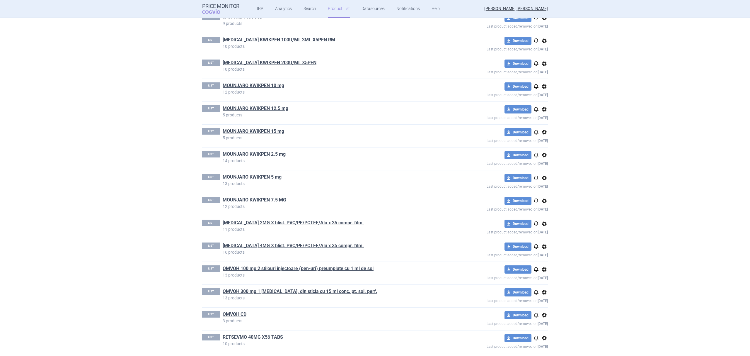
scroll to position [521, 0]
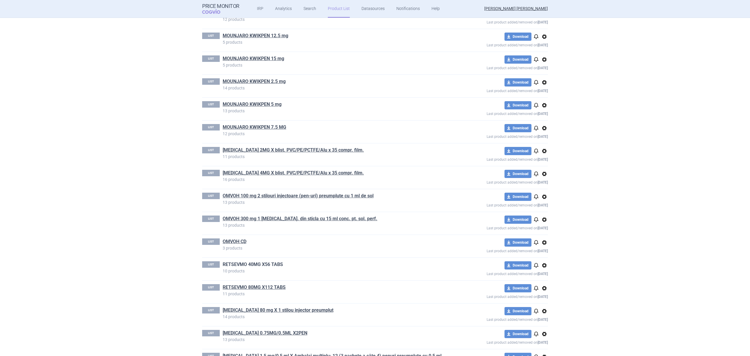
click at [253, 266] on link "RETSEVMO 40MG X56 TABS" at bounding box center [253, 264] width 60 height 6
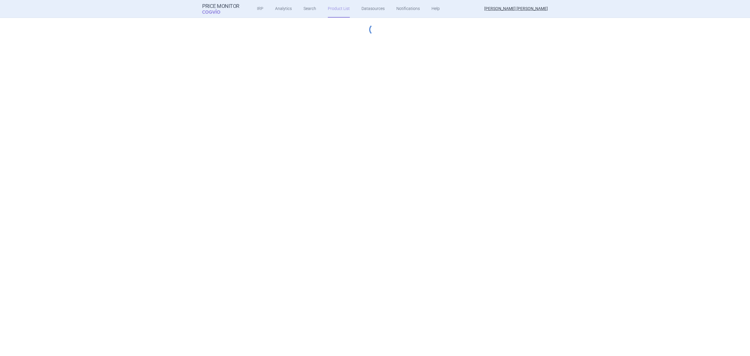
select select "hungary-included"
select select "innovative"
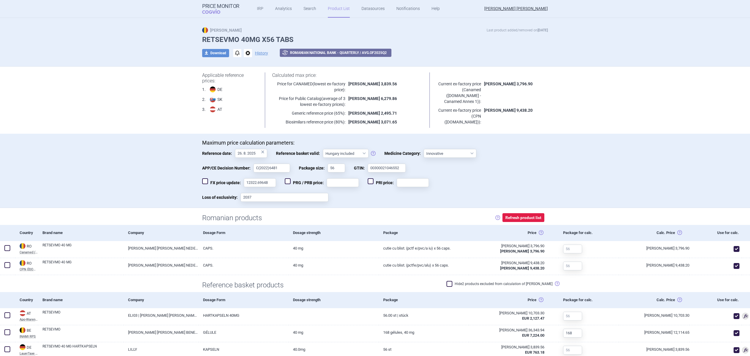
scroll to position [13, 0]
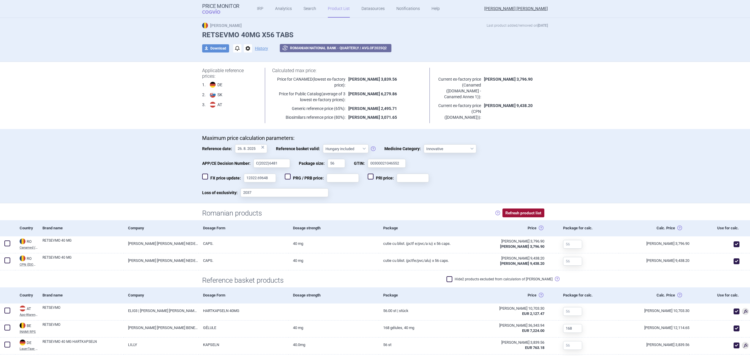
click at [534, 212] on button "Refresh product list" at bounding box center [524, 212] width 42 height 9
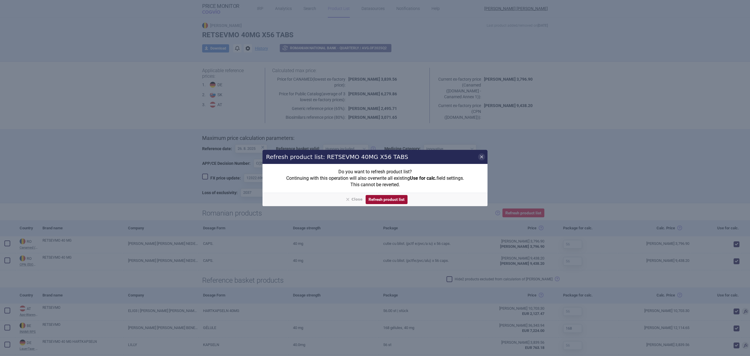
click at [385, 197] on button "Refresh product list" at bounding box center [387, 199] width 42 height 9
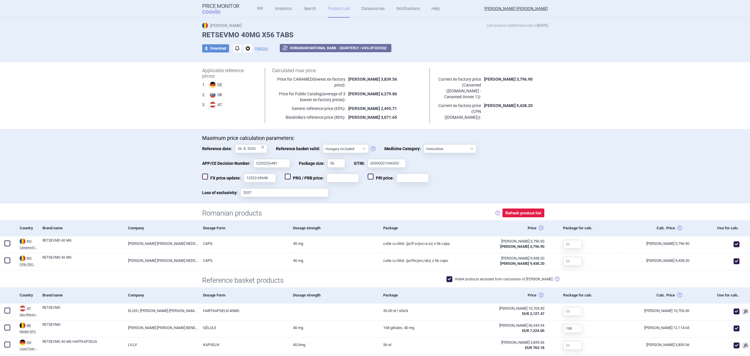
click at [453, 279] on span at bounding box center [450, 279] width 6 height 6
checkbox input "false"
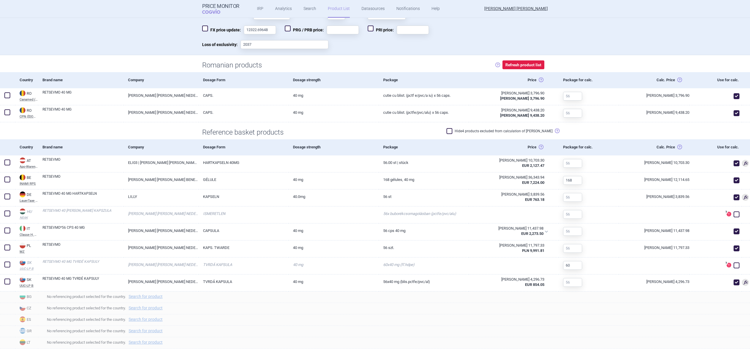
scroll to position [168, 0]
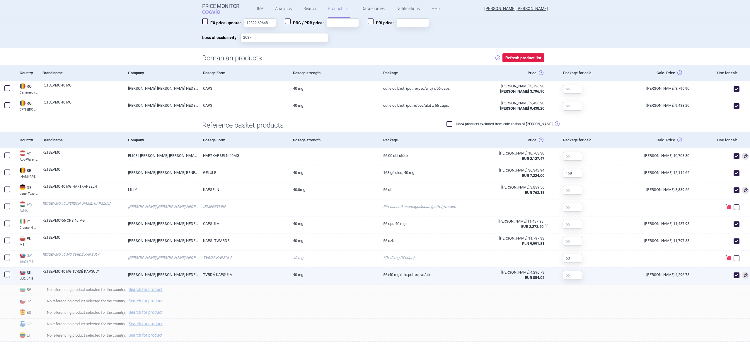
click at [40, 274] on div "RETSEVMO 40 MG TVRDÉ KAPSULY" at bounding box center [81, 275] width 86 height 17
click at [25, 274] on img at bounding box center [23, 272] width 6 height 6
select select "EUR"
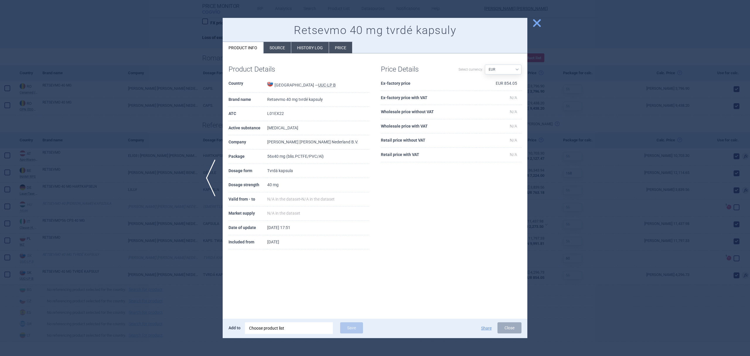
click at [340, 47] on li "Price" at bounding box center [340, 47] width 23 height 11
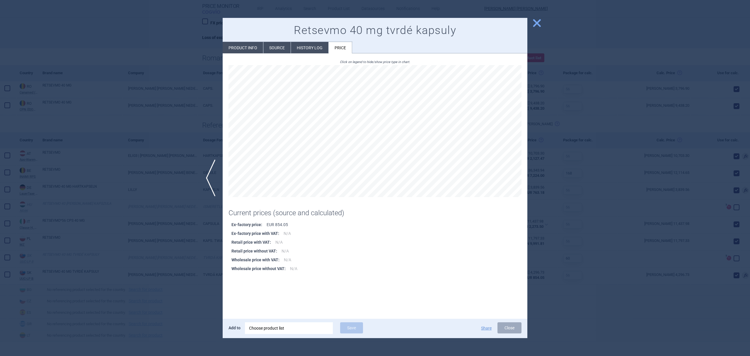
click at [317, 46] on li "History log" at bounding box center [310, 47] width 38 height 11
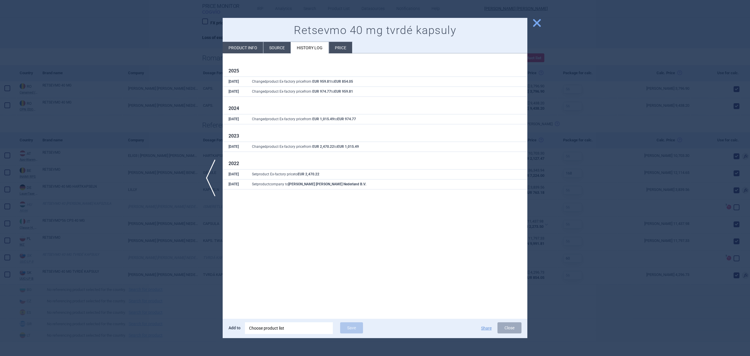
click at [537, 23] on span "close" at bounding box center [537, 23] width 10 height 10
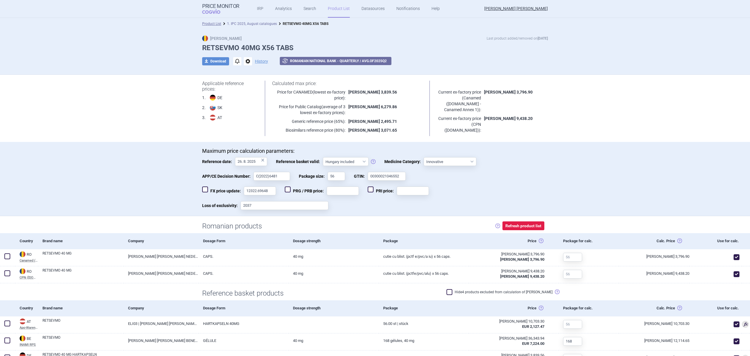
click at [261, 23] on link "1. IPC 2025, August catalogues" at bounding box center [252, 24] width 50 height 4
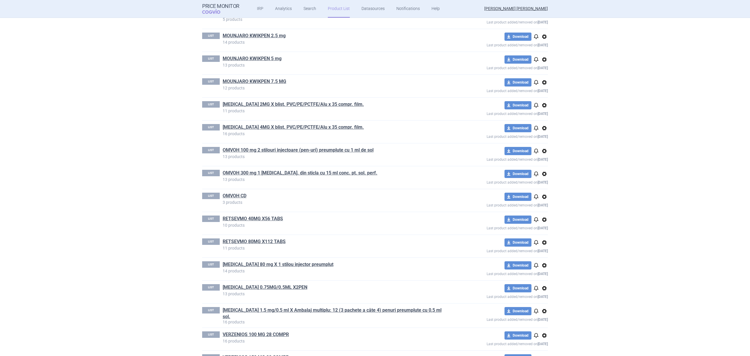
scroll to position [573, 0]
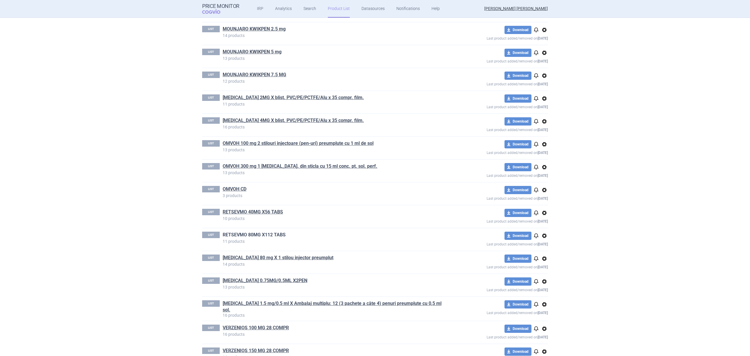
click at [260, 236] on link "RETSEVMO 80MG X112 TABS" at bounding box center [254, 235] width 63 height 6
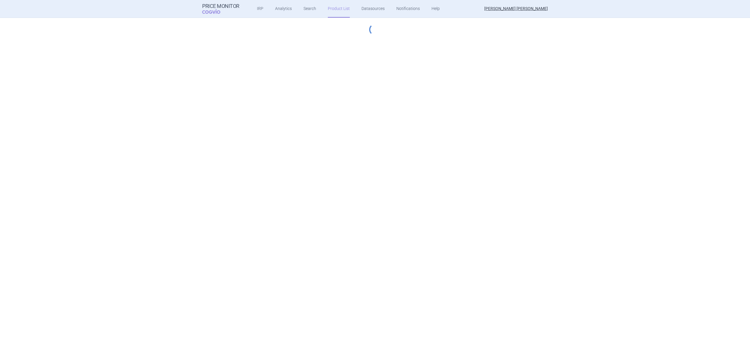
select select "hungary-included"
select select "innovative"
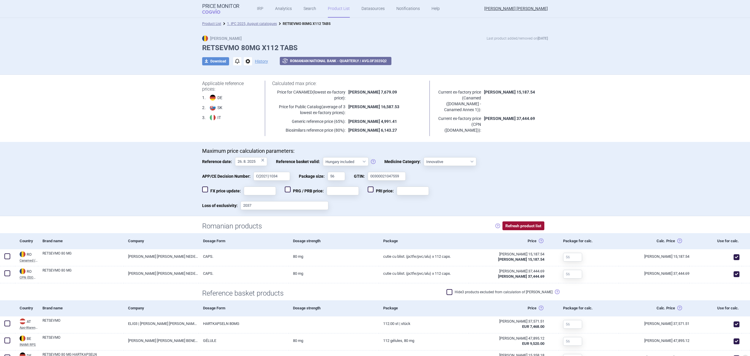
click at [513, 223] on button "Refresh product list" at bounding box center [524, 225] width 42 height 9
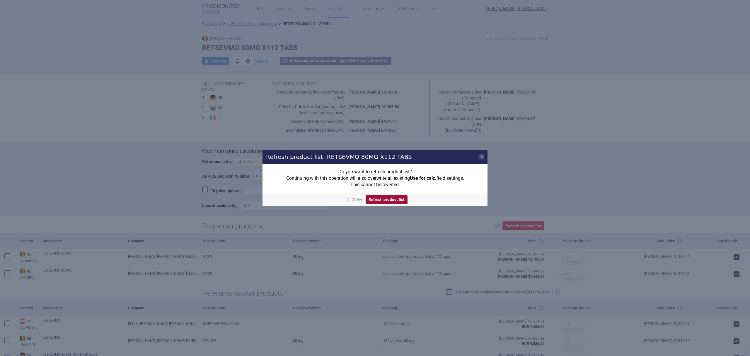
click at [391, 201] on button "Refresh product list" at bounding box center [387, 199] width 42 height 9
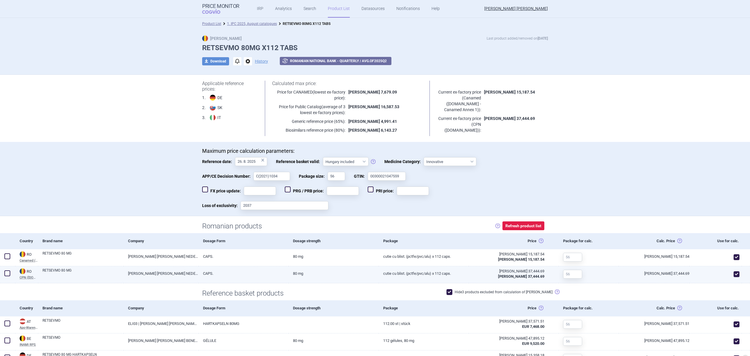
checkbox input "true"
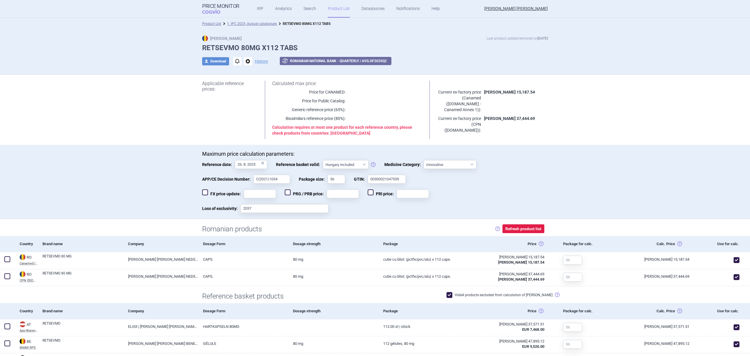
click at [453, 293] on span at bounding box center [450, 295] width 6 height 6
checkbox input "false"
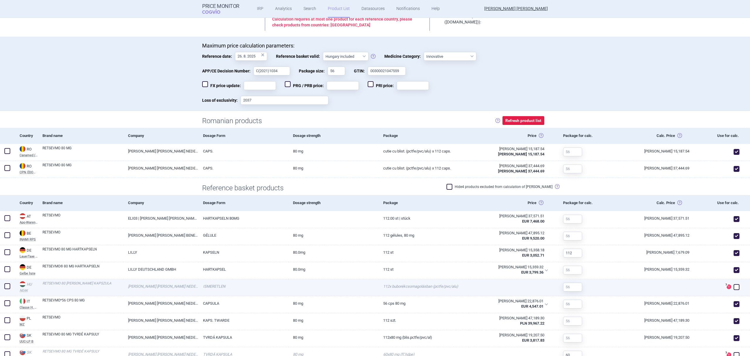
scroll to position [117, 0]
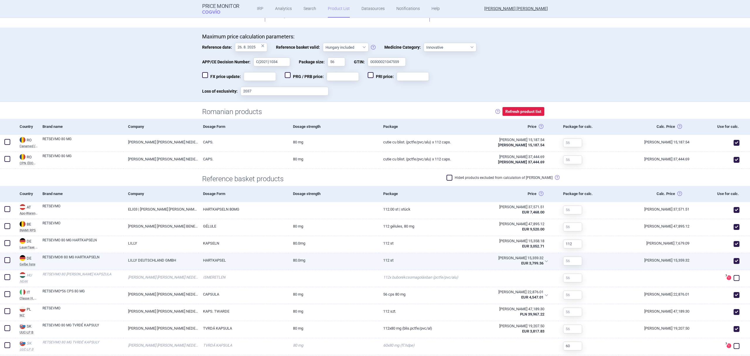
click at [734, 262] on span at bounding box center [737, 261] width 6 height 6
checkbox input "false"
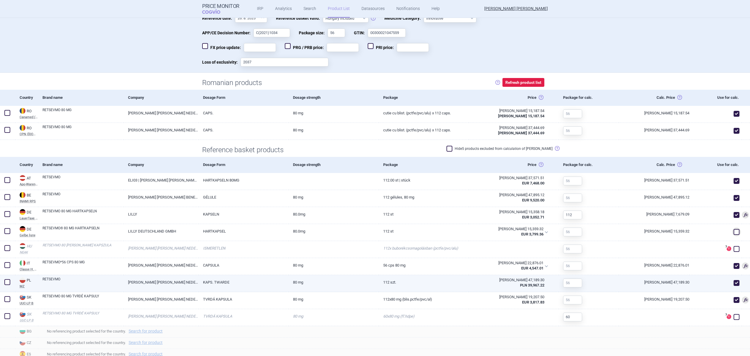
scroll to position [156, 0]
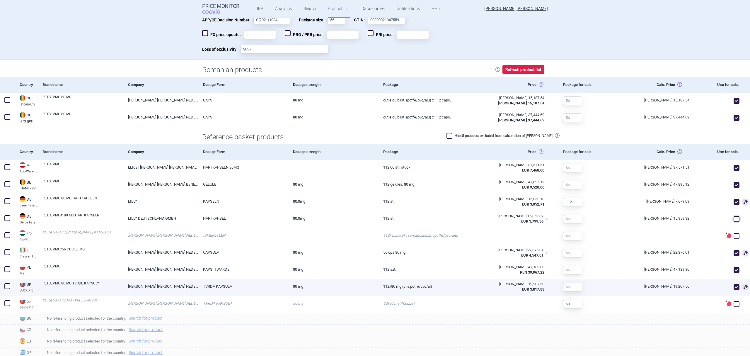
click at [90, 285] on link "RETSEVMO 80 MG TVRDÉ KAPSULY" at bounding box center [82, 285] width 81 height 11
select select "EUR"
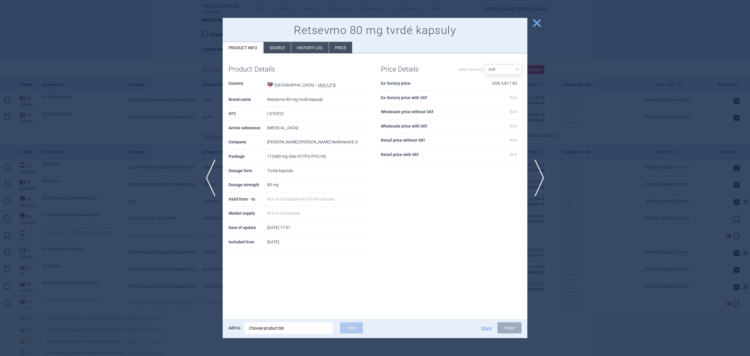
click at [310, 49] on li "History log" at bounding box center [310, 47] width 38 height 11
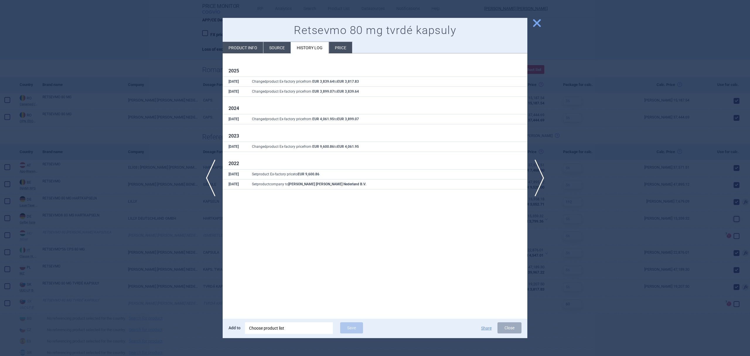
click at [610, 153] on div at bounding box center [375, 178] width 750 height 356
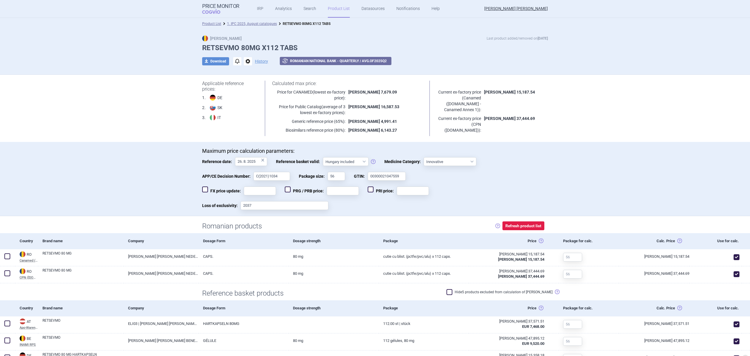
drag, startPoint x: 258, startPoint y: 23, endPoint x: 259, endPoint y: 27, distance: 3.9
click at [258, 23] on link "1. IPC 2025, August catalogues" at bounding box center [252, 24] width 50 height 4
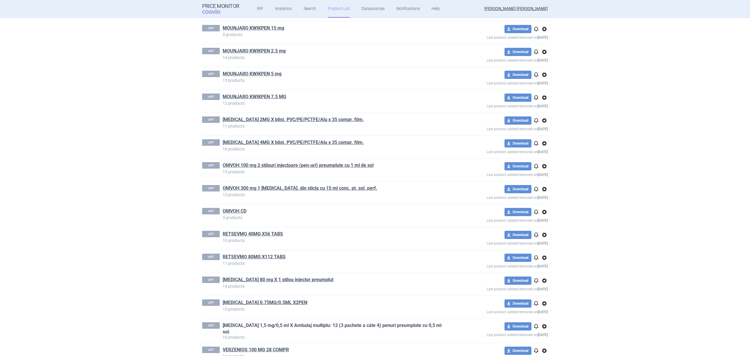
scroll to position [560, 0]
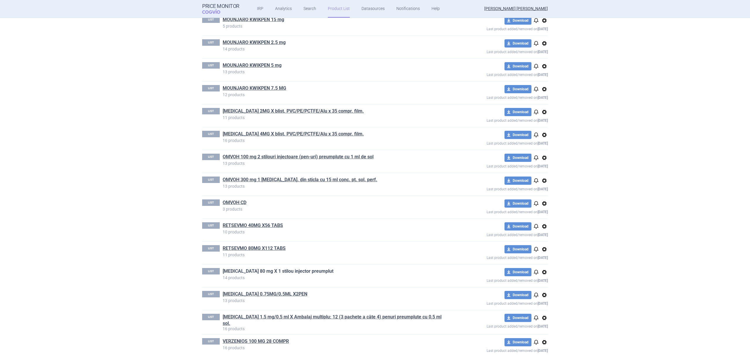
click at [278, 273] on link "[MEDICAL_DATA] 80 mg X 1 stilou injector preumplut" at bounding box center [278, 271] width 111 height 6
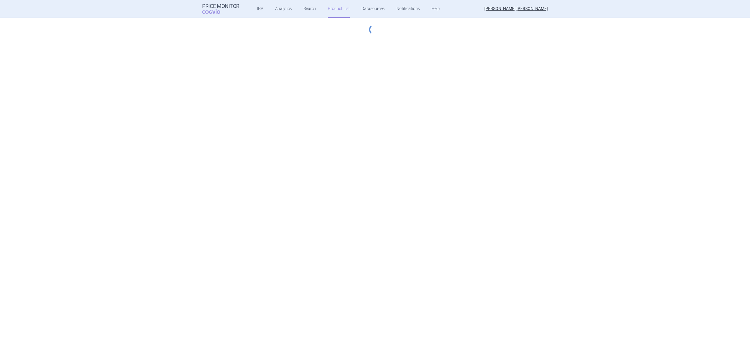
select select "hungary-included"
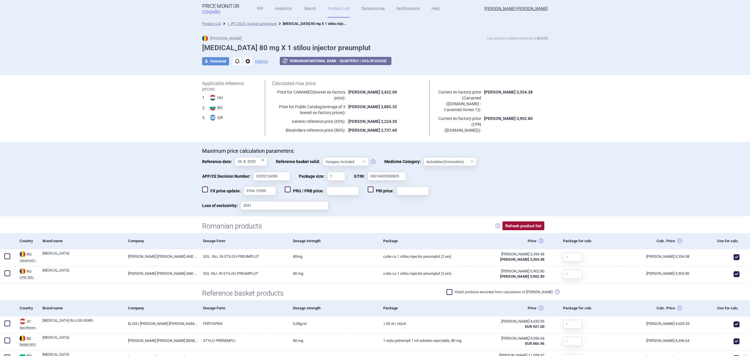
click at [512, 225] on button "Refresh product list" at bounding box center [524, 225] width 42 height 9
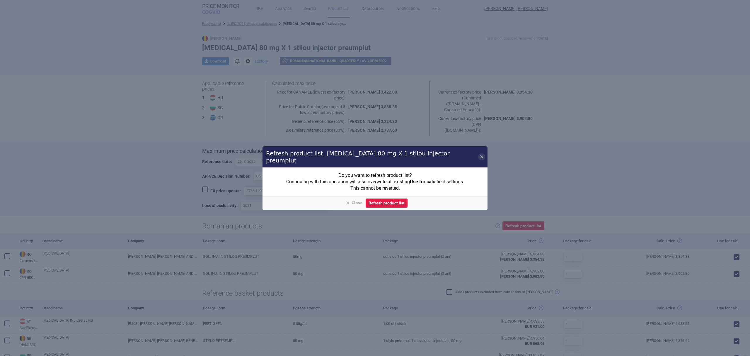
click at [390, 198] on button "Refresh product list" at bounding box center [387, 202] width 42 height 9
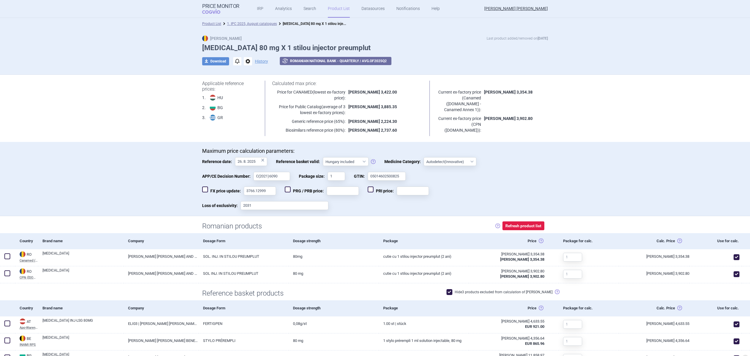
checkbox input "true"
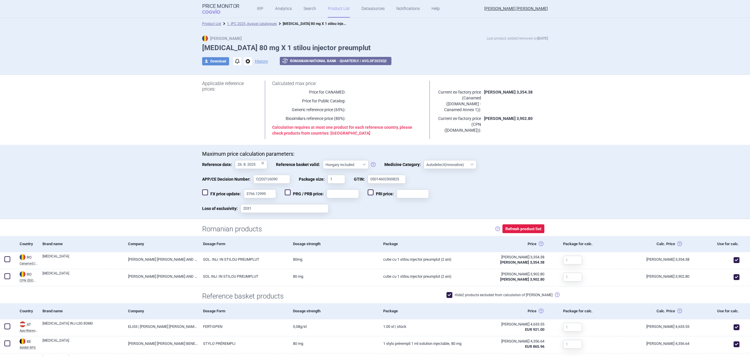
click at [453, 294] on span at bounding box center [450, 295] width 6 height 6
checkbox input "false"
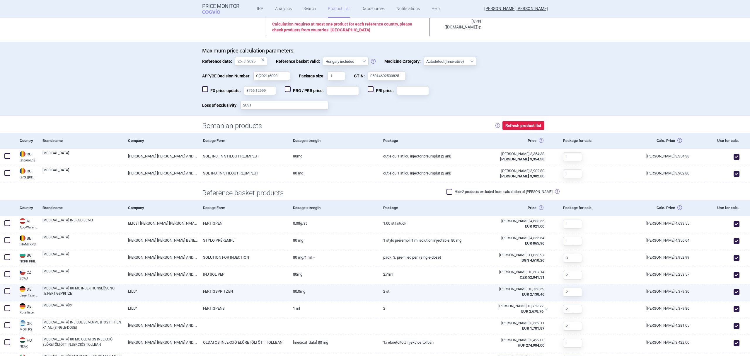
scroll to position [104, 0]
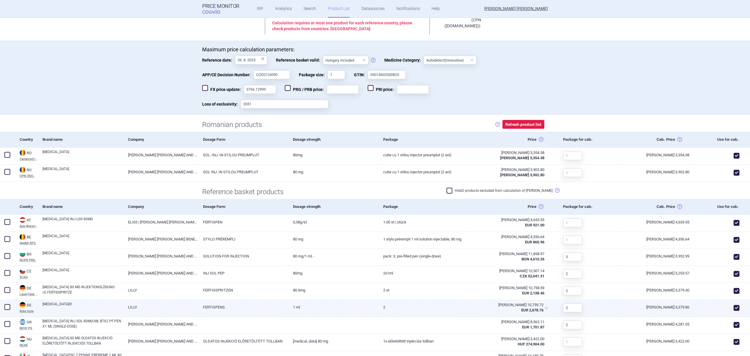
click at [734, 310] on span at bounding box center [737, 308] width 6 height 6
checkbox input "false"
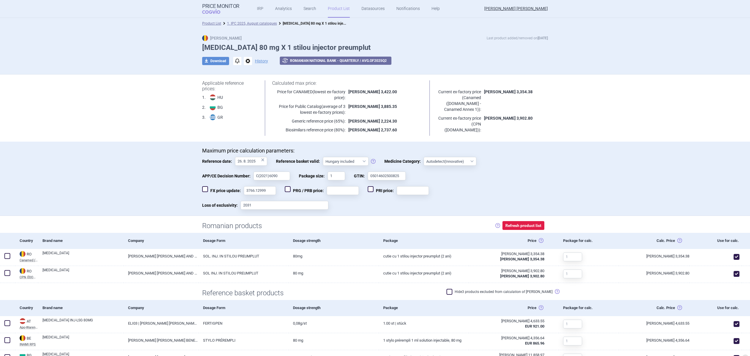
scroll to position [0, 0]
click at [240, 23] on link "1. IPC 2025, August catalogues" at bounding box center [252, 24] width 50 height 4
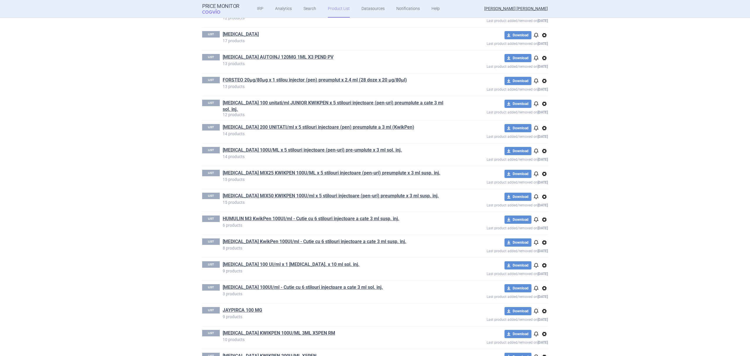
scroll to position [615, 0]
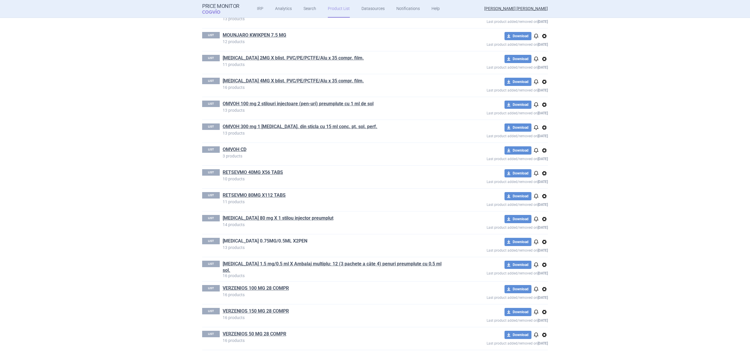
click at [285, 241] on link "[MEDICAL_DATA] 0.75MG/0.5ML X2PEN" at bounding box center [265, 241] width 85 height 6
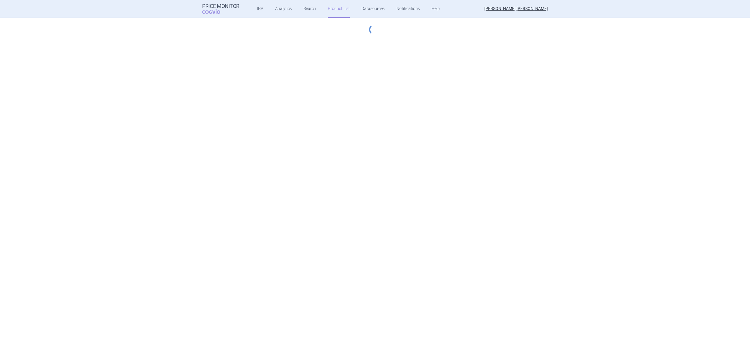
select select "hungary-included"
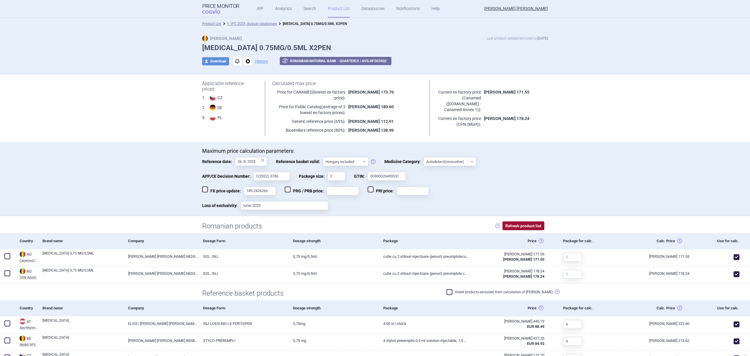
click at [515, 226] on button "Refresh product list" at bounding box center [524, 225] width 42 height 9
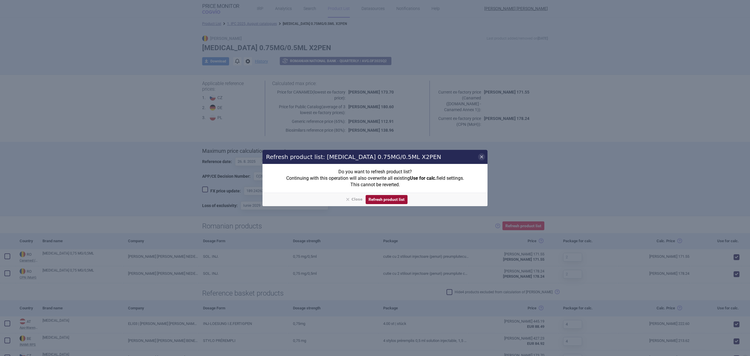
click at [395, 200] on button "Refresh product list" at bounding box center [387, 199] width 42 height 9
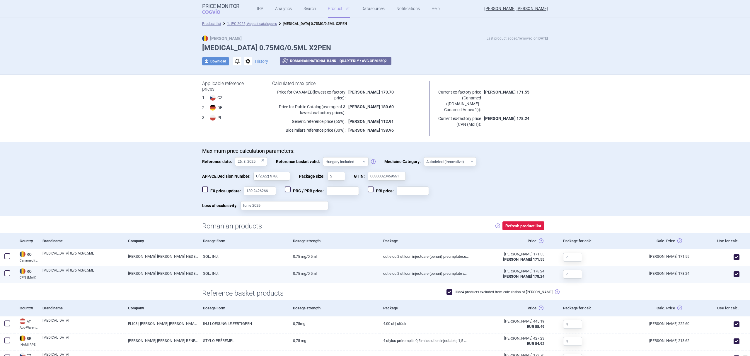
checkbox input "true"
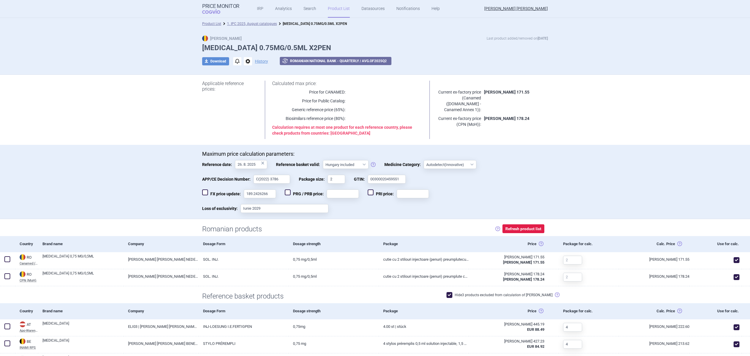
click at [453, 296] on span at bounding box center [450, 295] width 6 height 6
checkbox input "false"
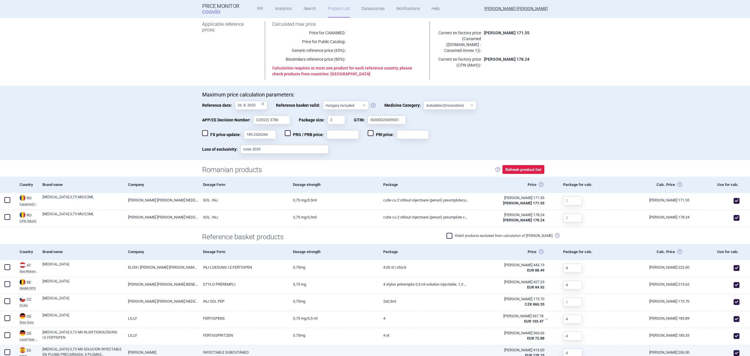
scroll to position [104, 0]
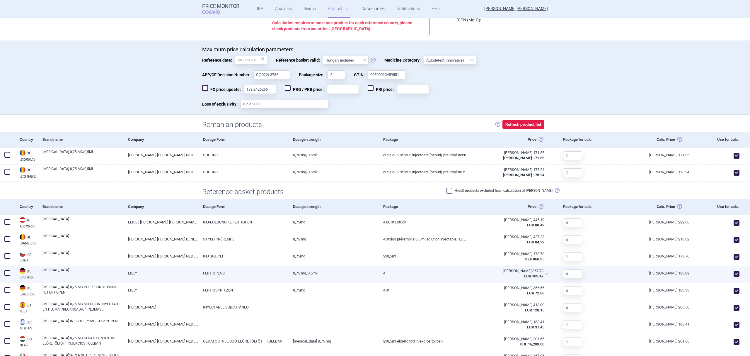
click at [734, 274] on span at bounding box center [737, 274] width 6 height 6
checkbox input "false"
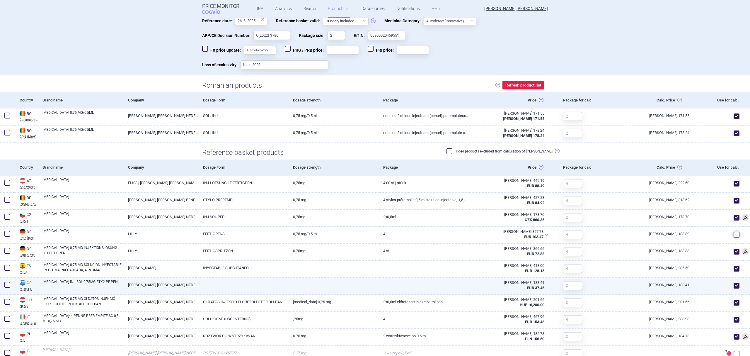
scroll to position [143, 0]
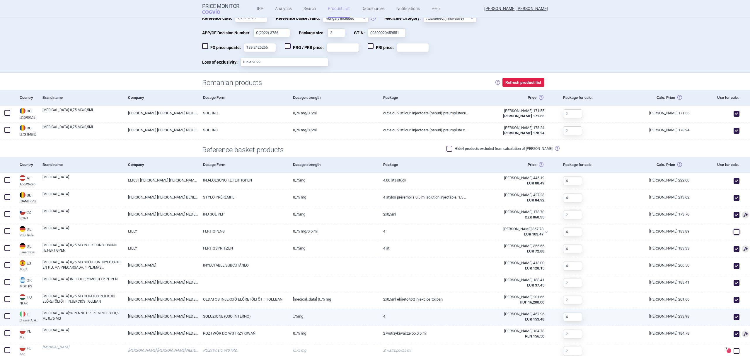
click at [73, 315] on link "[MEDICAL_DATA]*4 PENNE PRERIEMPITE SC 0,5 ML 0,75 MG" at bounding box center [82, 315] width 81 height 11
select select "EUR"
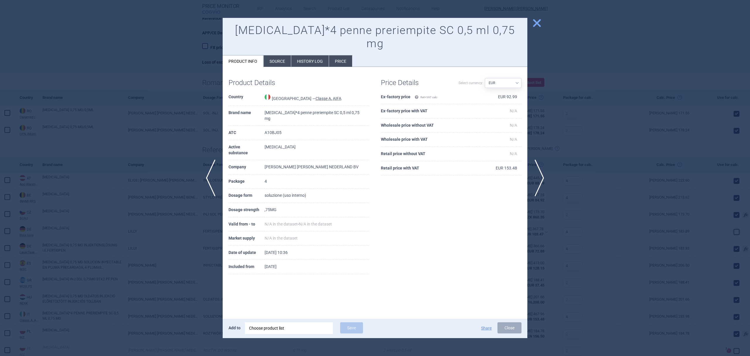
click at [310, 55] on li "History log" at bounding box center [310, 60] width 38 height 11
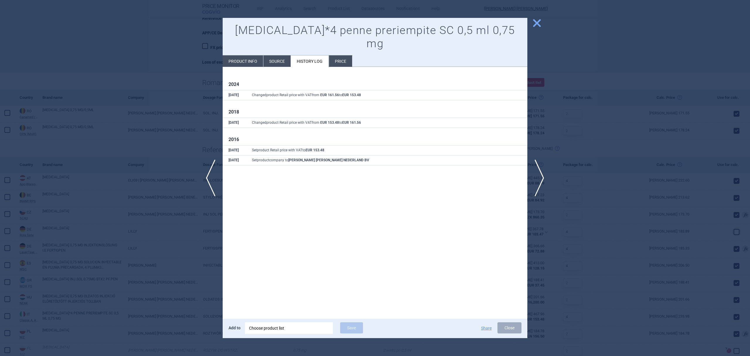
click at [196, 191] on div at bounding box center [375, 178] width 750 height 356
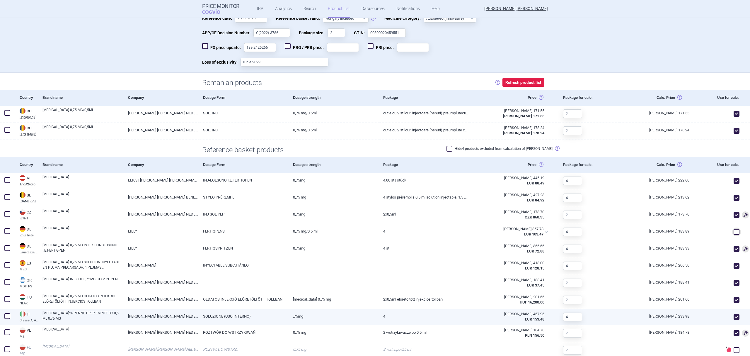
click at [97, 313] on link "[MEDICAL_DATA]*4 PENNE PRERIEMPITE SC 0,5 ML 0,75 MG" at bounding box center [82, 315] width 81 height 11
select select "EUR"
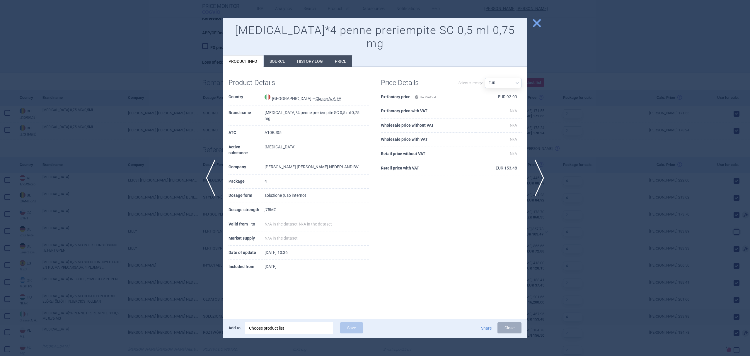
click at [147, 297] on div at bounding box center [375, 178] width 750 height 356
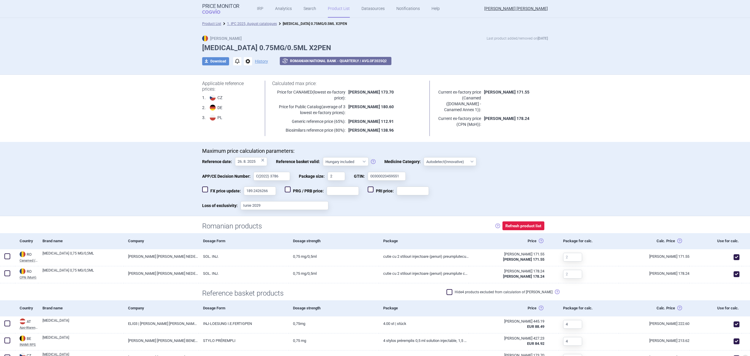
click at [268, 23] on link "1. IPC 2025, August catalogues" at bounding box center [252, 24] width 50 height 4
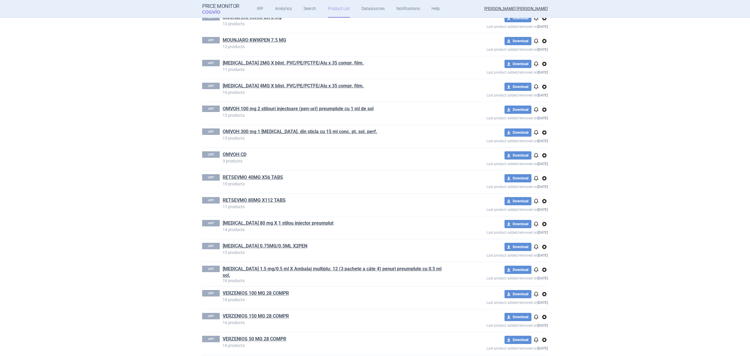
scroll to position [615, 0]
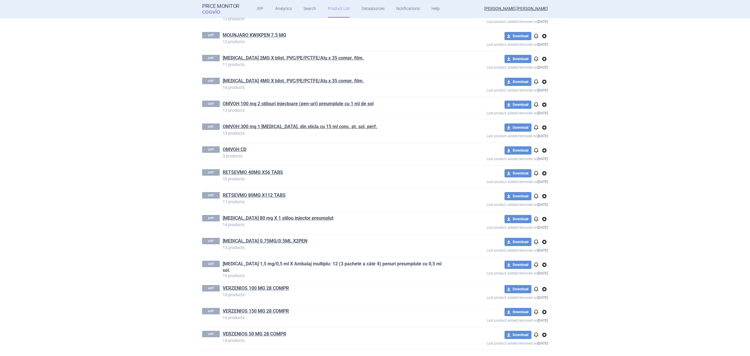
click at [353, 266] on link "[MEDICAL_DATA] 1,5 mg/0,5 ml X Ambalaj multiplu: 12 (3 pachete a câte 4) penuri…" at bounding box center [334, 267] width 222 height 13
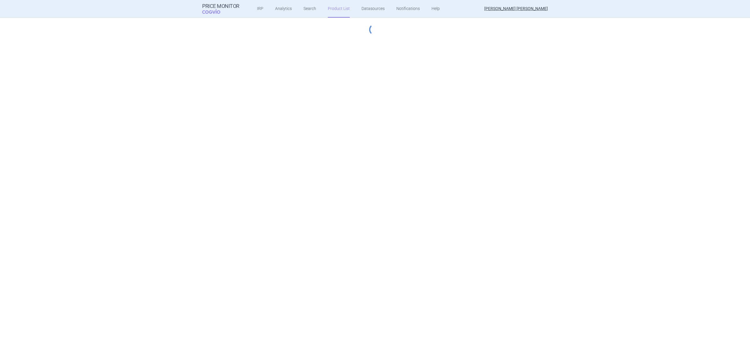
select select "hungary-included"
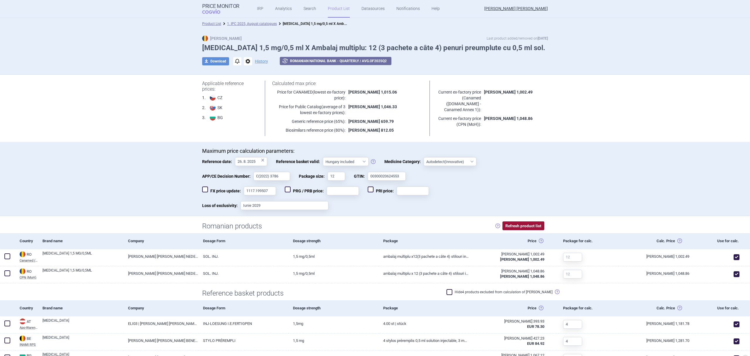
click at [518, 223] on button "Refresh product list" at bounding box center [524, 225] width 42 height 9
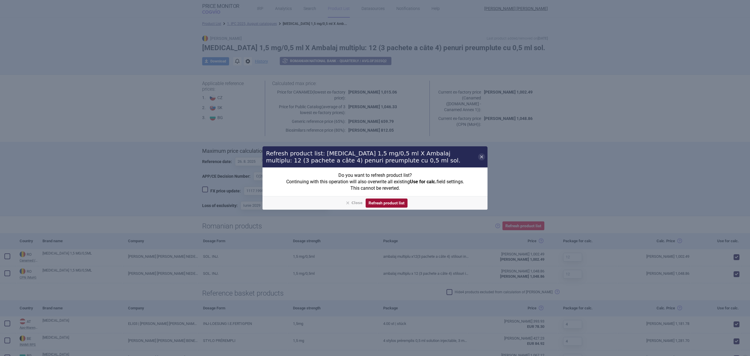
click at [400, 203] on button "Refresh product list" at bounding box center [387, 202] width 42 height 9
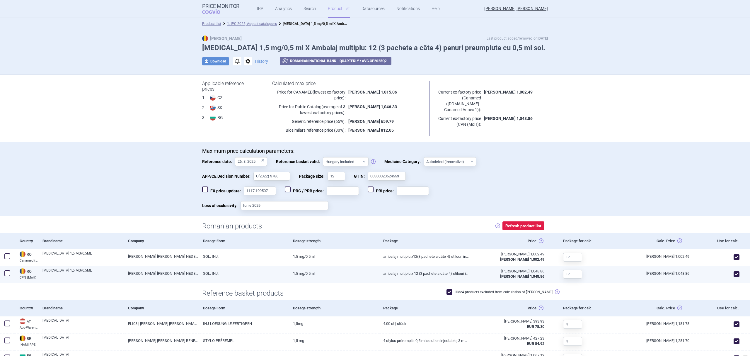
checkbox input "true"
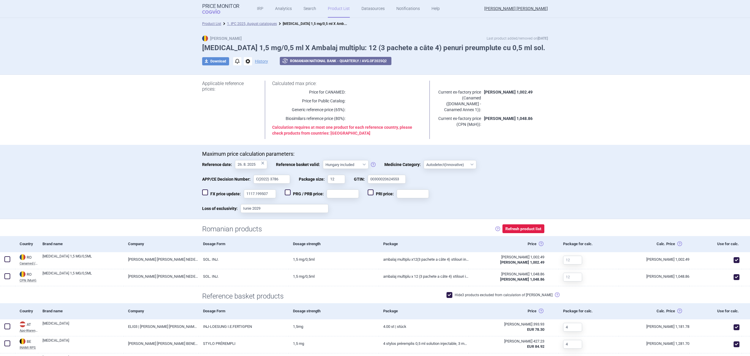
click at [453, 295] on span at bounding box center [450, 295] width 6 height 6
checkbox input "false"
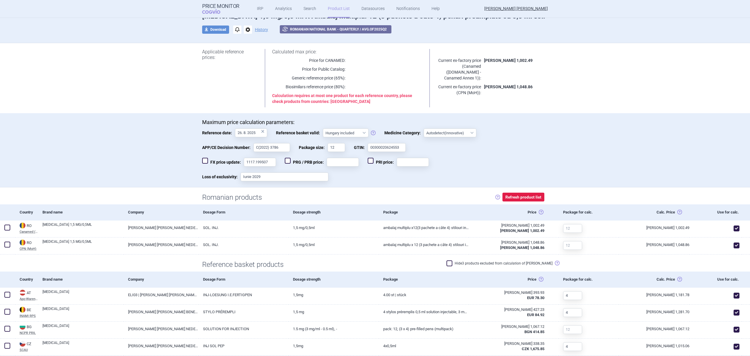
scroll to position [78, 0]
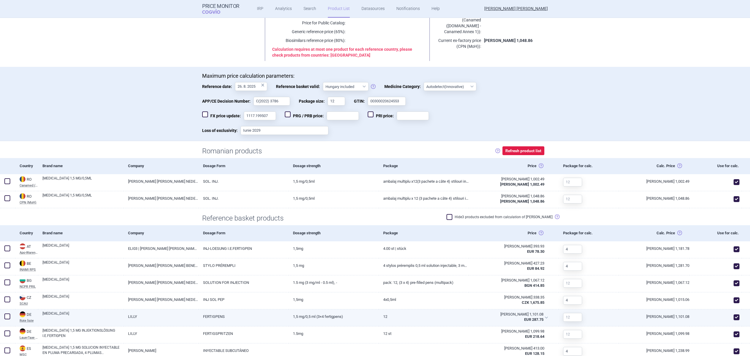
click at [734, 318] on span at bounding box center [737, 317] width 6 height 6
checkbox input "false"
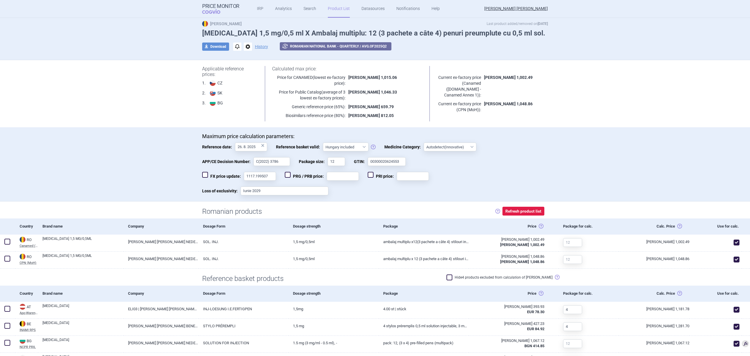
scroll to position [0, 0]
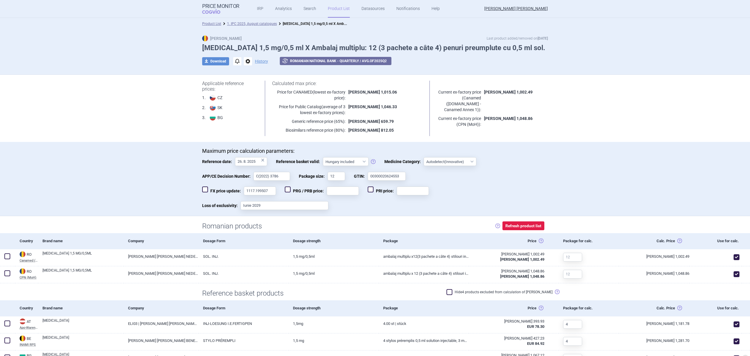
click at [265, 27] on div "Product List 1. IPC 2025, August catalogues [MEDICAL_DATA] 1,5 mg/0,5 ml X Amba…" at bounding box center [375, 24] width 750 height 12
click at [265, 26] on link "1. IPC 2025, August catalogues" at bounding box center [252, 24] width 50 height 4
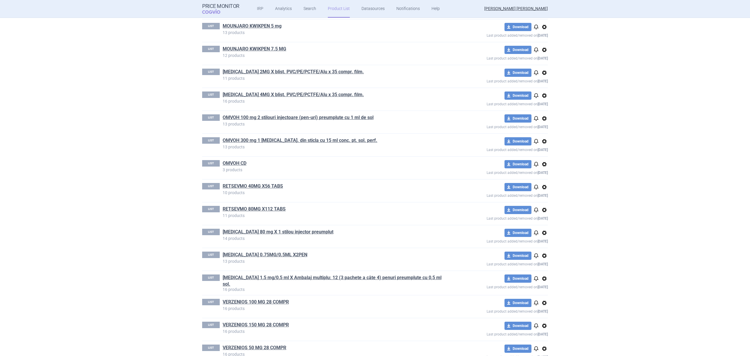
scroll to position [615, 0]
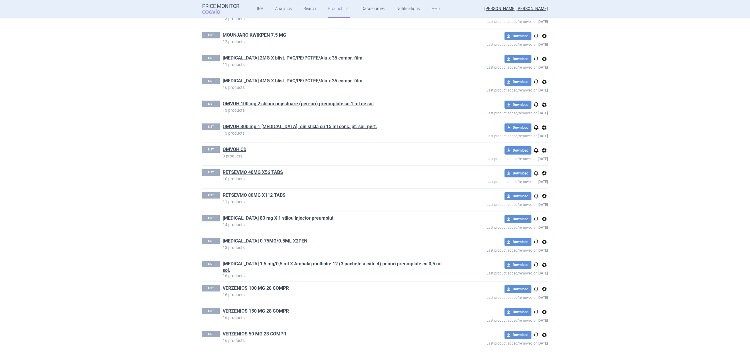
click at [271, 287] on link "VERZENIOS 100 MG 28 COMPR" at bounding box center [256, 288] width 66 height 6
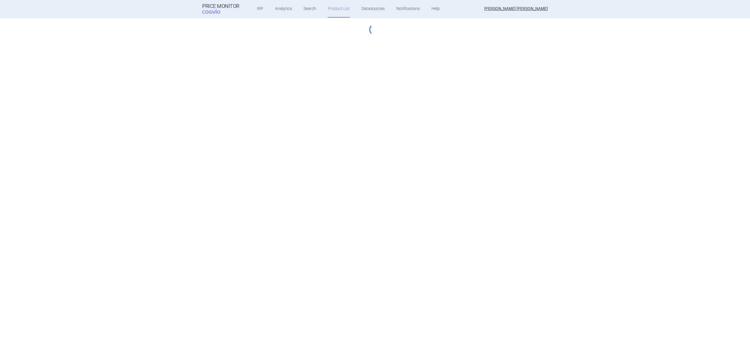
select select "hungary-included"
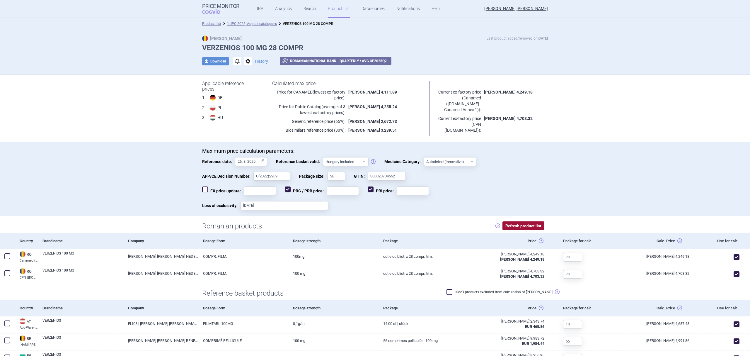
click at [531, 226] on button "Refresh product list" at bounding box center [524, 225] width 42 height 9
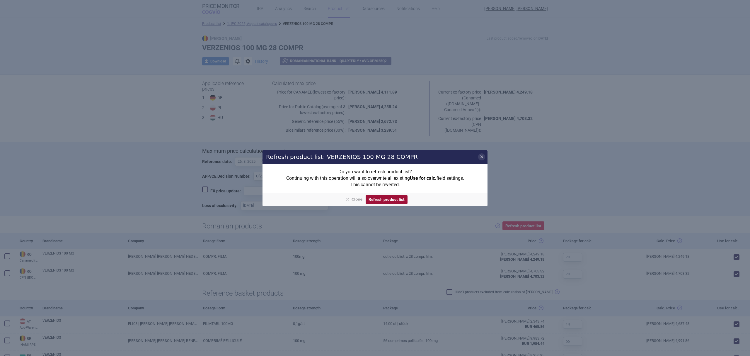
click at [395, 200] on button "Refresh product list" at bounding box center [387, 199] width 42 height 9
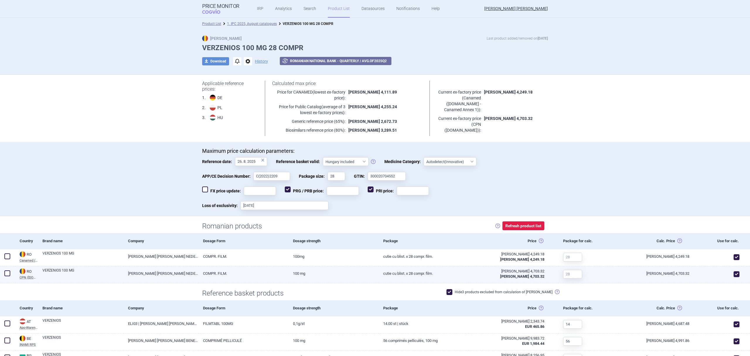
checkbox input "true"
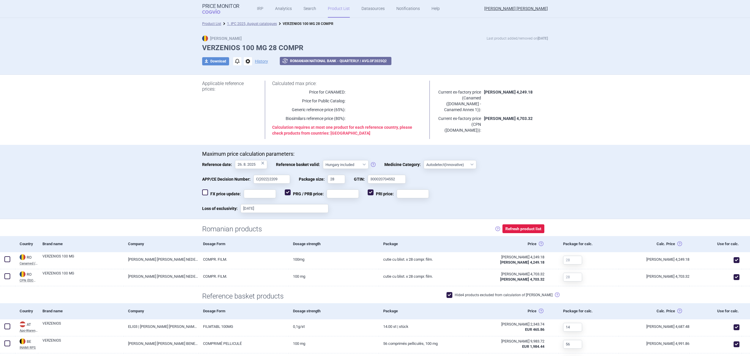
click at [453, 294] on span at bounding box center [450, 295] width 6 height 6
checkbox input "false"
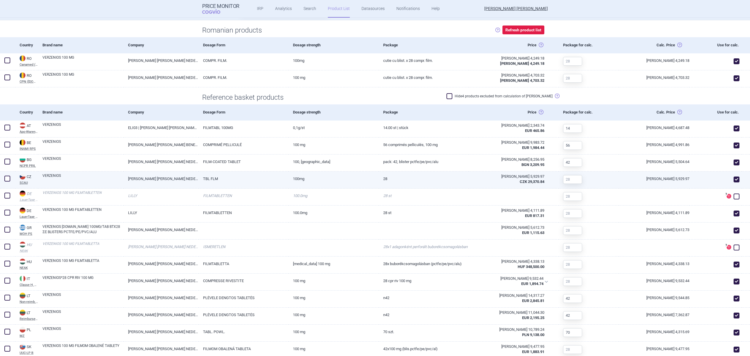
scroll to position [227, 0]
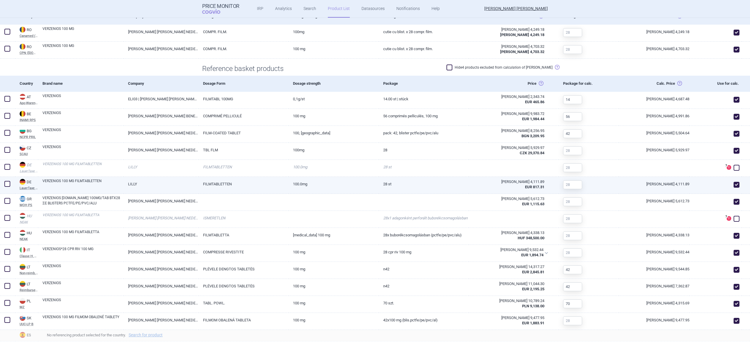
click at [45, 185] on link "VERZENIOS 100 MG FILMTABLETTEN" at bounding box center [82, 183] width 81 height 11
select select "EUR"
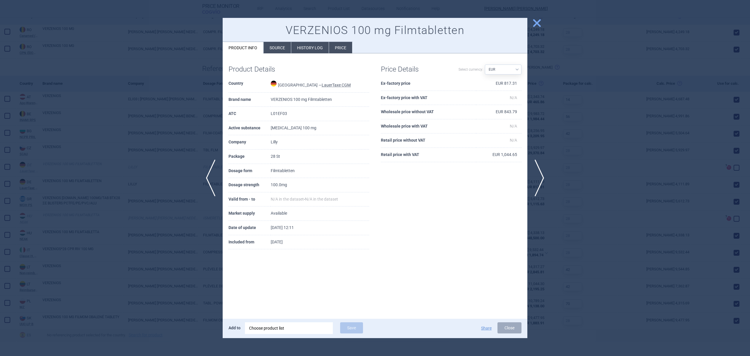
click at [308, 48] on li "History log" at bounding box center [310, 47] width 38 height 11
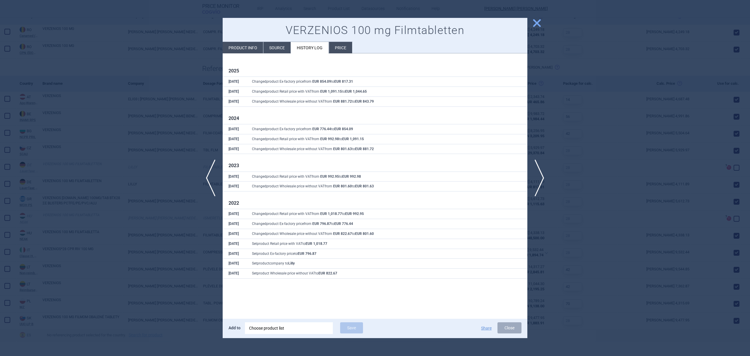
click at [647, 246] on div at bounding box center [375, 178] width 750 height 356
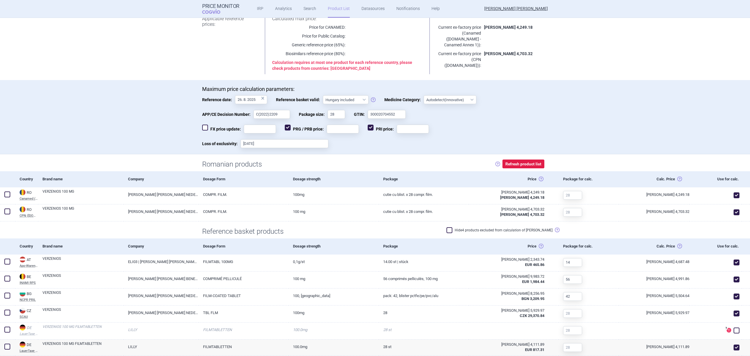
scroll to position [18, 0]
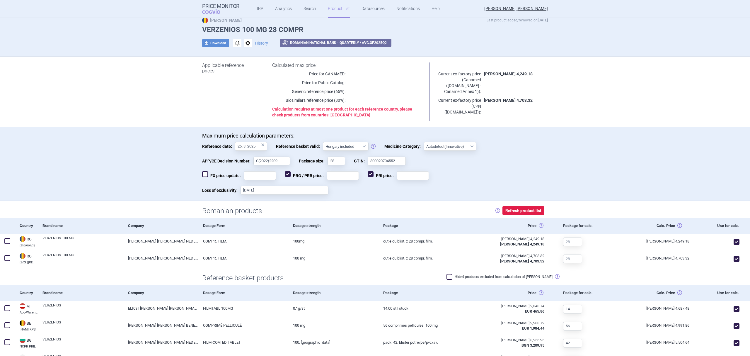
drag, startPoint x: 284, startPoint y: 174, endPoint x: 293, endPoint y: 174, distance: 9.4
click at [285, 174] on span at bounding box center [288, 174] width 6 height 6
checkbox input "false"
click at [368, 174] on span at bounding box center [371, 174] width 6 height 6
checkbox input "false"
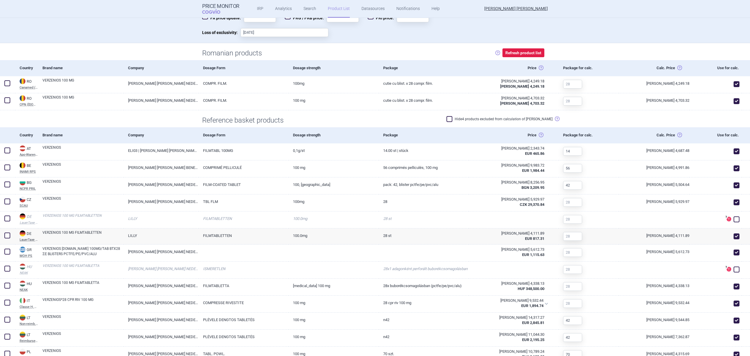
scroll to position [188, 0]
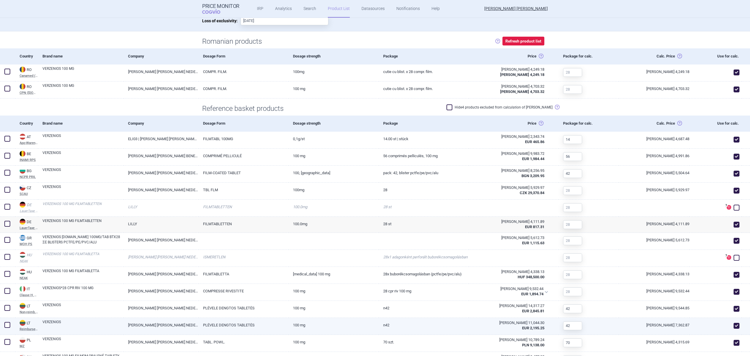
click at [734, 324] on span at bounding box center [737, 326] width 6 height 6
checkbox input "false"
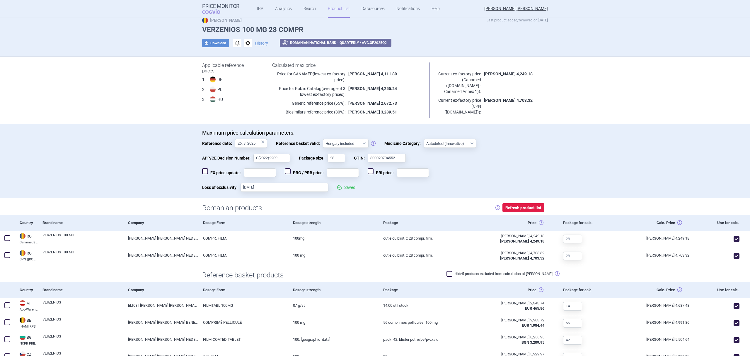
scroll to position [0, 0]
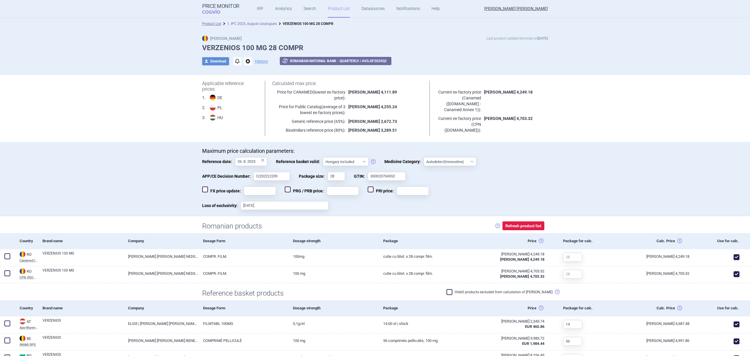
click at [259, 23] on link "1. IPC 2025, August catalogues" at bounding box center [252, 24] width 50 height 4
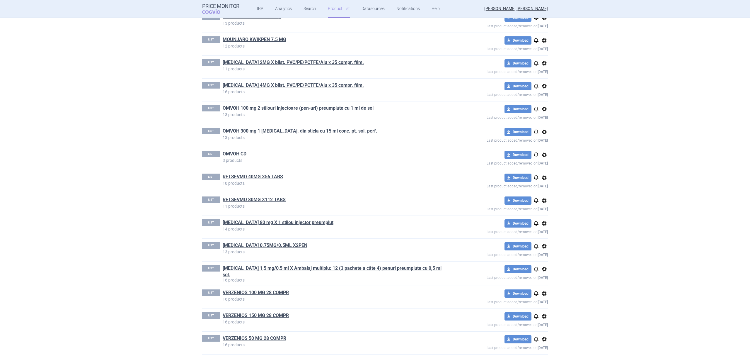
scroll to position [615, 0]
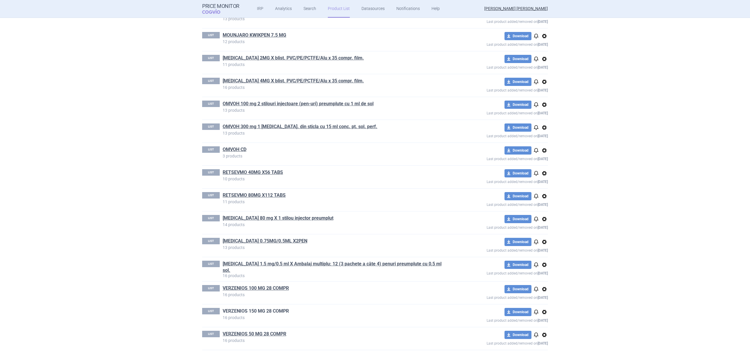
click at [280, 308] on link "VERZENIOS 150 MG 28 COMPR" at bounding box center [256, 311] width 66 height 6
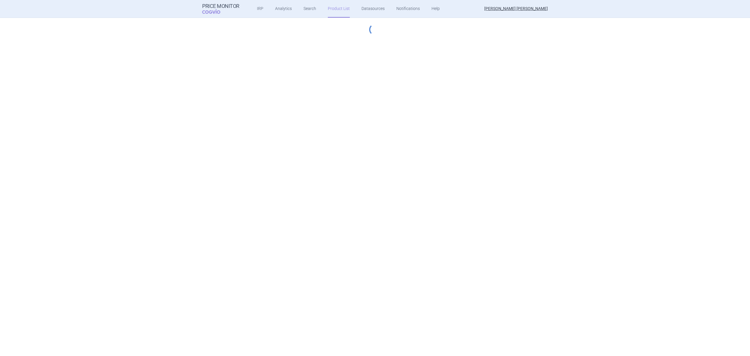
select select "hungary-included"
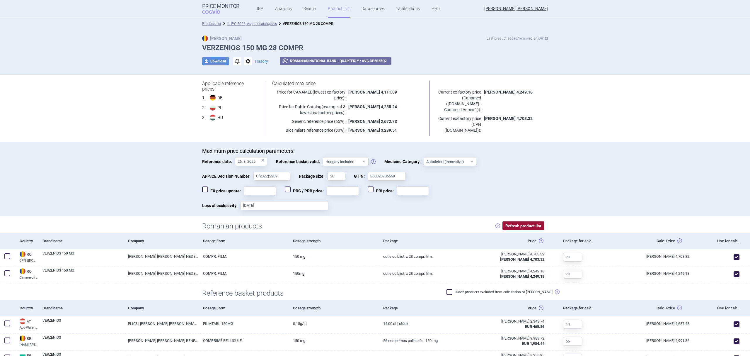
click at [512, 224] on button "Refresh product list" at bounding box center [524, 225] width 42 height 9
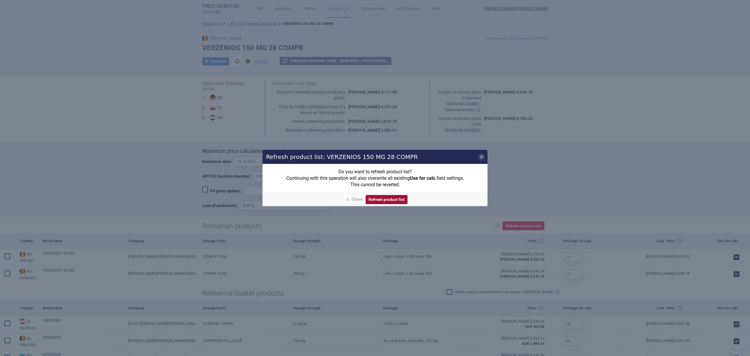
click at [392, 198] on button "Refresh product list" at bounding box center [387, 199] width 42 height 9
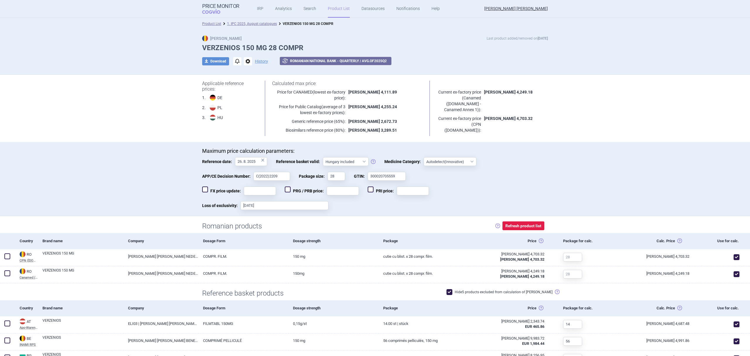
click at [453, 291] on span at bounding box center [450, 292] width 6 height 6
checkbox input "false"
click at [264, 24] on link "1. IPC 2025, August catalogues" at bounding box center [252, 24] width 50 height 4
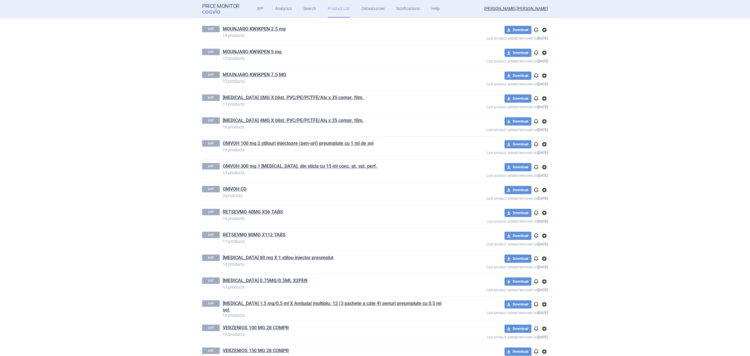
scroll to position [615, 0]
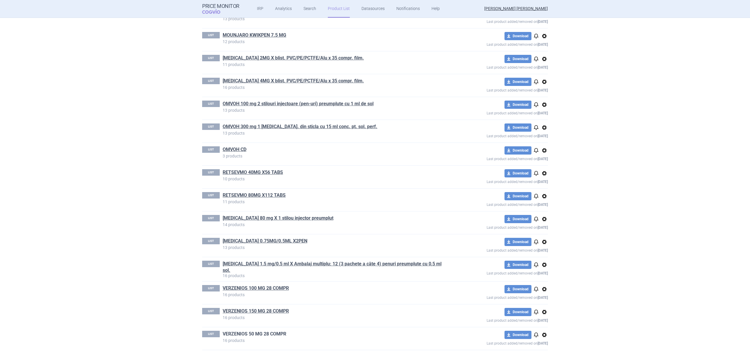
click at [275, 332] on link "VERZENIOS 50 MG 28 COMPR" at bounding box center [255, 334] width 64 height 6
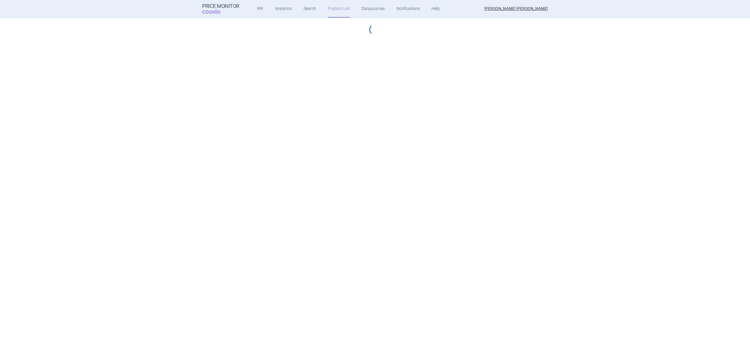
select select "hungary-included"
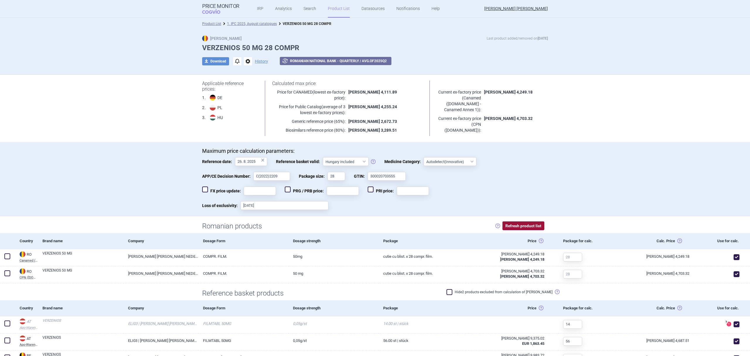
click at [516, 226] on button "Refresh product list" at bounding box center [524, 225] width 42 height 9
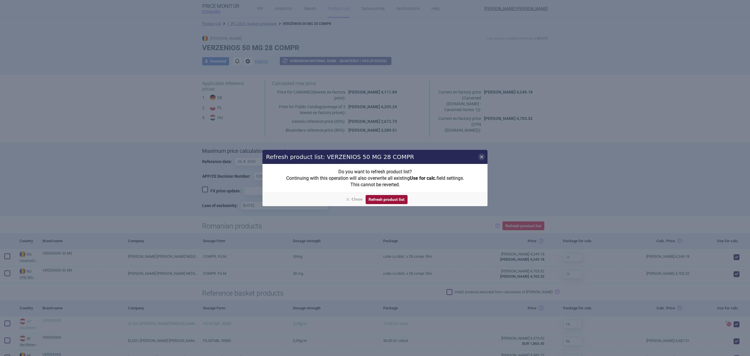
click at [397, 196] on button "Refresh product list" at bounding box center [387, 199] width 42 height 9
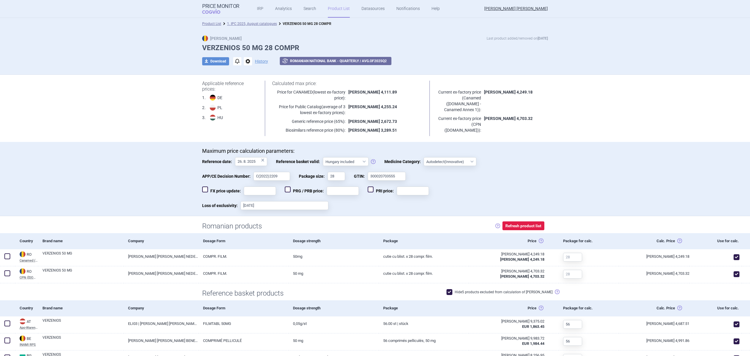
click at [453, 292] on span at bounding box center [450, 292] width 6 height 6
checkbox input "false"
